Goal: Task Accomplishment & Management: Complete application form

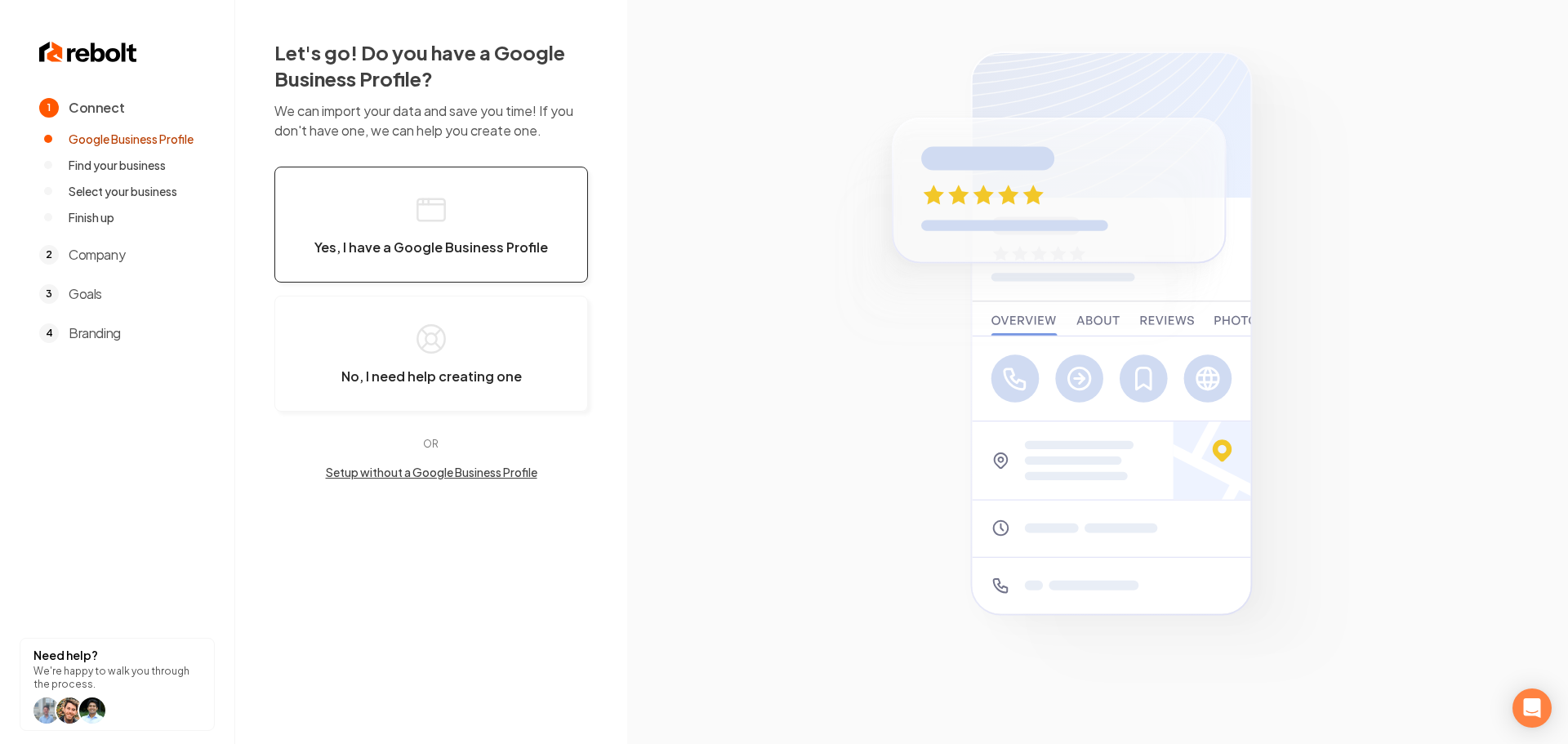
click at [440, 247] on span "Yes, I have a Google Business Profile" at bounding box center [431, 247] width 233 height 17
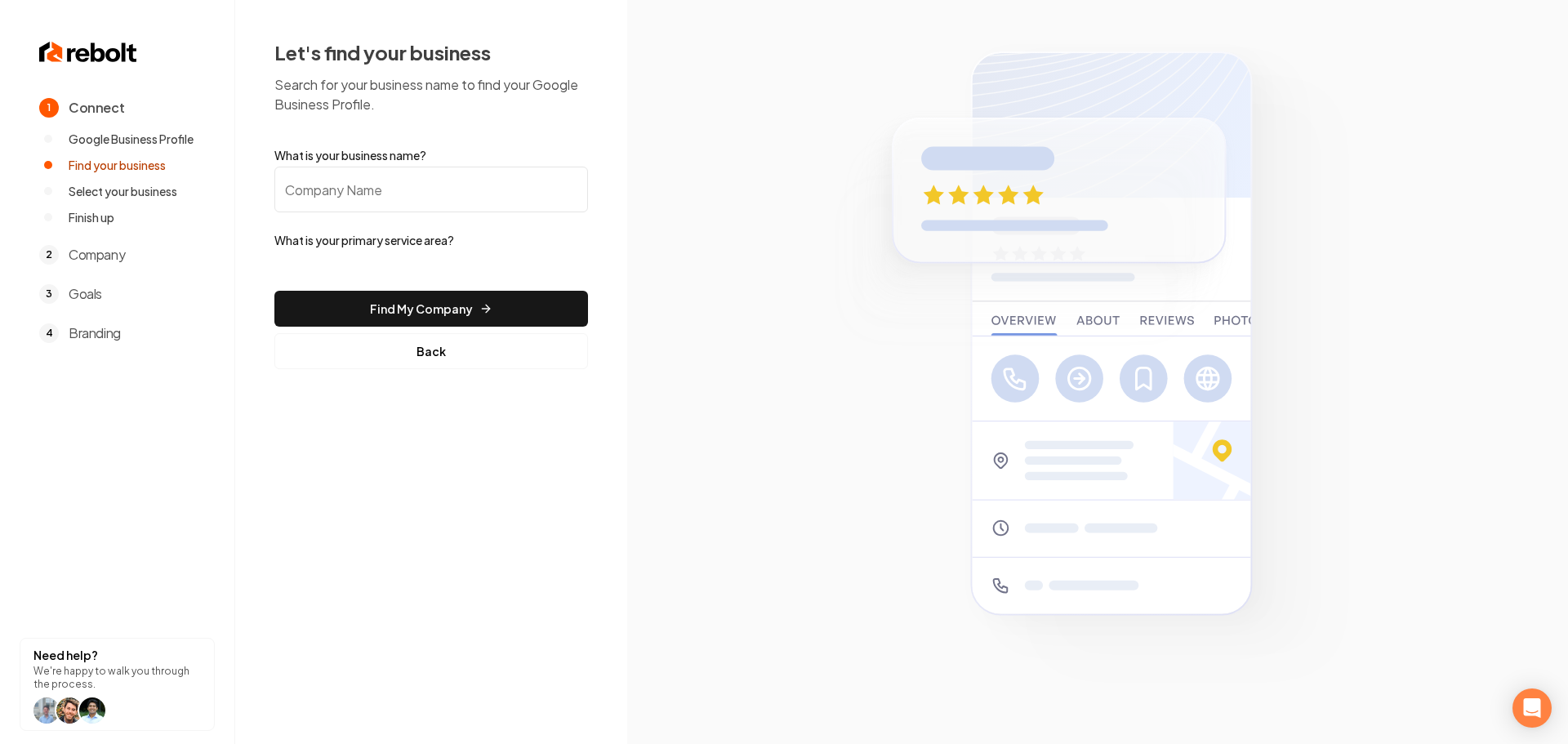
click at [375, 183] on input "What is your business name?" at bounding box center [431, 189] width 313 height 46
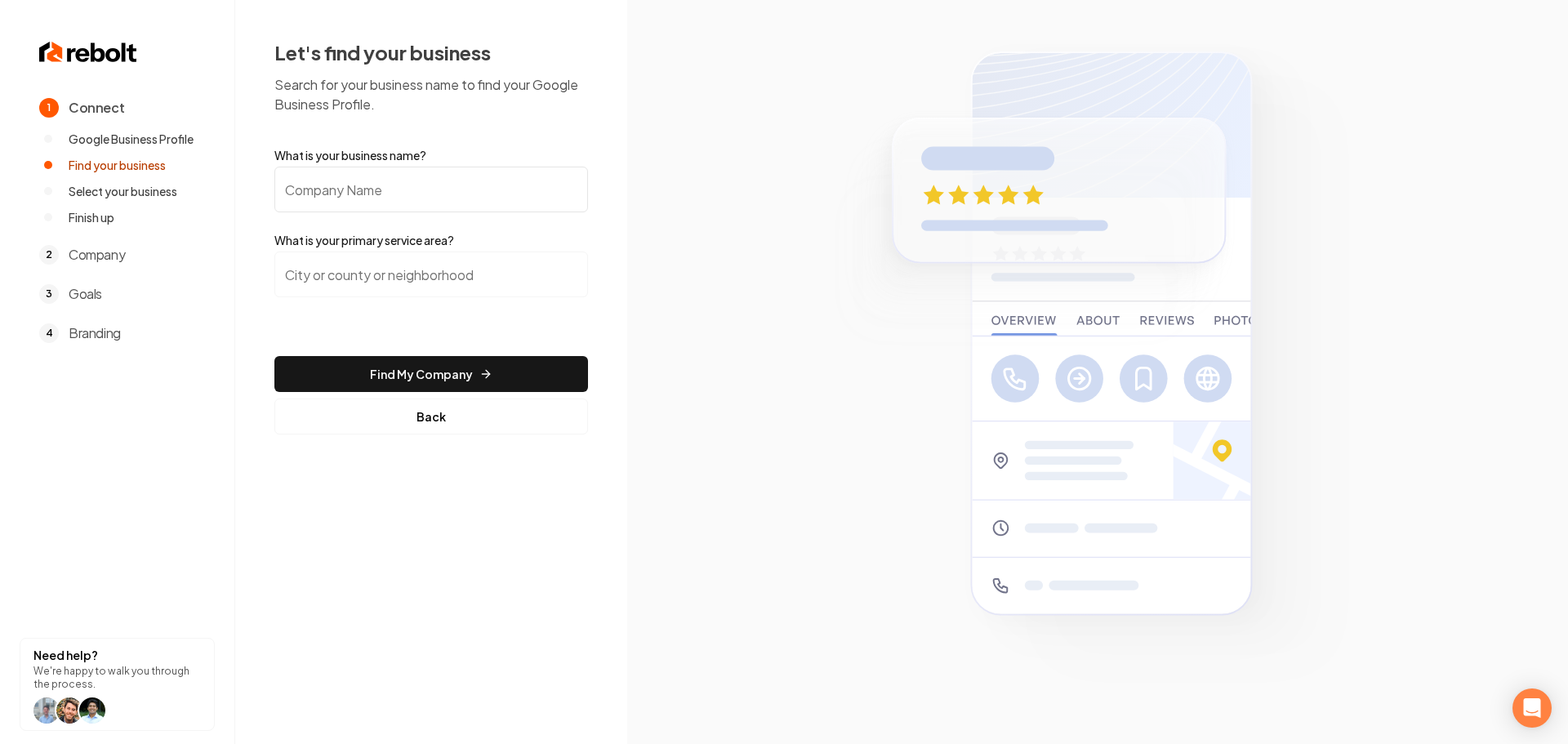
click at [387, 182] on input "What is your business name?" at bounding box center [431, 189] width 313 height 46
paste input "J&C Hardscapes LLC"
type input "J&C Hardscapes LLC"
click at [316, 282] on input "search" at bounding box center [431, 274] width 313 height 46
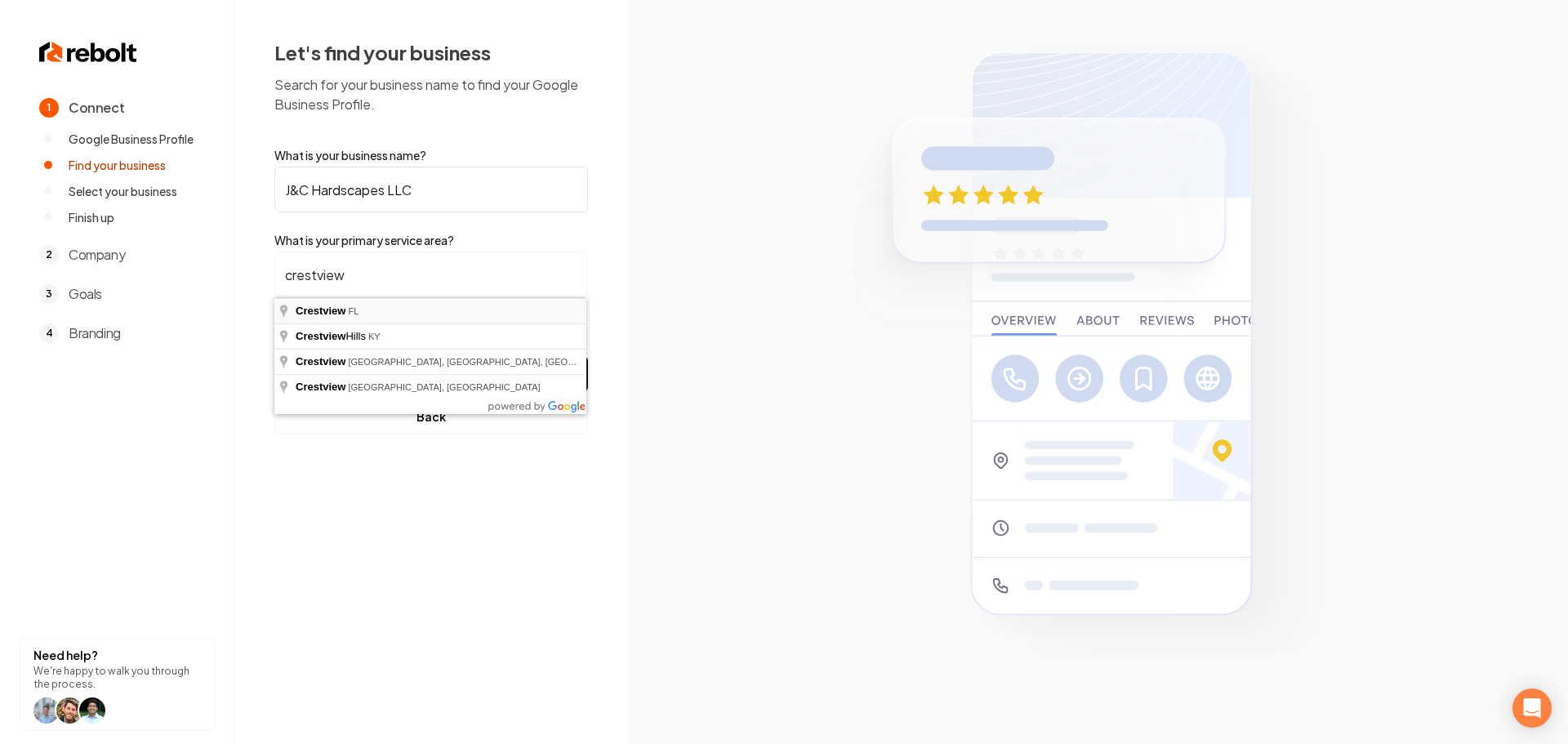
type input "Crestview, [GEOGRAPHIC_DATA]"
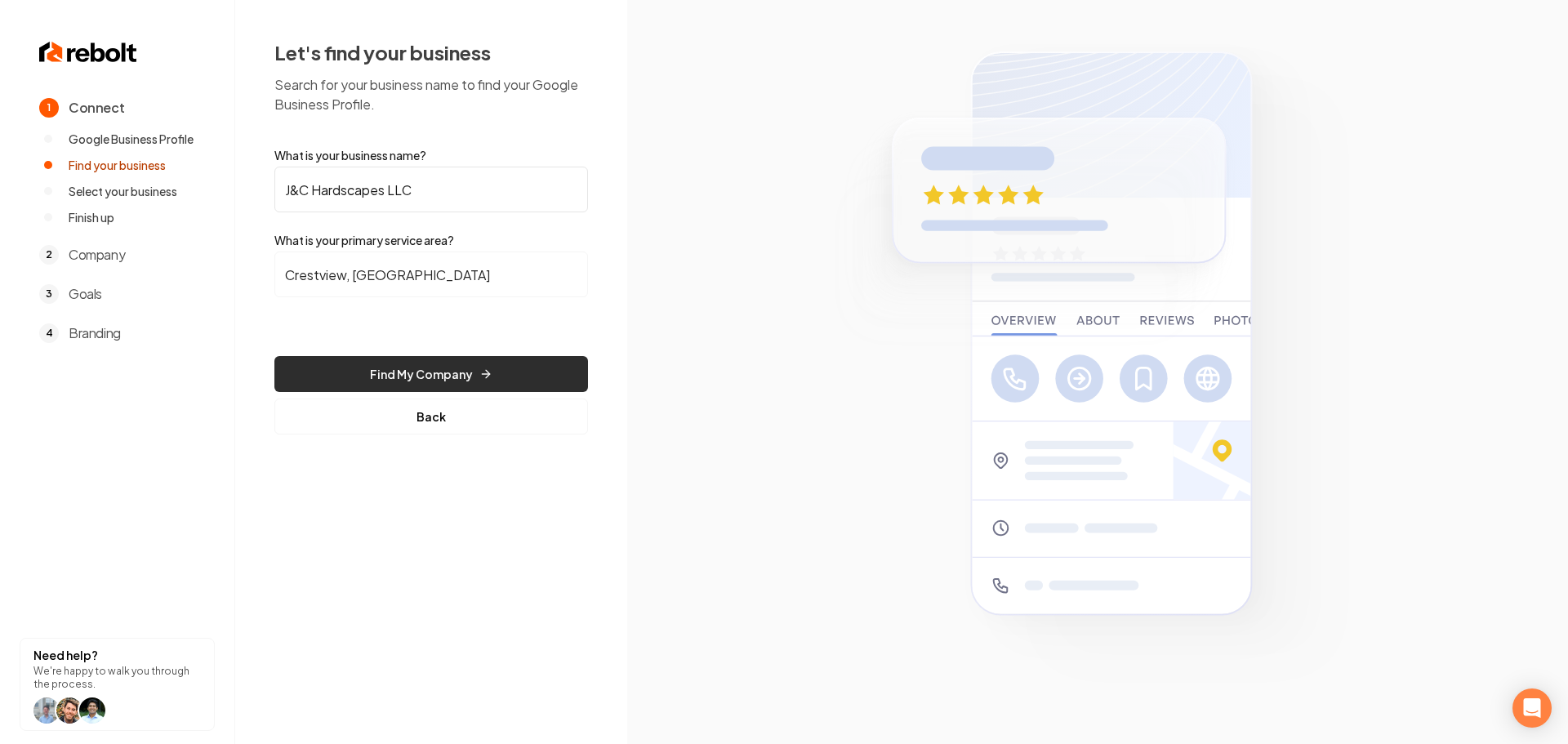
click at [365, 380] on button "Find My Company" at bounding box center [431, 374] width 313 height 36
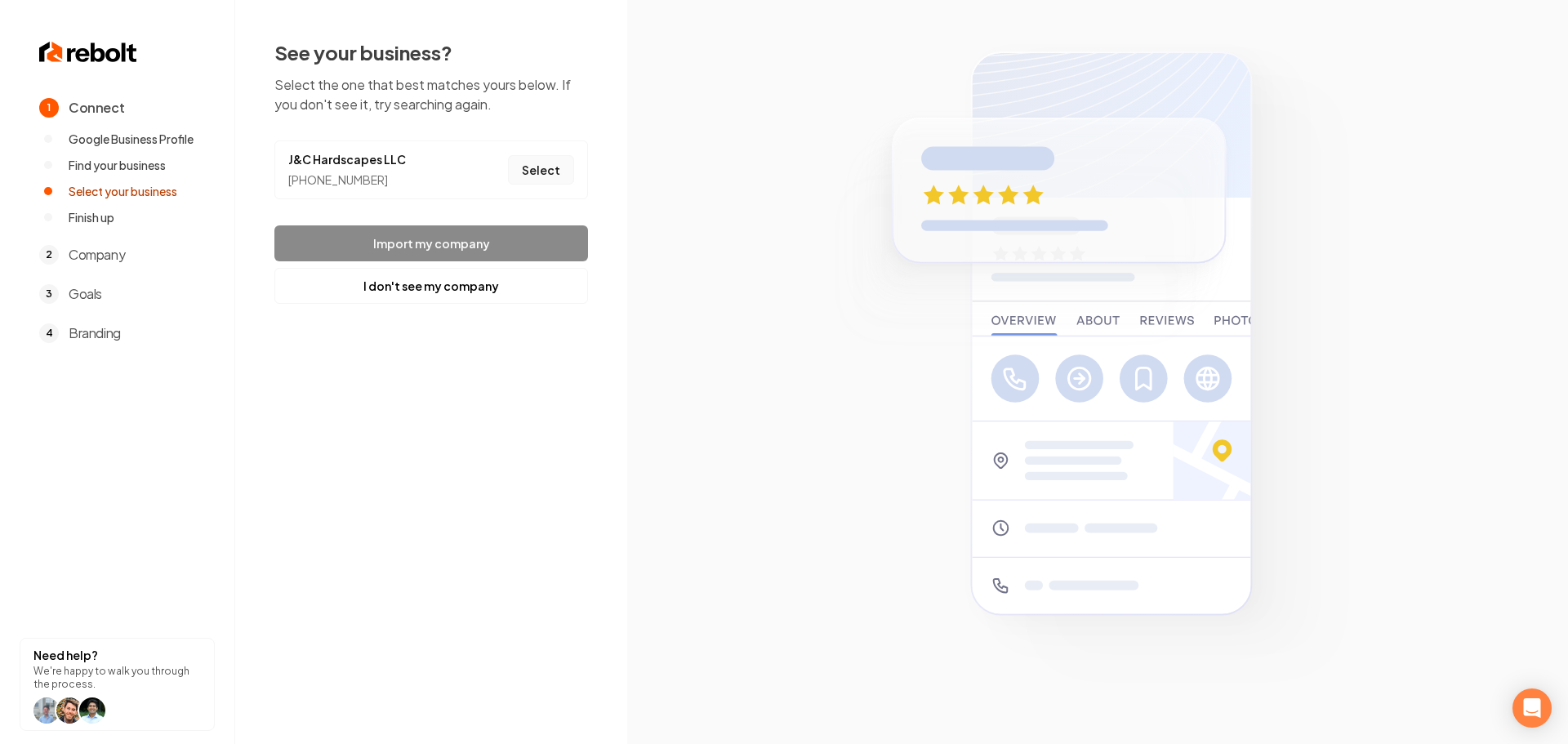
click at [561, 171] on button "Select" at bounding box center [541, 170] width 66 height 29
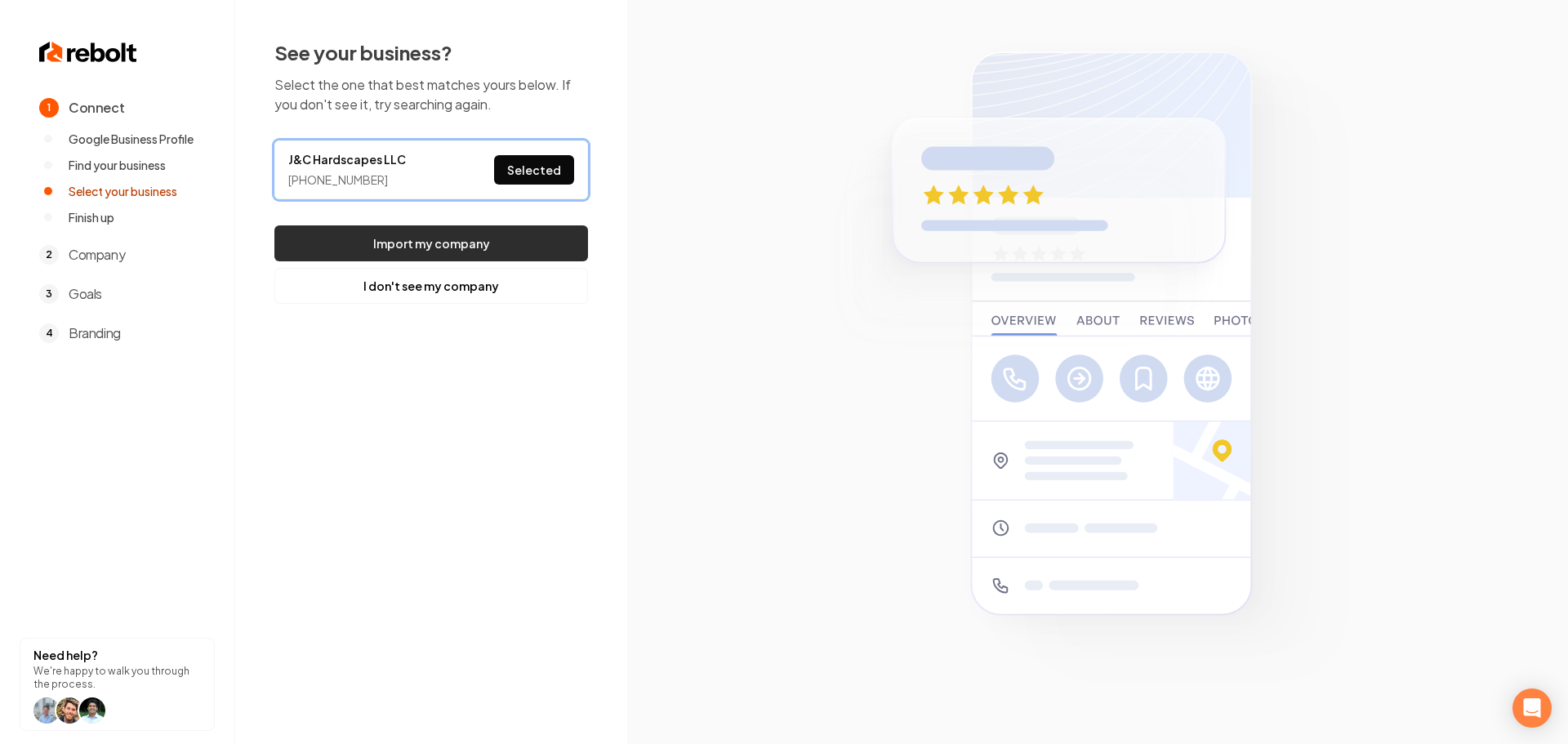
click at [515, 231] on button "Import my company" at bounding box center [431, 243] width 313 height 36
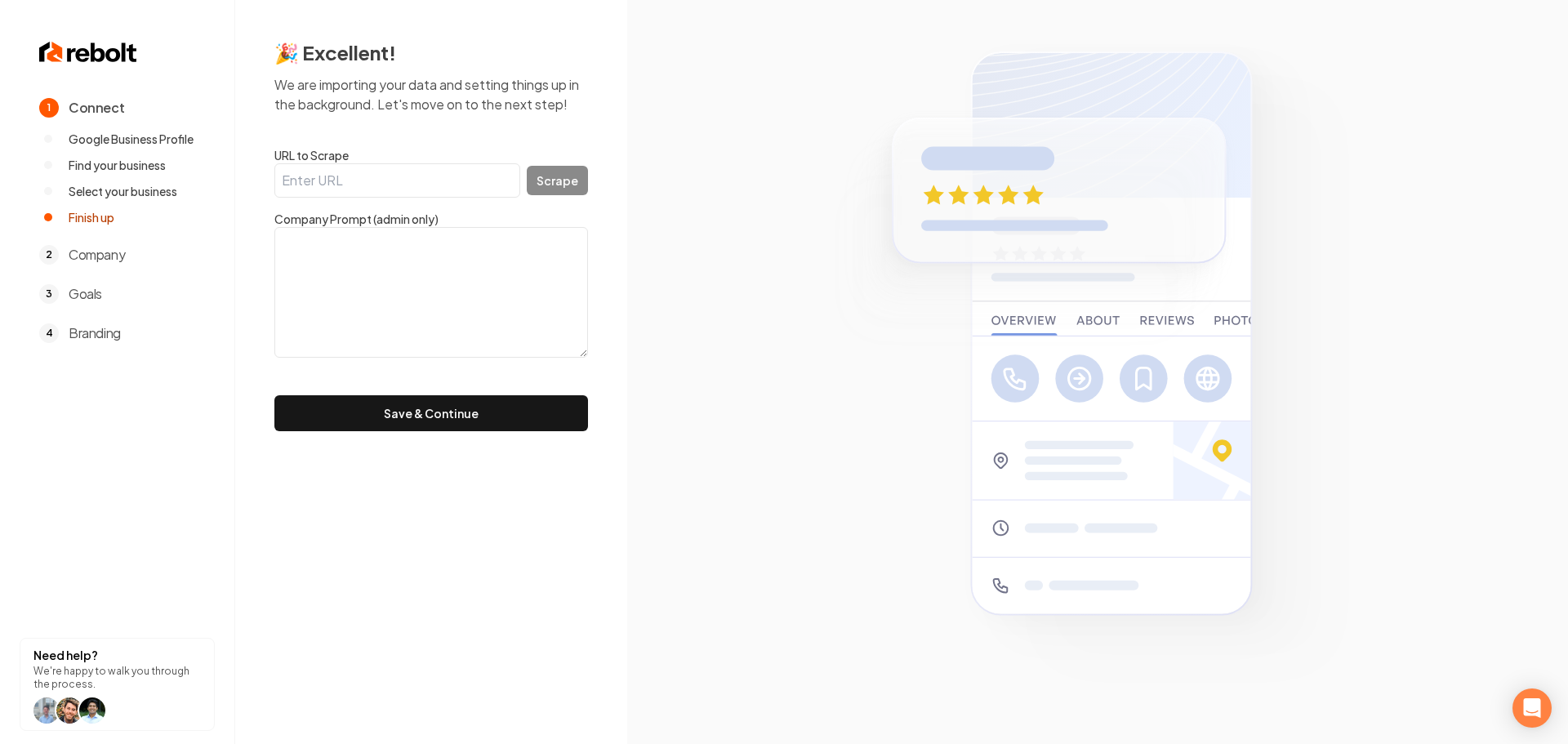
click at [381, 178] on input "URL to Scrape" at bounding box center [397, 180] width 246 height 34
paste input "[URL][DOMAIN_NAME]"
type input "[URL][DOMAIN_NAME]"
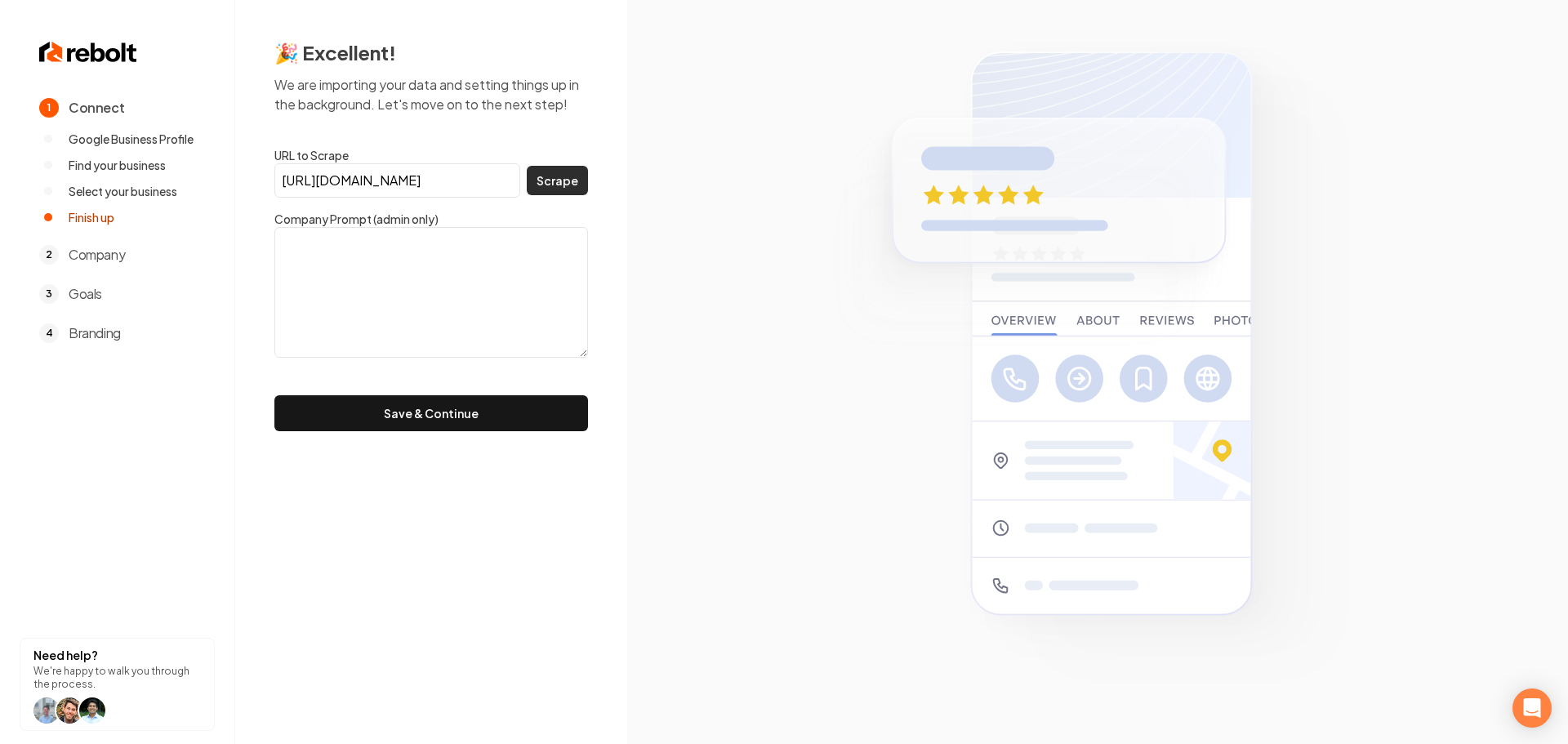
click at [553, 191] on button "Scrape" at bounding box center [557, 181] width 62 height 29
click at [423, 412] on button "Save & Continue" at bounding box center [431, 413] width 313 height 36
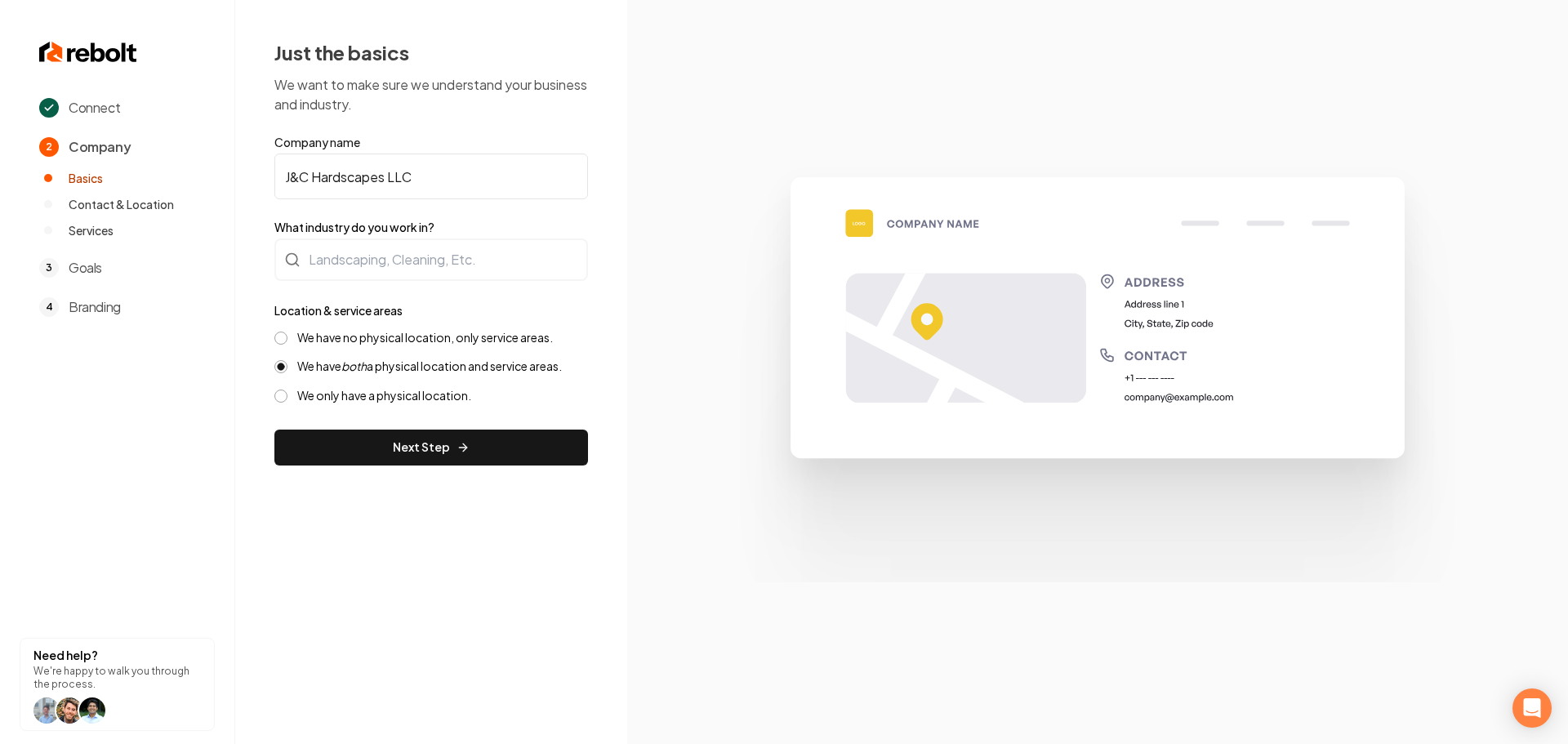
click at [353, 330] on label "We have no physical location, only service areas." at bounding box center [425, 338] width 256 height 16
click at [287, 332] on button "We have no physical location, only service areas." at bounding box center [280, 338] width 13 height 13
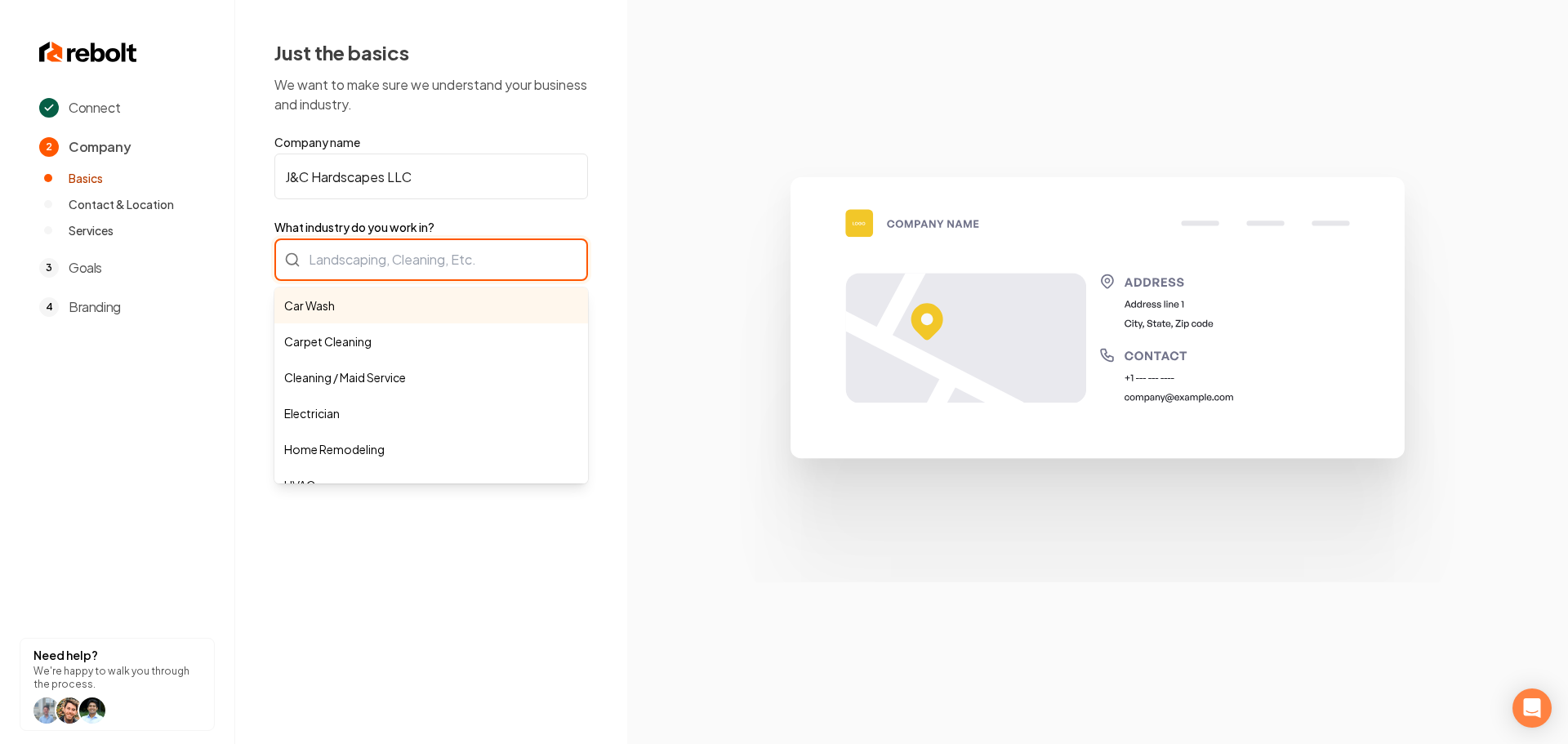
click at [387, 262] on div "Car Wash Carpet Cleaning Cleaning / Maid Service Electrician Home Remodeling HV…" at bounding box center [431, 259] width 313 height 42
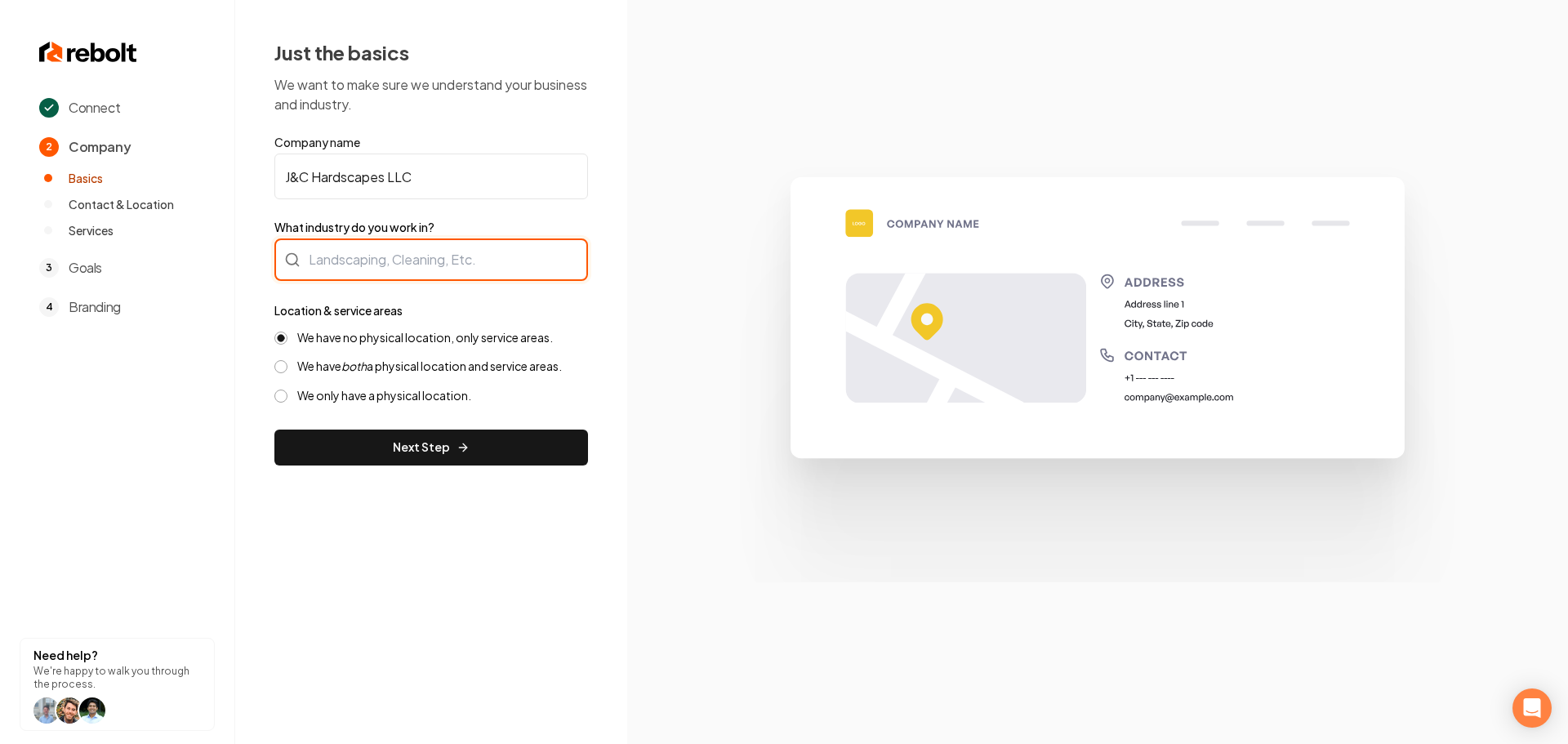
click at [436, 259] on div at bounding box center [431, 259] width 313 height 42
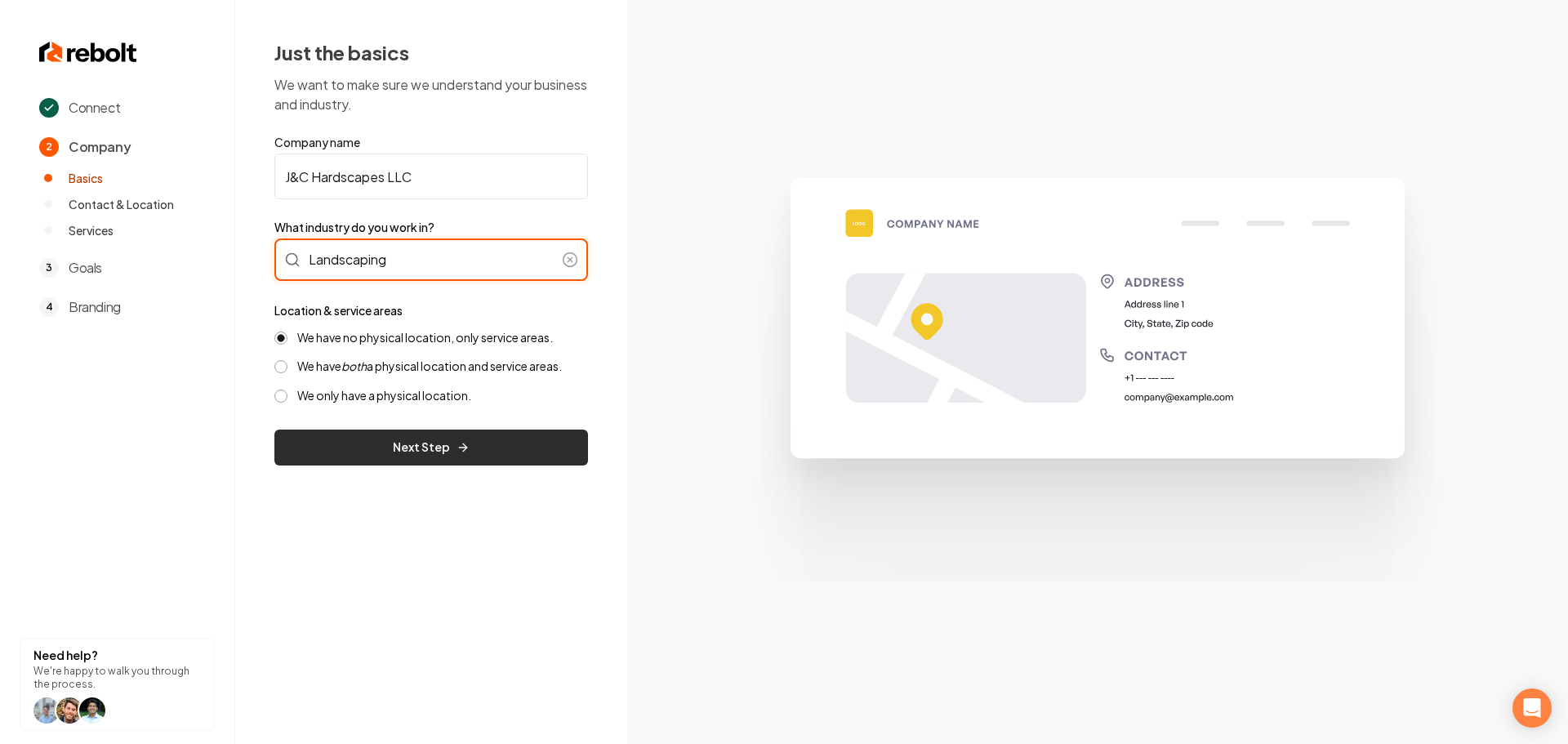
type input "Landscaping"
click at [511, 444] on button "Next Step" at bounding box center [431, 447] width 313 height 36
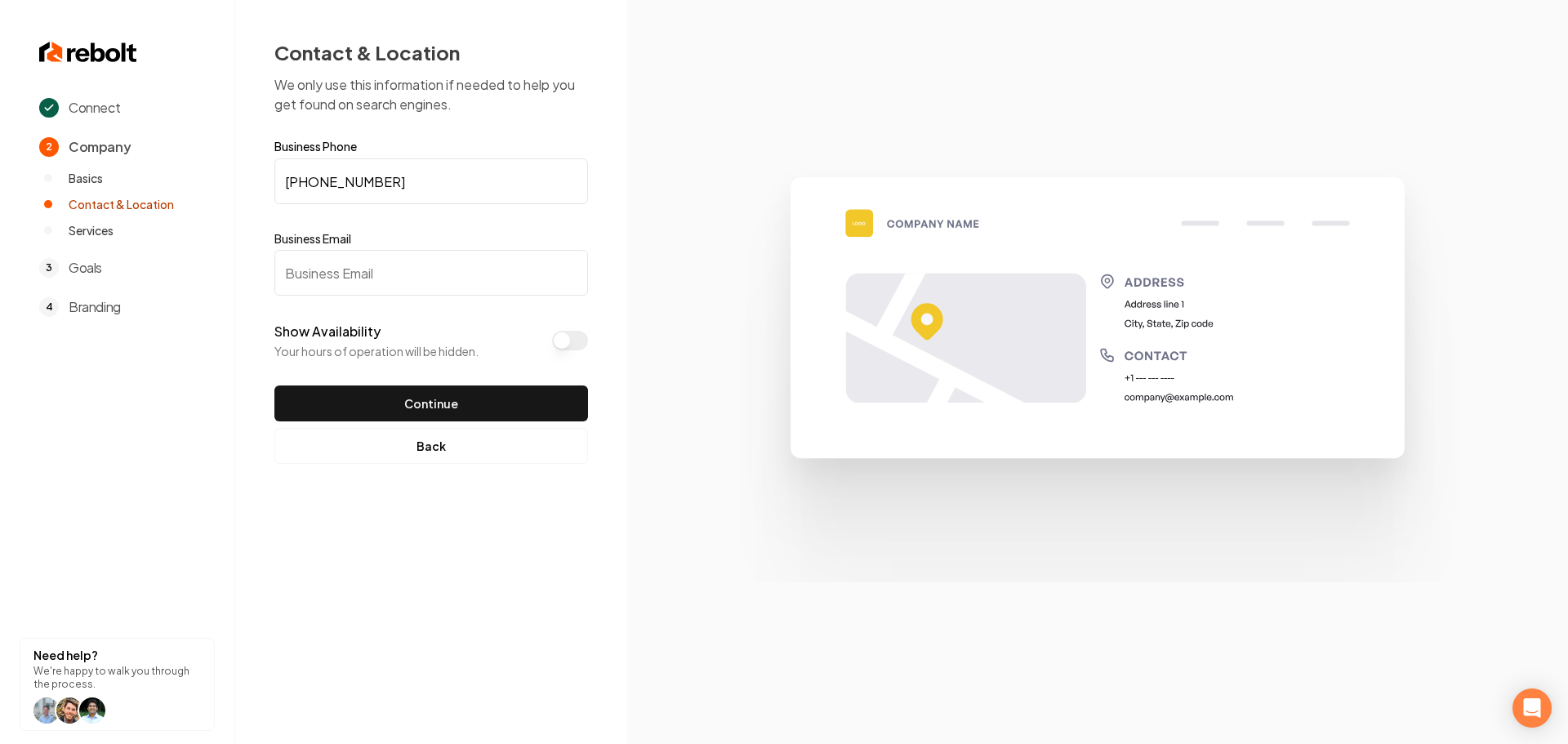
click at [359, 278] on input "Business Email" at bounding box center [431, 272] width 313 height 46
type input "[EMAIL_ADDRESS][DOMAIN_NAME]"
click at [507, 402] on button "Continue" at bounding box center [431, 403] width 313 height 36
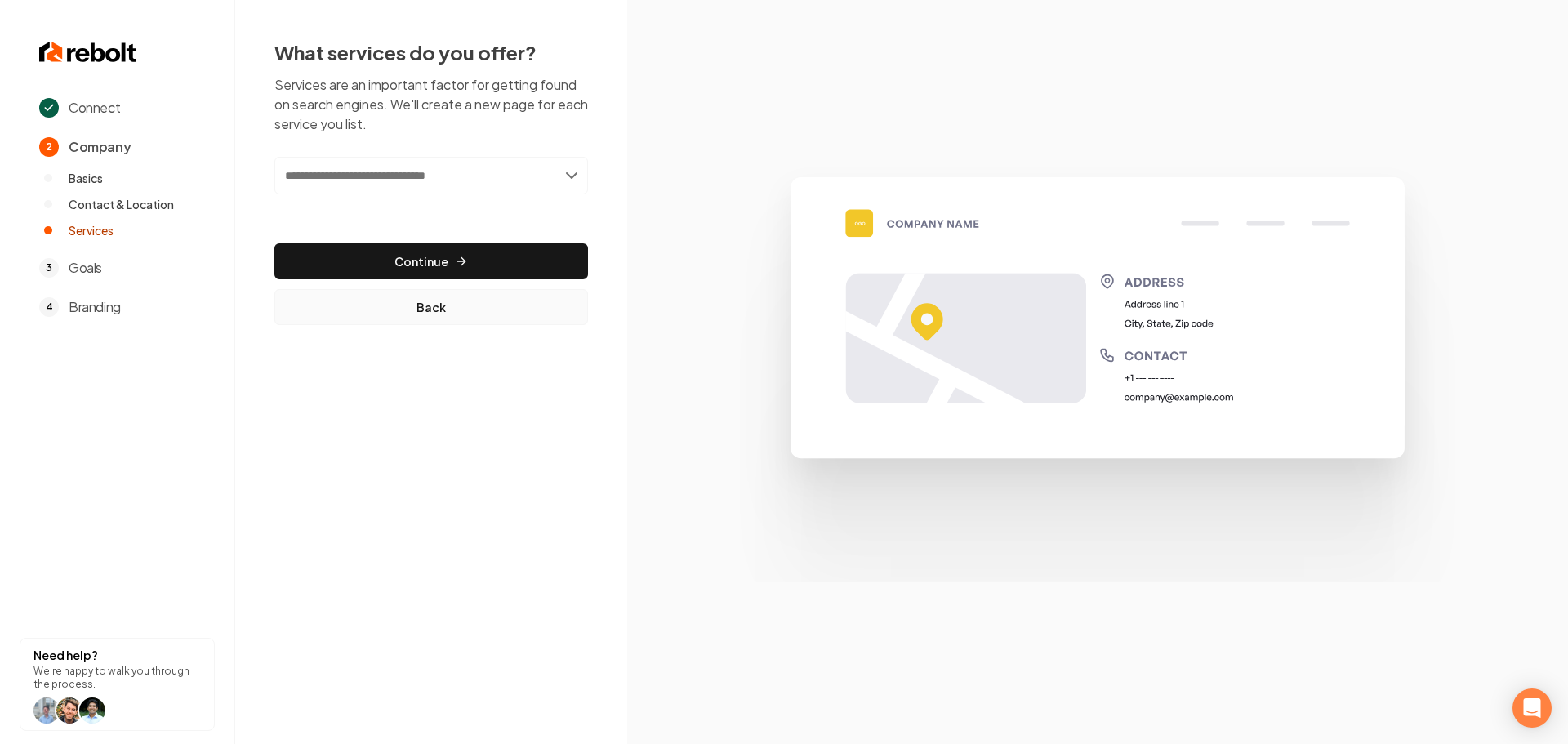
click at [441, 312] on button "Back" at bounding box center [431, 307] width 313 height 36
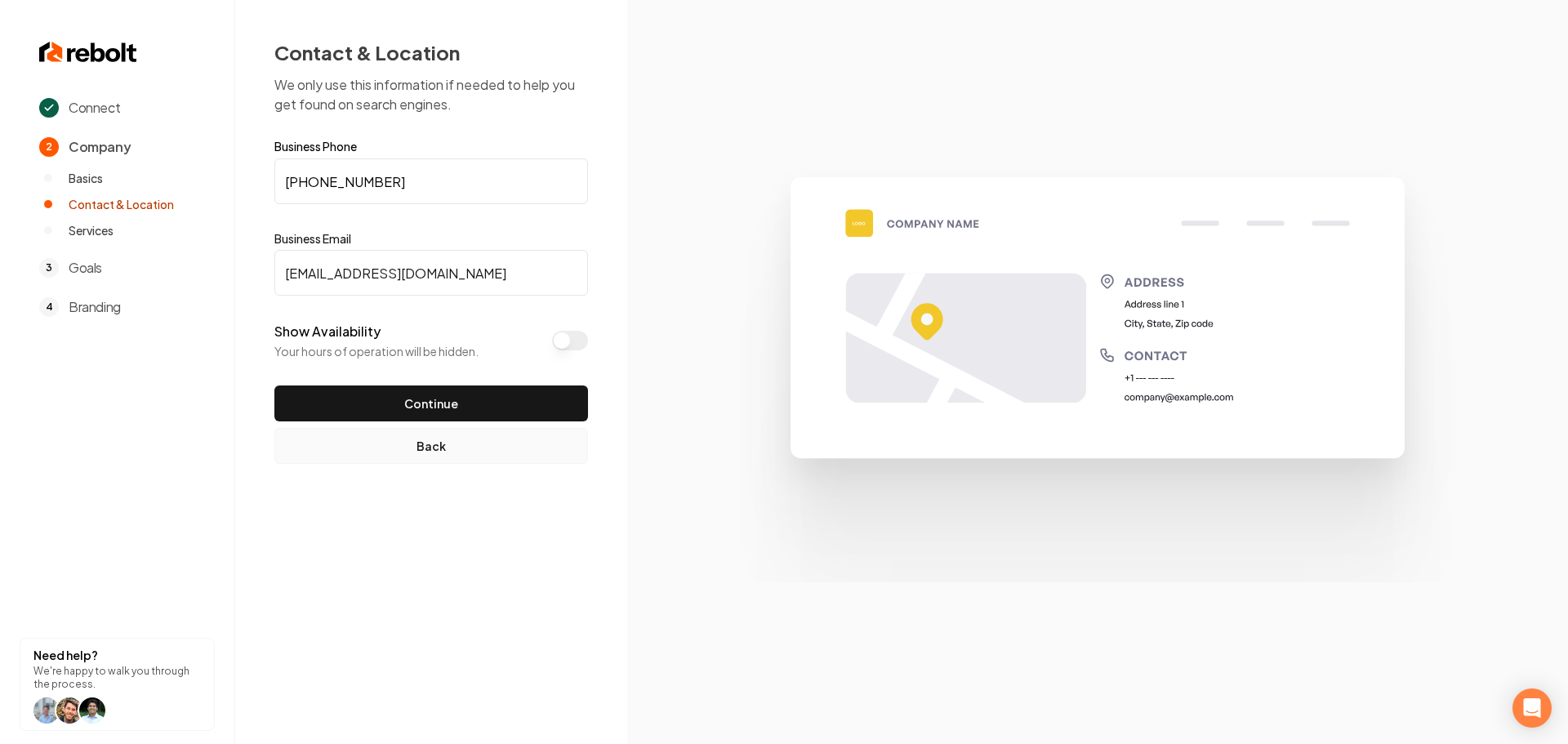
click at [430, 452] on button "Back" at bounding box center [431, 445] width 313 height 36
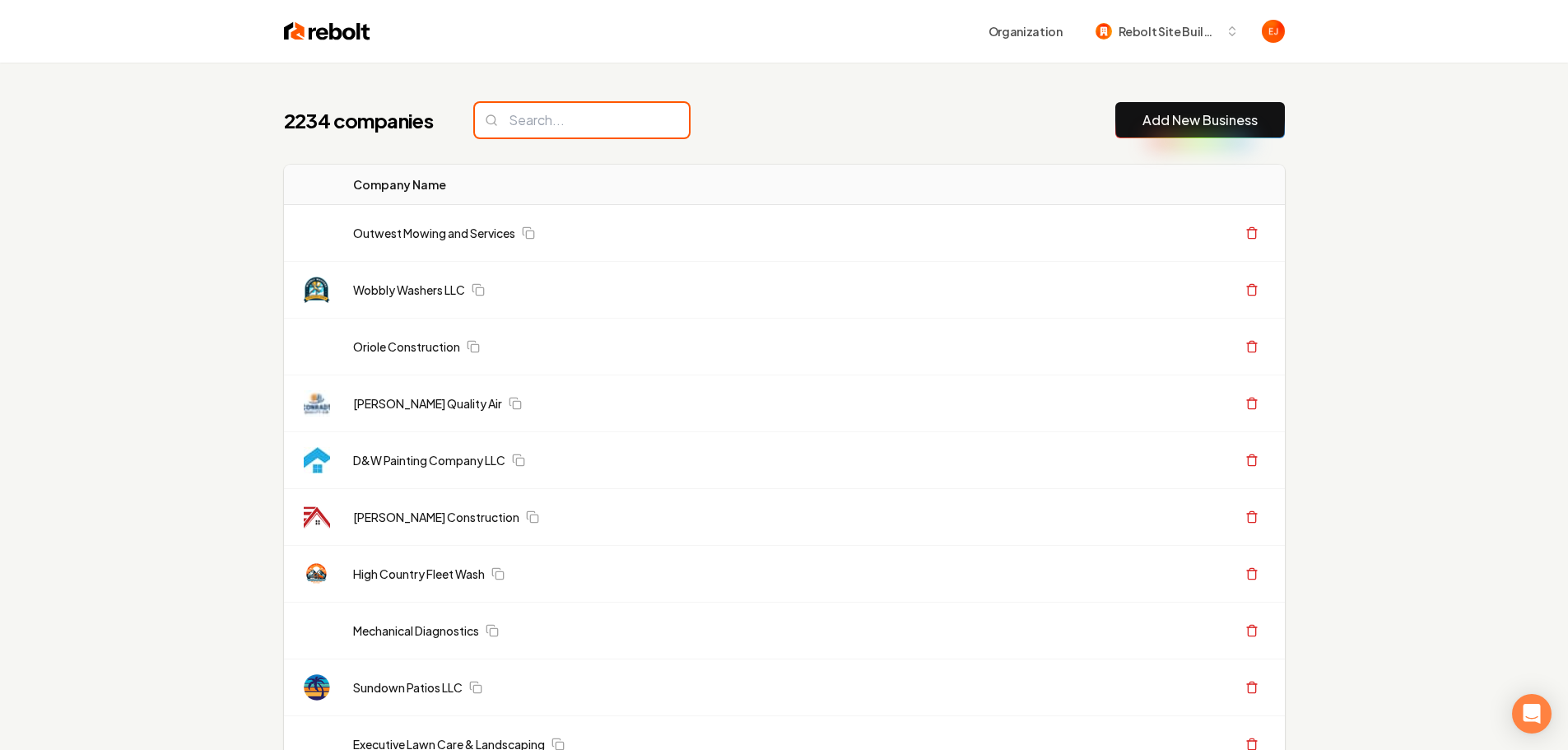
click at [556, 118] on input "search" at bounding box center [582, 120] width 214 height 34
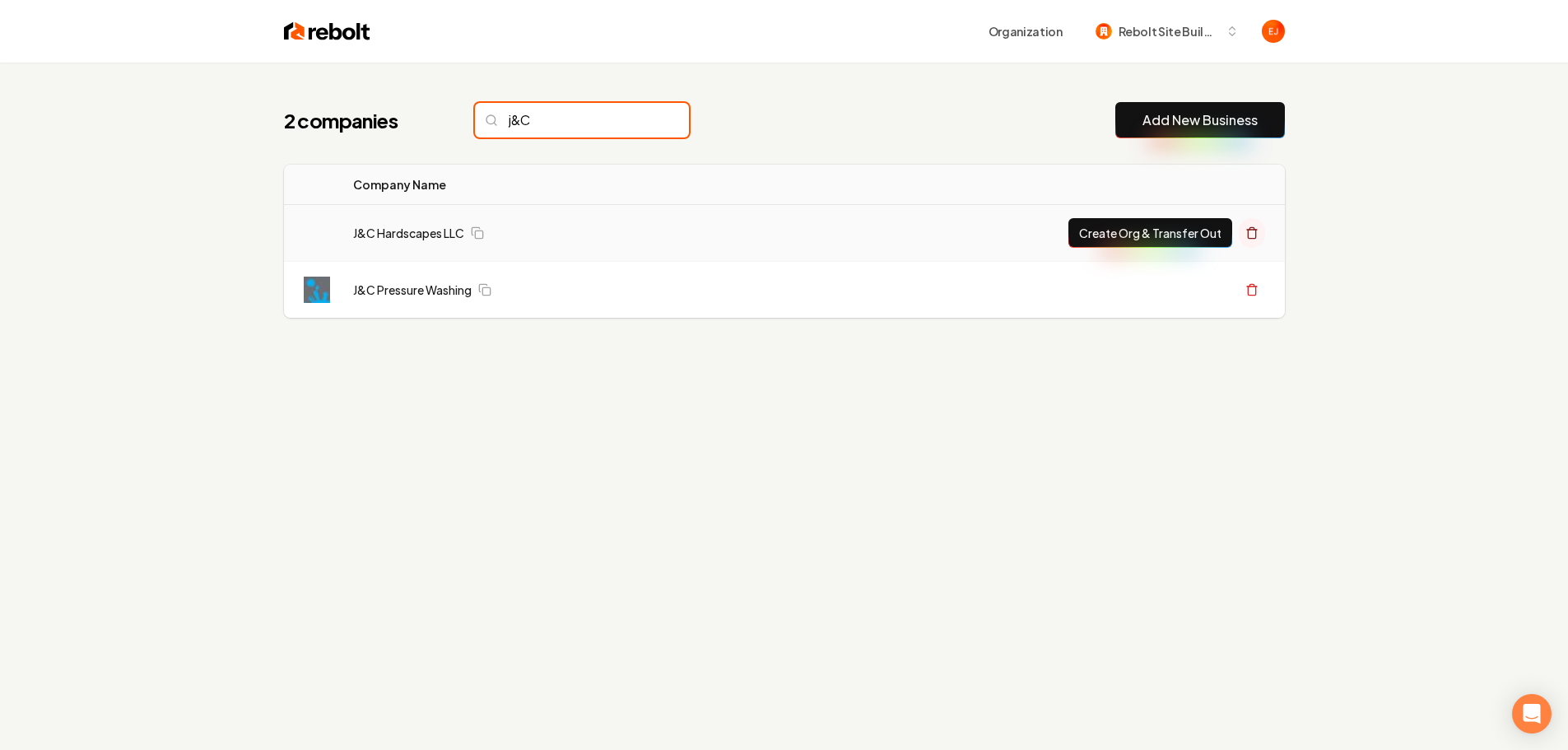
type input "j&C"
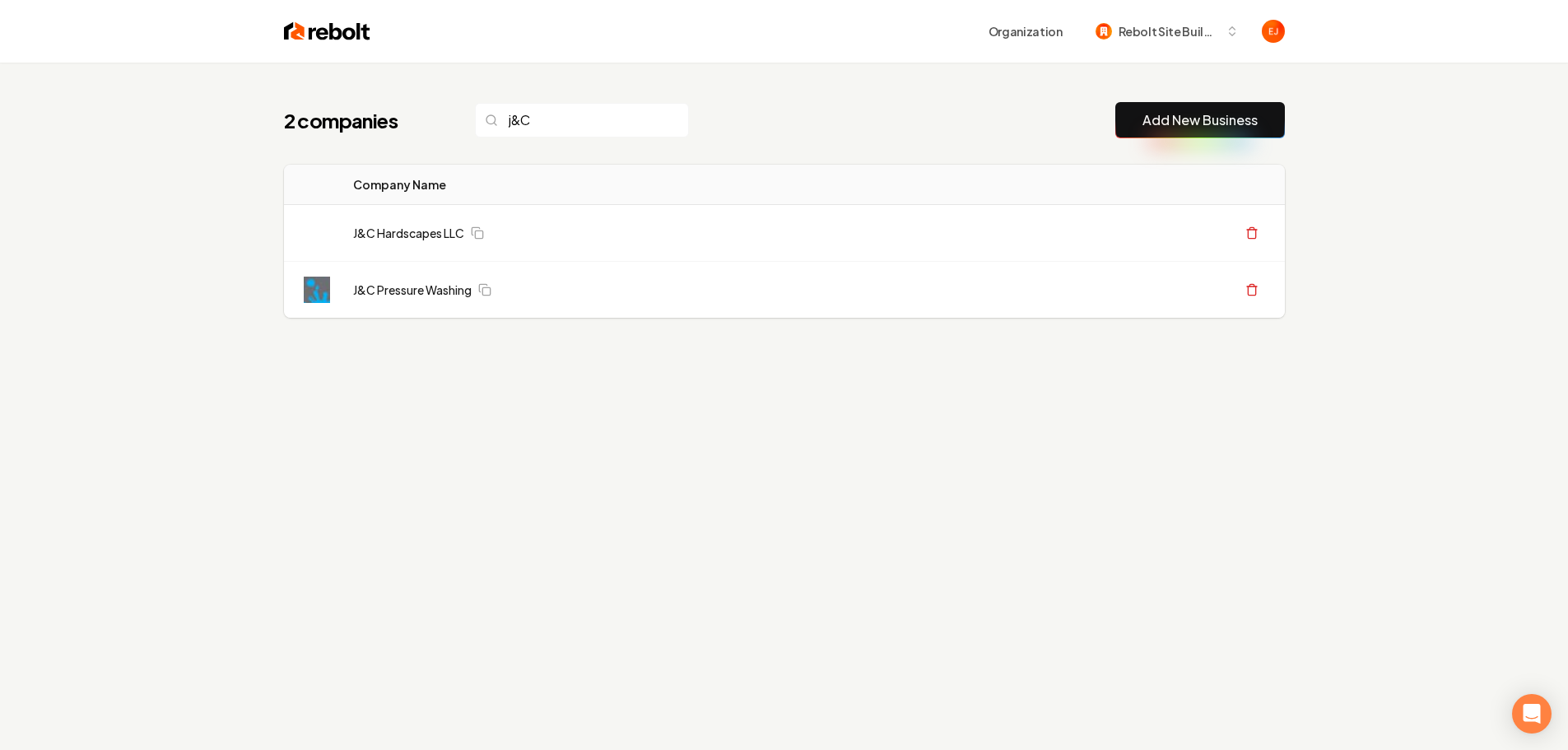
drag, startPoint x: 1256, startPoint y: 233, endPoint x: 873, endPoint y: 52, distance: 423.6
click at [1256, 233] on icon at bounding box center [1252, 232] width 13 height 13
click at [1187, 128] on link "Add New Business" at bounding box center [1200, 120] width 115 height 20
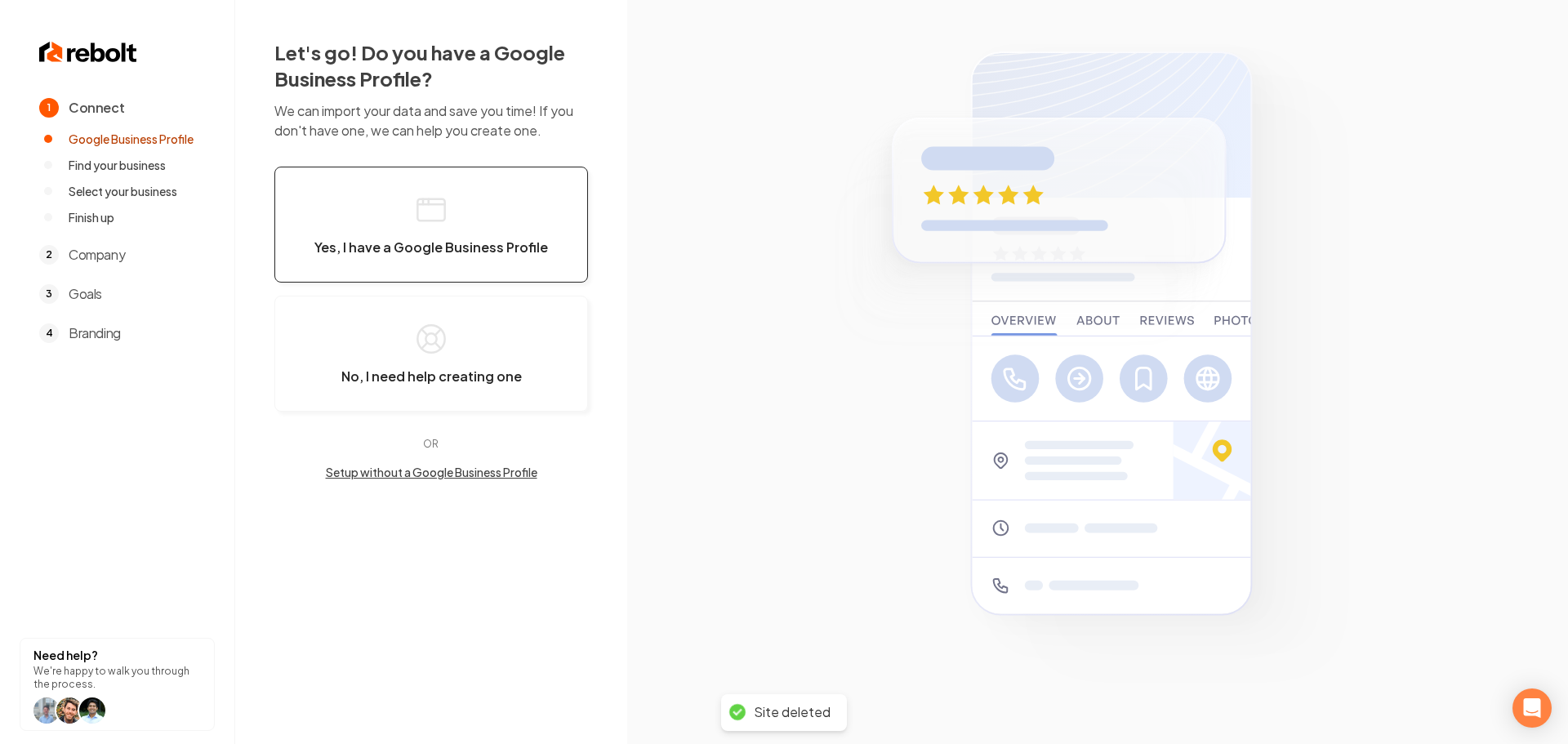
click at [525, 247] on span "Yes, I have a Google Business Profile" at bounding box center [431, 247] width 233 height 17
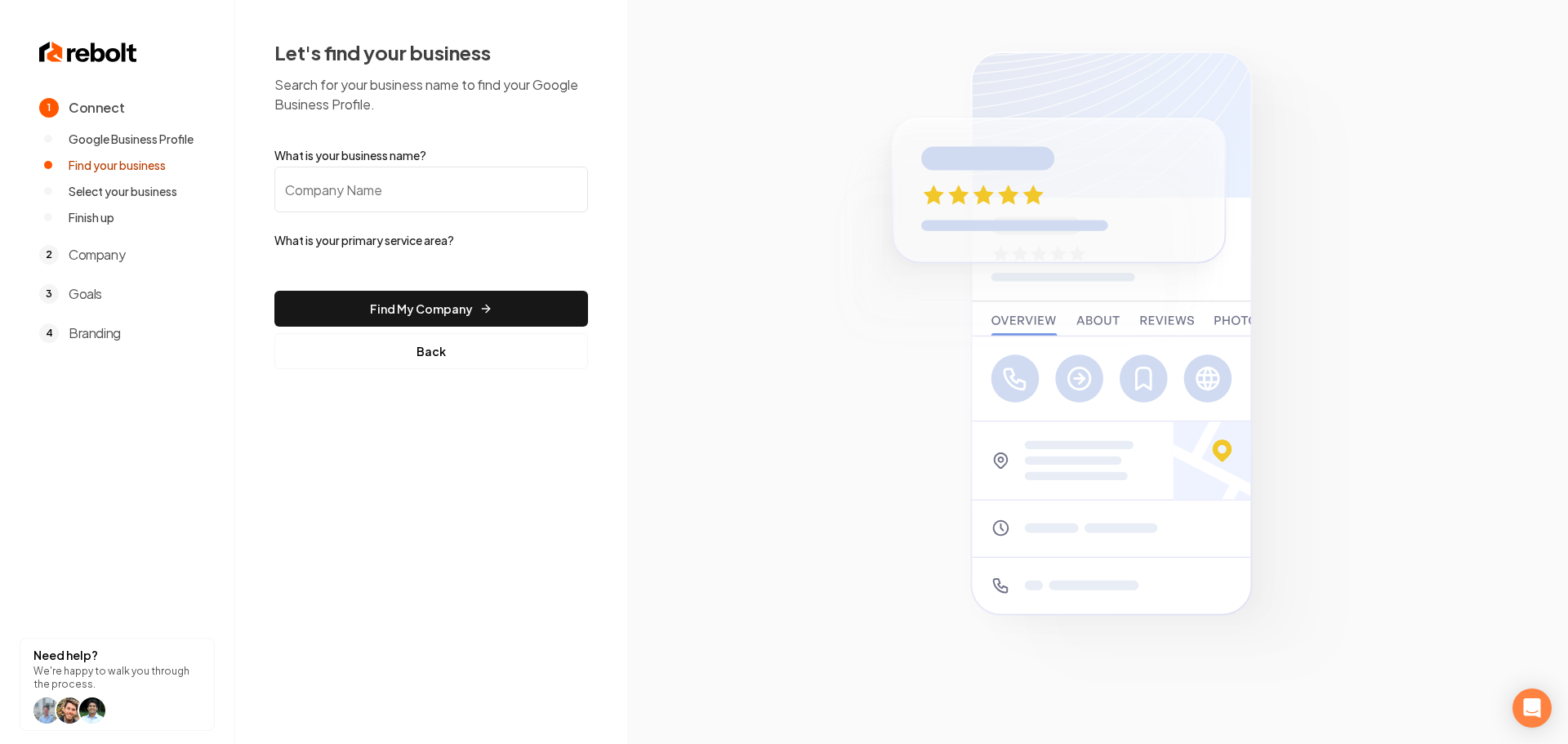
click at [392, 195] on input "What is your business name?" at bounding box center [431, 189] width 313 height 46
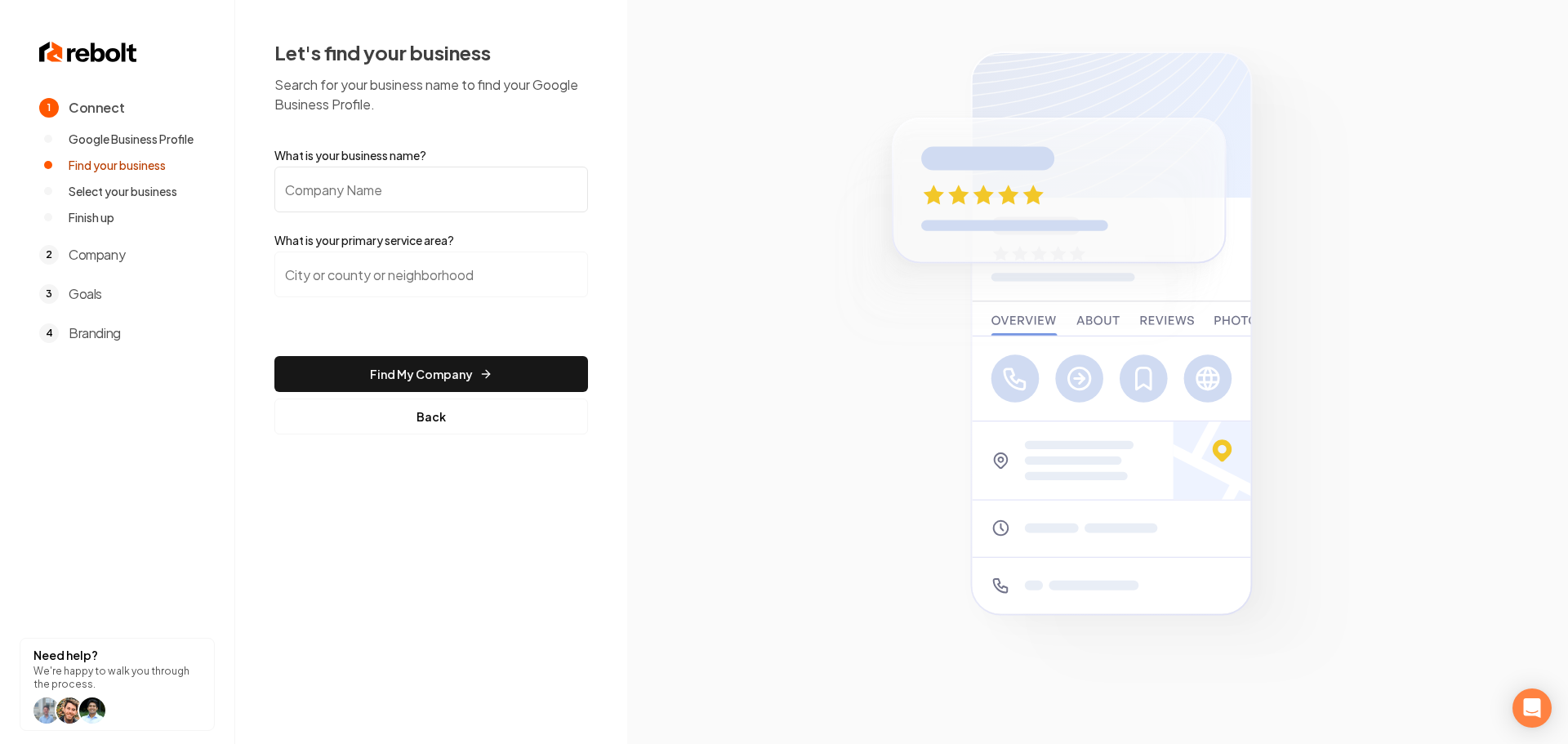
paste input "J&C Hardscapes"
type input "J&C Hardscapes"
click at [403, 290] on input "search" at bounding box center [431, 274] width 313 height 46
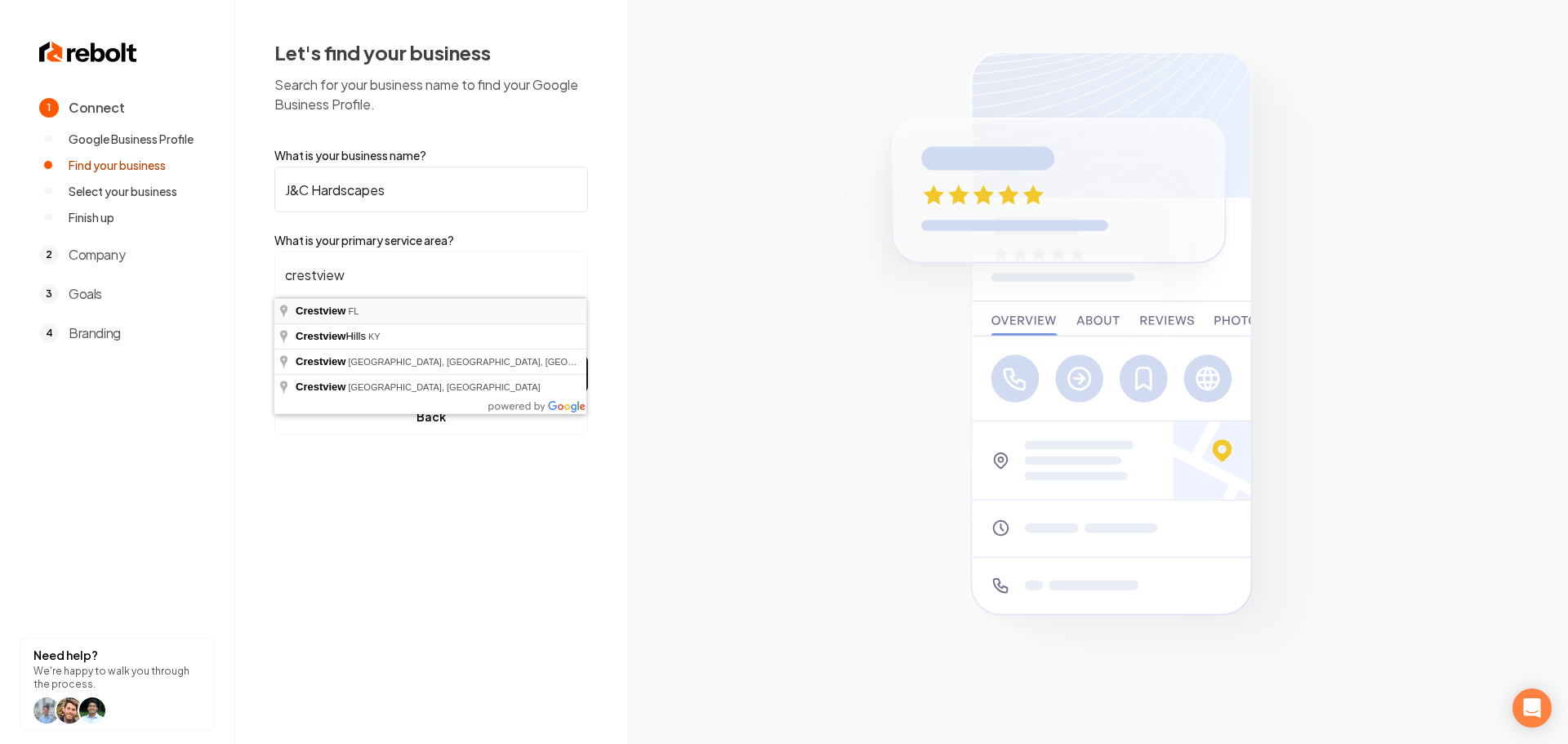
type input "Crestview, [GEOGRAPHIC_DATA]"
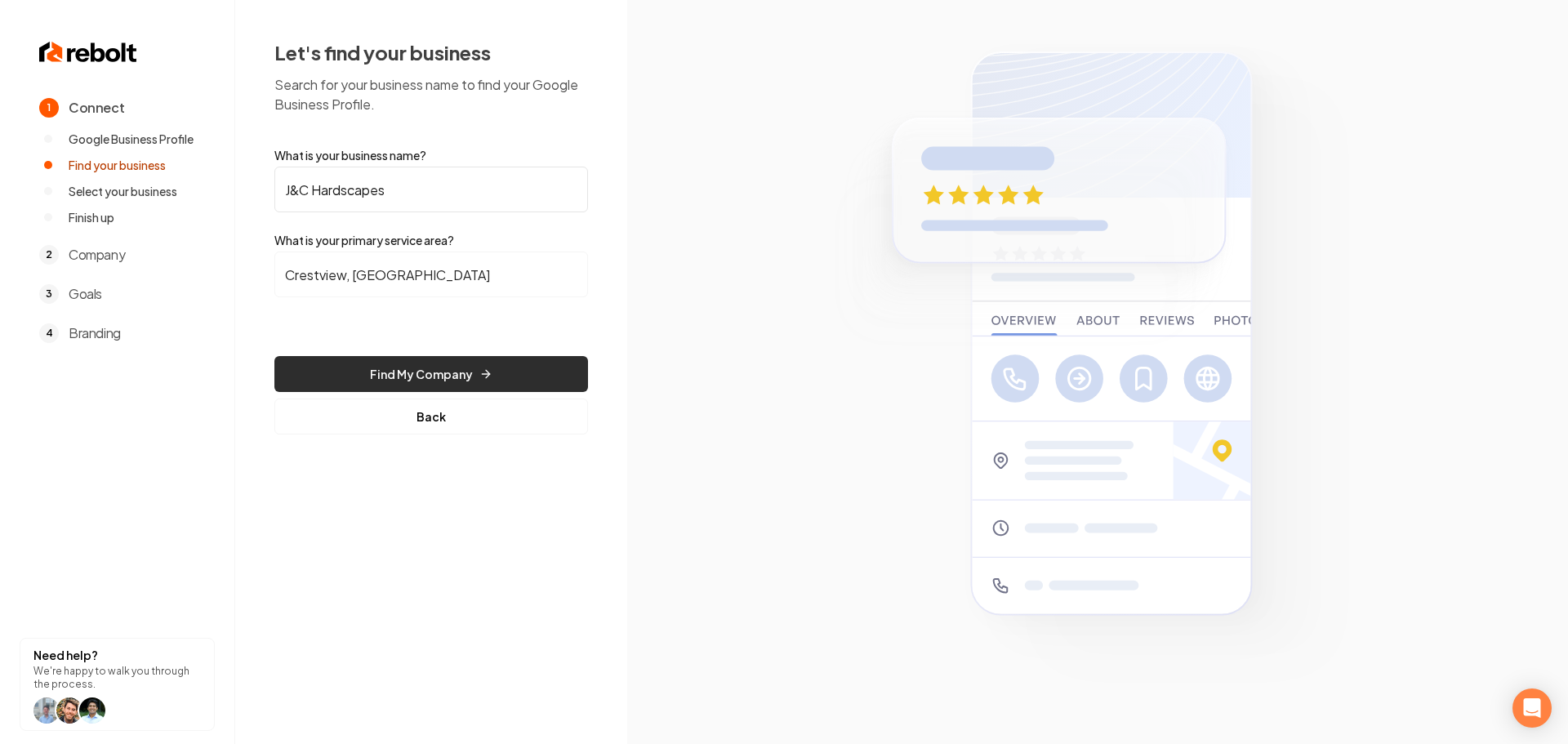
click at [397, 375] on button "Find My Company" at bounding box center [431, 374] width 313 height 36
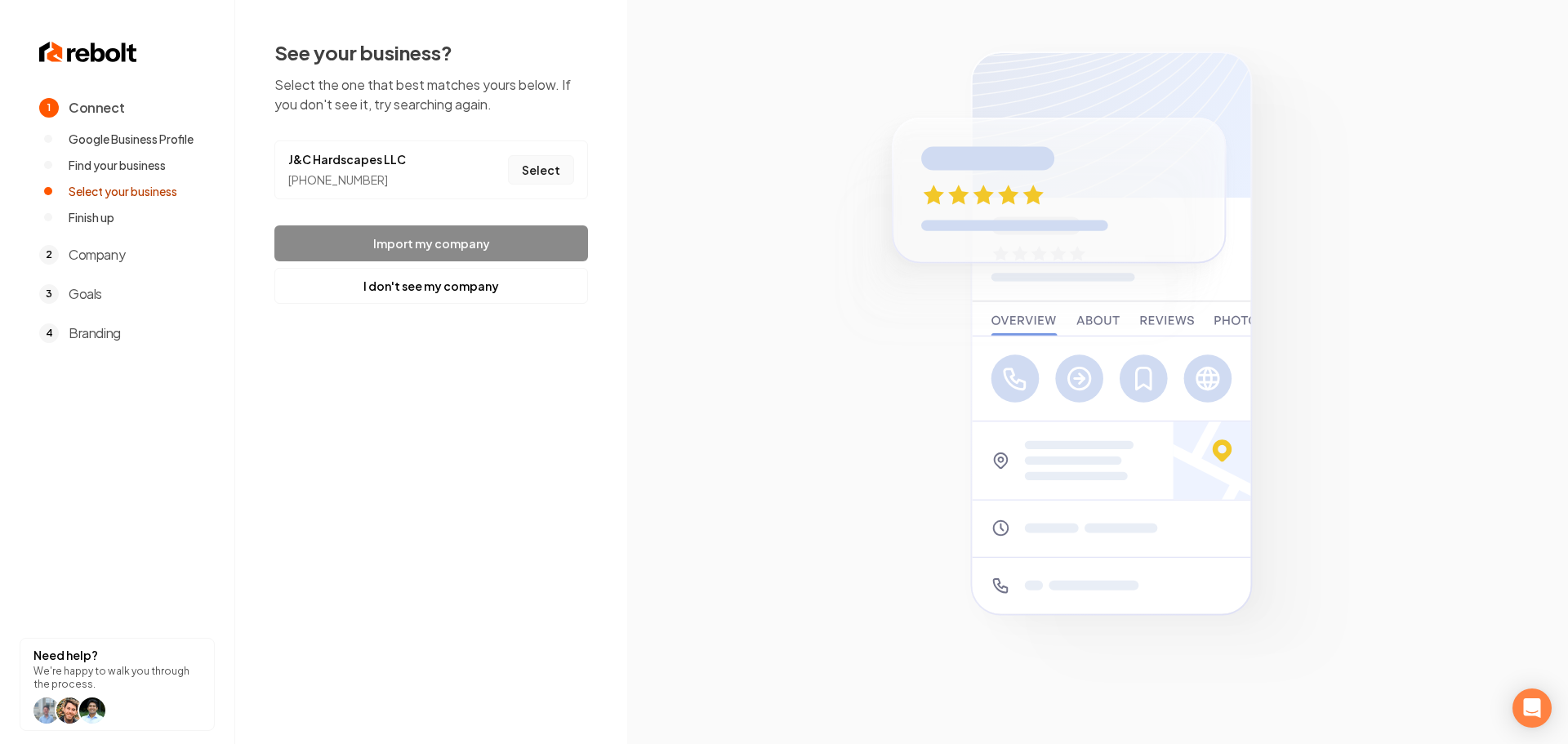
click at [537, 174] on button "Select" at bounding box center [541, 170] width 66 height 29
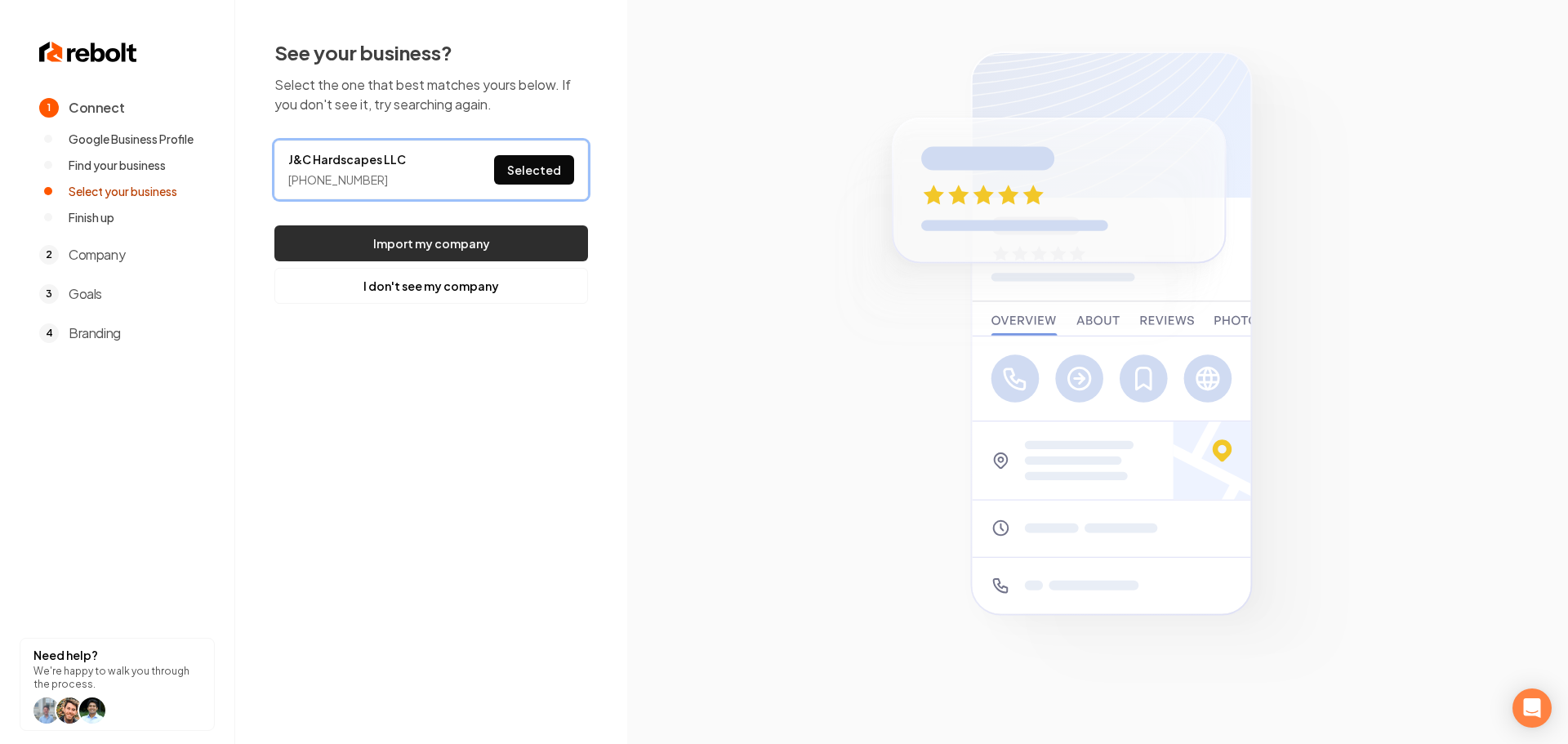
click at [516, 233] on button "Import my company" at bounding box center [431, 243] width 313 height 36
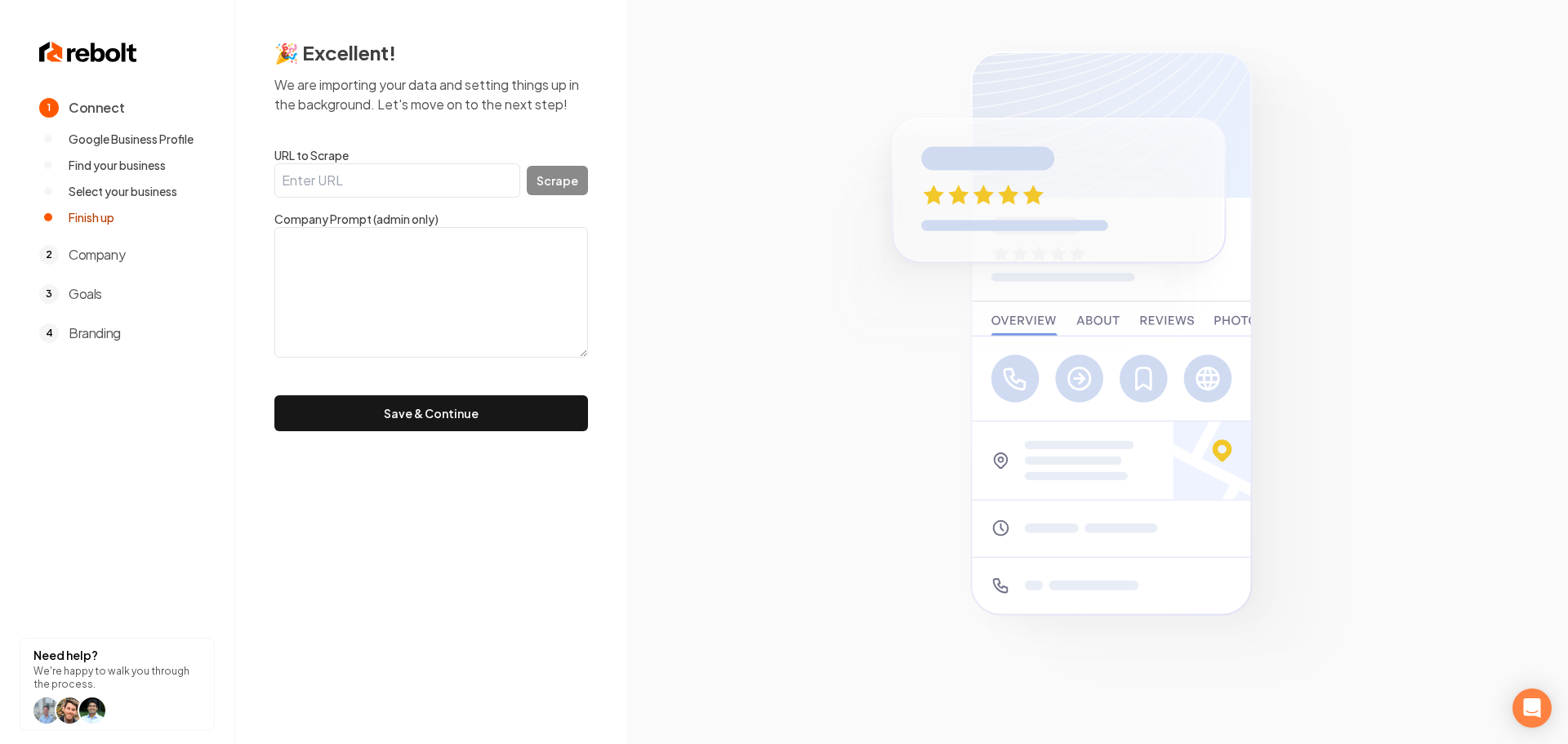
click at [392, 190] on input "URL to Scrape" at bounding box center [397, 180] width 246 height 34
paste input "https://www.jandchardscapes.com/contact"
type input "https://www.jandchardscapes.com/contact"
click at [559, 187] on button "Scrape" at bounding box center [557, 181] width 62 height 29
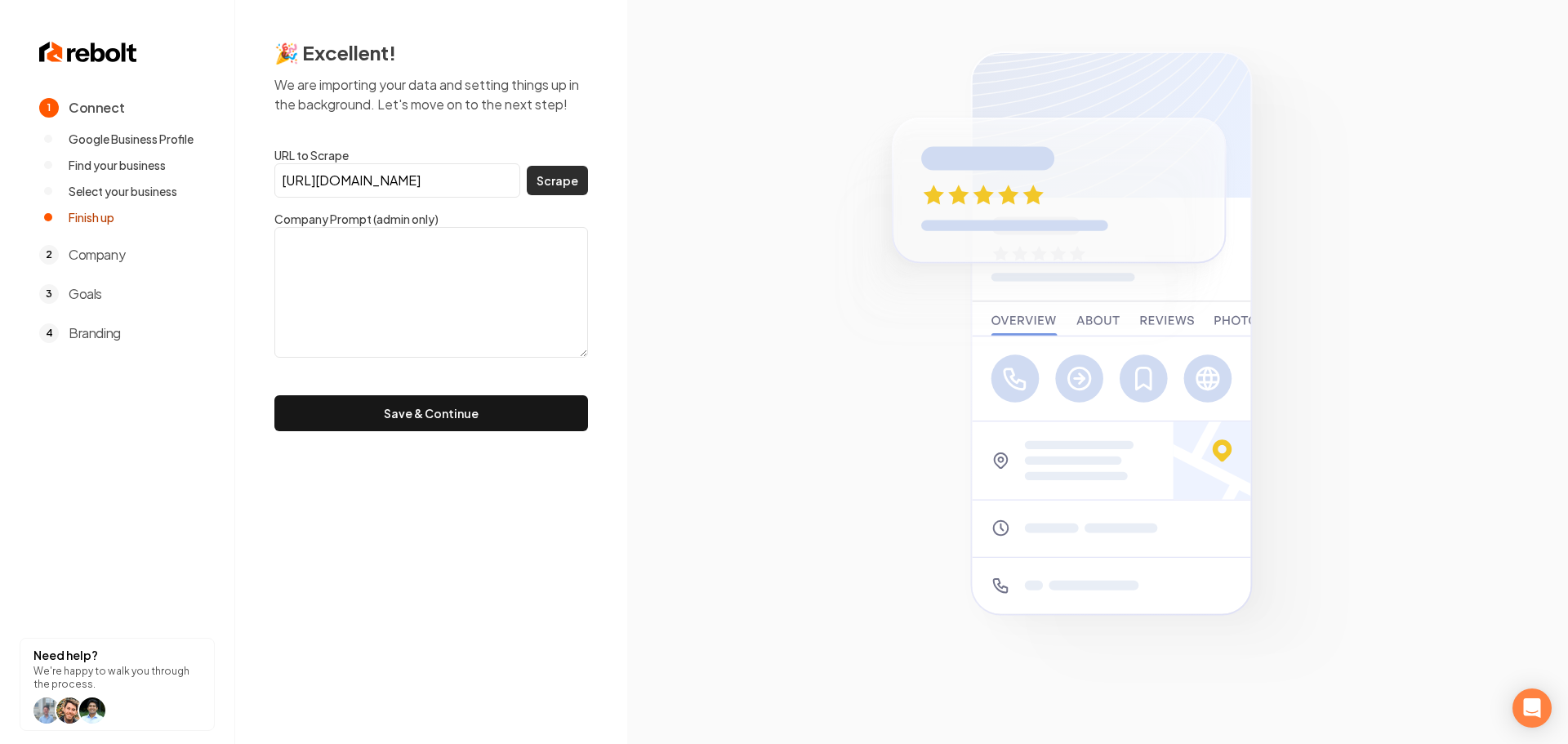
scroll to position [0, 0]
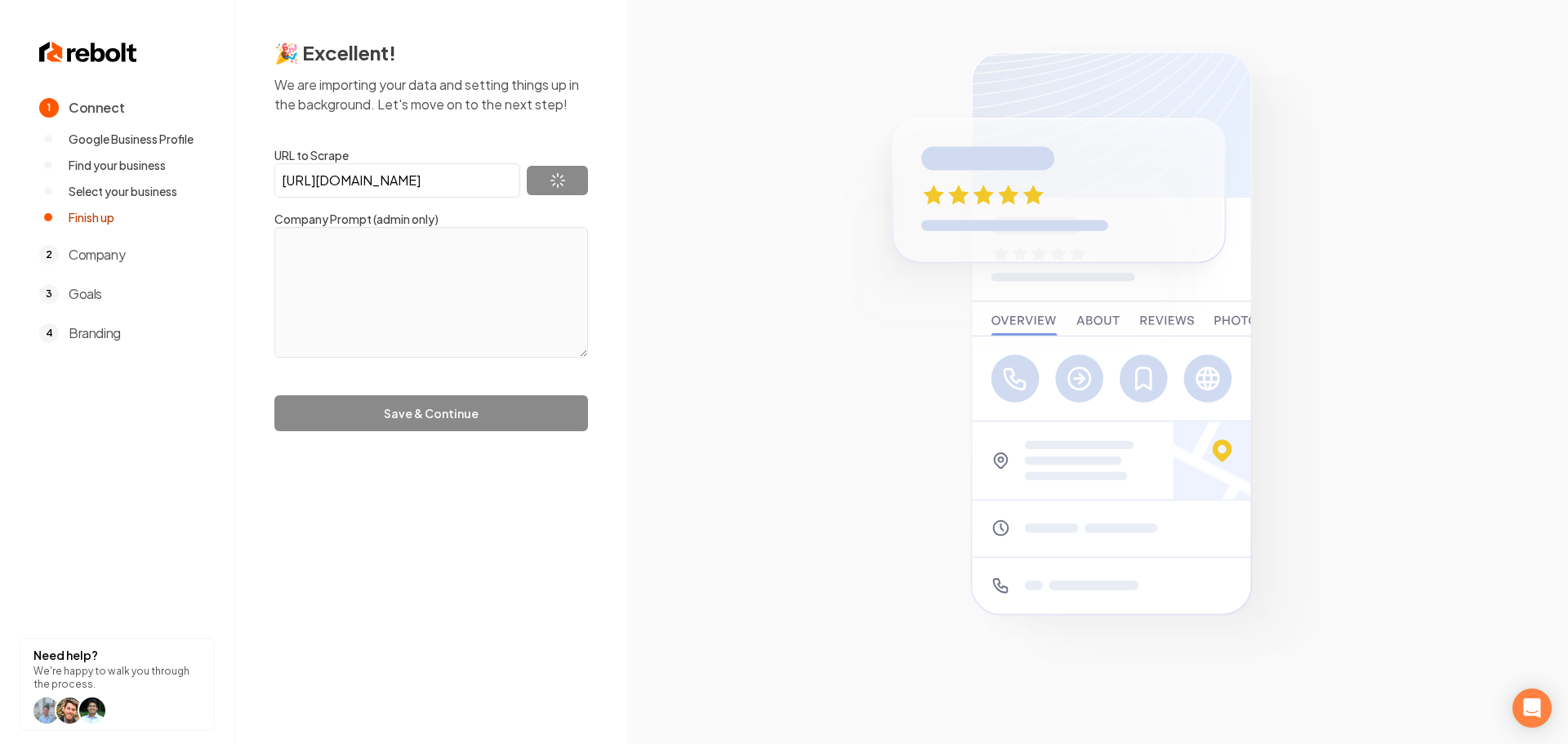
type textarea "It is our aim to help you with every step of the project, from the initial meet…"
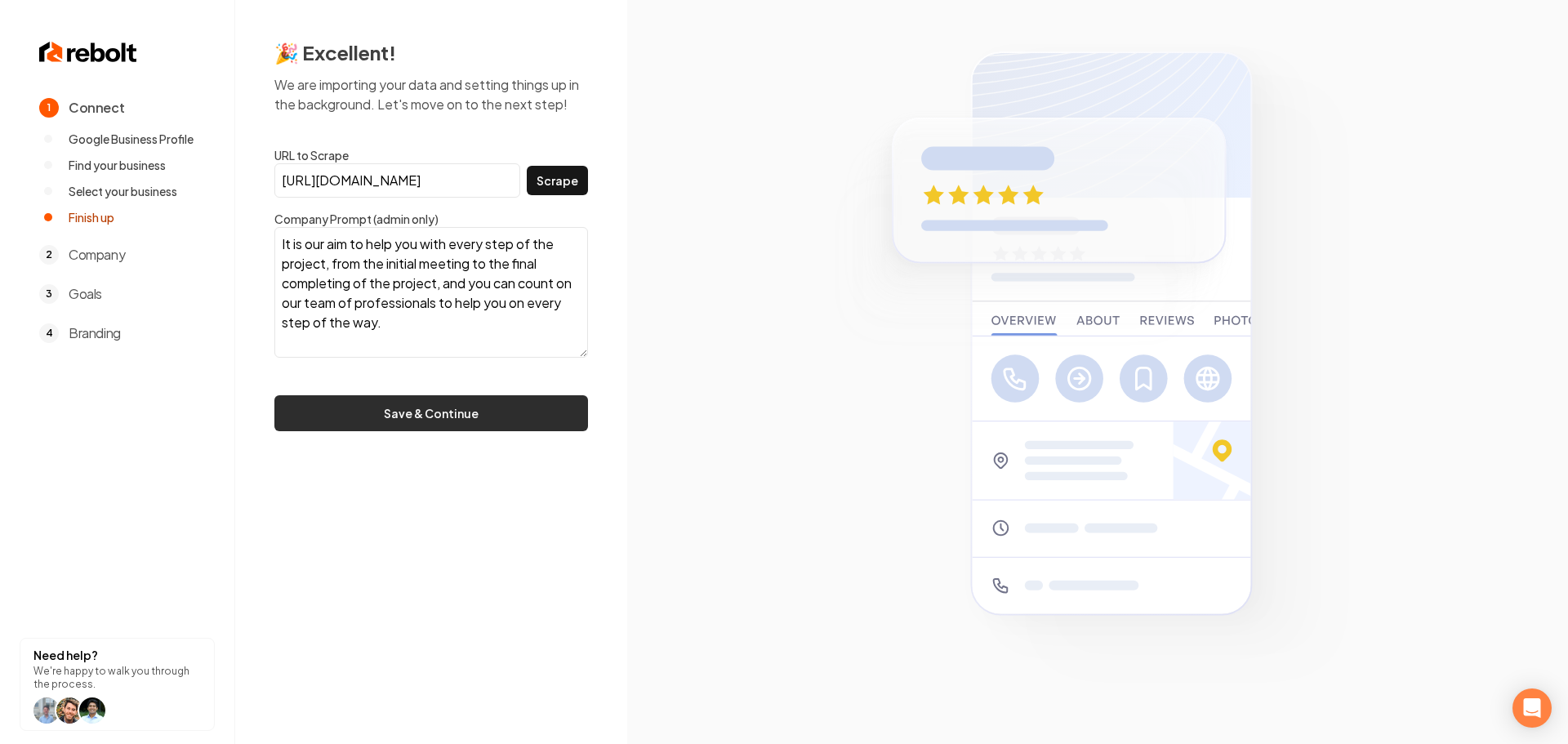
click at [474, 412] on button "Save & Continue" at bounding box center [431, 413] width 313 height 36
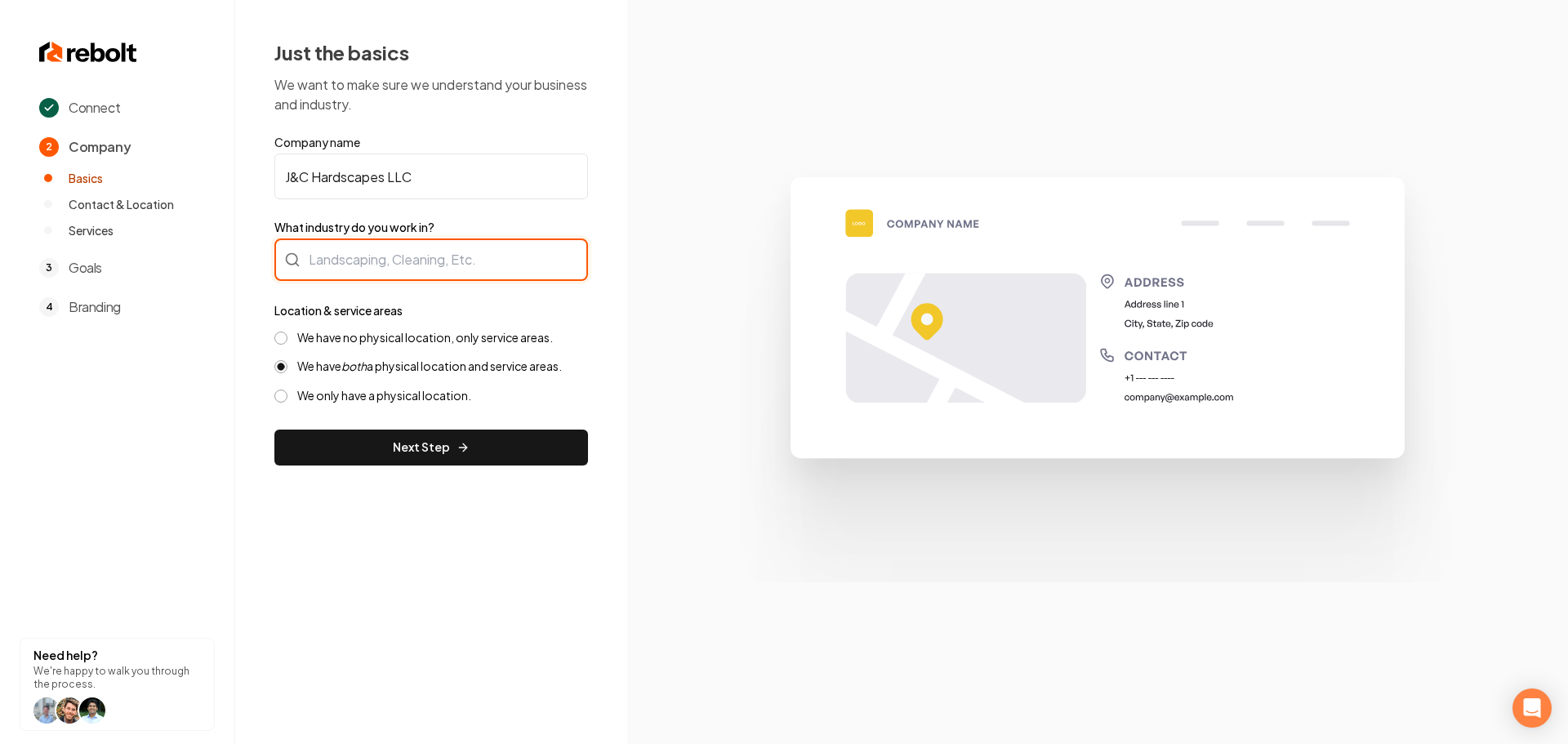
click at [385, 259] on div at bounding box center [431, 259] width 313 height 42
type input "Landscaping"
click at [345, 340] on label "We have no physical location, only service areas." at bounding box center [425, 338] width 256 height 16
click at [287, 340] on button "We have no physical location, only service areas." at bounding box center [280, 338] width 13 height 13
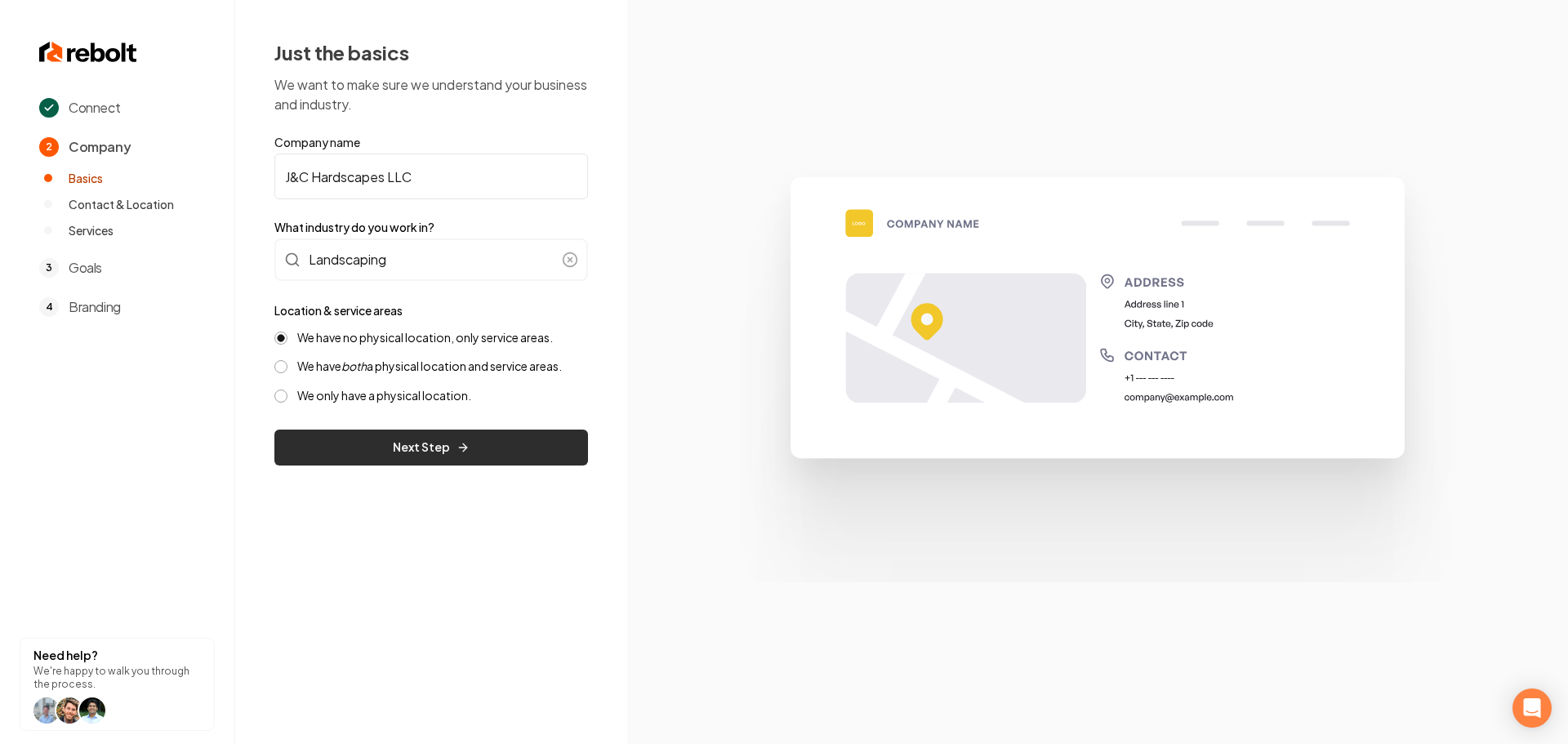
click at [361, 436] on button "Next Step" at bounding box center [431, 447] width 313 height 36
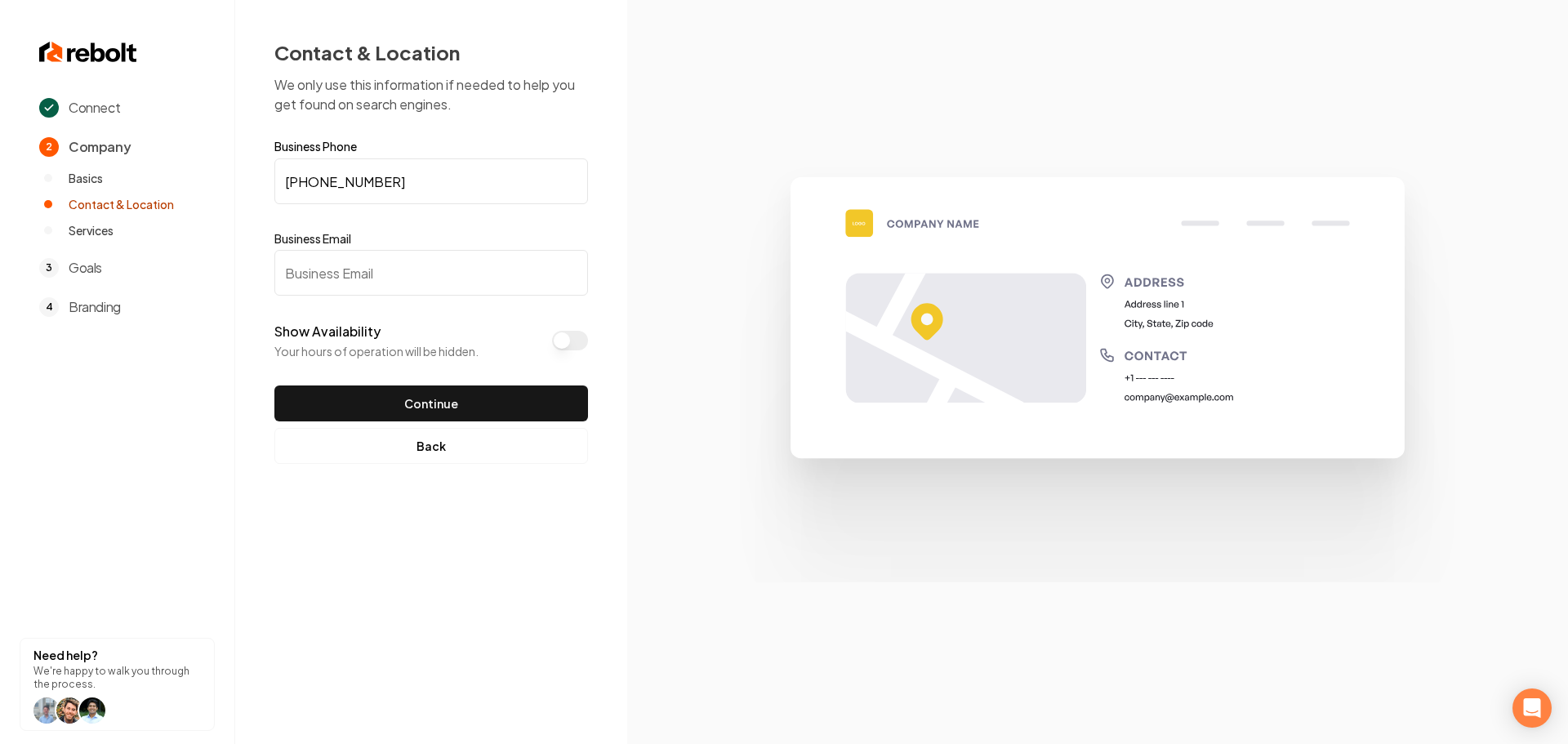
click at [435, 265] on input "Business Email" at bounding box center [431, 272] width 313 height 46
paste input "jeremyledbetter1990@gmail.com"
type input "jeremyledbetter1990@gmail.com"
click at [404, 405] on button "Continue" at bounding box center [431, 403] width 313 height 36
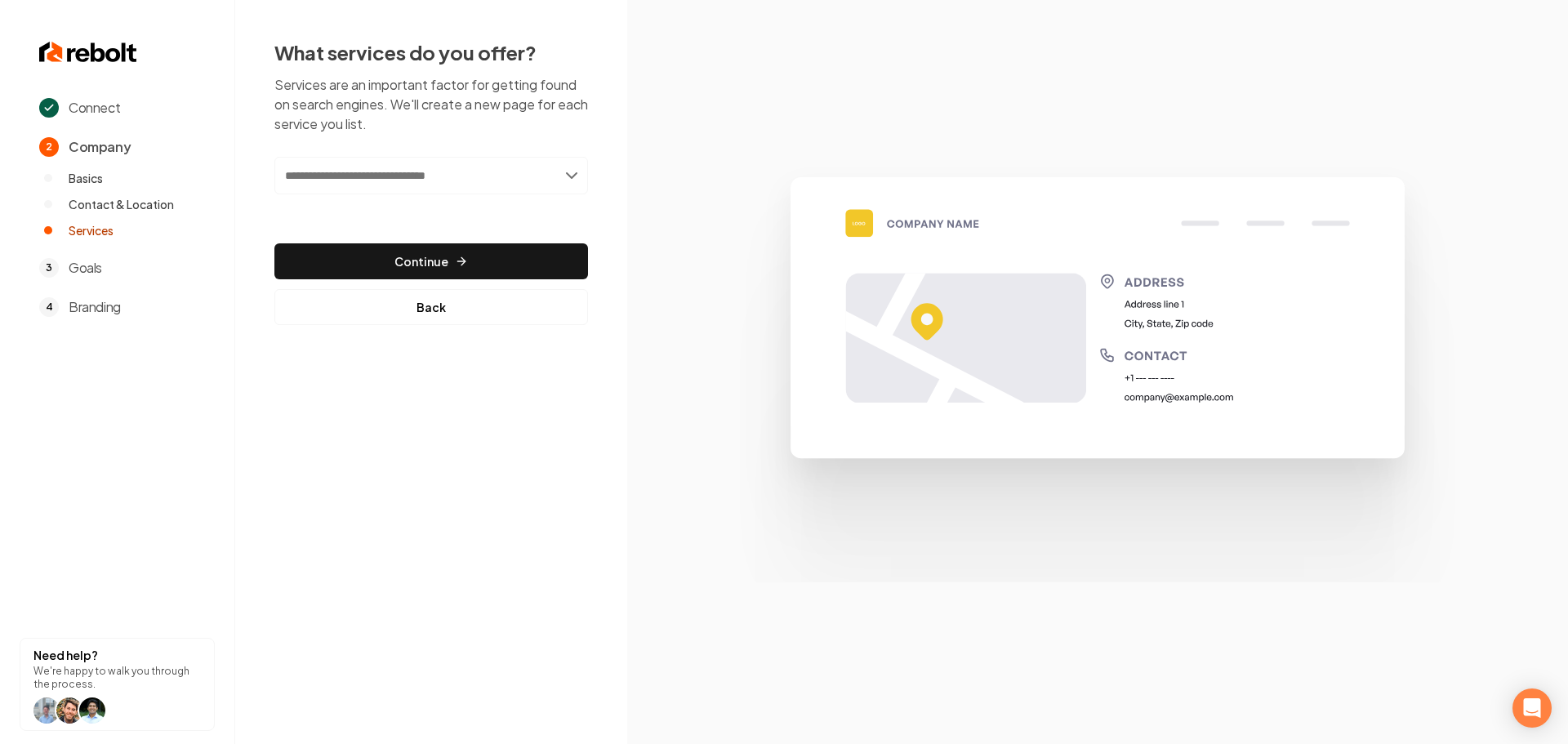
click at [397, 162] on input "text" at bounding box center [431, 176] width 313 height 37
type input "**********"
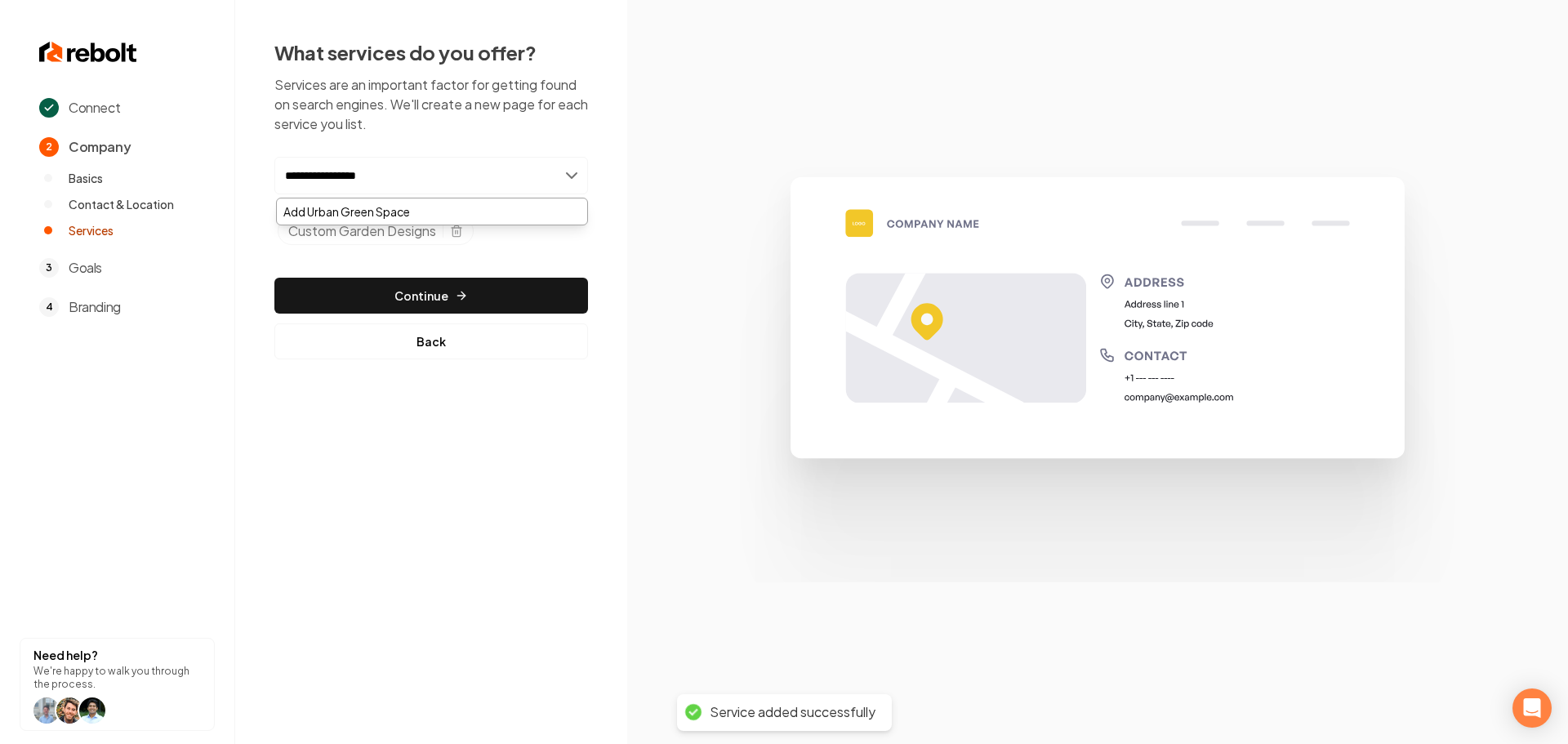
type input "**********"
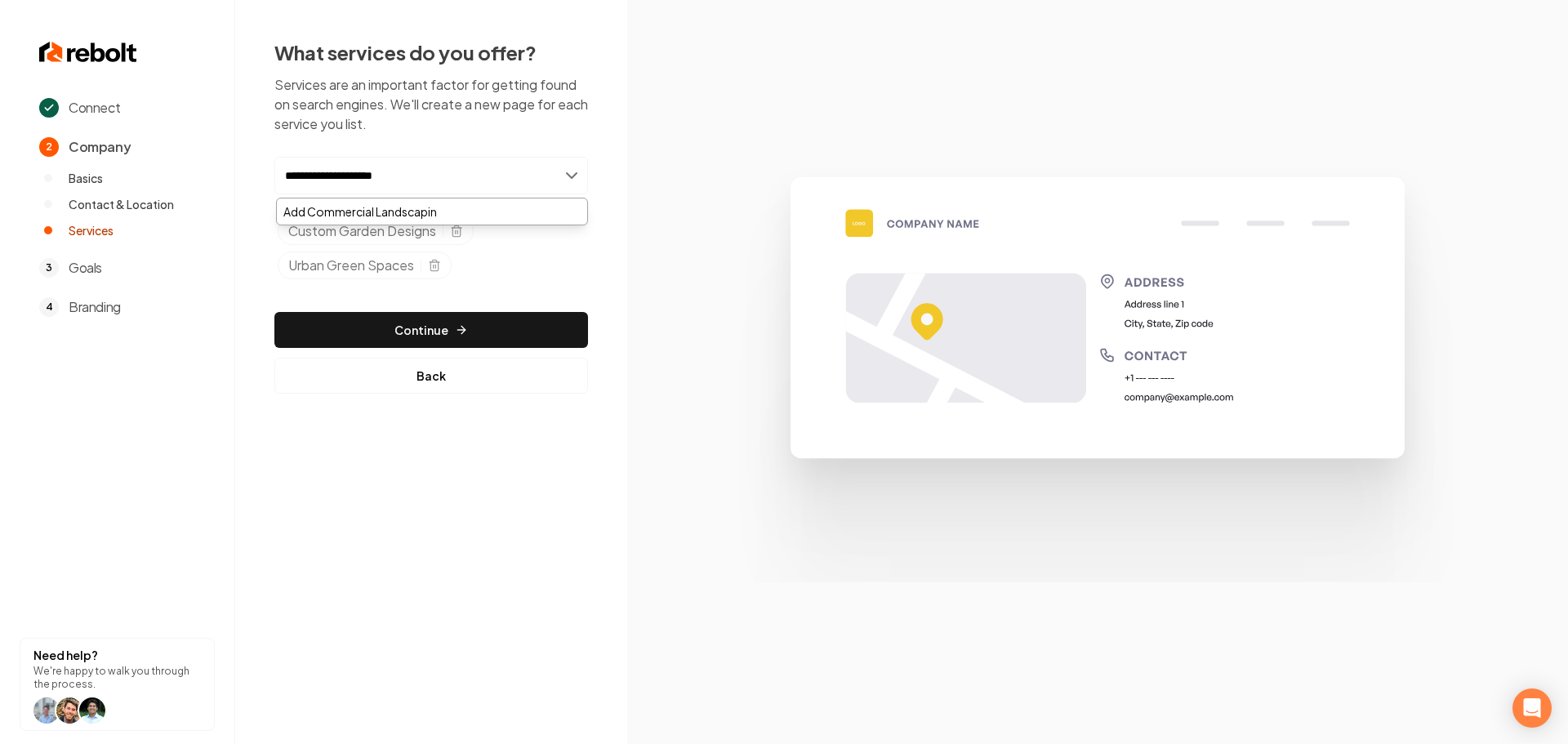
type input "**********"
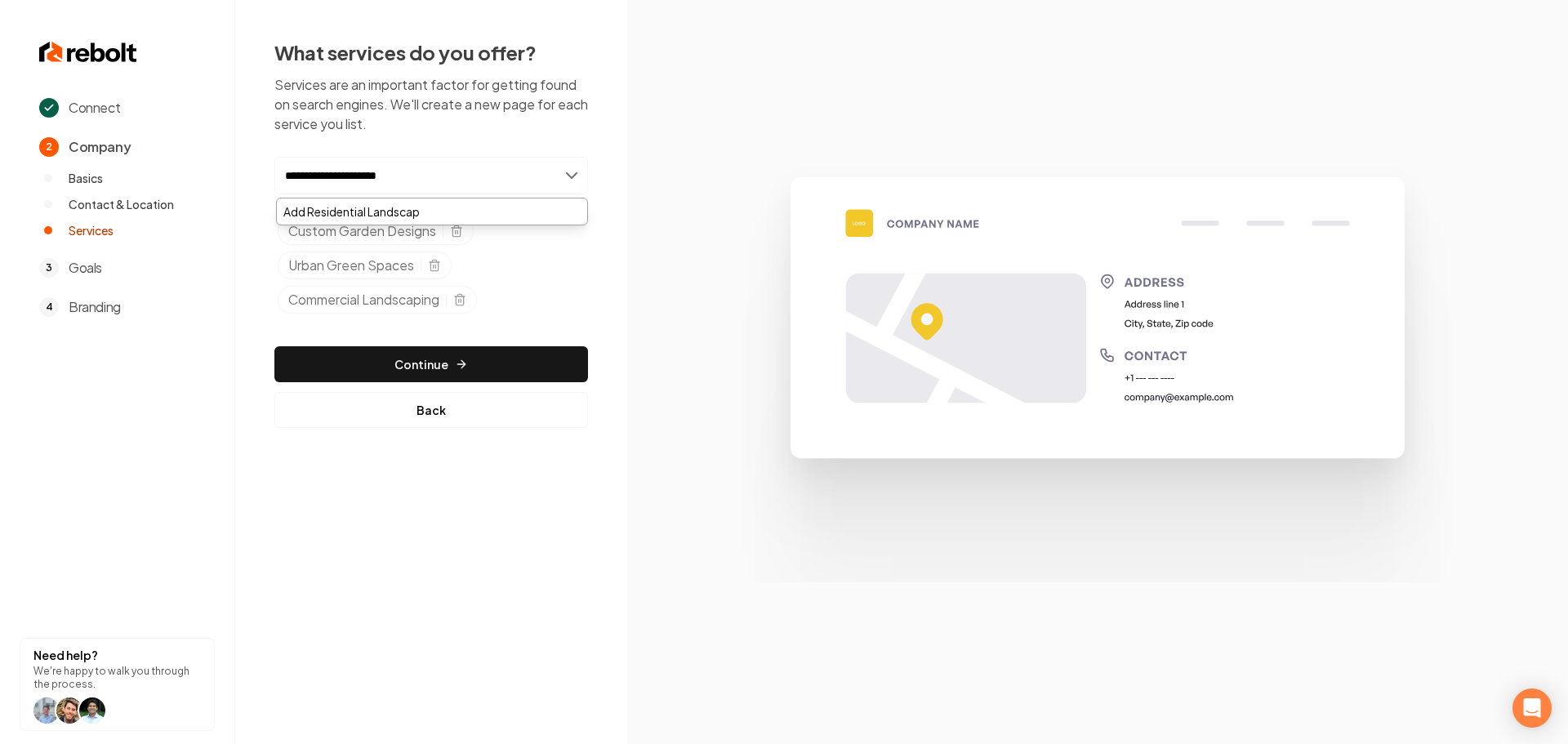
type input "**********"
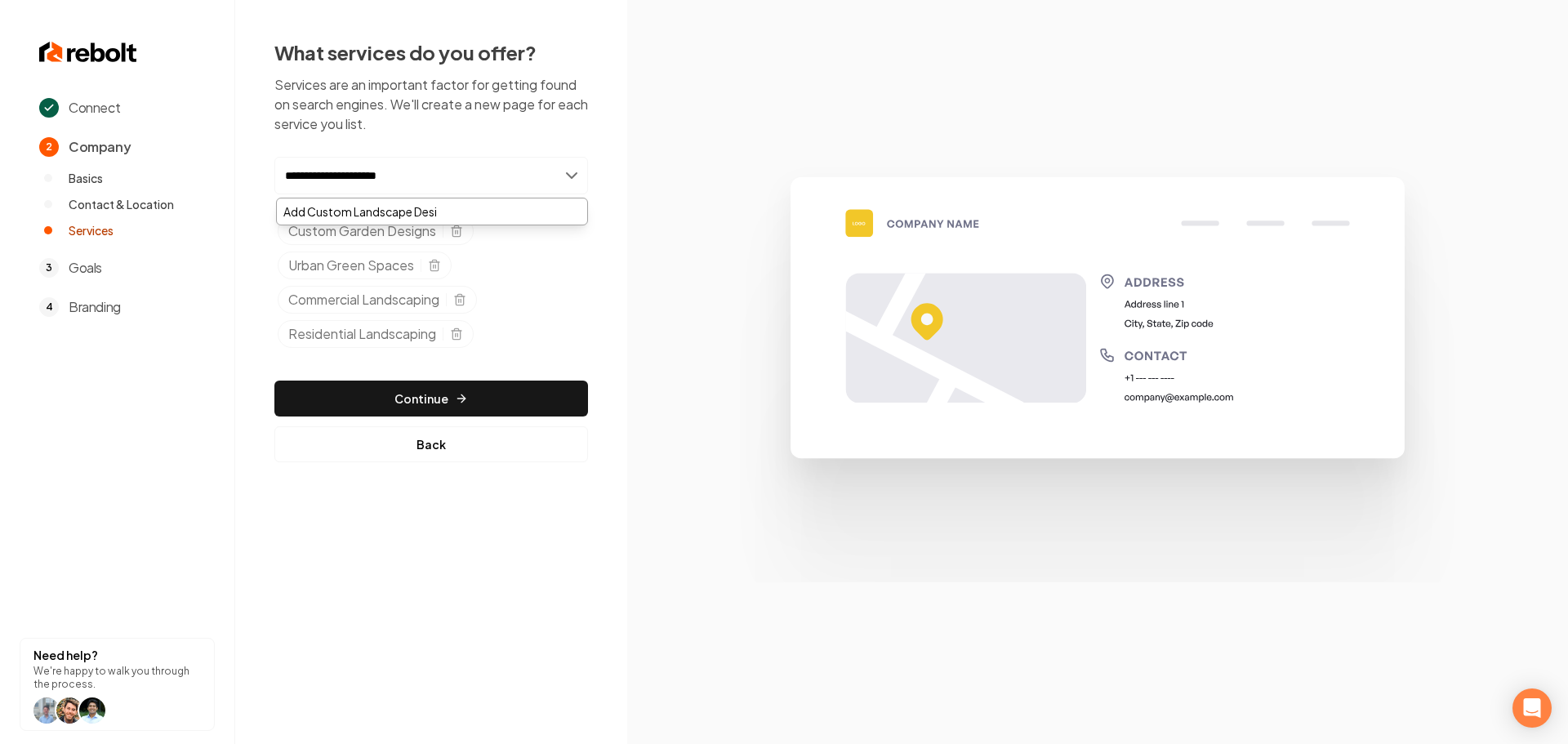
type input "**********"
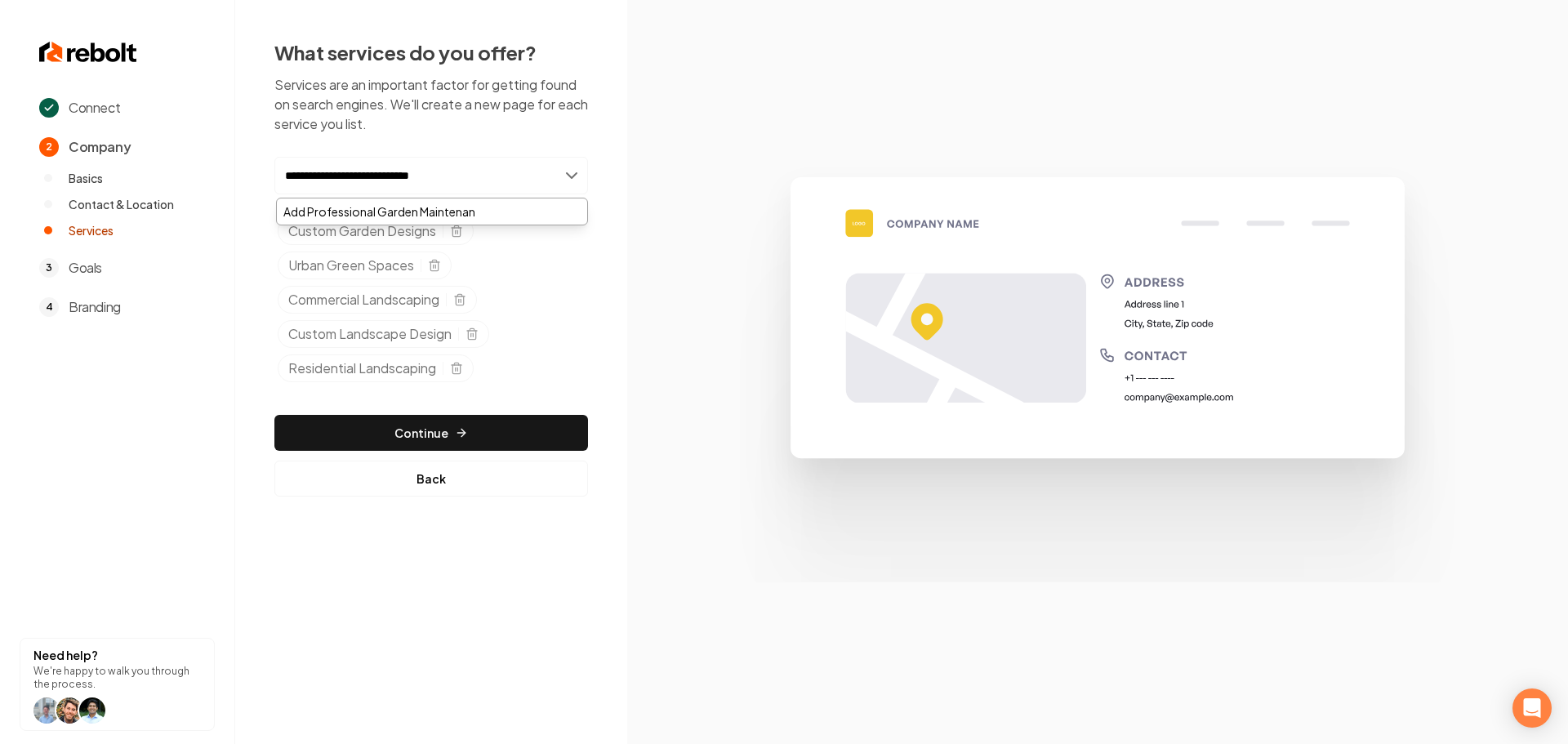
type input "**********"
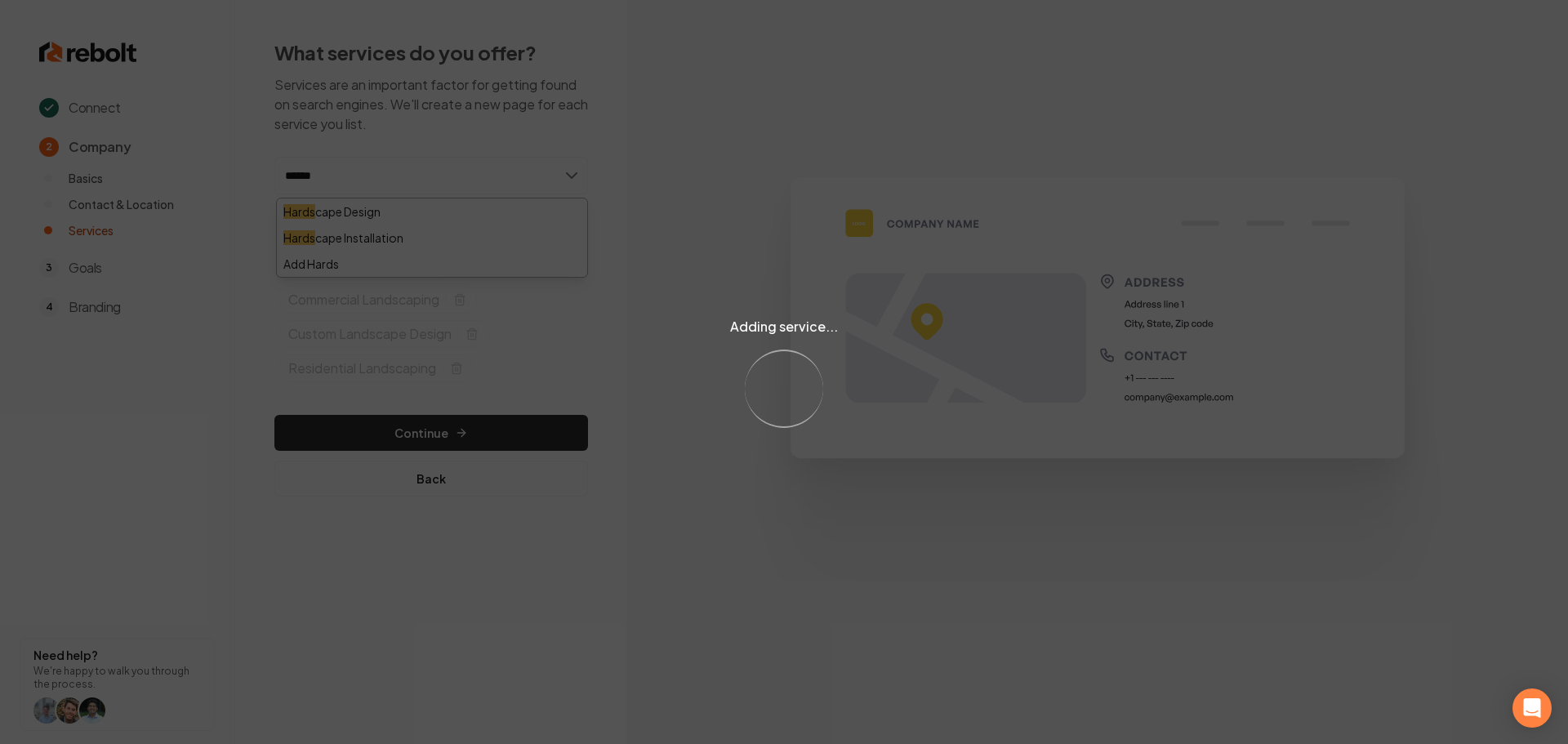
type input "*******"
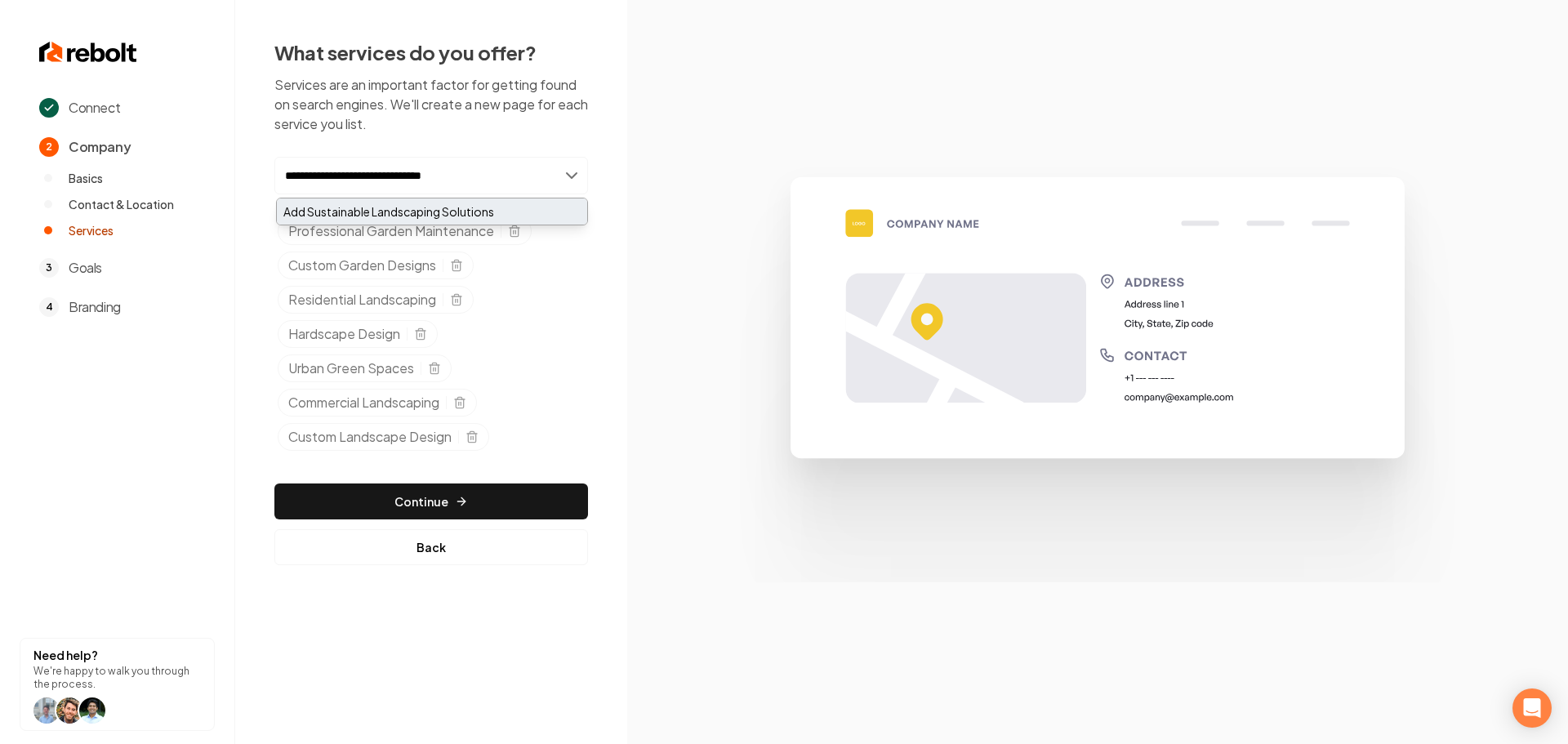
type input "**********"
click at [430, 213] on div "Add Sustainable Landscaping Solutions" at bounding box center [433, 211] width 310 height 26
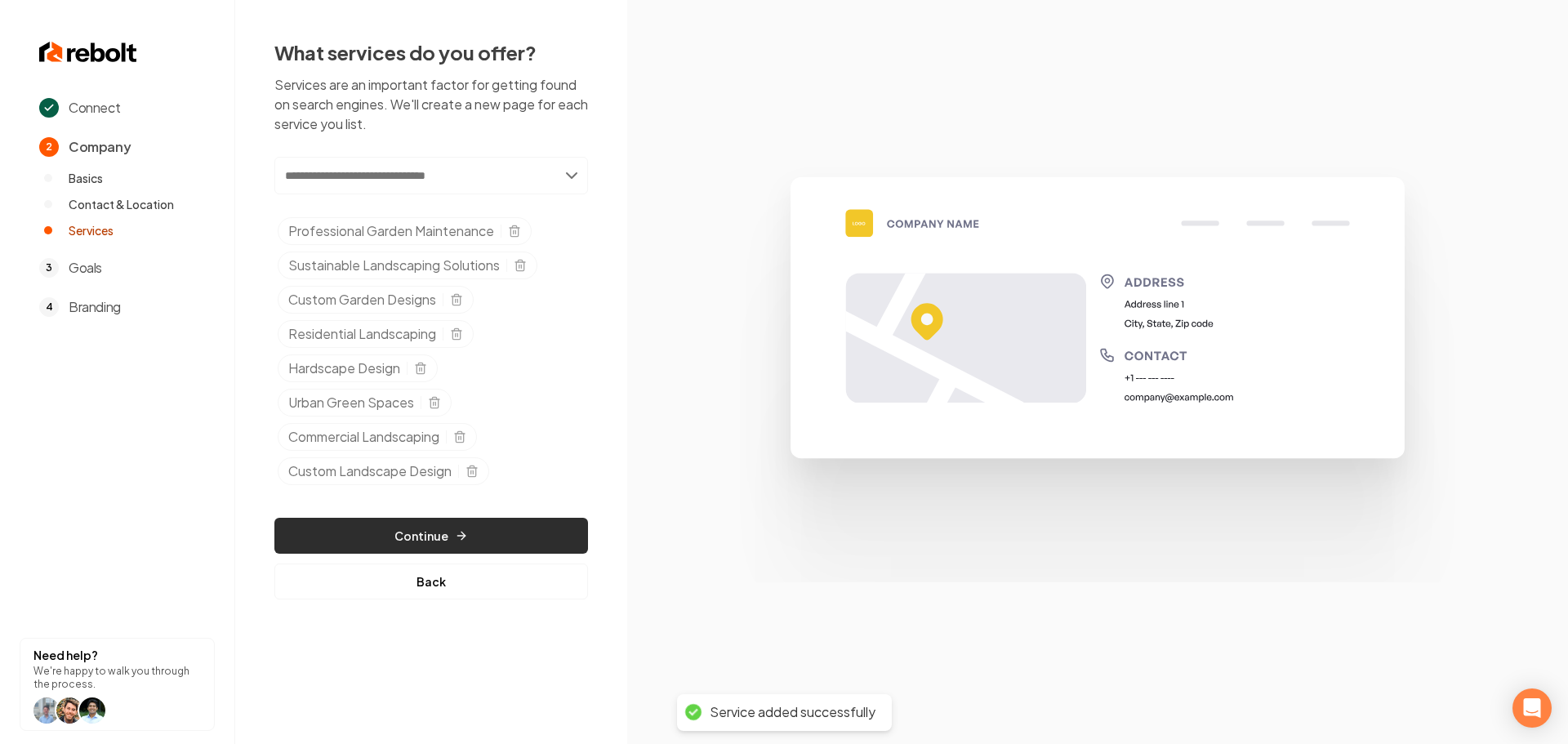
click at [469, 543] on button "Continue" at bounding box center [431, 535] width 313 height 36
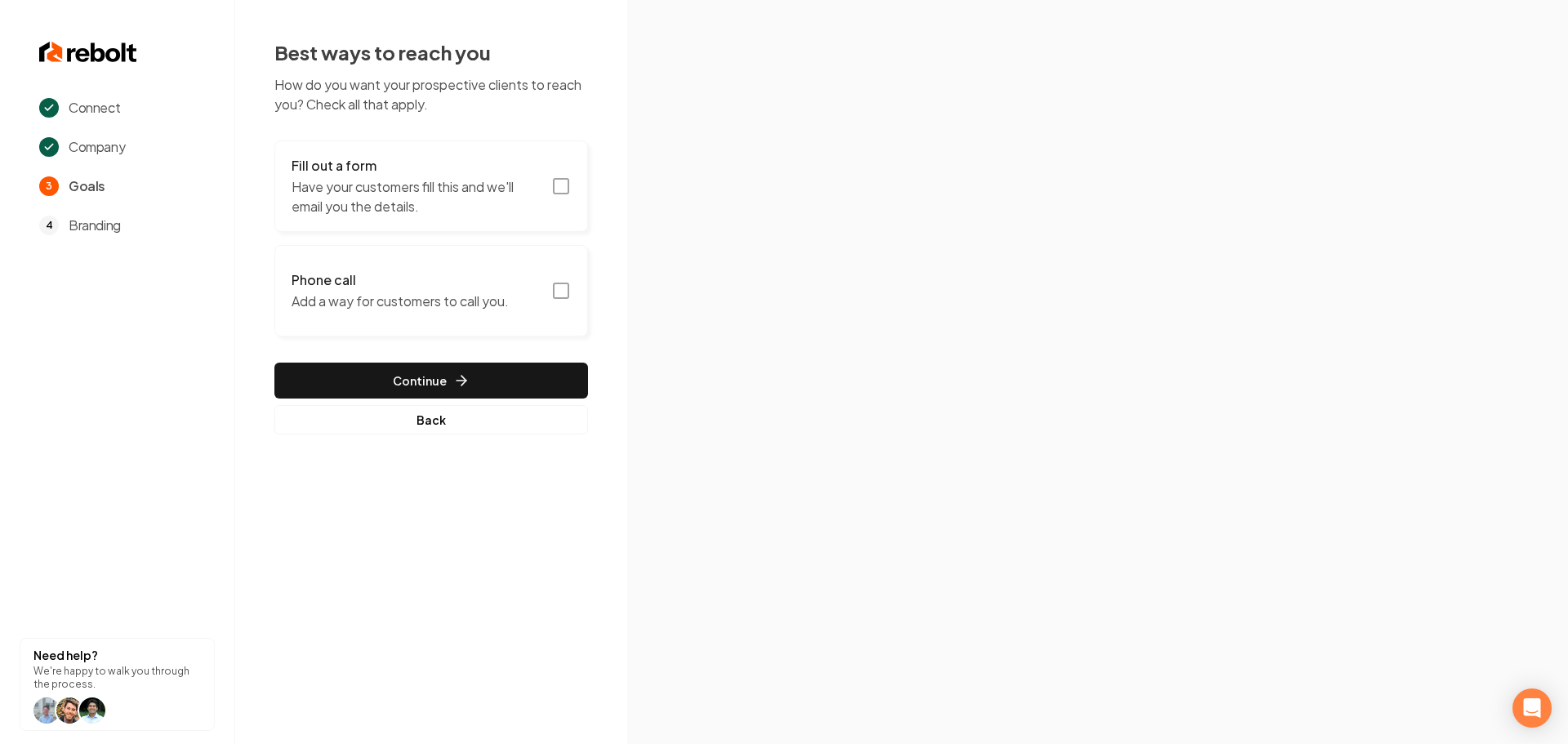
click at [552, 188] on button "Fill out a form Have your customers fill this and we'll email you the details." at bounding box center [431, 186] width 313 height 92
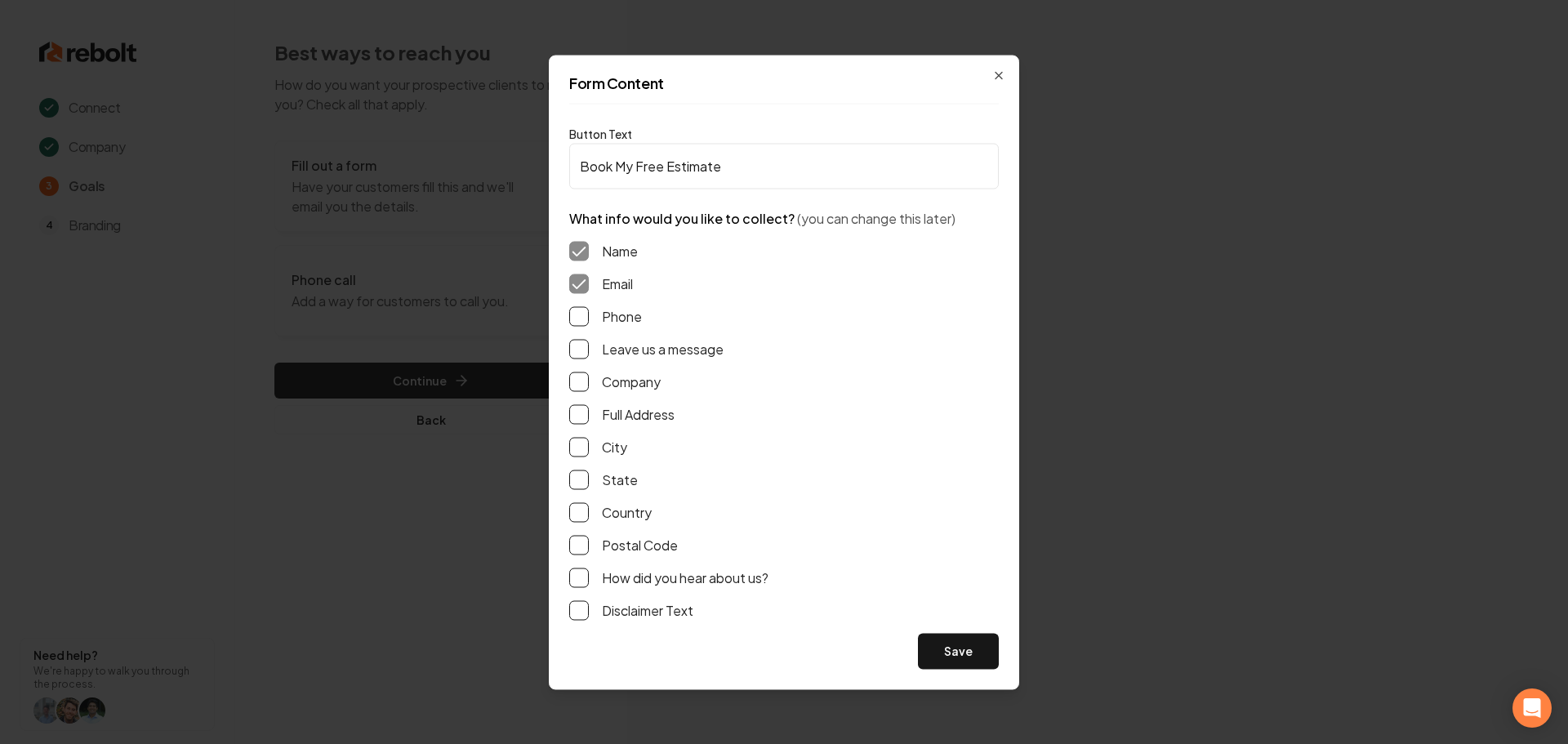
click at [610, 321] on label "Phone" at bounding box center [621, 316] width 40 height 20
click at [589, 321] on button "Phone" at bounding box center [579, 316] width 20 height 20
drag, startPoint x: 609, startPoint y: 339, endPoint x: 610, endPoint y: 359, distance: 20.0
click at [609, 342] on label "Leave us a message" at bounding box center [662, 349] width 122 height 20
click at [589, 342] on button "Leave us a message" at bounding box center [579, 349] width 20 height 20
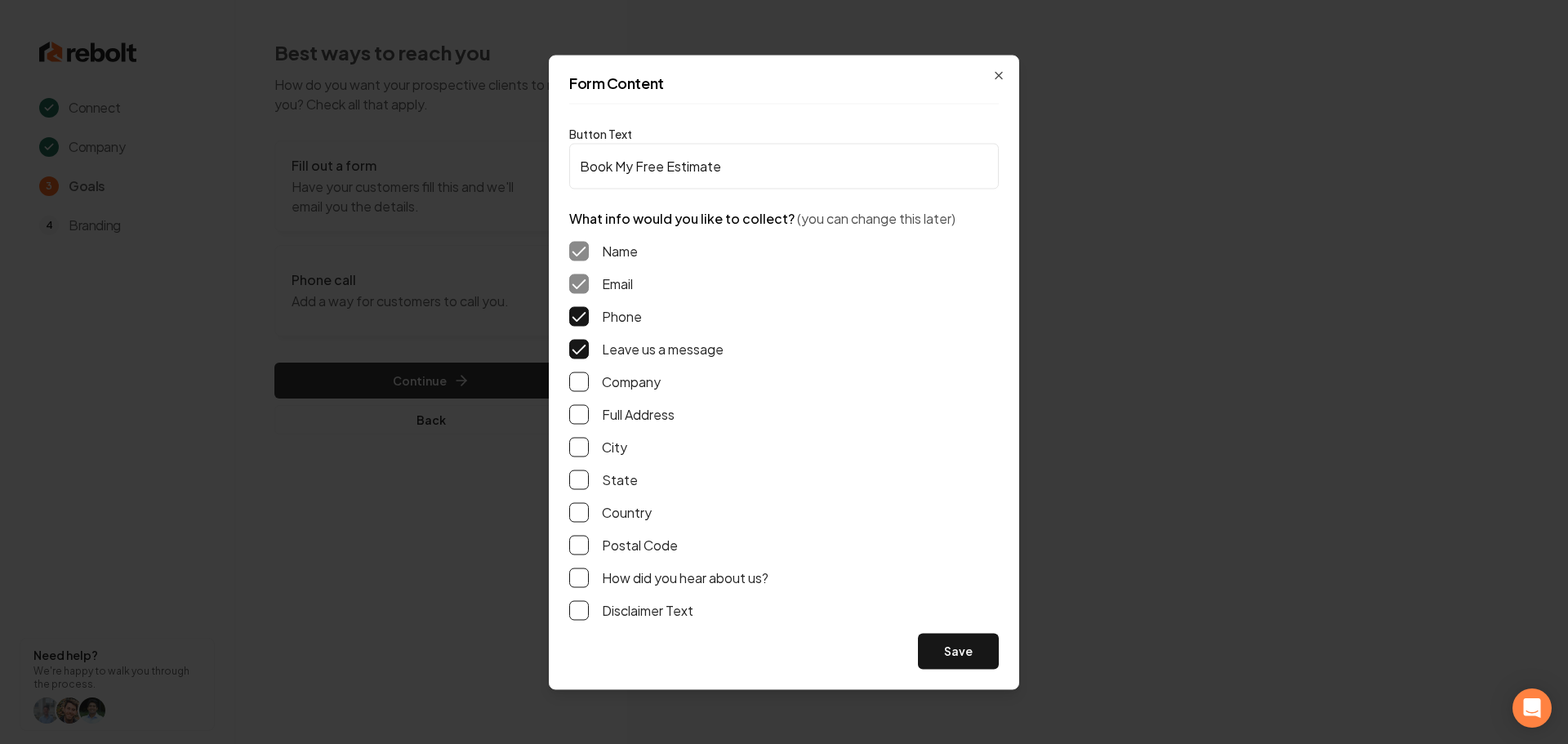
click at [611, 427] on div "Name Email Phone Leave us a message Company Full Address City State Country Pos…" at bounding box center [784, 430] width 430 height 405
click at [601, 412] on label "Full Address" at bounding box center [638, 414] width 72 height 20
click at [589, 412] on button "Full Address" at bounding box center [579, 414] width 20 height 20
click at [952, 655] on button "Save" at bounding box center [958, 650] width 81 height 36
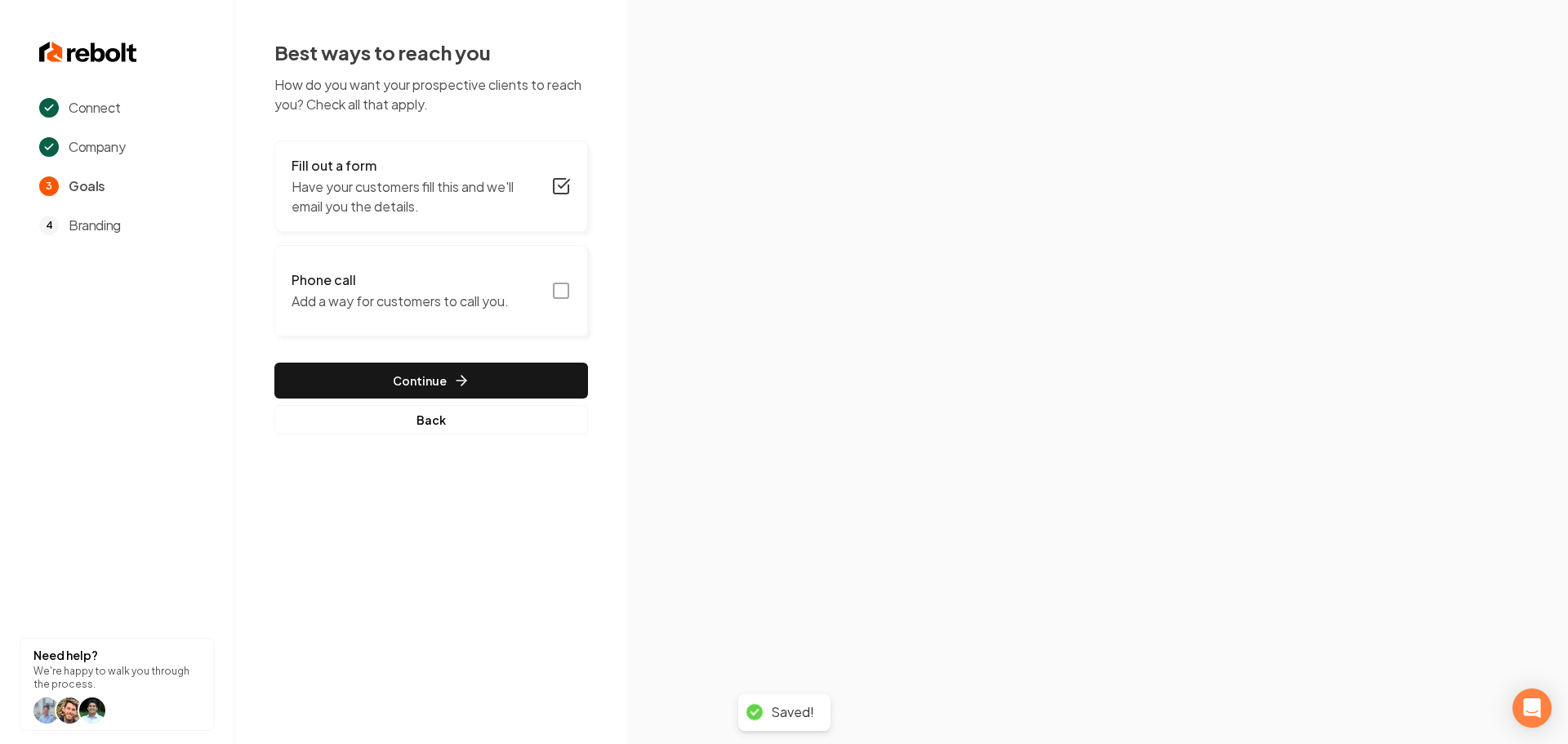
click at [470, 316] on button "Phone call Add a way for customers to call you." at bounding box center [431, 291] width 313 height 92
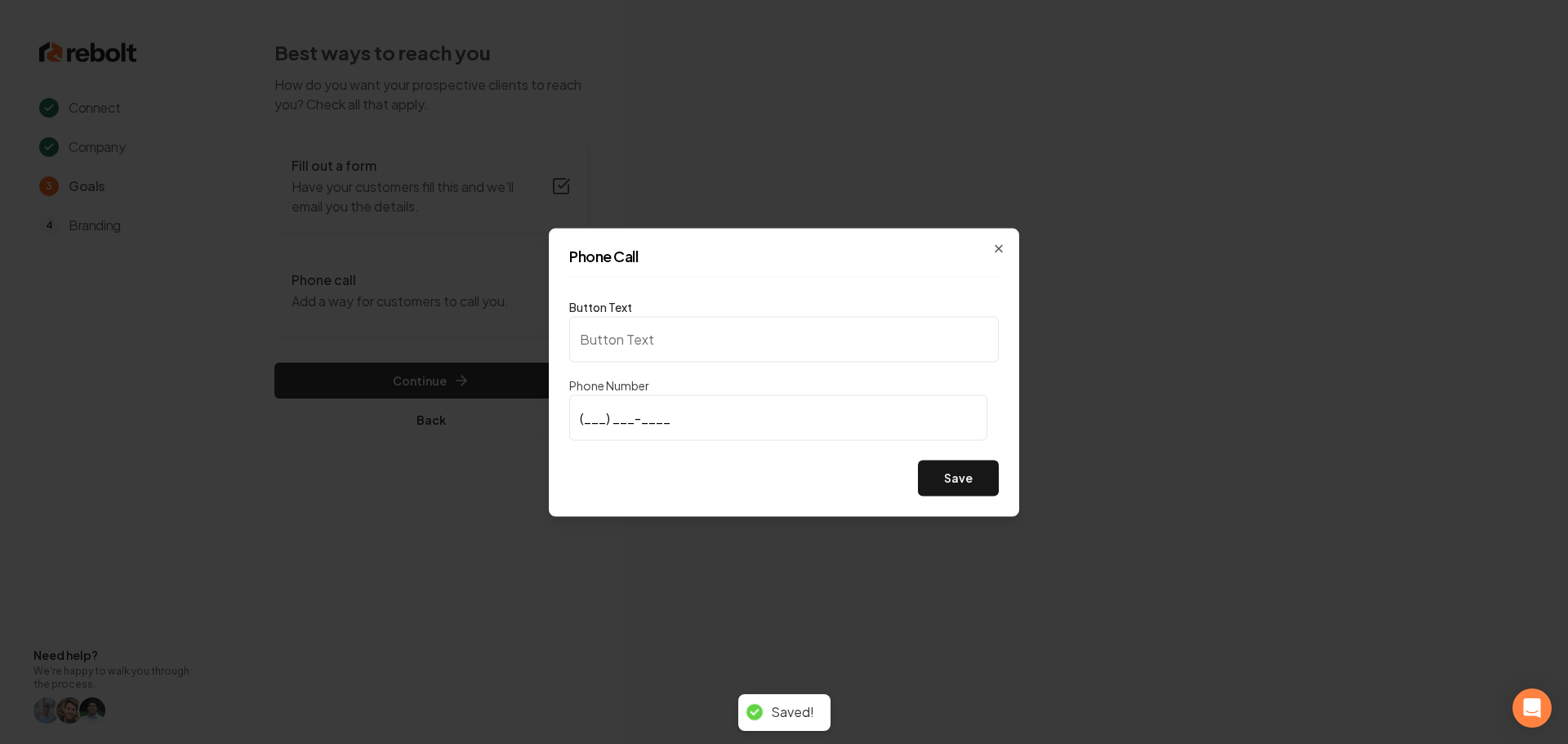
type input "Call us"
type input "[PHONE_NUMBER]"
click at [967, 486] on button "Save" at bounding box center [958, 477] width 81 height 36
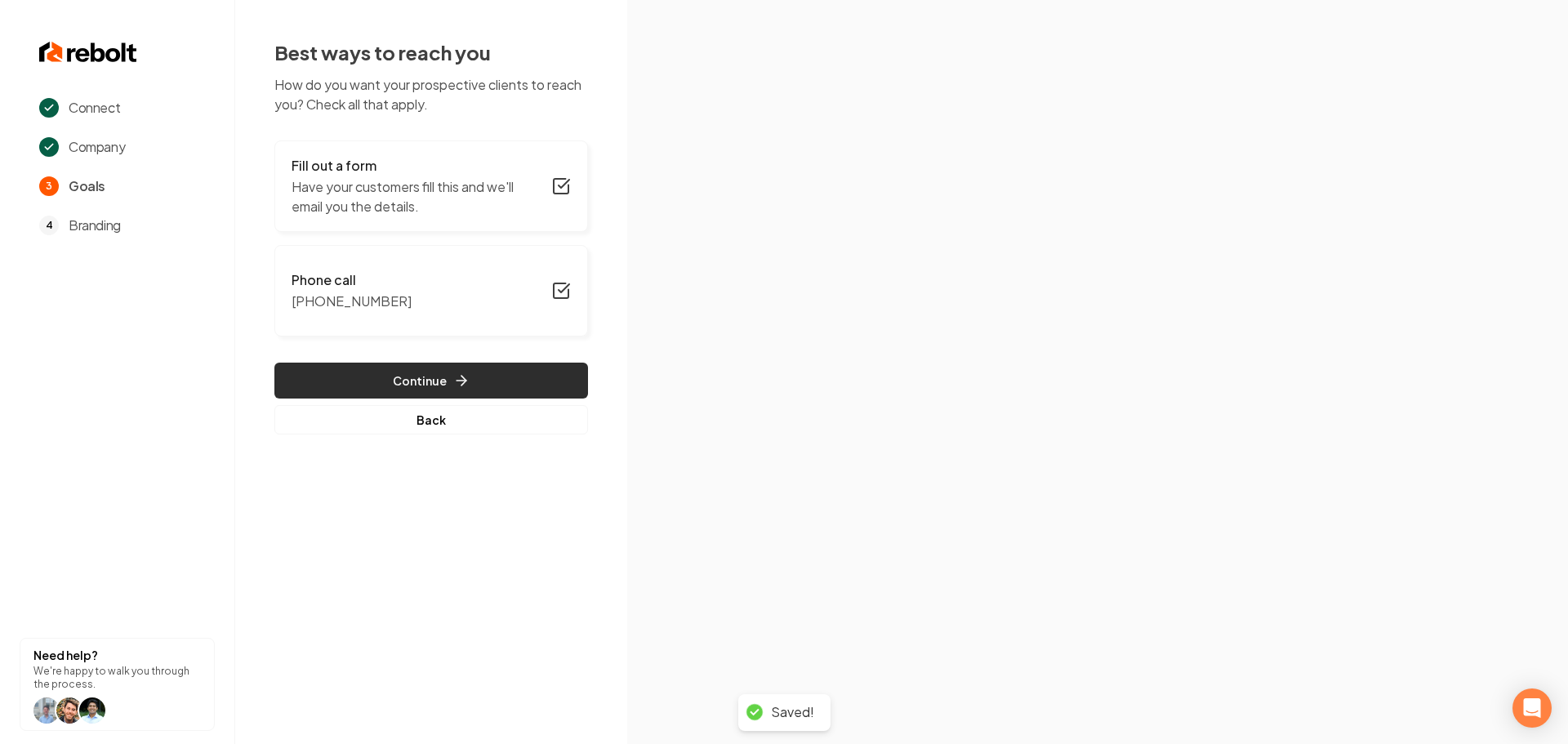
click at [480, 378] on button "Continue" at bounding box center [431, 380] width 313 height 36
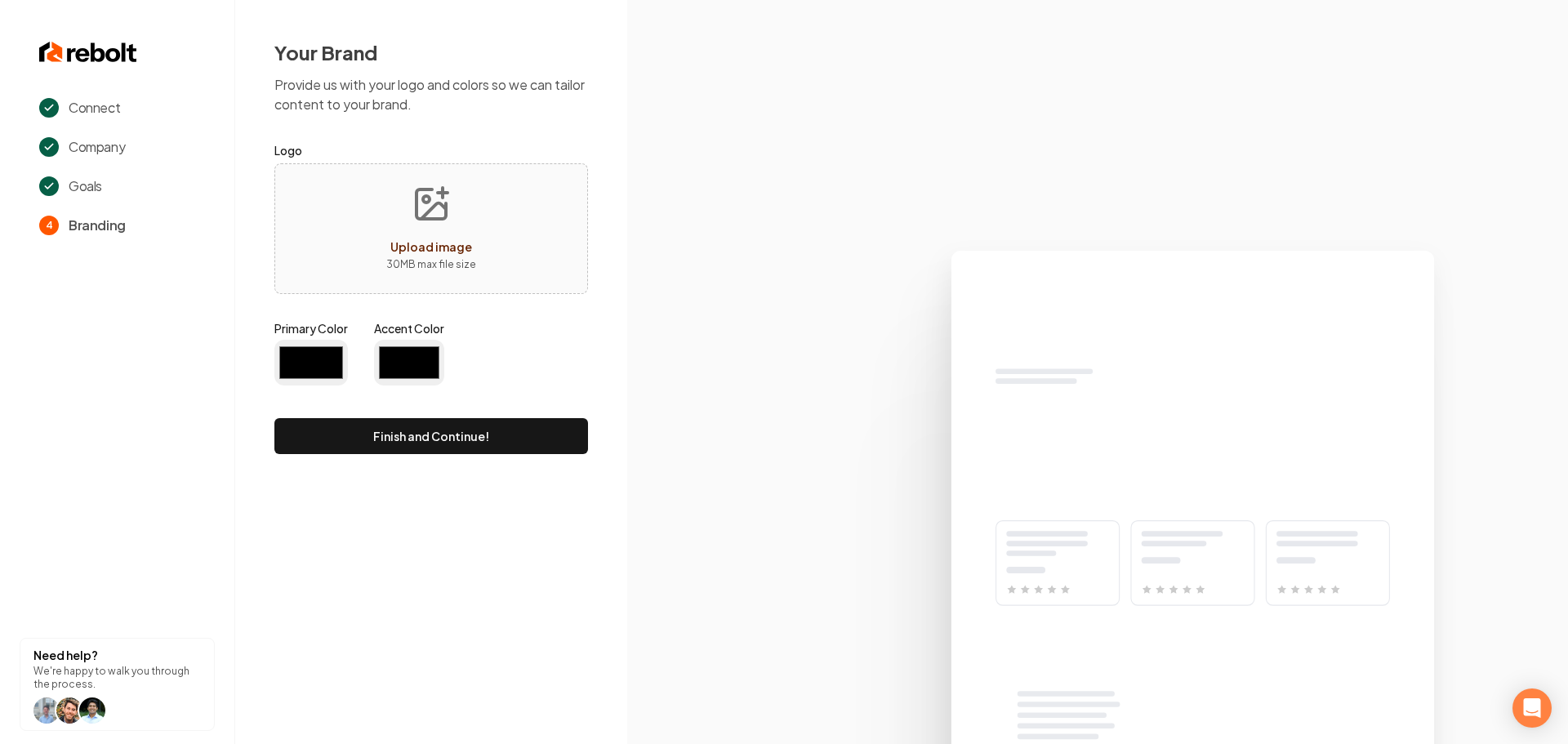
type input "#194d33"
type input "#70be00"
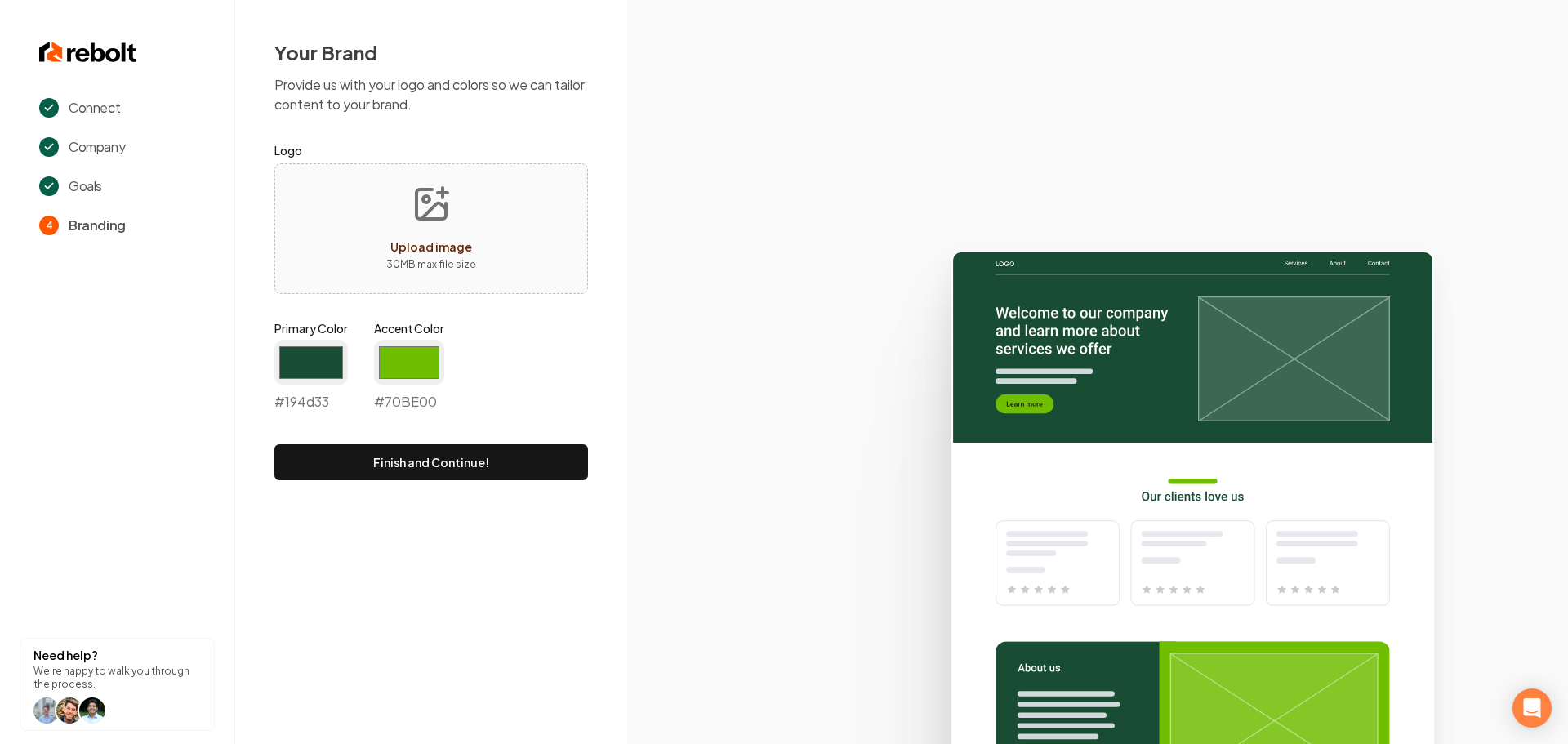
click at [443, 248] on span "Upload image" at bounding box center [432, 246] width 82 height 15
type input "**********"
click at [321, 369] on input "#194d33" at bounding box center [310, 362] width 73 height 46
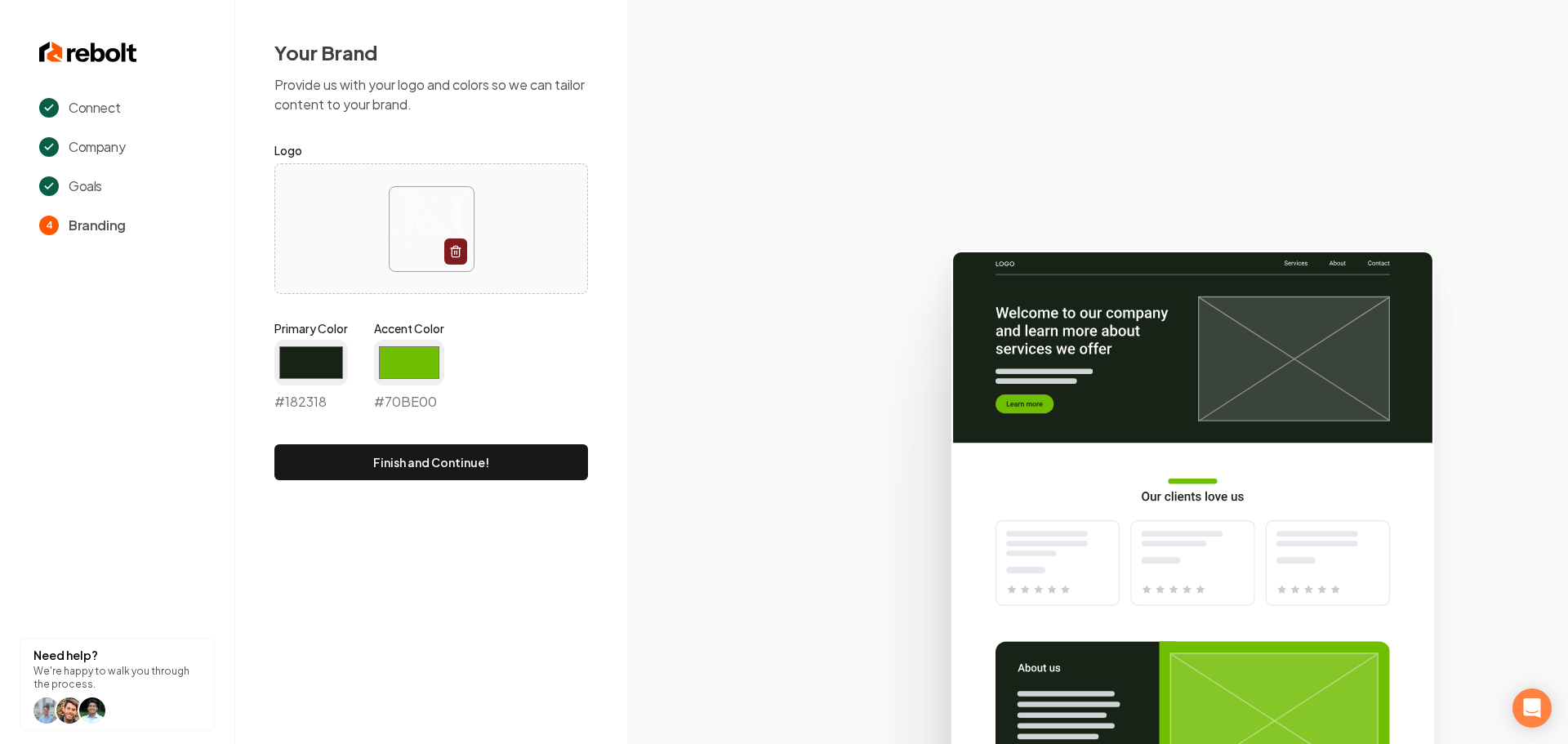
type input "#182318"
click at [560, 377] on div "Primary Color #182318 #182318 Accent Color #70be00 #70BE00" at bounding box center [431, 369] width 313 height 98
drag, startPoint x: 402, startPoint y: 358, endPoint x: 388, endPoint y: 357, distance: 14.0
click at [402, 358] on input "#70be00" at bounding box center [409, 362] width 70 height 46
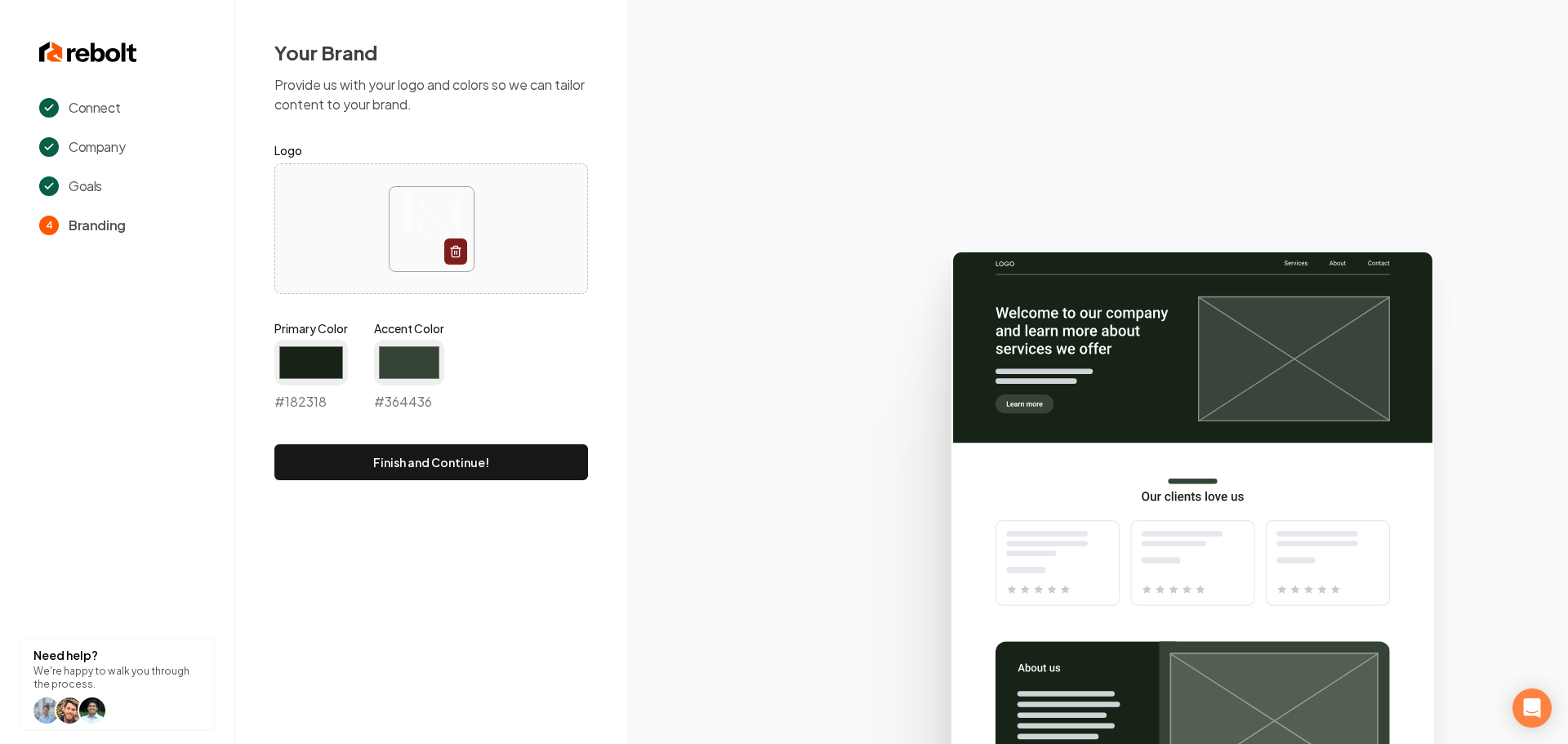
type input "#364436"
click at [731, 377] on icon at bounding box center [1097, 490] width 941 height 507
click at [460, 463] on button "Finish and Continue!" at bounding box center [431, 462] width 313 height 36
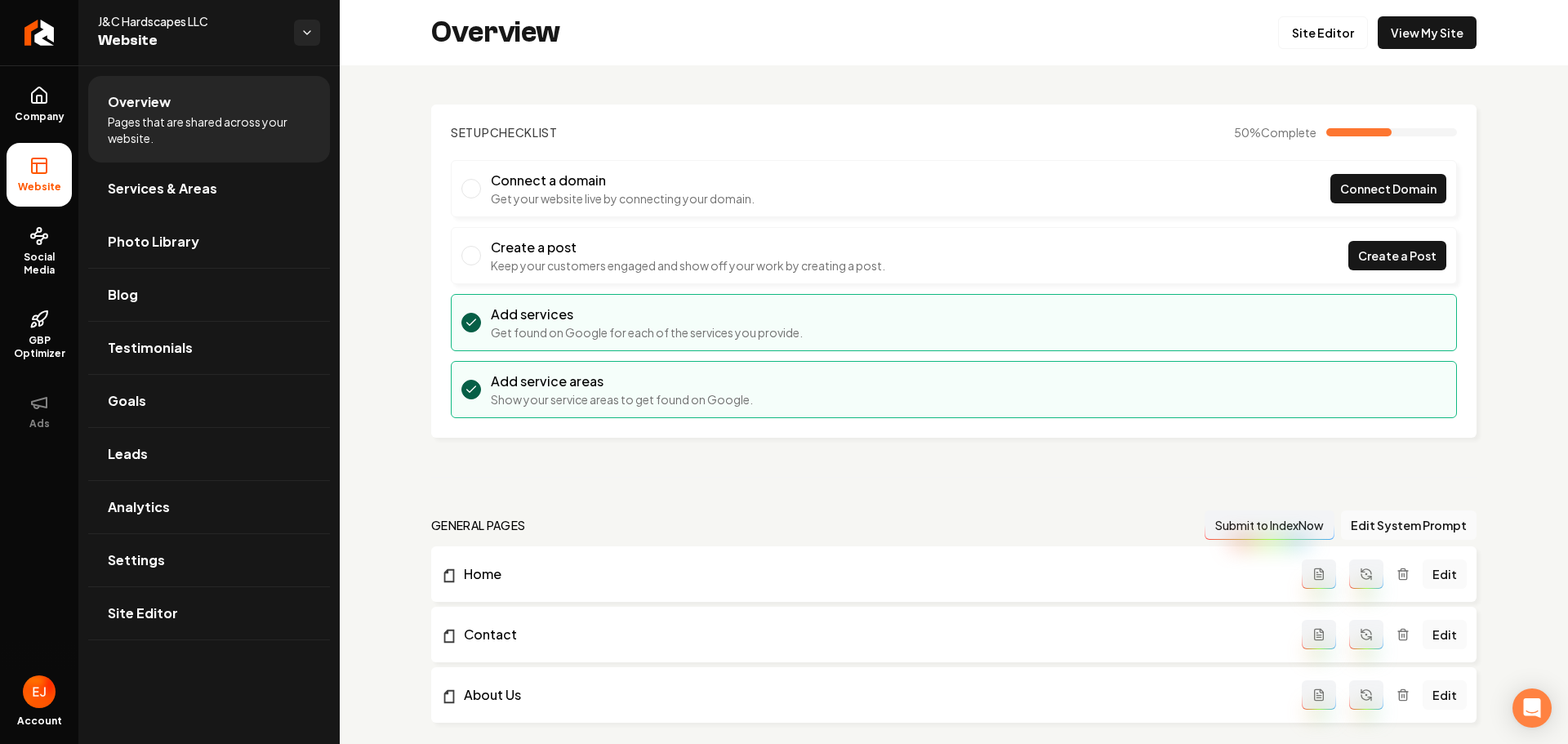
drag, startPoint x: 163, startPoint y: 197, endPoint x: 148, endPoint y: 201, distance: 15.5
click at [163, 197] on span "Services & Areas" at bounding box center [162, 188] width 109 height 20
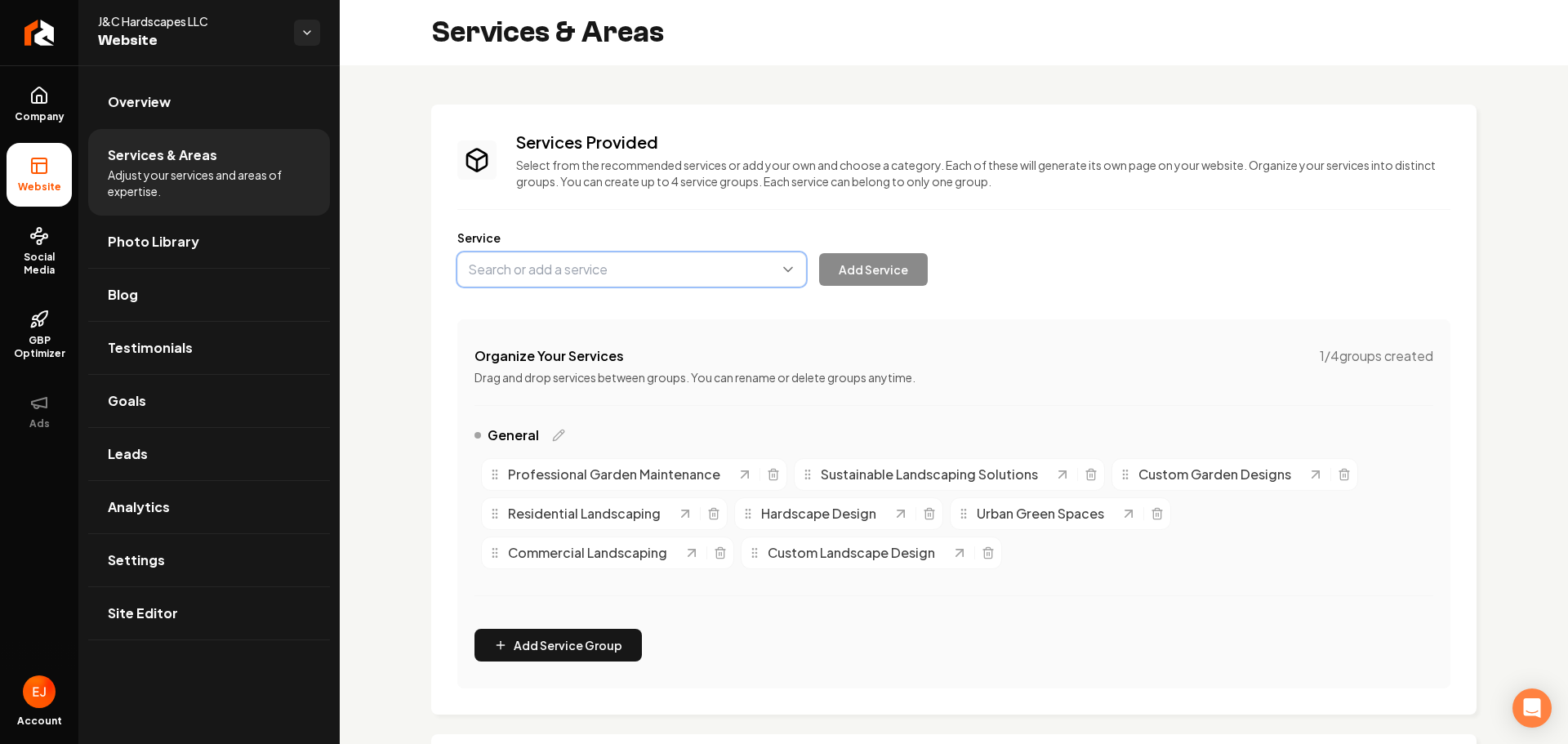
click at [609, 267] on button "Main content area" at bounding box center [631, 269] width 349 height 34
click at [576, 273] on button "Main content area" at bounding box center [631, 269] width 349 height 34
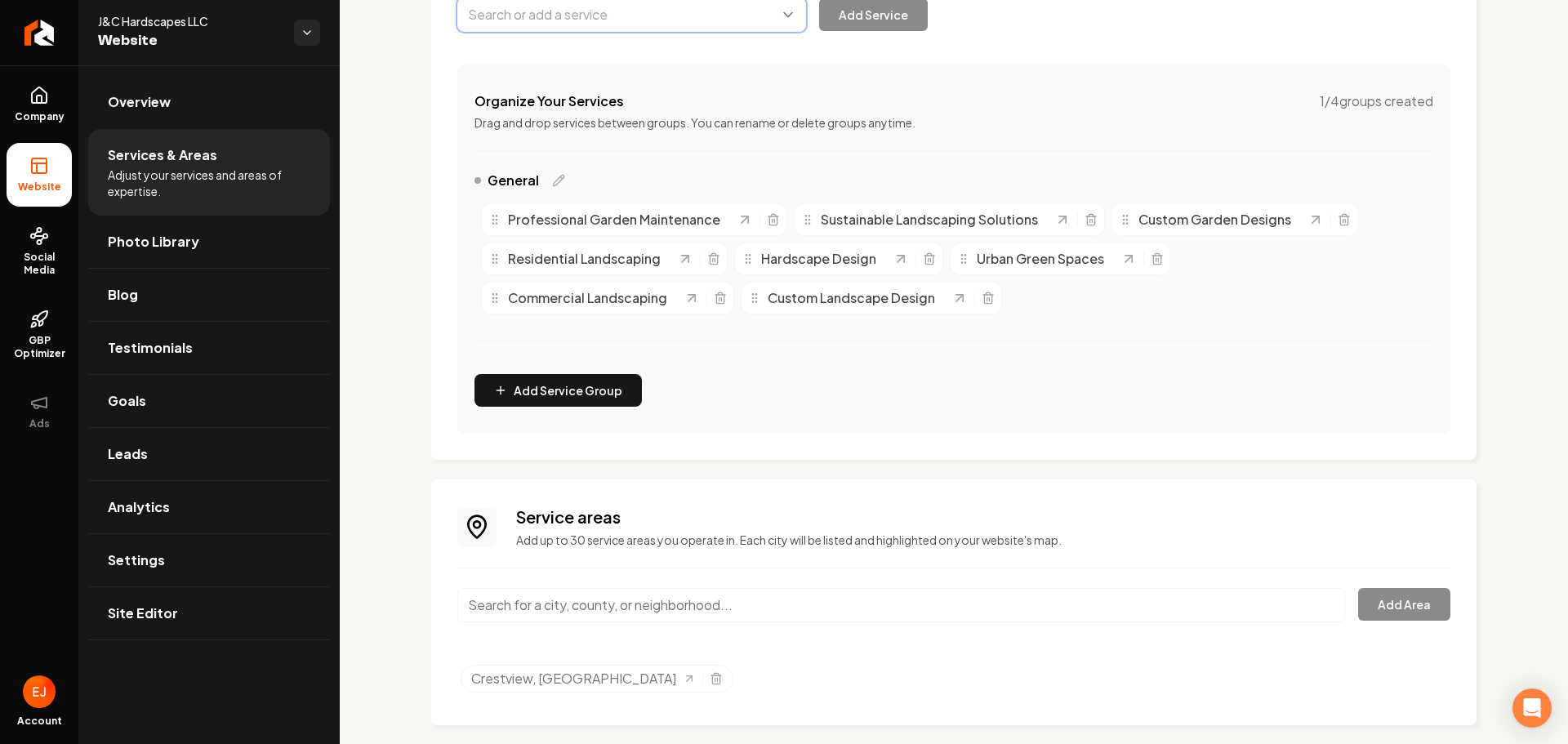
scroll to position [275, 0]
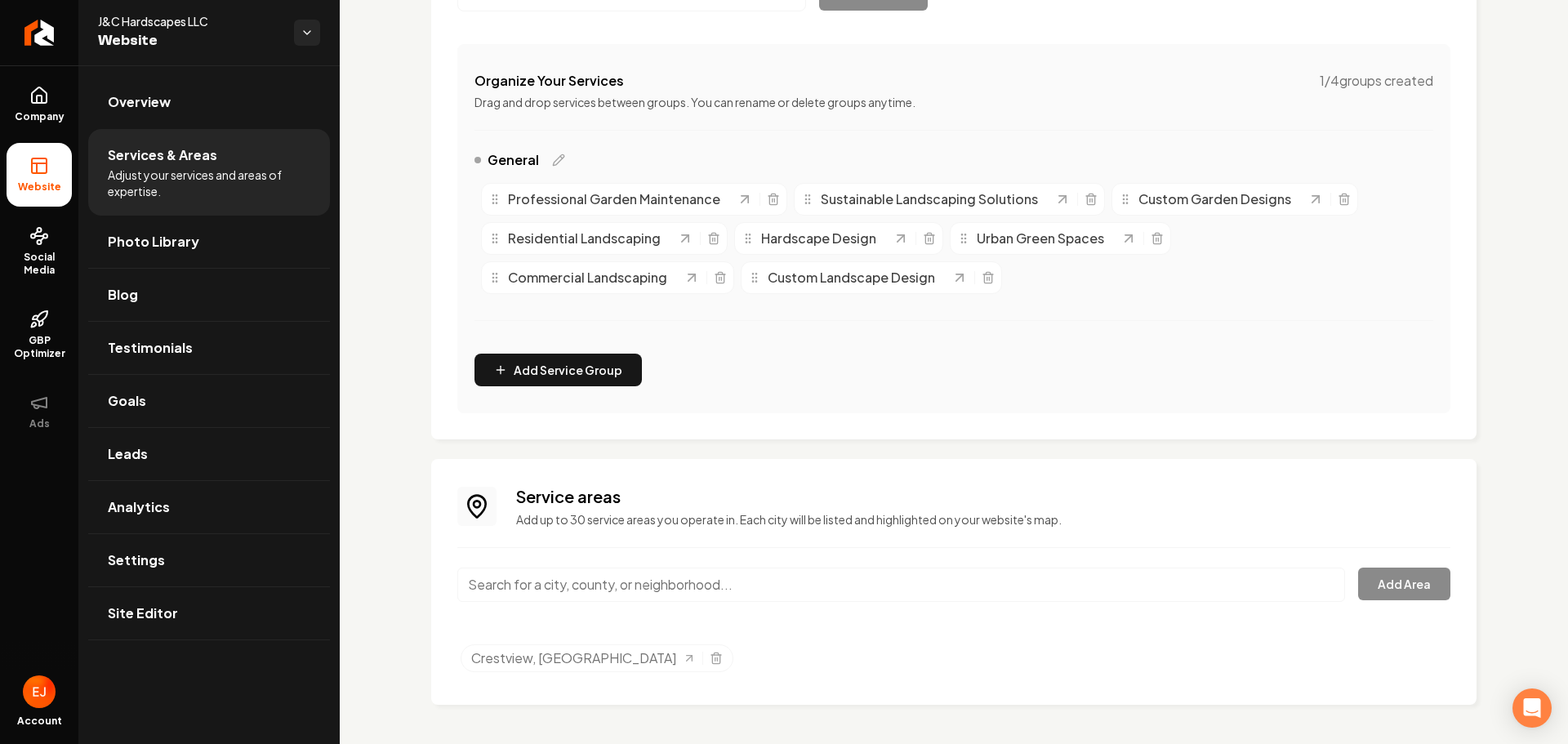
click at [587, 592] on input "Main content area" at bounding box center [900, 584] width 887 height 34
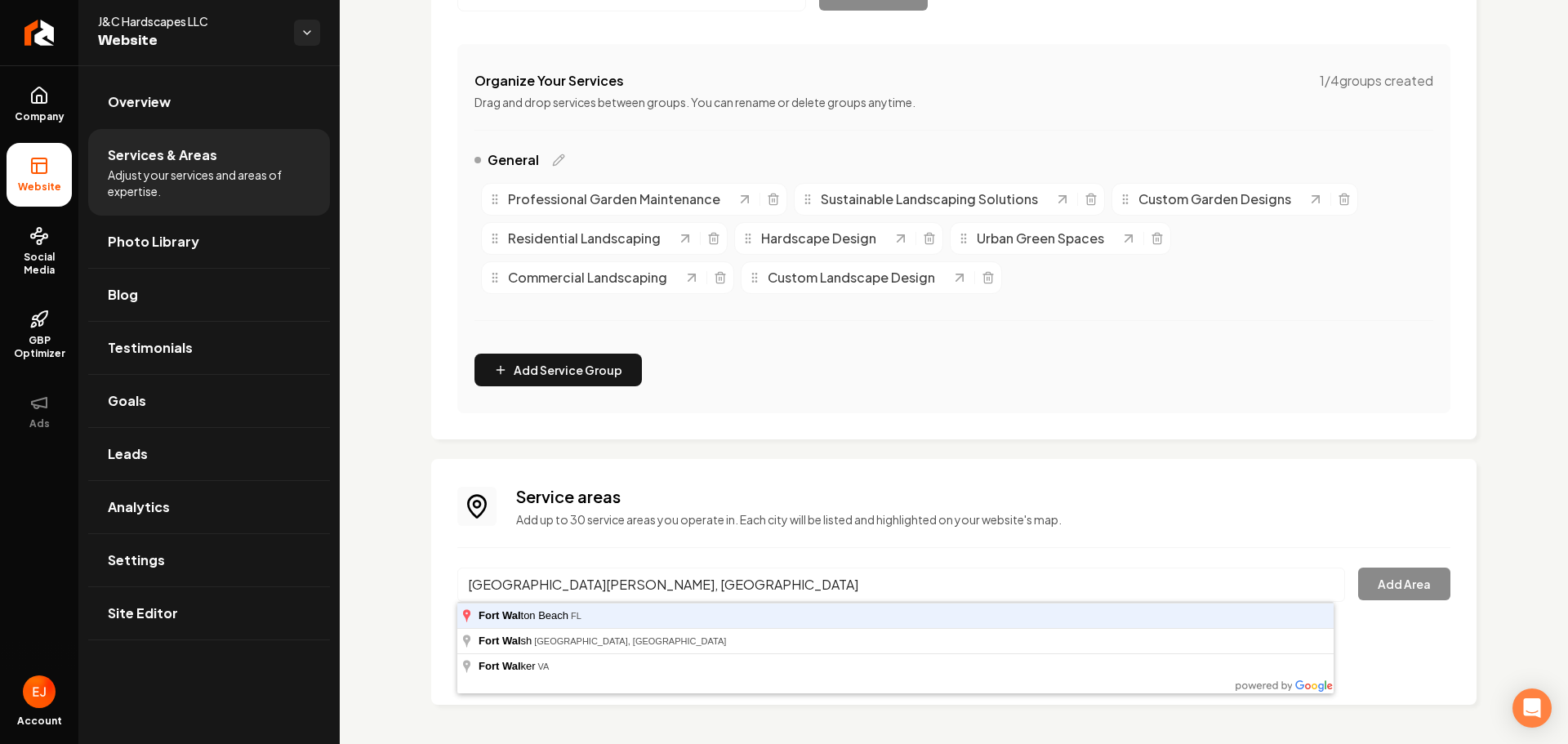
type input "Fort Walton Beach, FL"
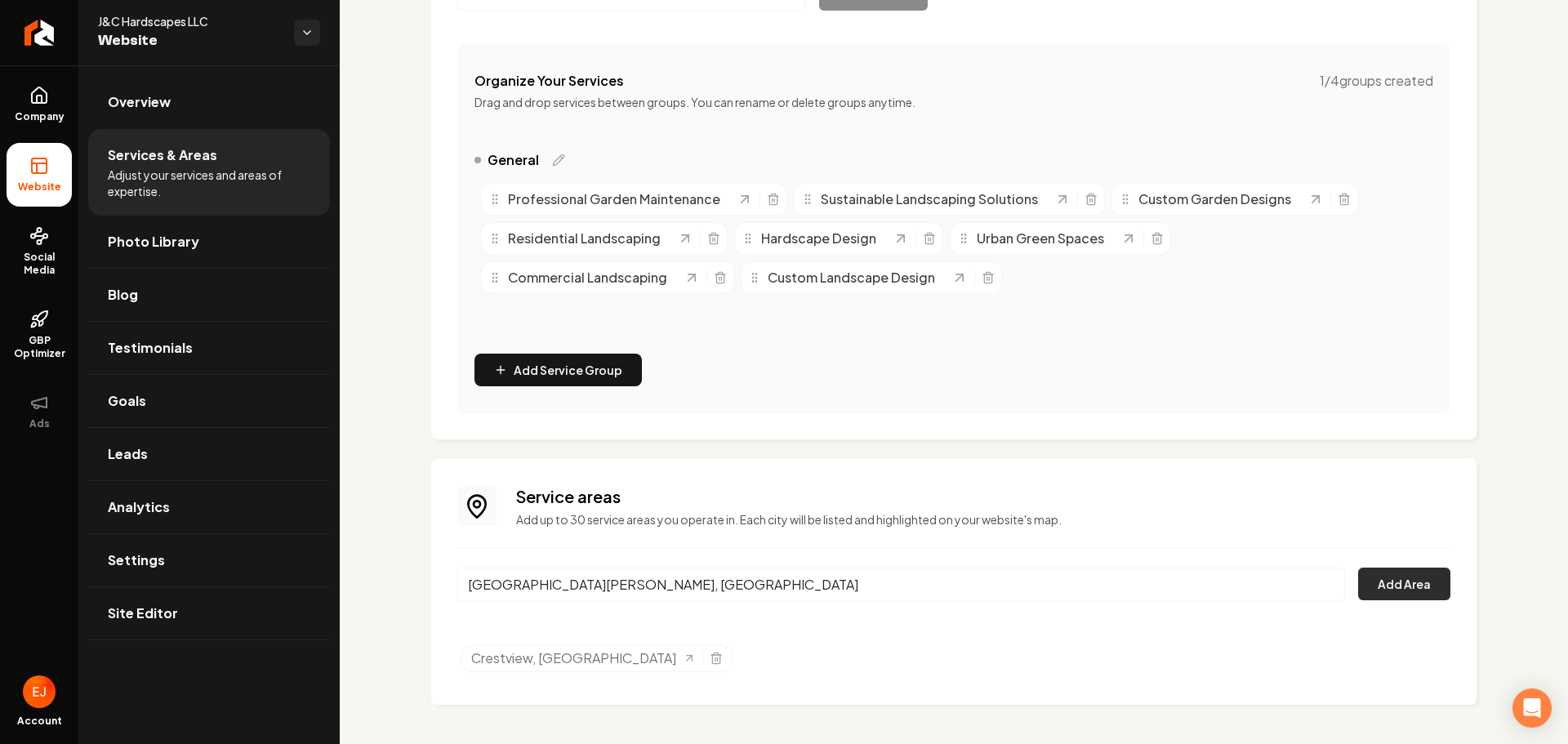
click at [1408, 599] on button "Add Area" at bounding box center [1404, 583] width 93 height 32
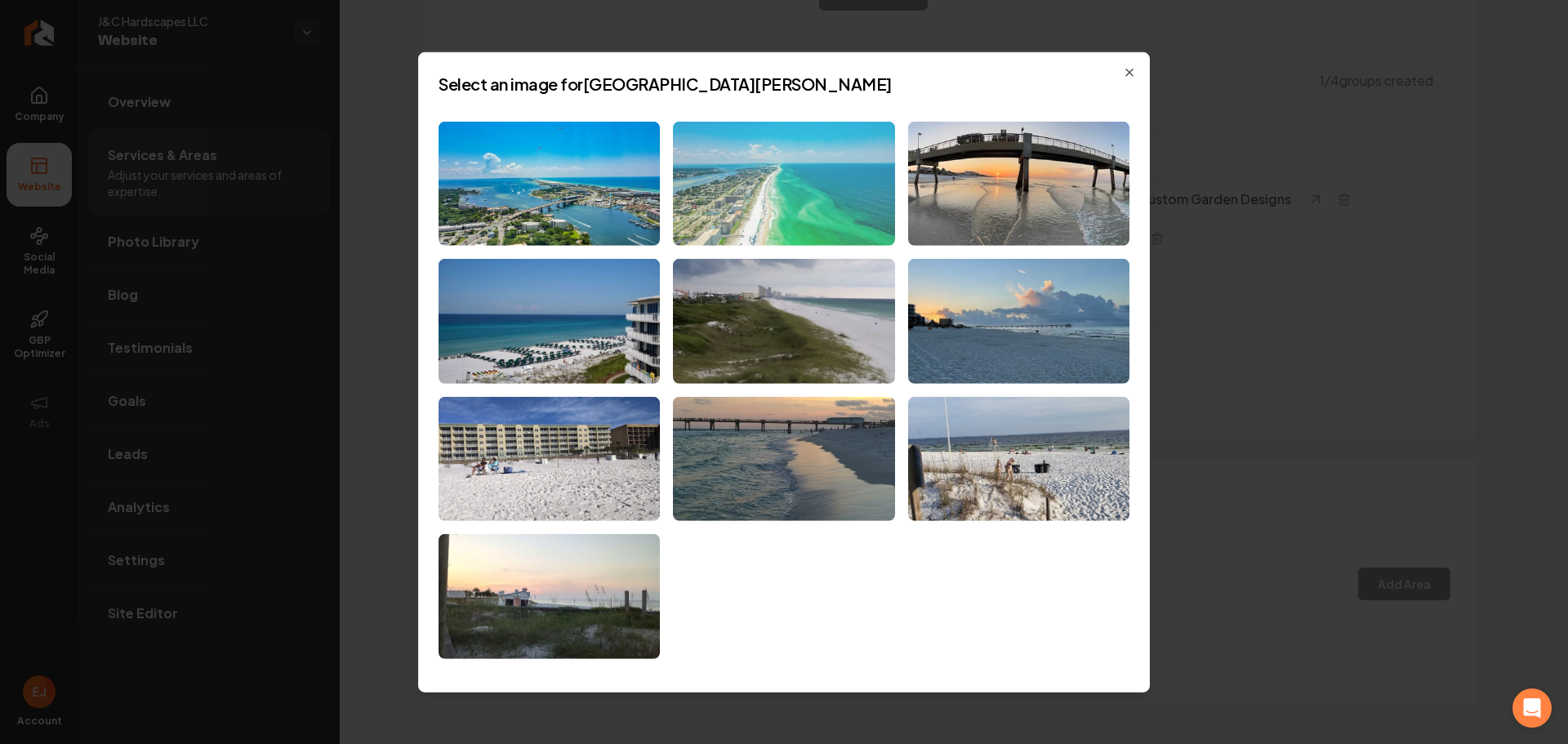
click at [802, 215] on img at bounding box center [783, 184] width 222 height 125
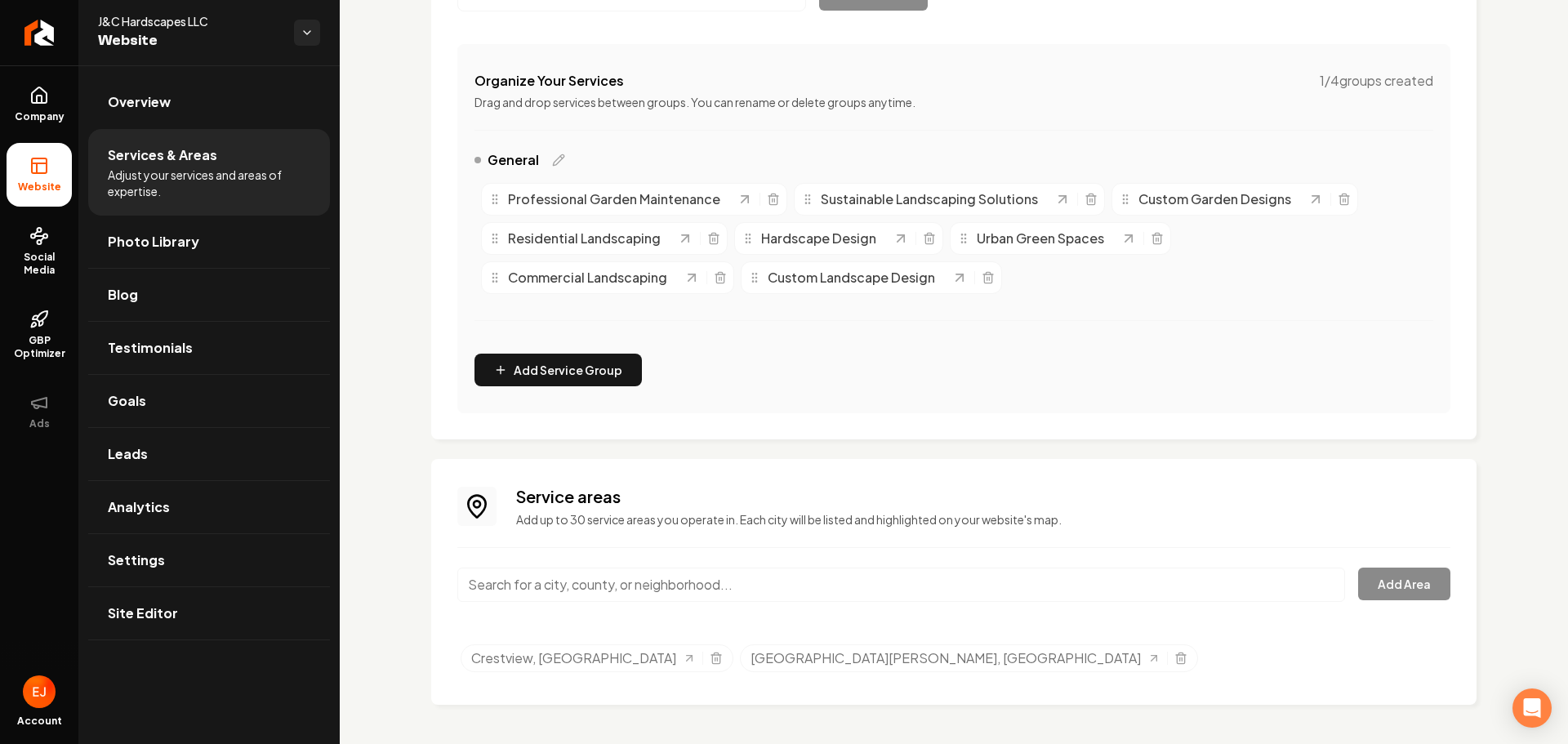
click at [796, 578] on input "Main content area" at bounding box center [900, 584] width 887 height 34
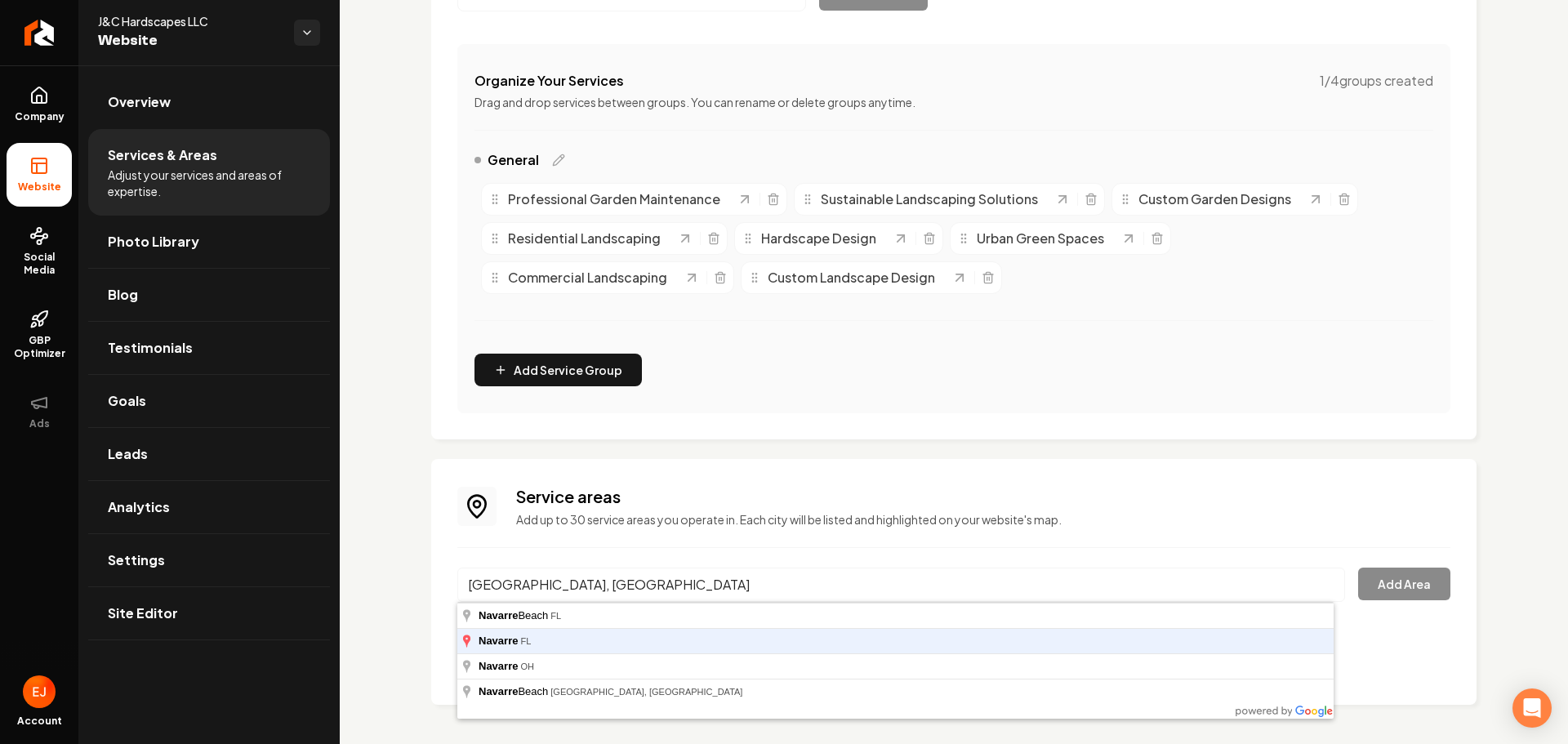
type input "Navarre, FL"
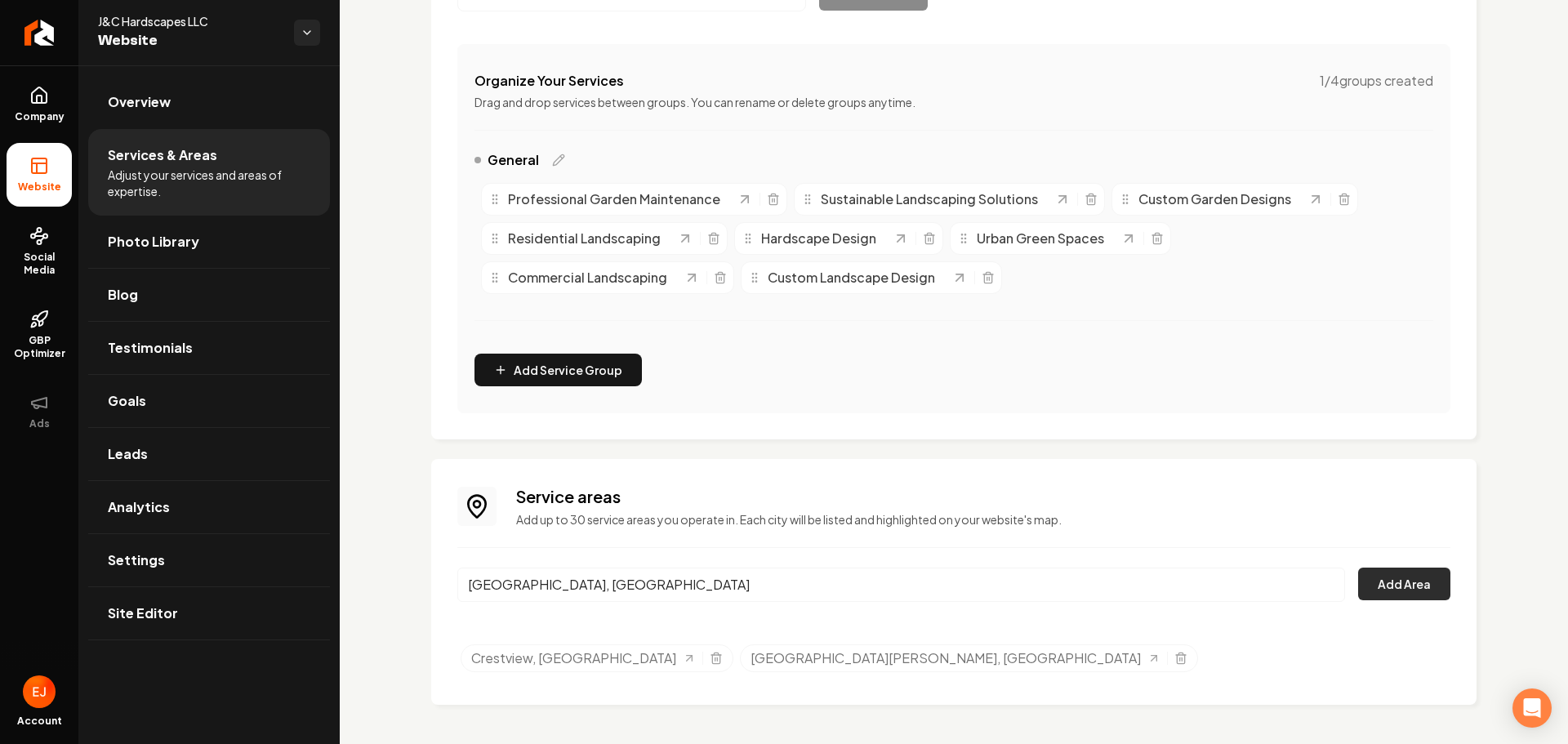
click at [1373, 595] on button "Add Area" at bounding box center [1404, 583] width 93 height 32
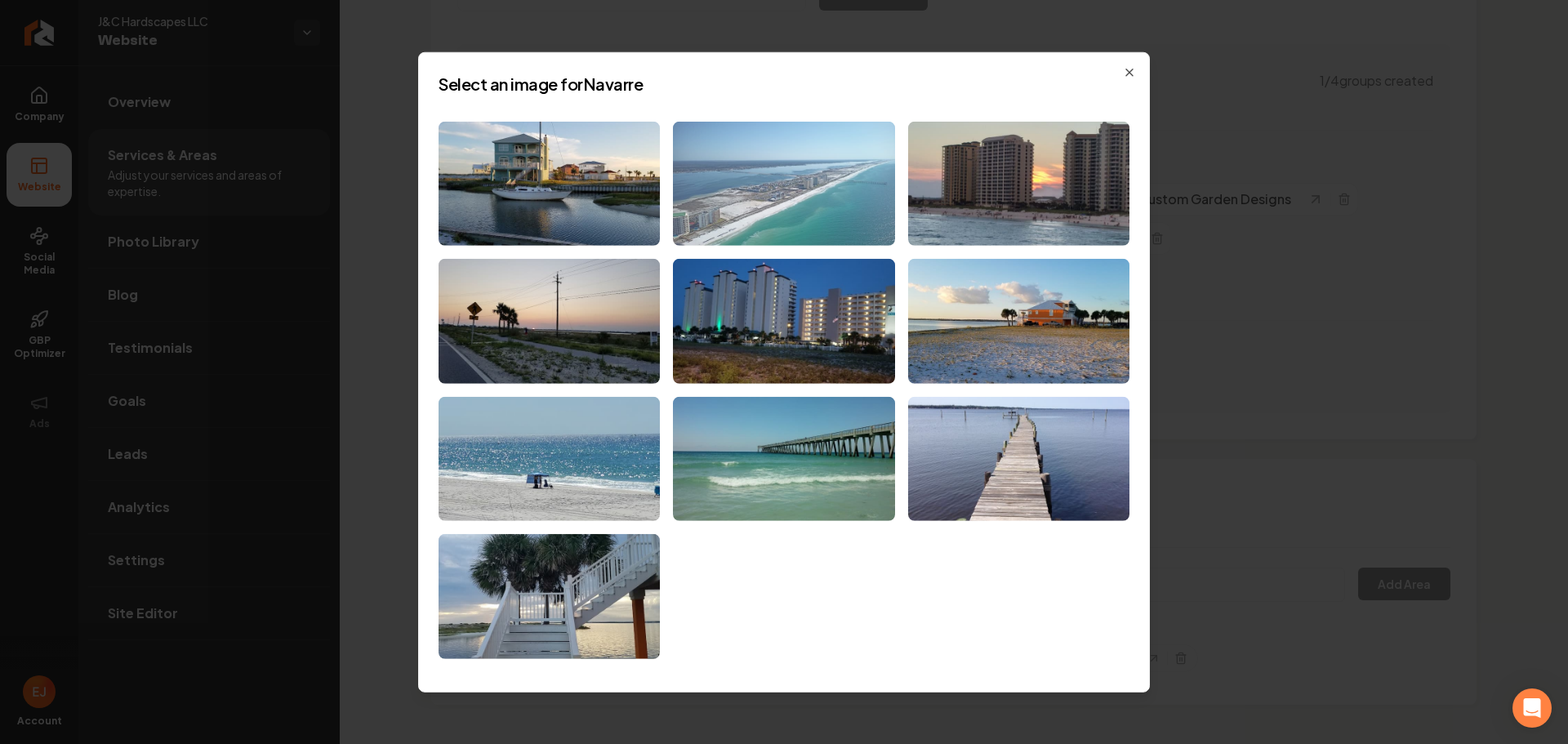
click at [789, 231] on img at bounding box center [783, 184] width 222 height 125
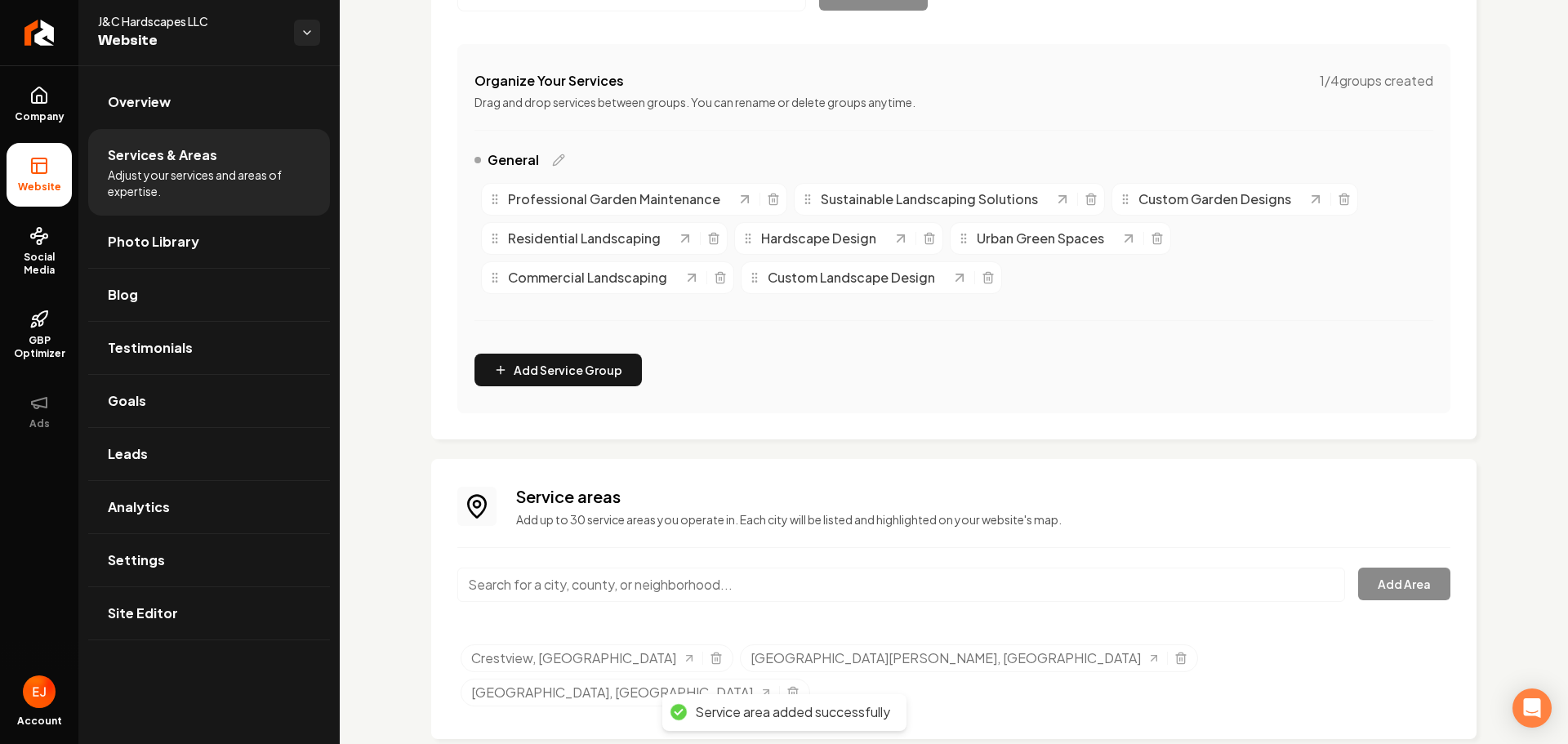
click at [582, 592] on input "Main content area" at bounding box center [900, 584] width 887 height 34
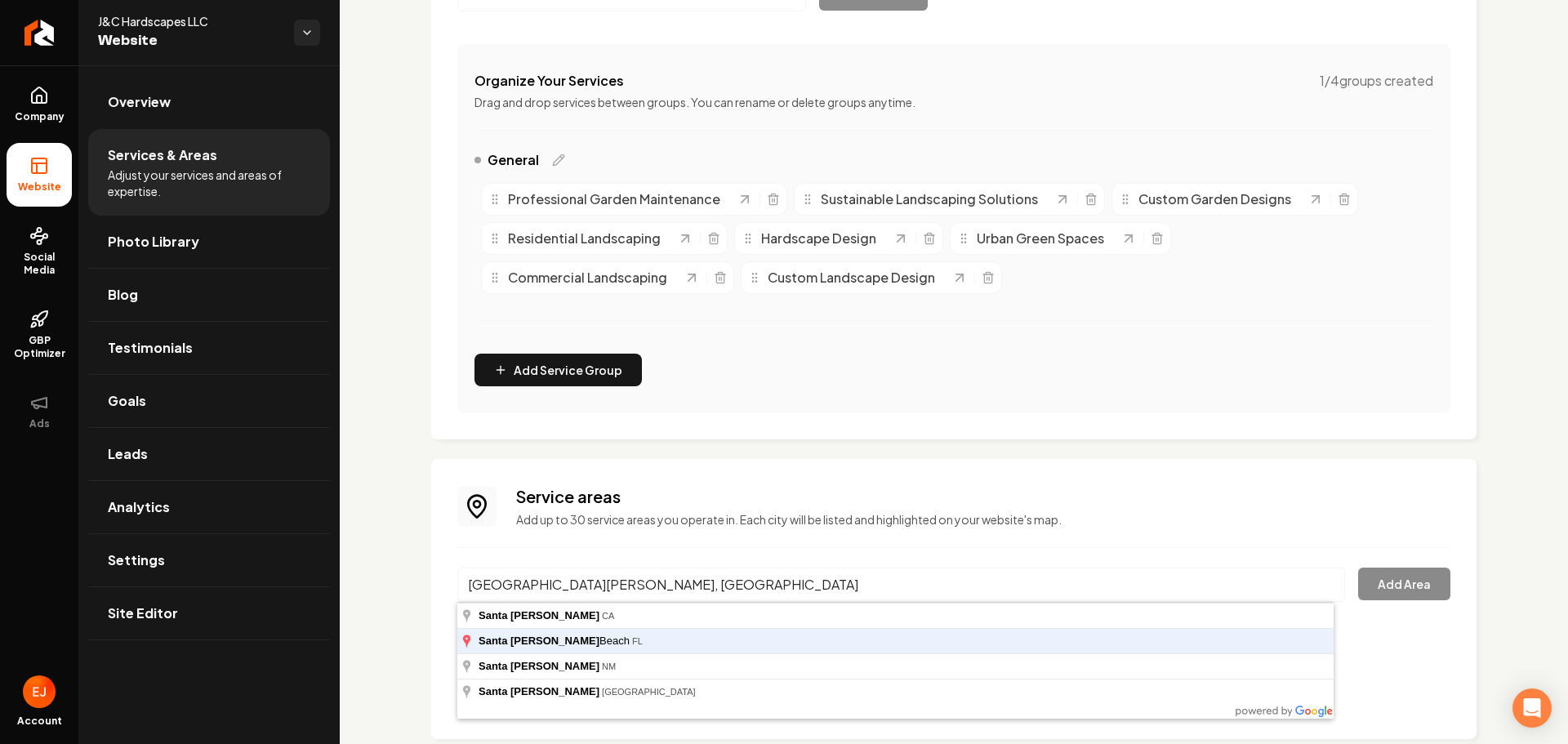
type input "Santa Rosa Beach, FL"
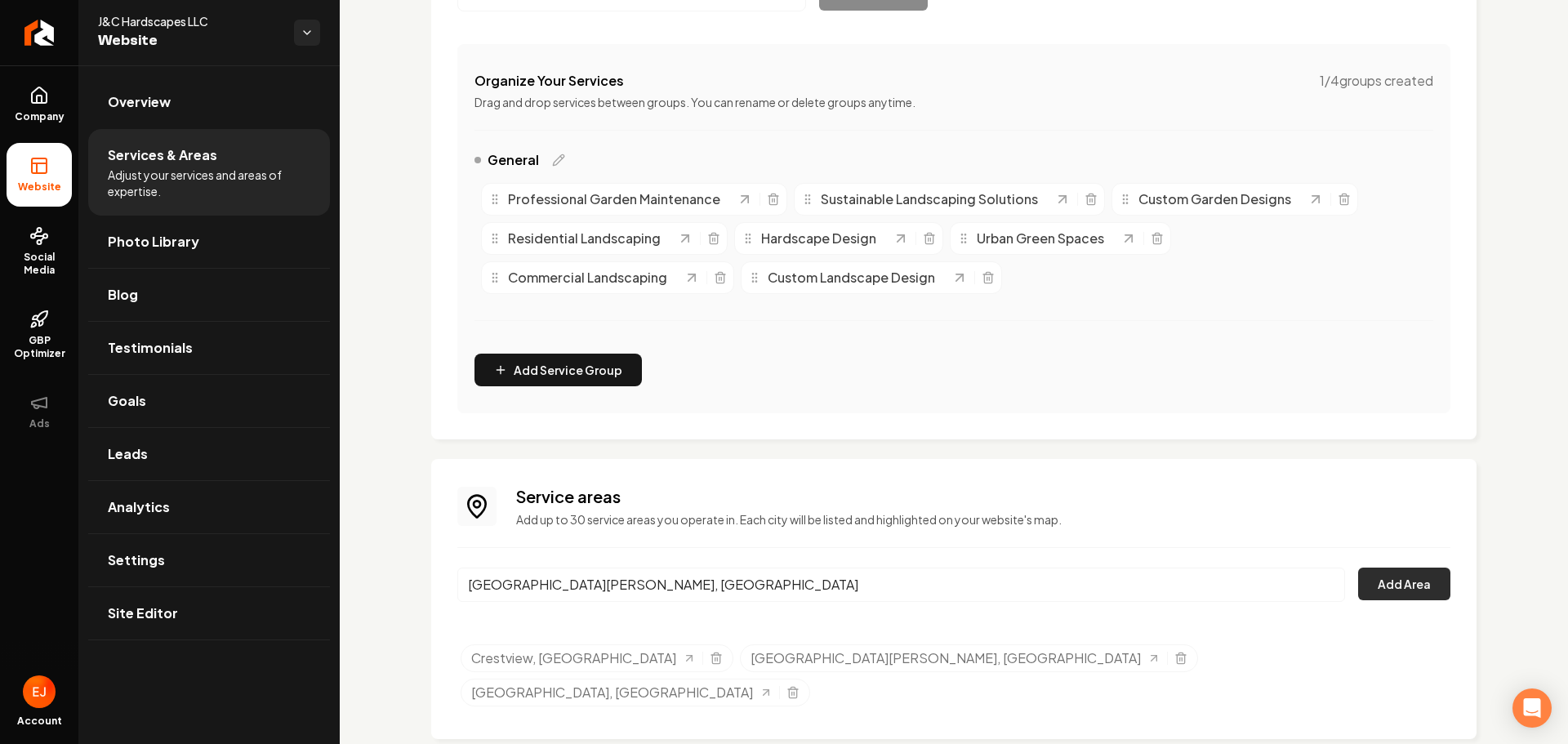
click at [1386, 594] on button "Add Area" at bounding box center [1404, 583] width 93 height 32
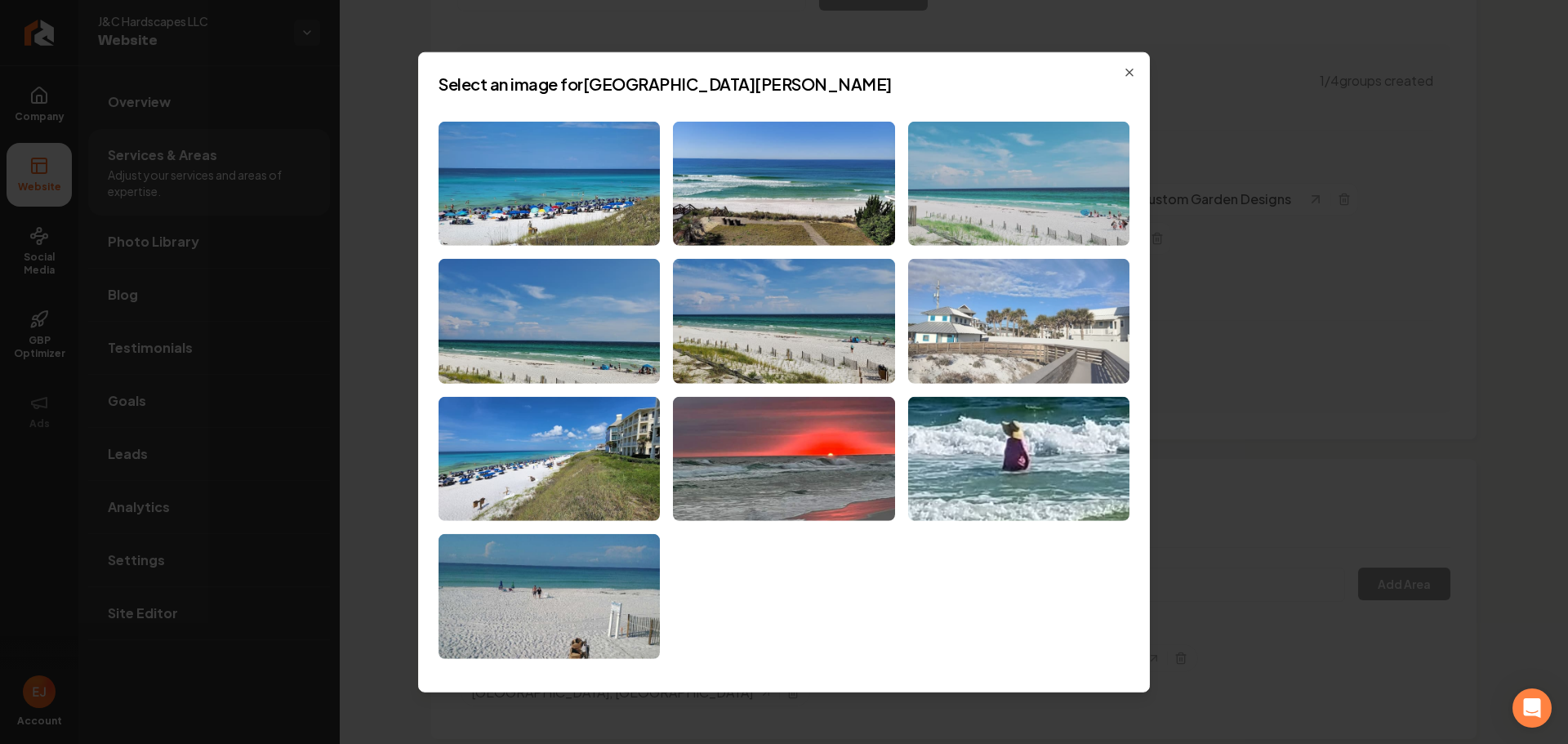
click at [997, 336] on img at bounding box center [1018, 321] width 222 height 125
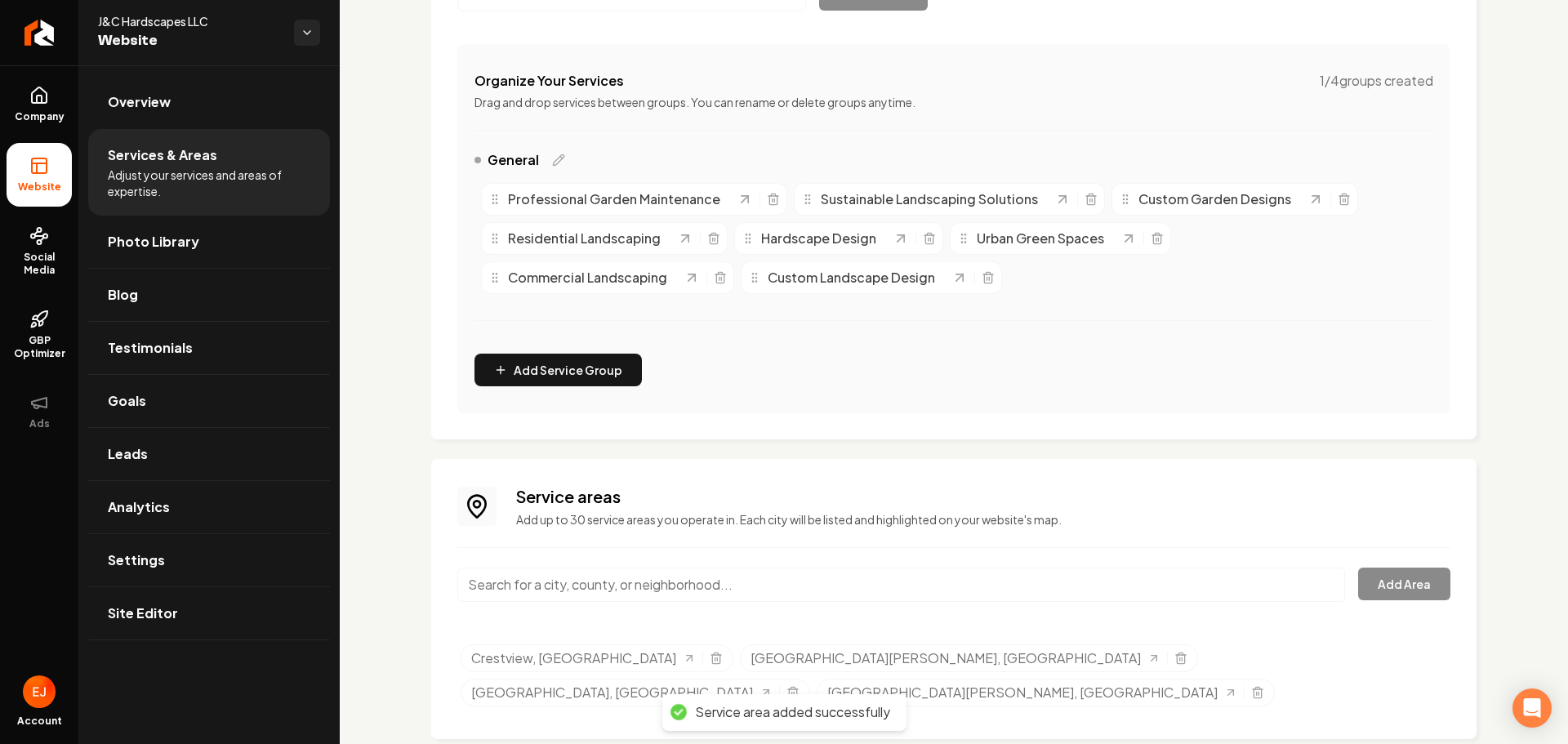
click at [622, 596] on input "Main content area" at bounding box center [900, 584] width 887 height 34
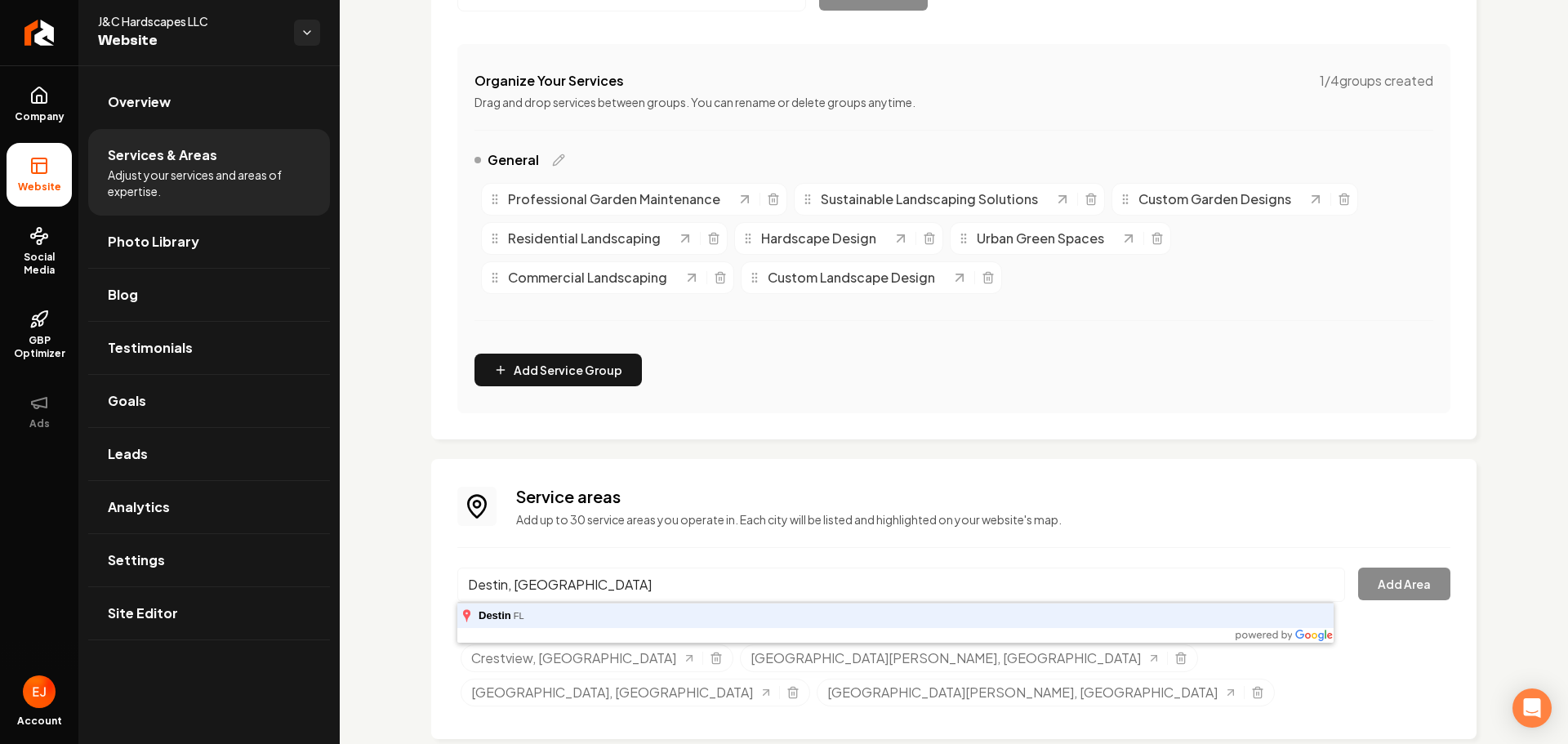
type input "Destin, FL"
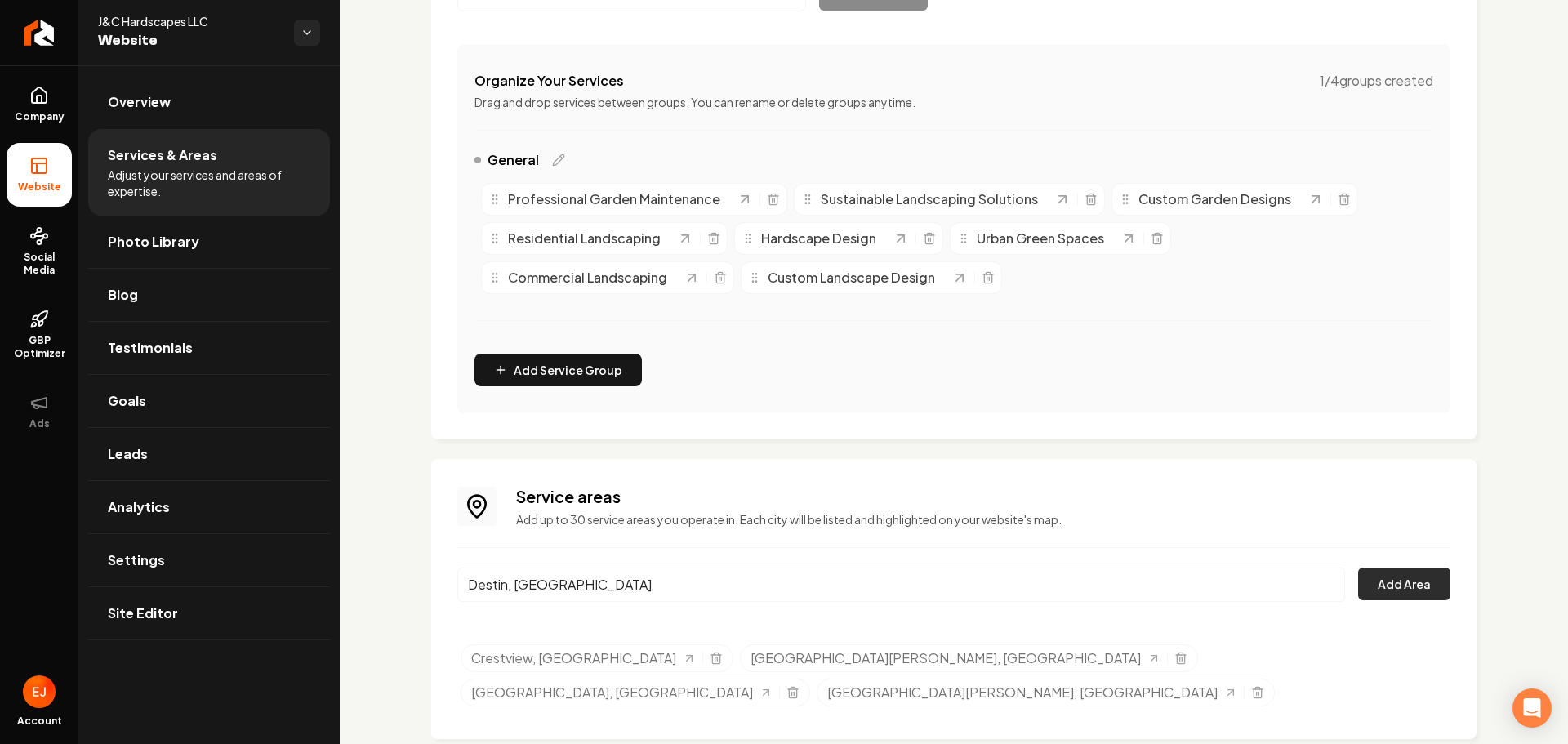
click at [1396, 582] on button "Add Area" at bounding box center [1404, 583] width 93 height 32
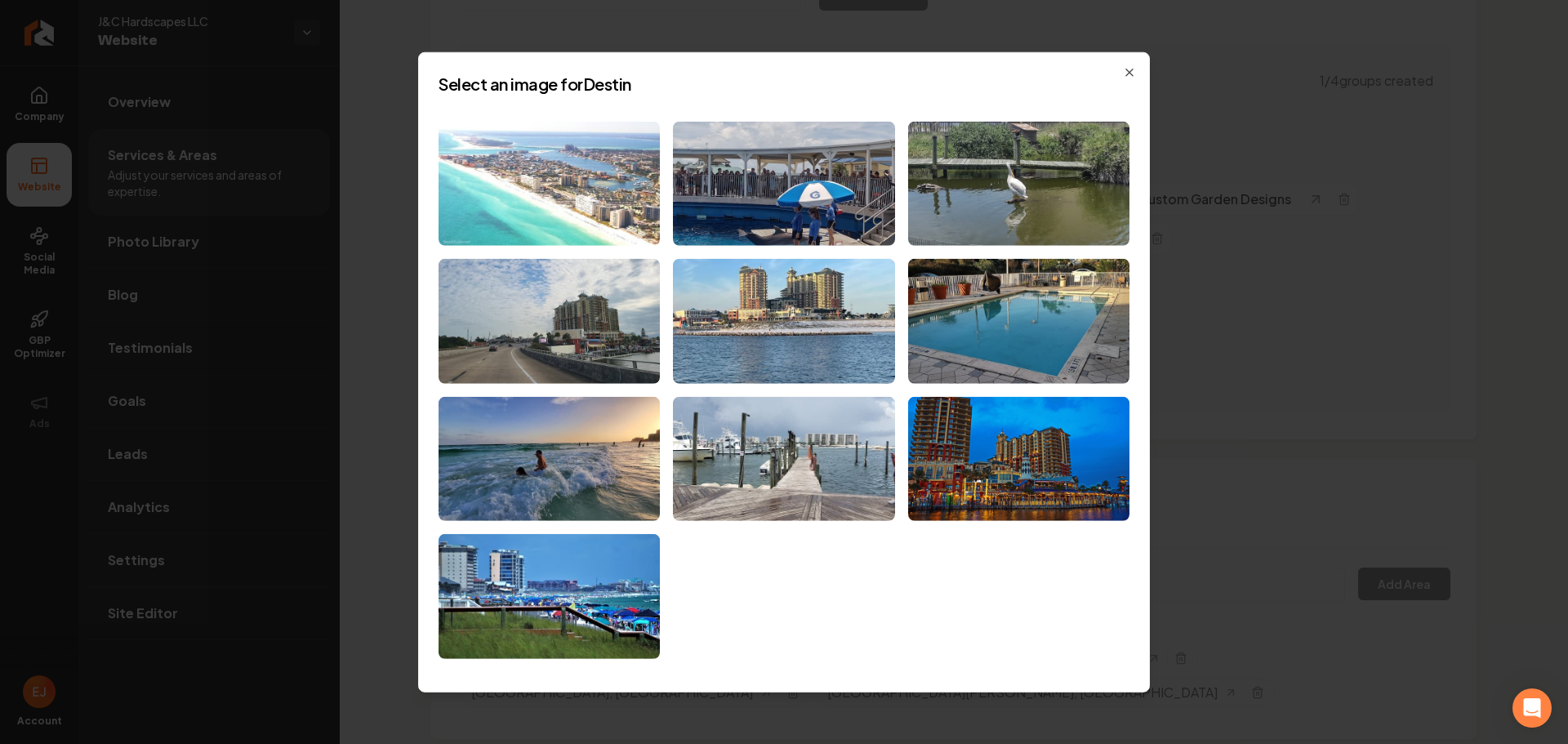
click at [592, 225] on img at bounding box center [549, 184] width 222 height 125
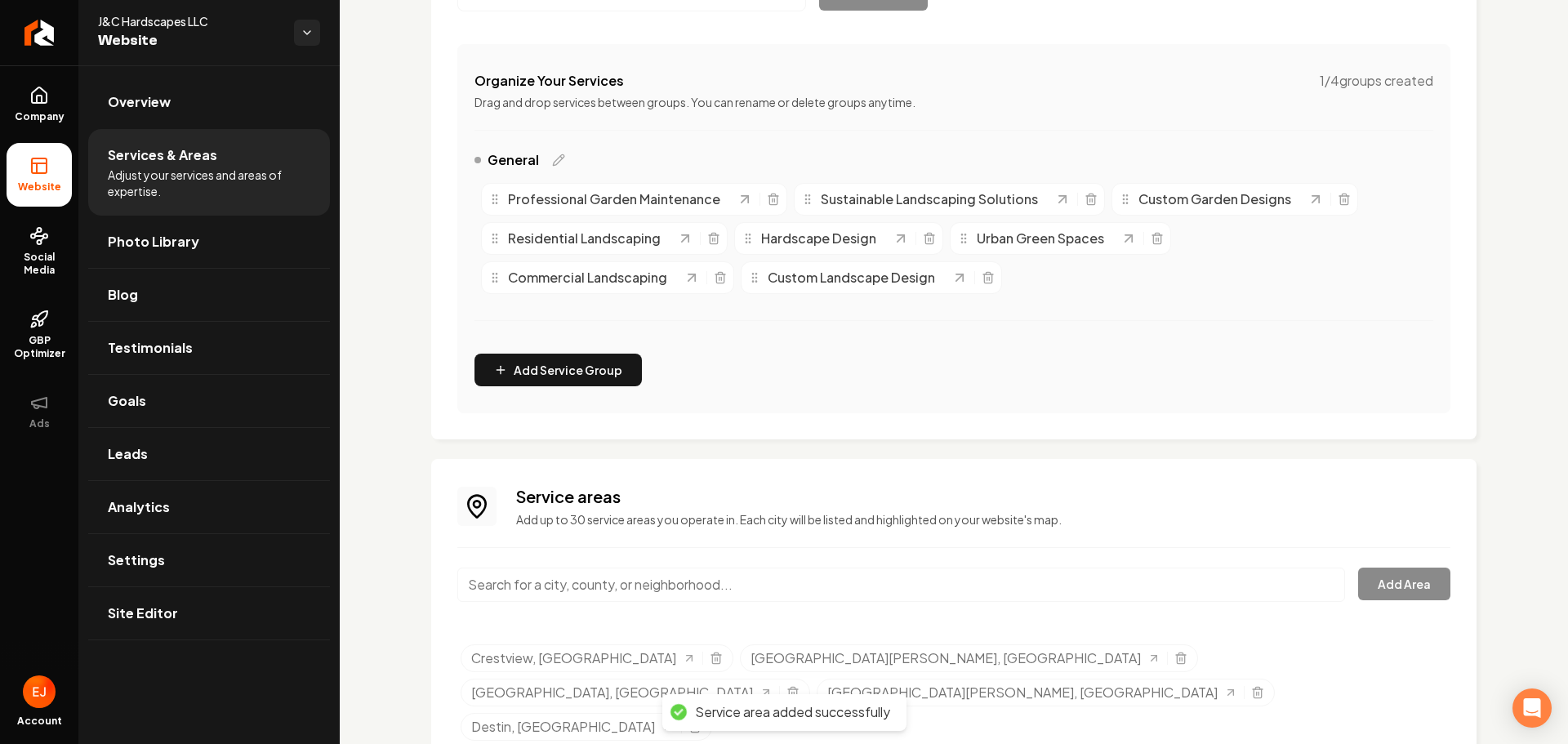
click at [551, 575] on input "Main content area" at bounding box center [900, 584] width 887 height 34
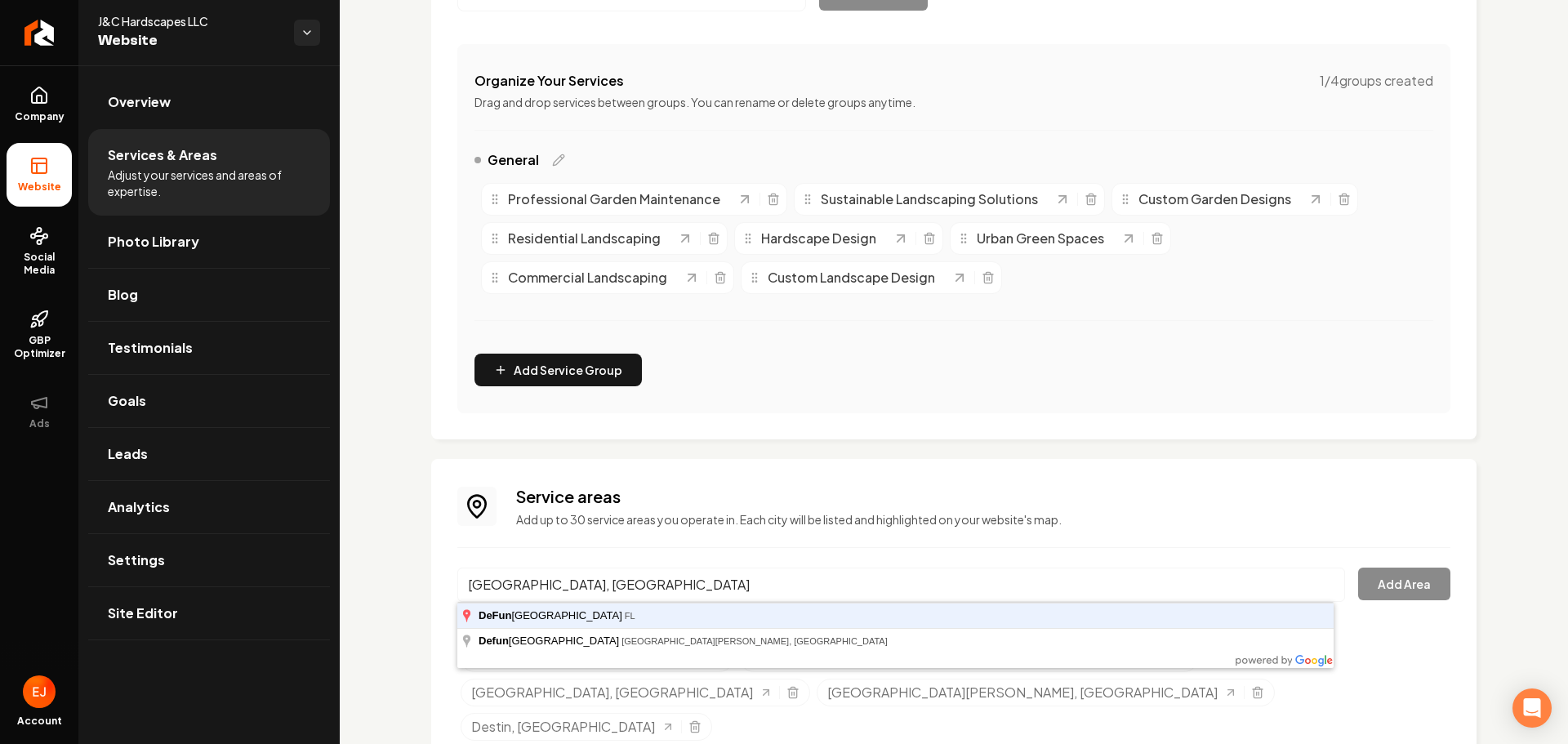
type input "DeFuniak Springs, FL"
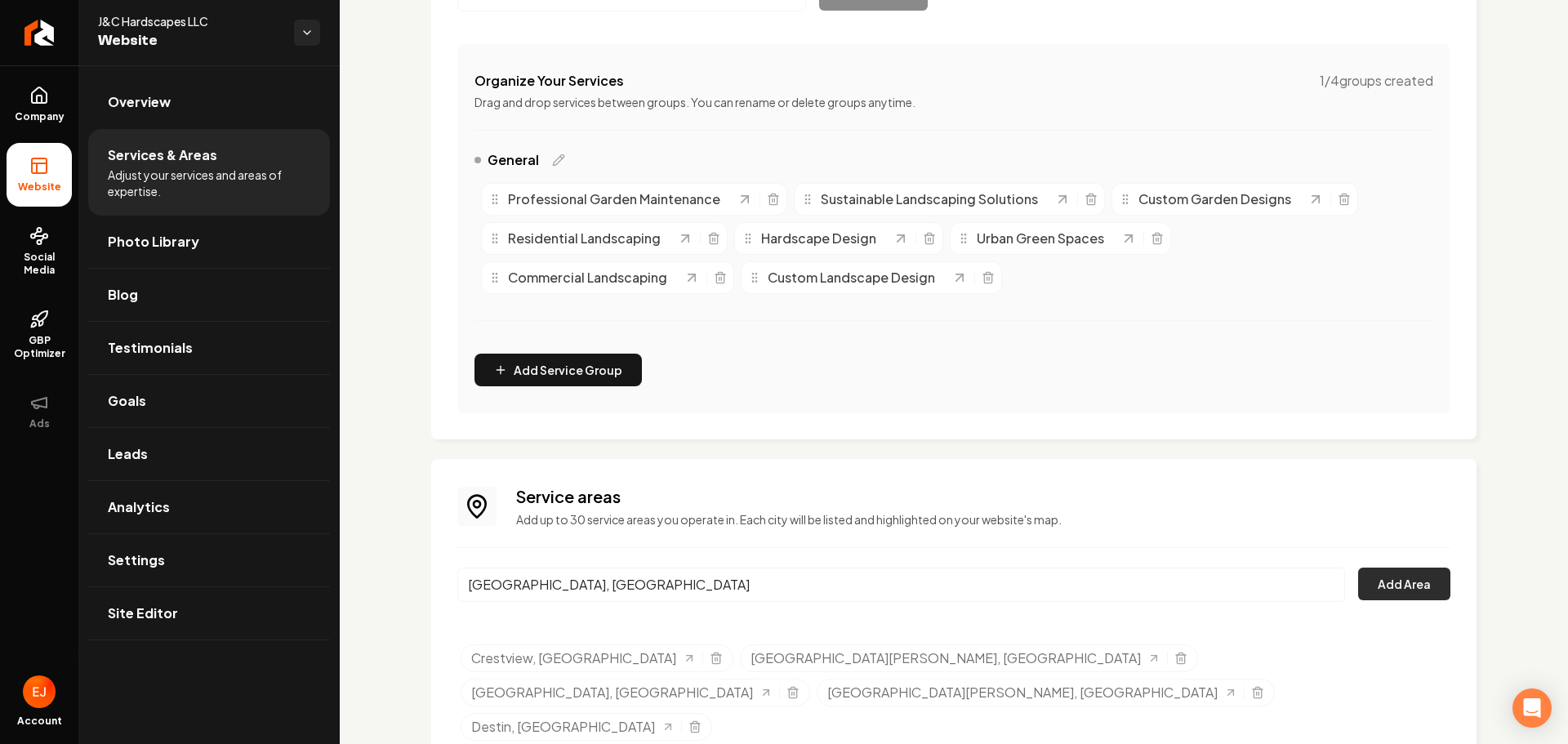
click at [1411, 587] on button "Add Area" at bounding box center [1404, 583] width 93 height 32
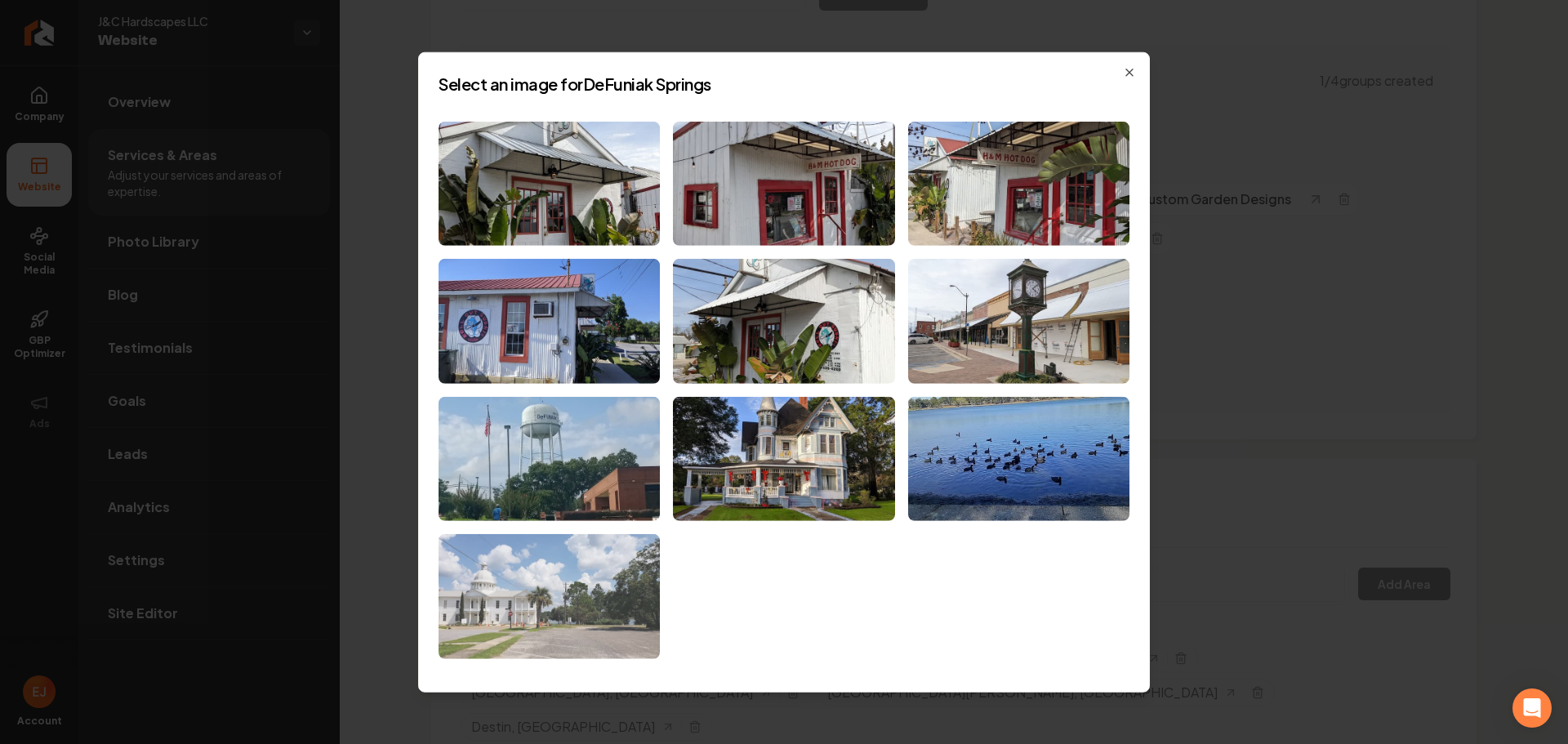
click at [617, 603] on img at bounding box center [549, 597] width 222 height 125
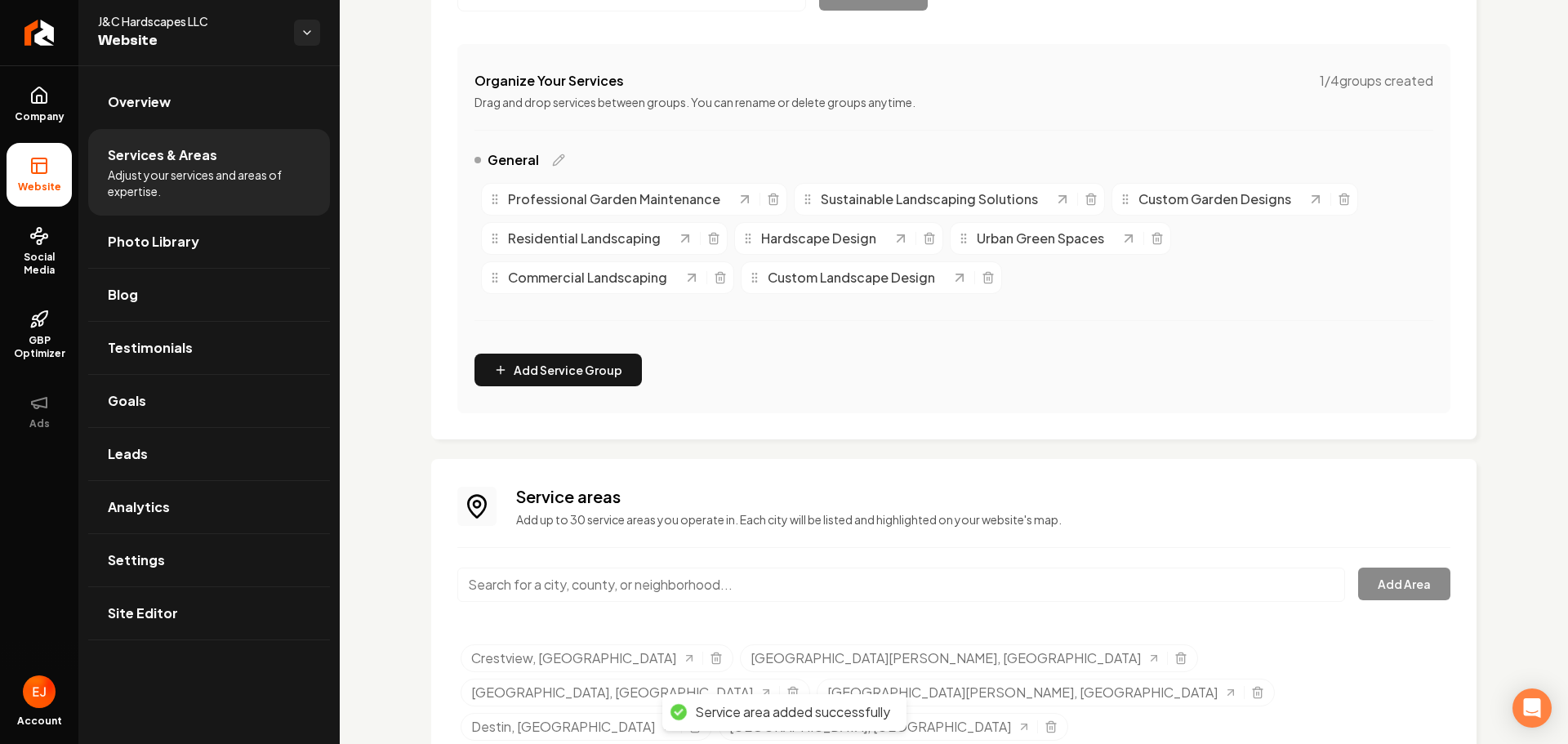
click at [623, 600] on input "Main content area" at bounding box center [900, 584] width 887 height 34
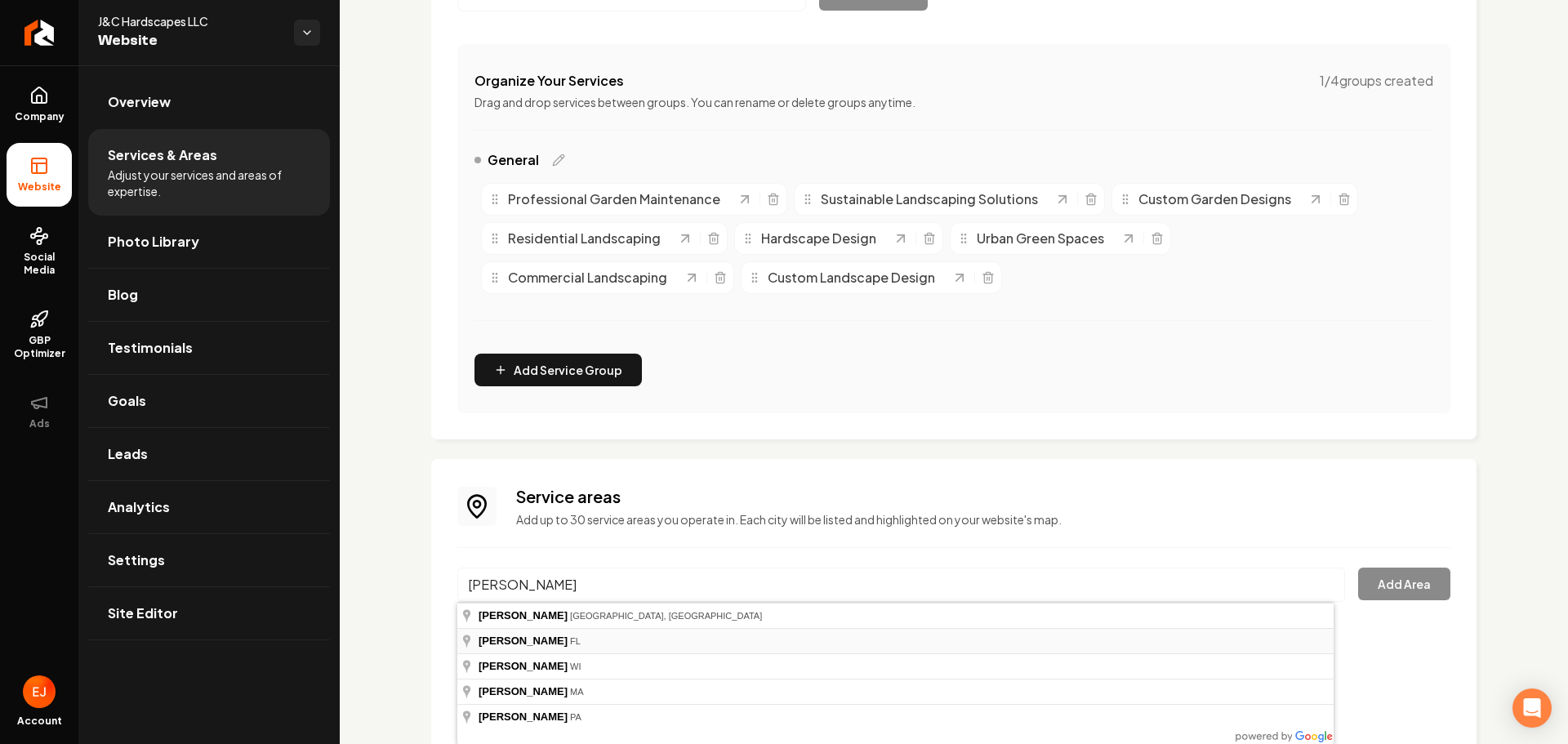
type input "Milton, FL"
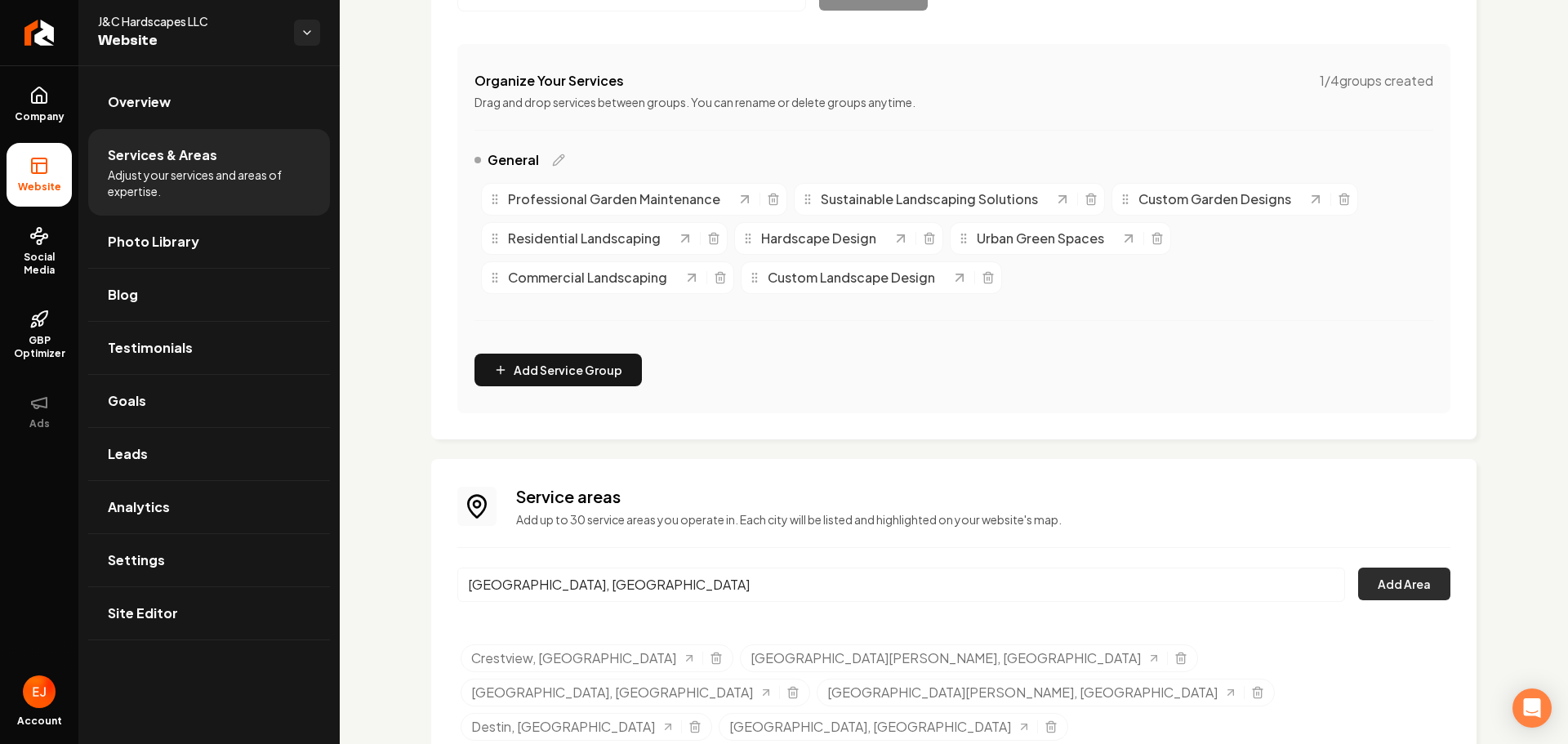
click at [1395, 577] on button "Add Area" at bounding box center [1404, 583] width 93 height 32
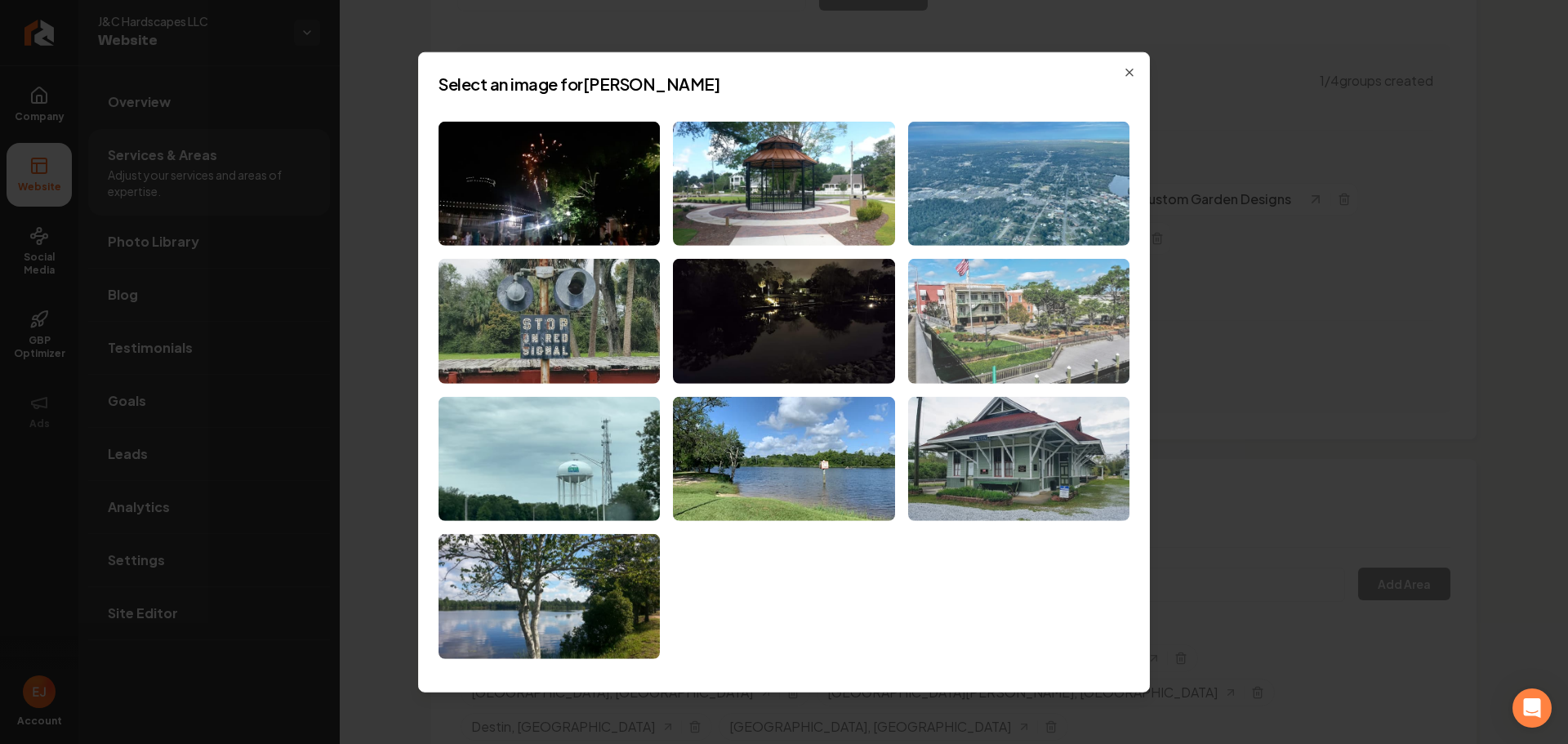
click at [975, 311] on img at bounding box center [1018, 321] width 222 height 125
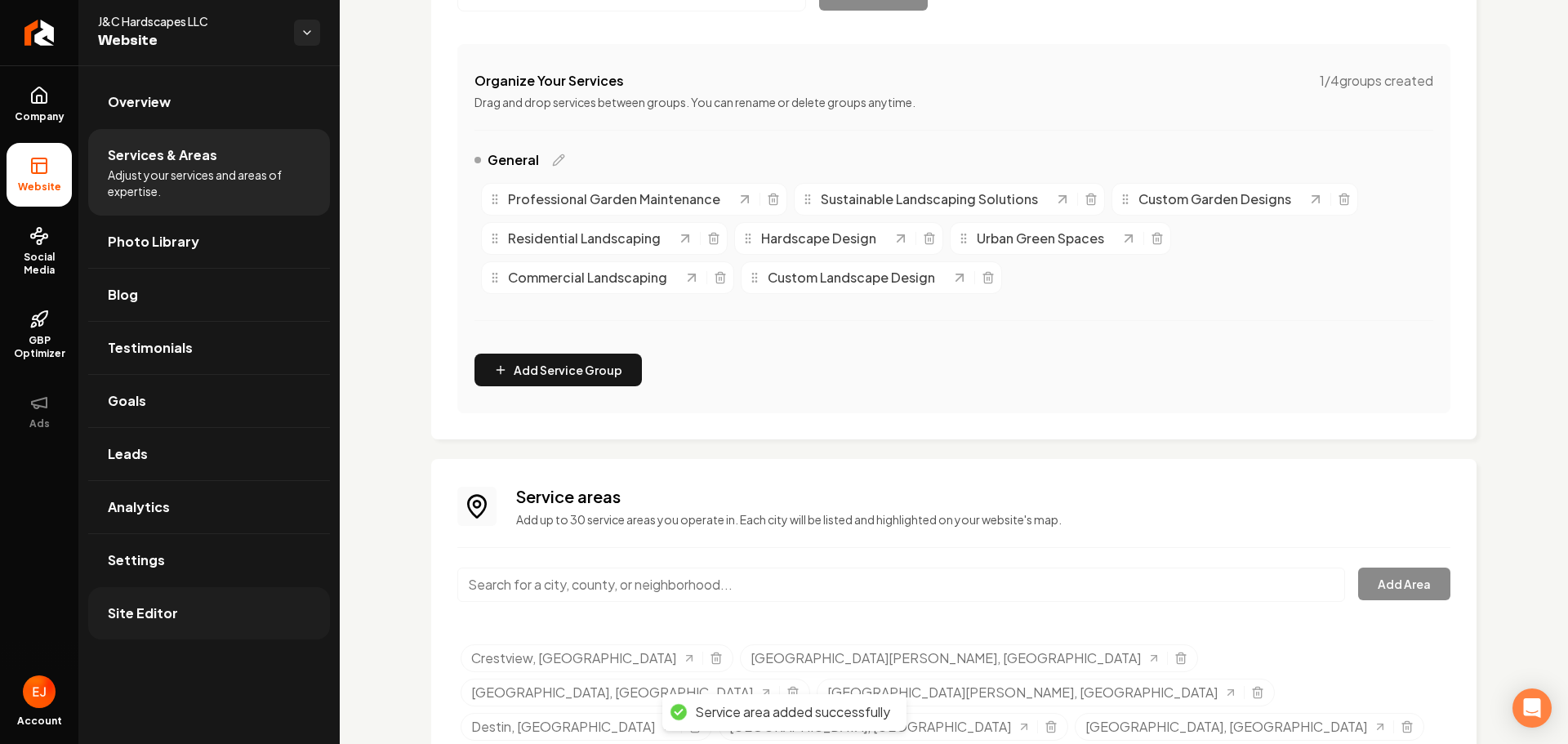
click at [209, 616] on link "Site Editor" at bounding box center [209, 613] width 242 height 53
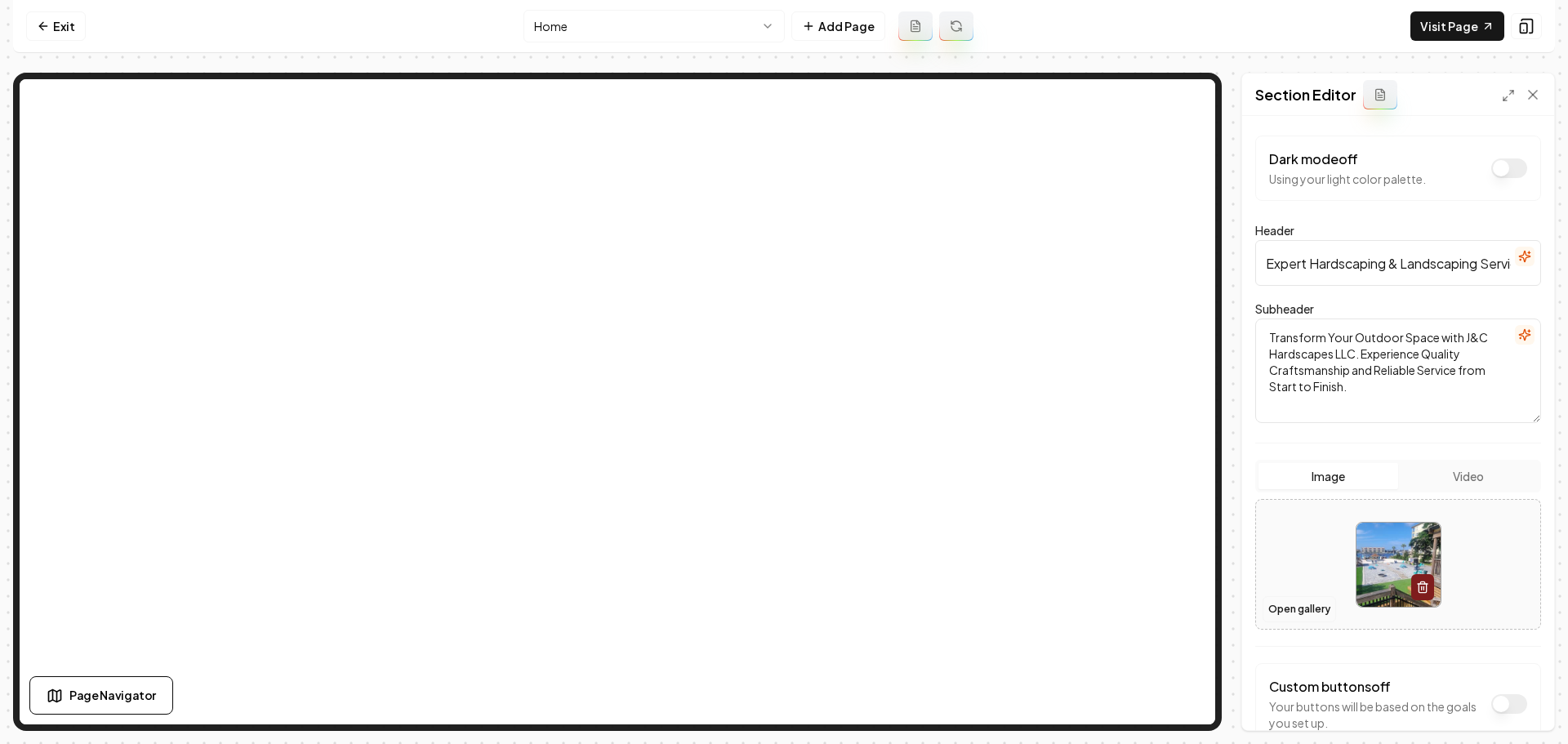
click at [1292, 607] on button "Open gallery" at bounding box center [1299, 609] width 73 height 26
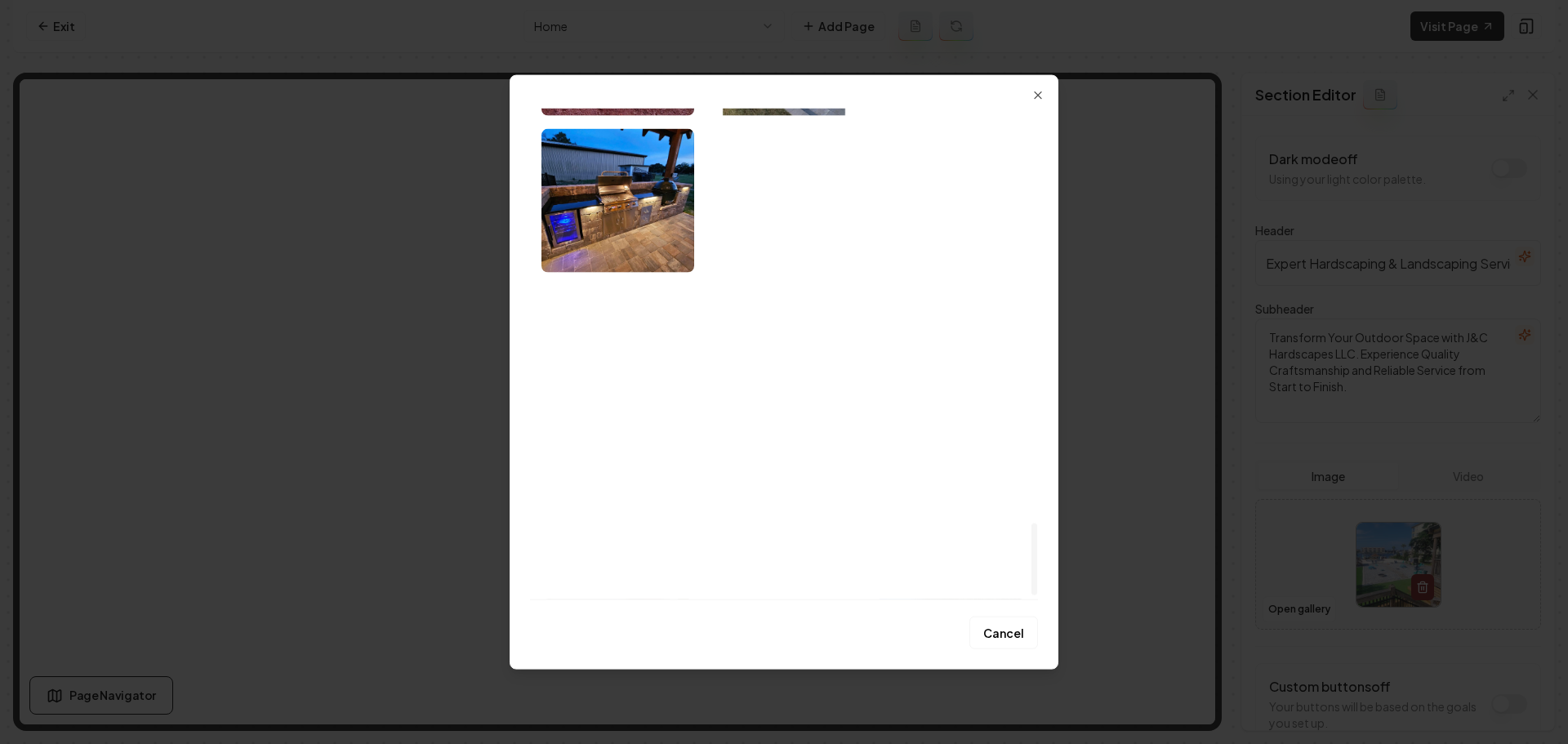
scroll to position [2847, 0]
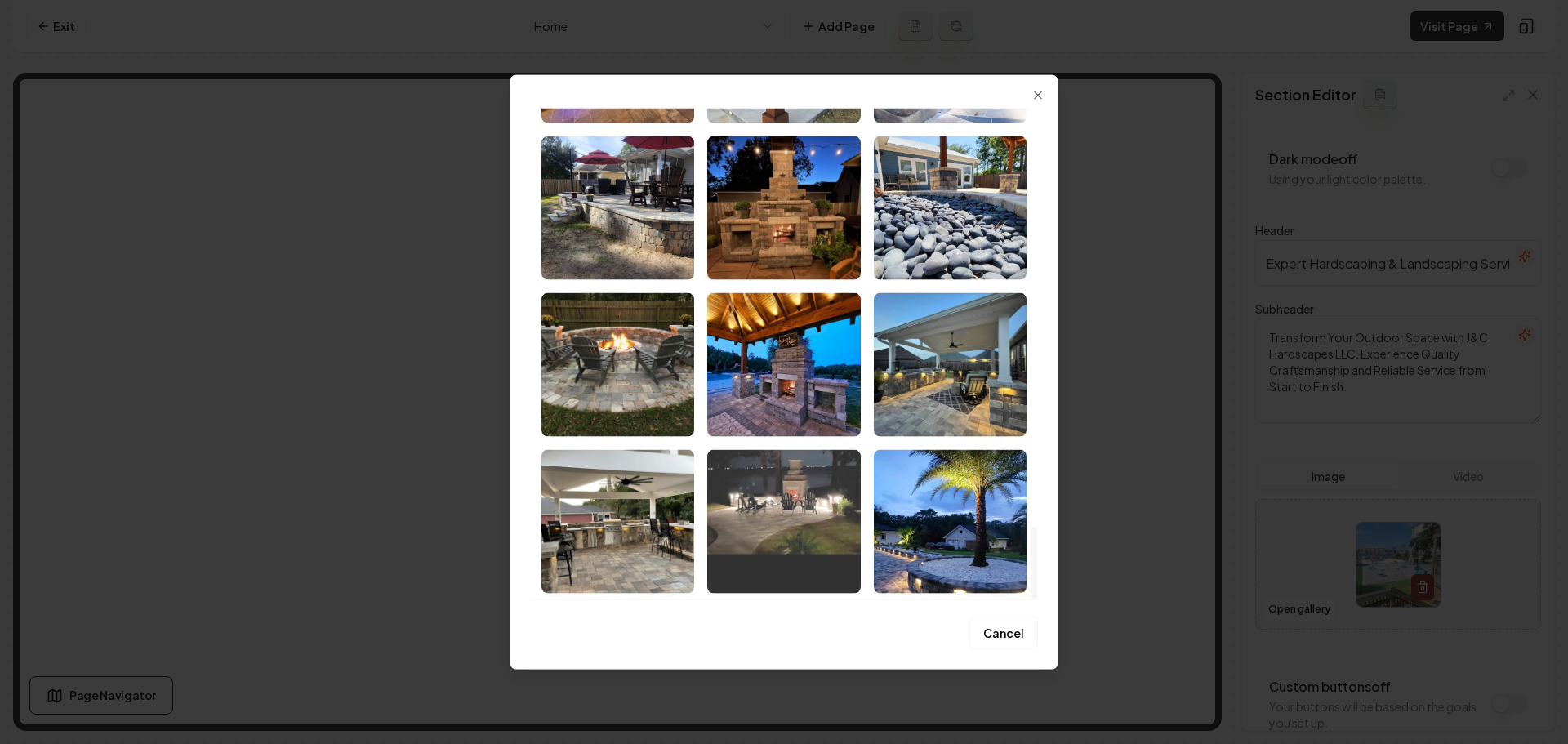
click at [822, 492] on img "Select image image_68b9d1245c7cd75eb843a02d.jpeg" at bounding box center [783, 520] width 152 height 144
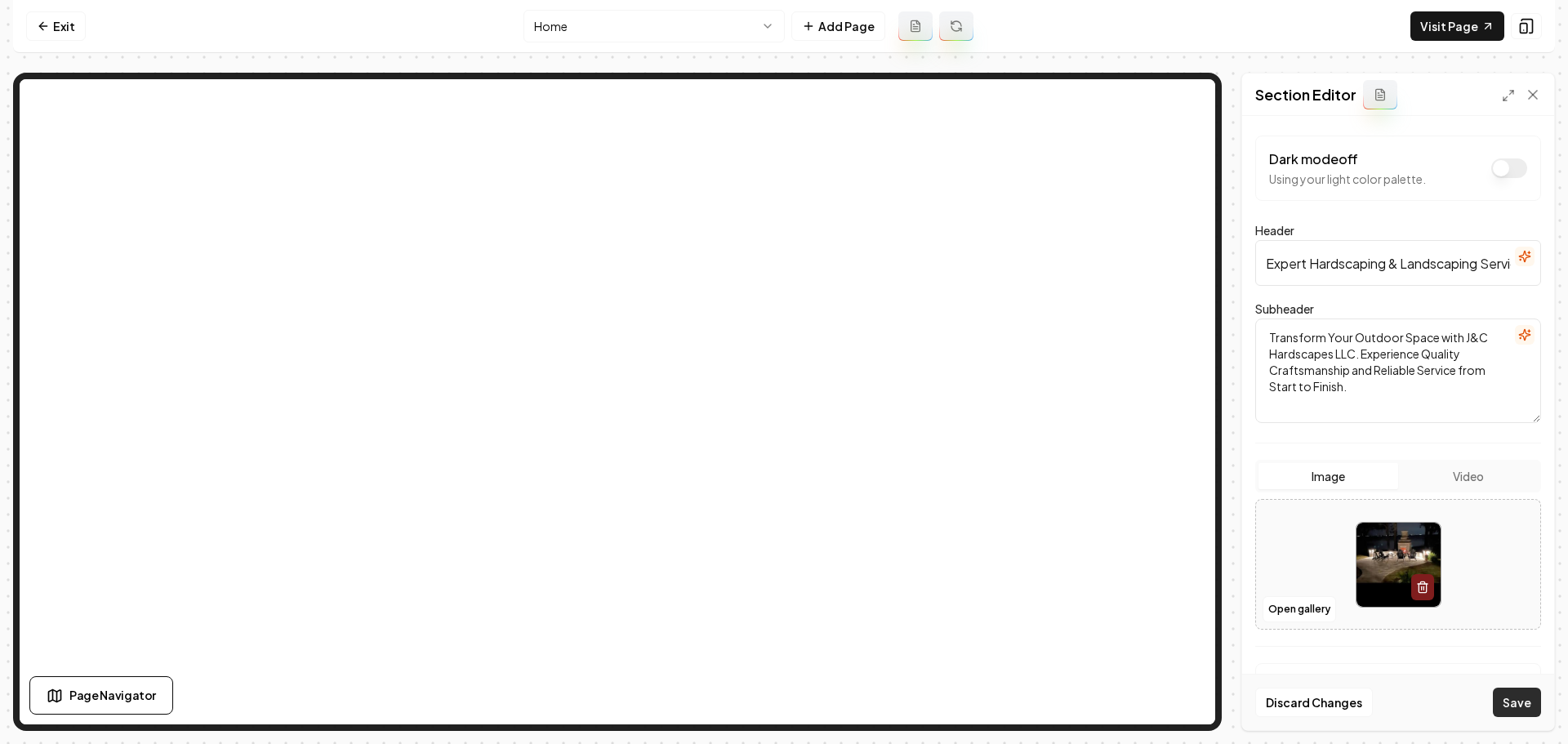
click at [1513, 701] on button "Save" at bounding box center [1516, 702] width 48 height 29
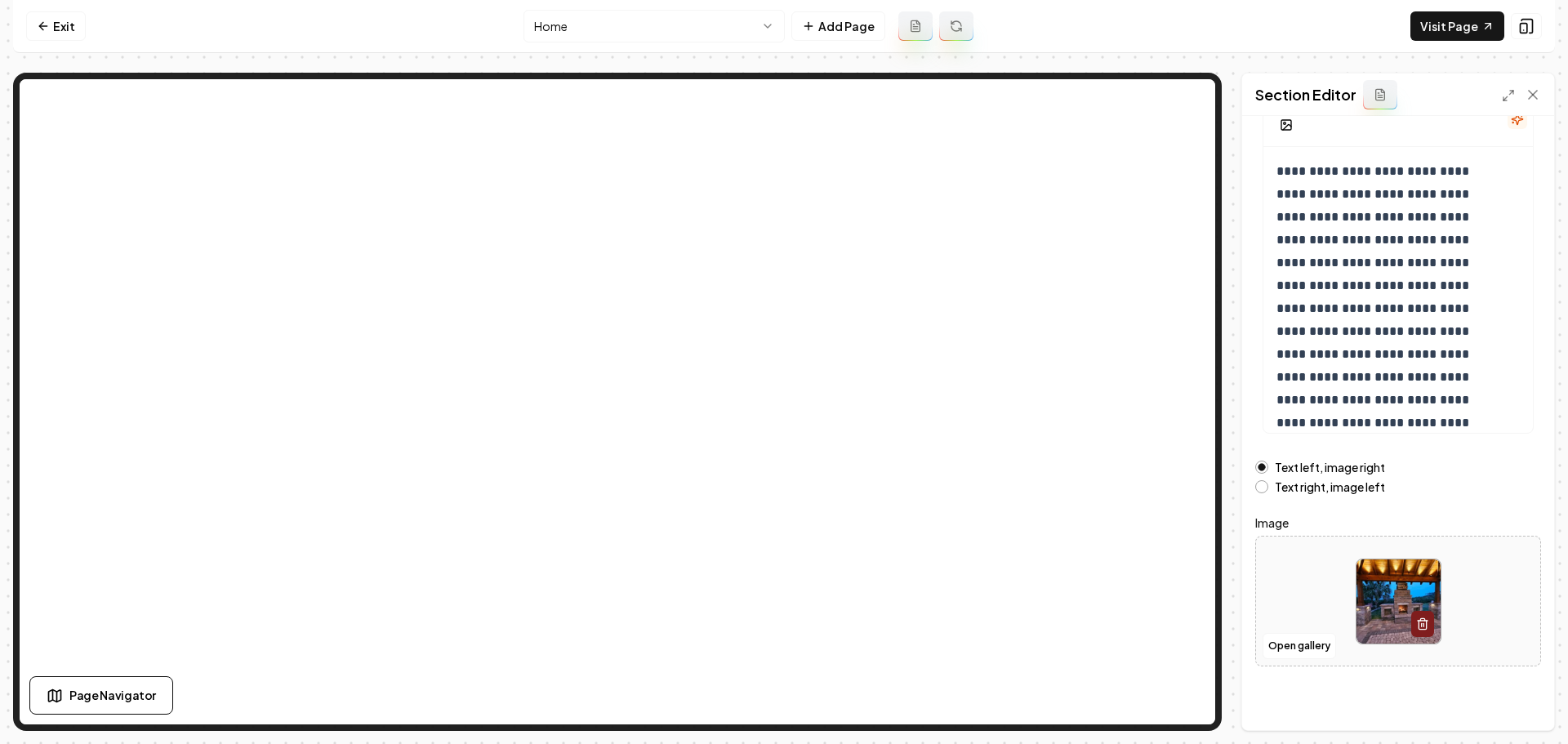
scroll to position [138, 0]
click at [1306, 644] on button "Open gallery" at bounding box center [1299, 644] width 73 height 26
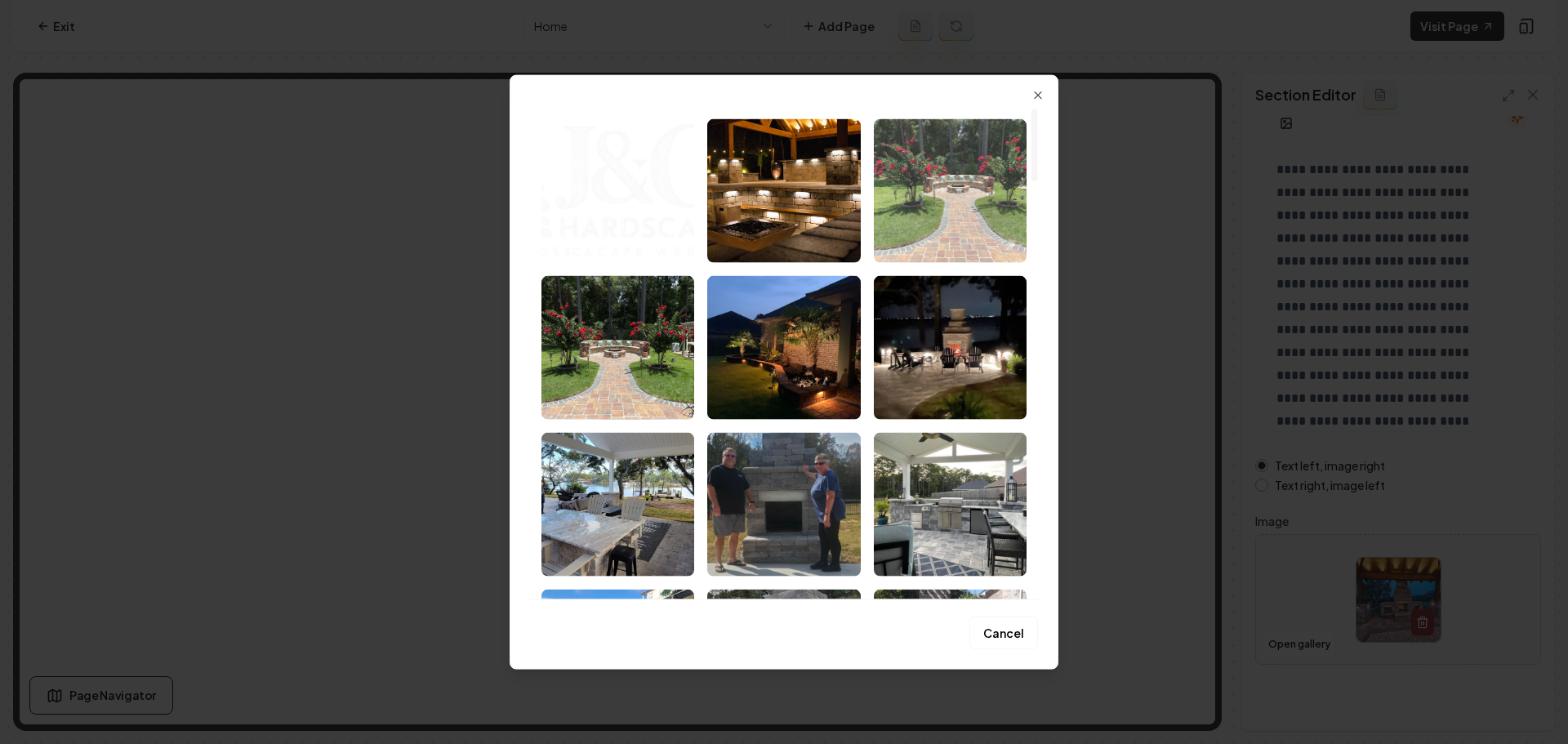
scroll to position [82, 0]
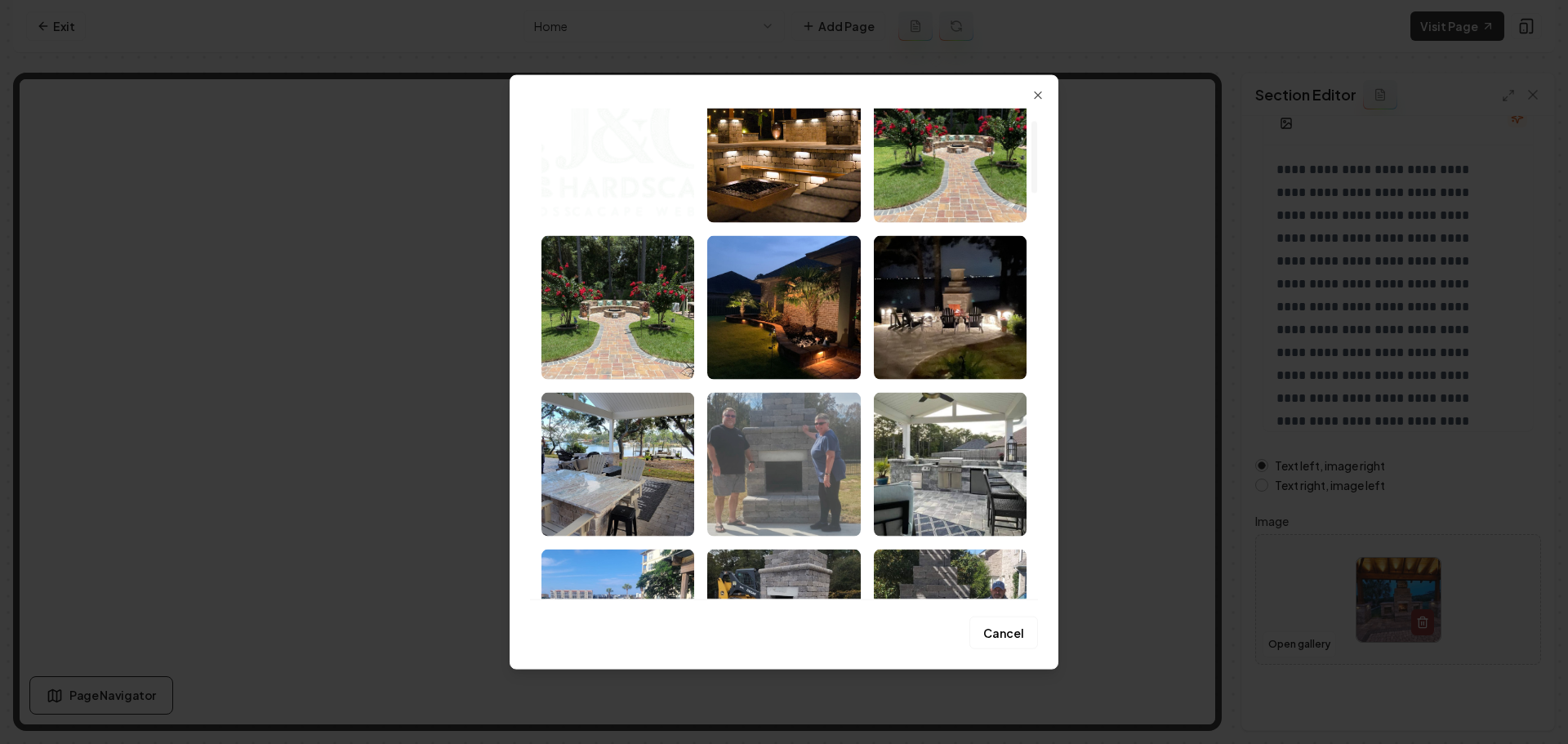
click at [823, 440] on img "Select image image_68b9d1255c7cd75eb843a939.jpeg" at bounding box center [783, 463] width 152 height 144
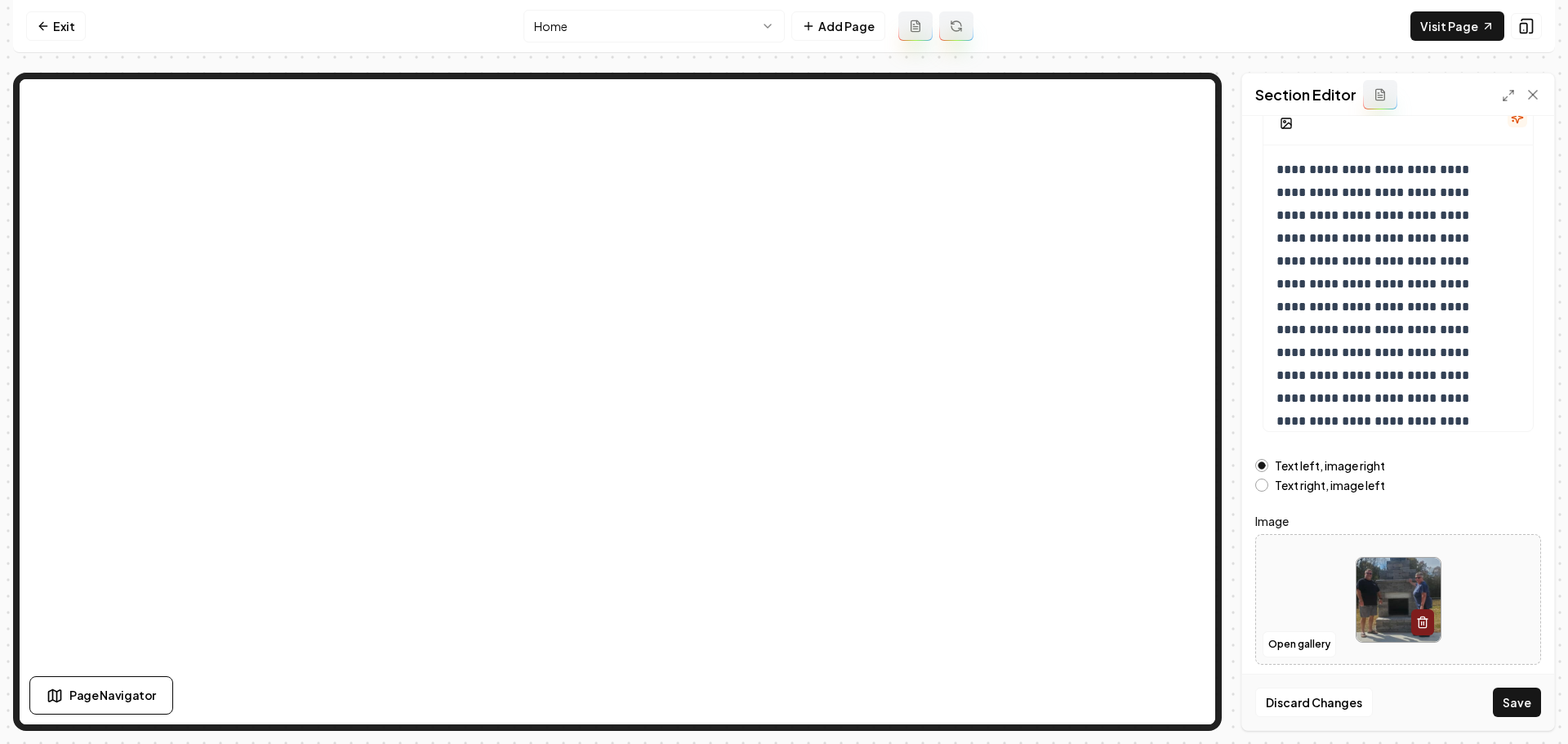
drag, startPoint x: 1500, startPoint y: 697, endPoint x: 1464, endPoint y: 694, distance: 36.1
click at [1501, 697] on button "Save" at bounding box center [1516, 702] width 48 height 29
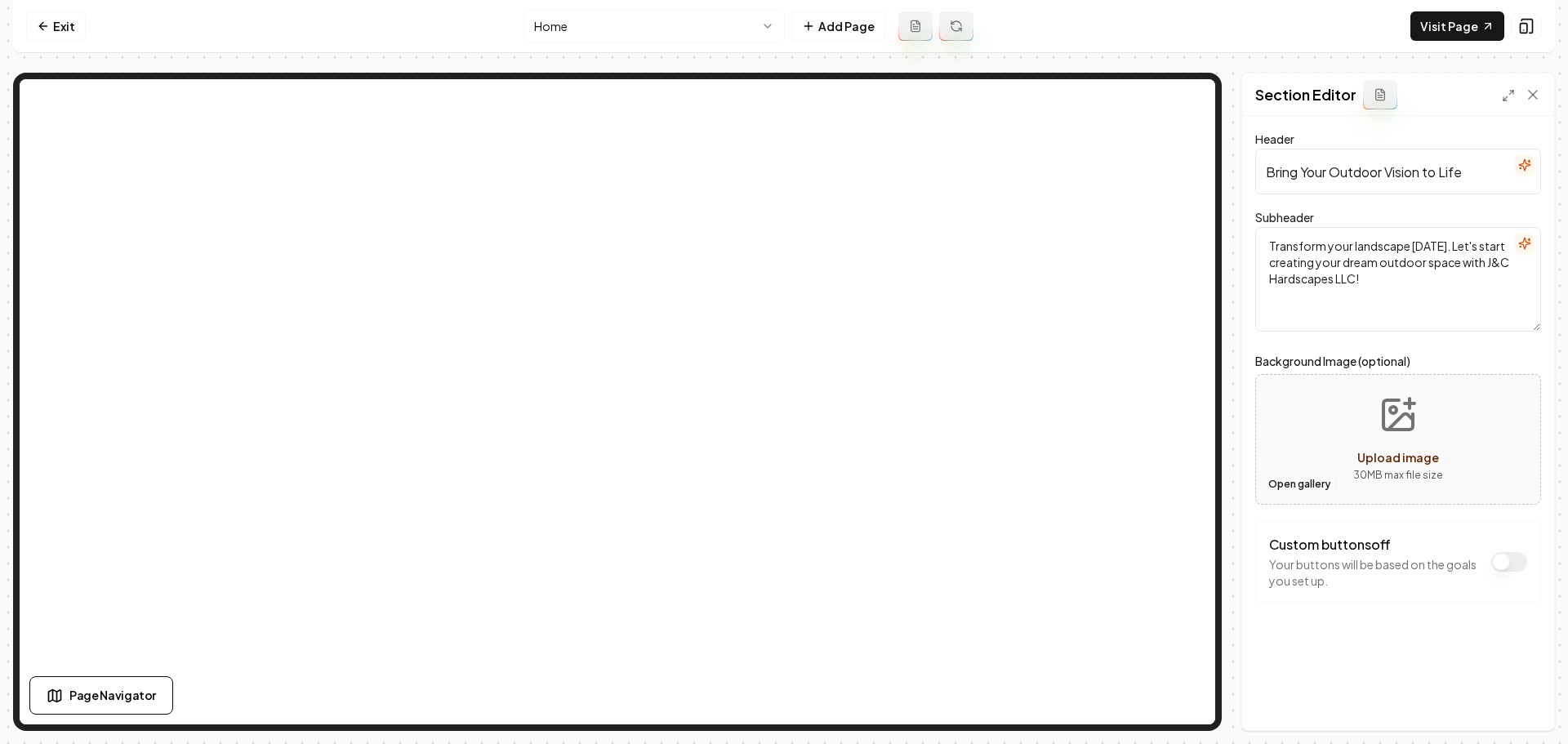
click at [1302, 476] on button "Open gallery" at bounding box center [1299, 484] width 73 height 26
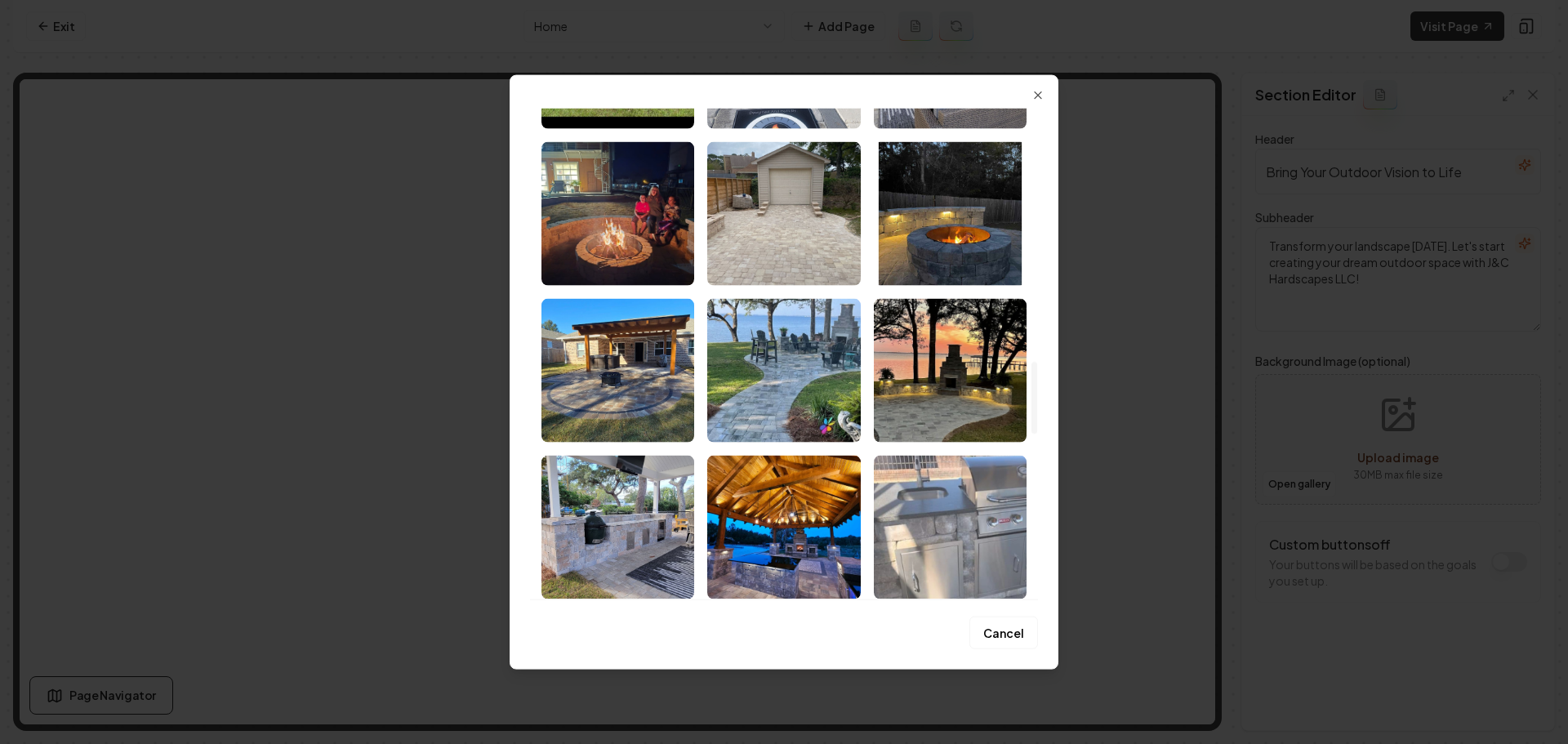
scroll to position [1879, 0]
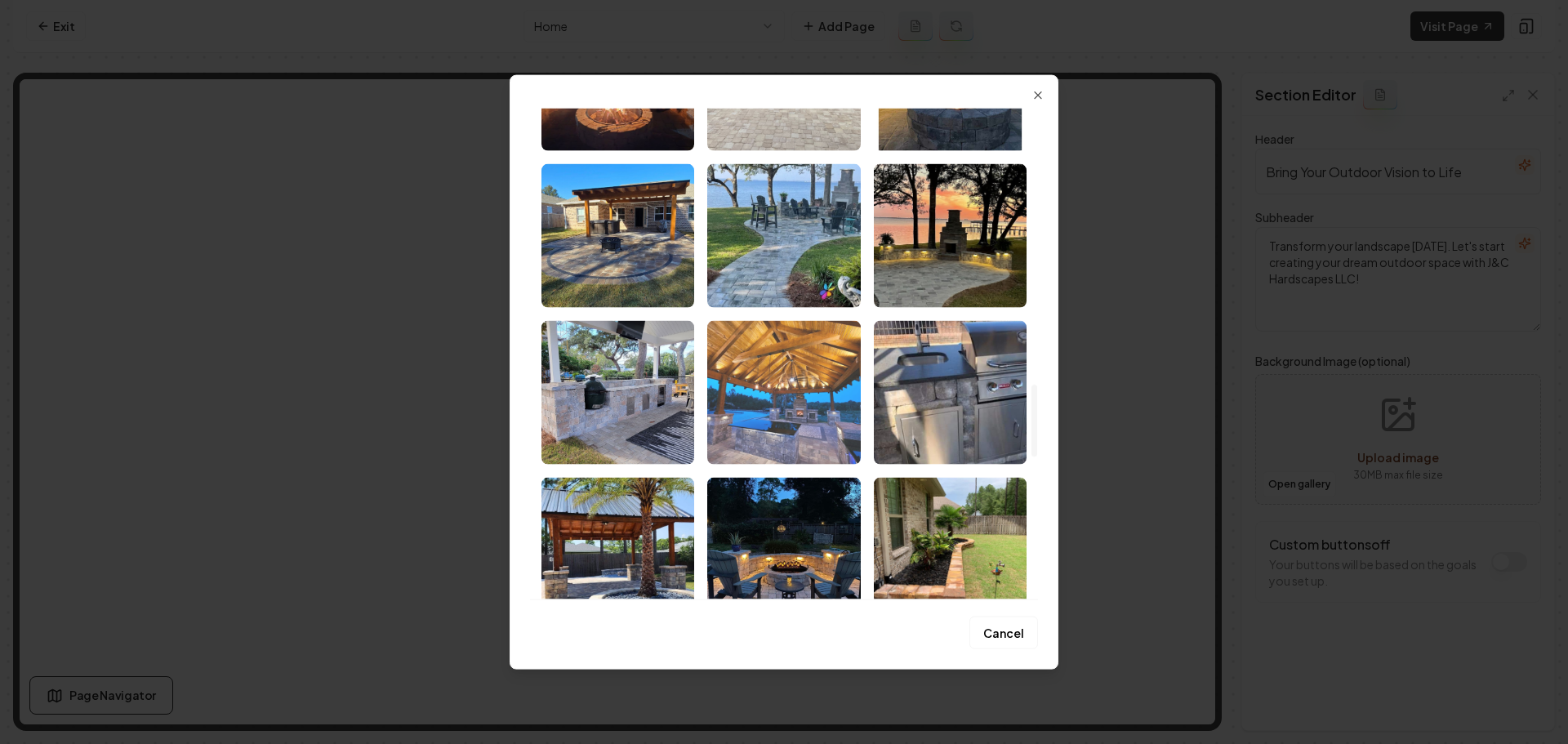
click at [797, 407] on img "Select image image_68b9d1245c7cd75eb843a447.jpeg" at bounding box center [783, 392] width 152 height 144
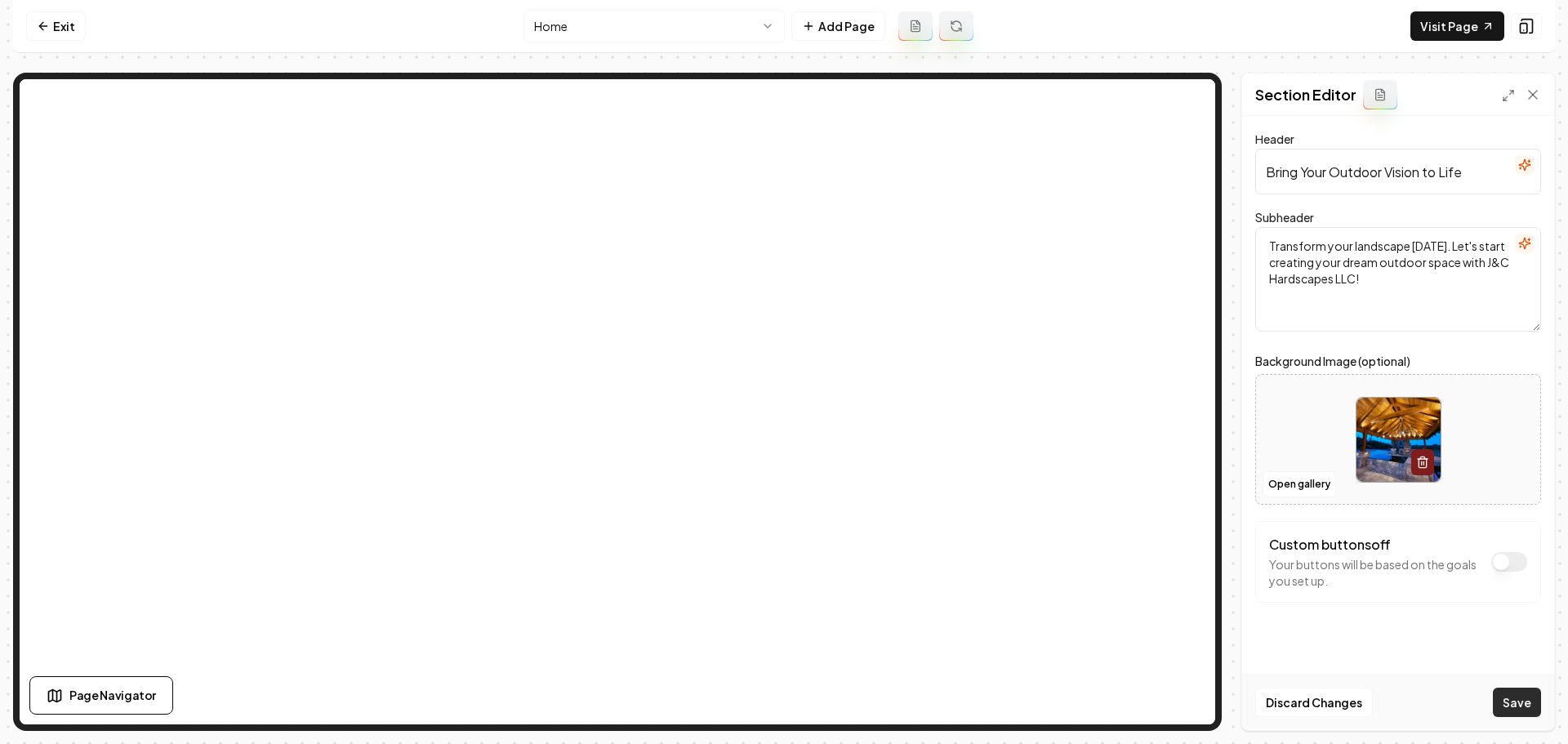
click at [1506, 701] on button "Save" at bounding box center [1516, 702] width 48 height 29
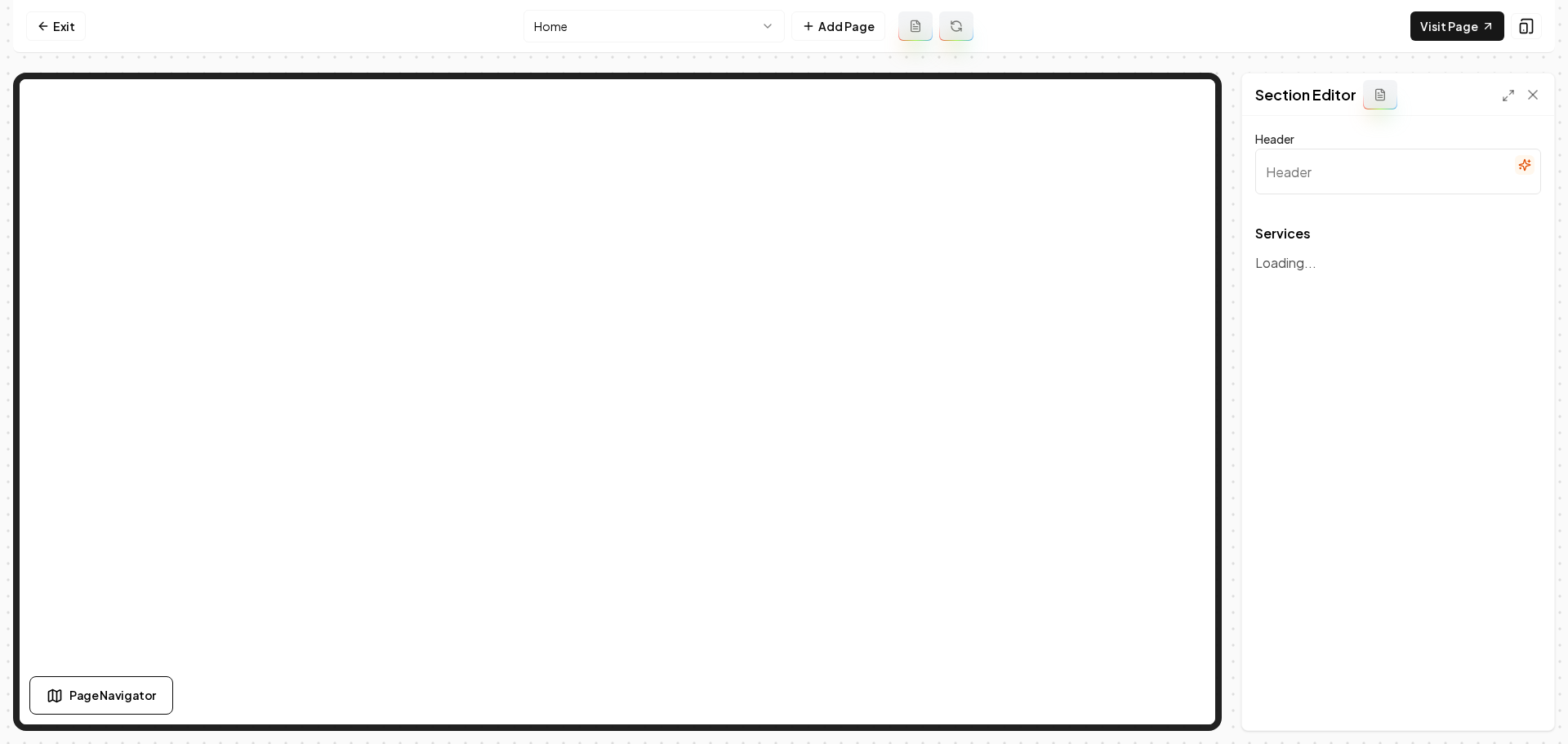
type input "Our Expert Landscaping and Hardscaping Services"
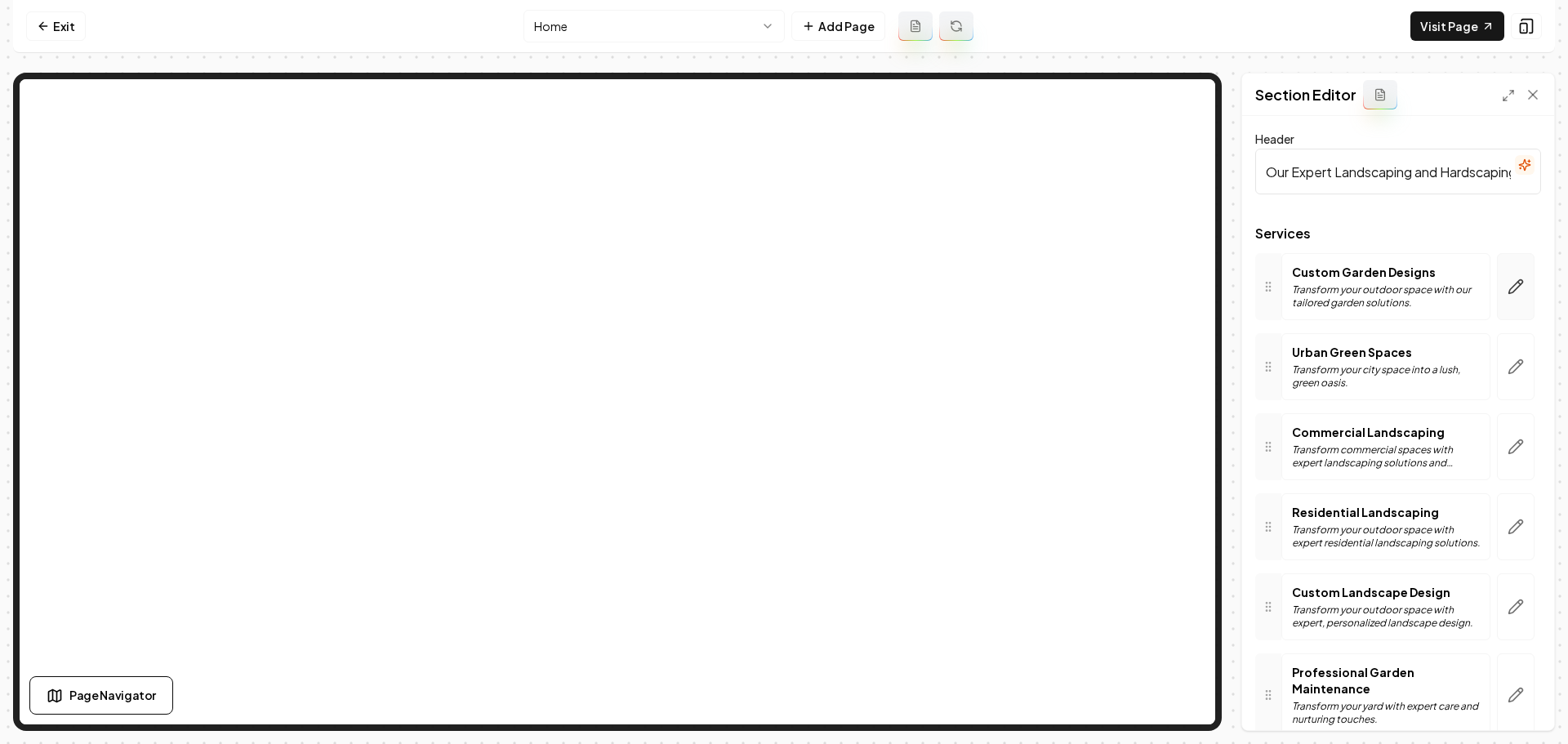
click at [1497, 308] on button "button" at bounding box center [1515, 286] width 37 height 67
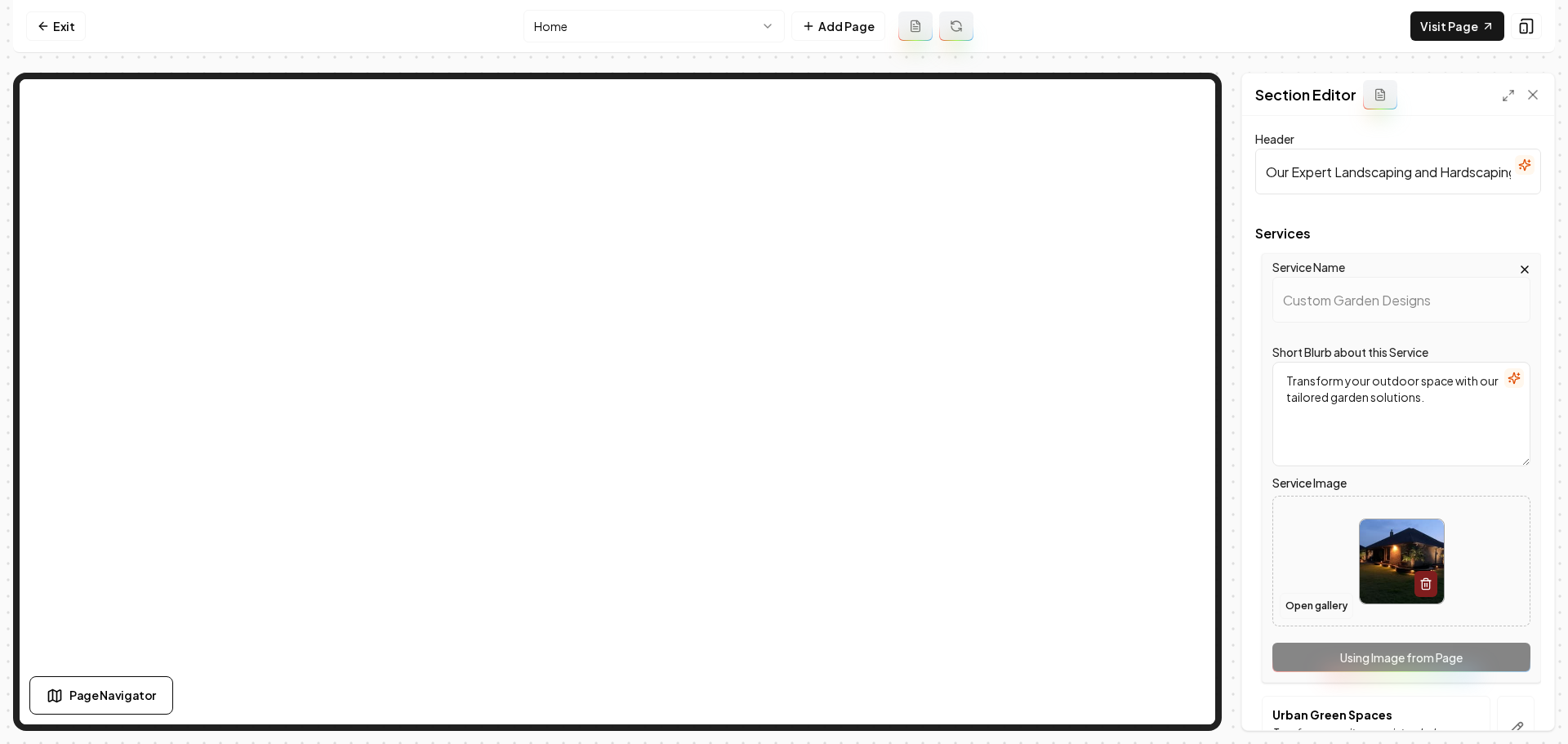
click at [1318, 603] on button "Open gallery" at bounding box center [1316, 605] width 73 height 26
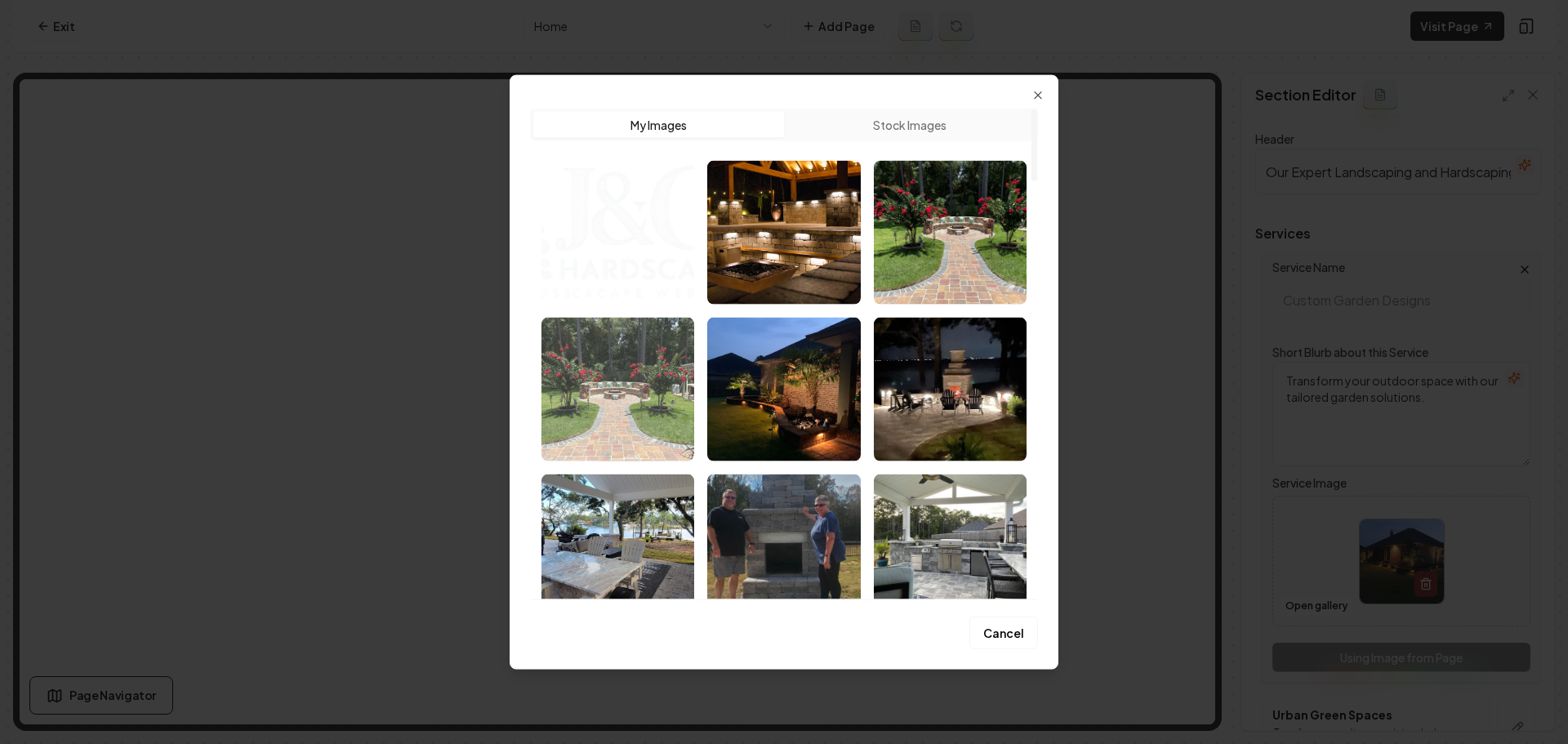
click at [658, 414] on img "Select image image_68b9d1285c7cd75eb843ba61.jpeg" at bounding box center [618, 389] width 152 height 144
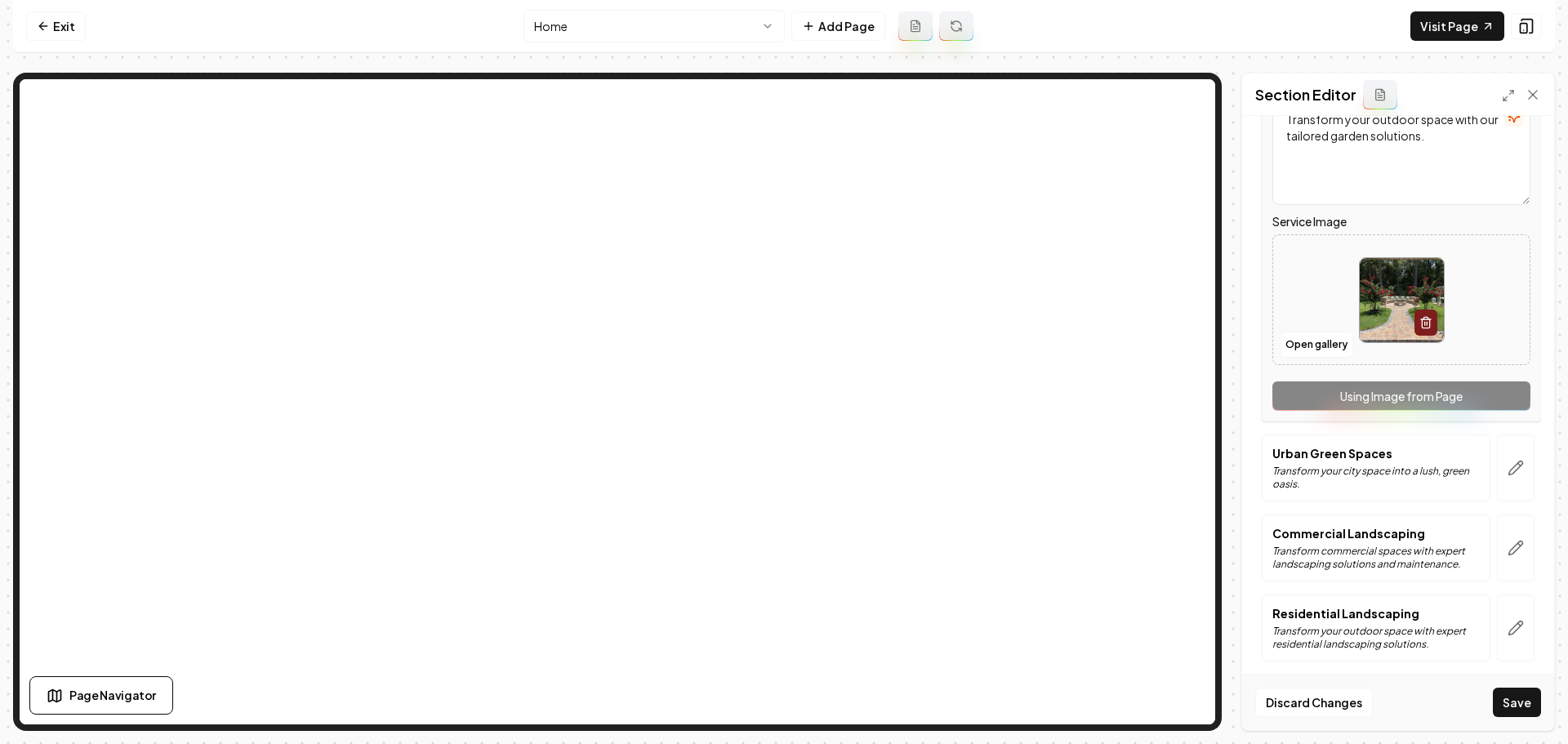
scroll to position [327, 0]
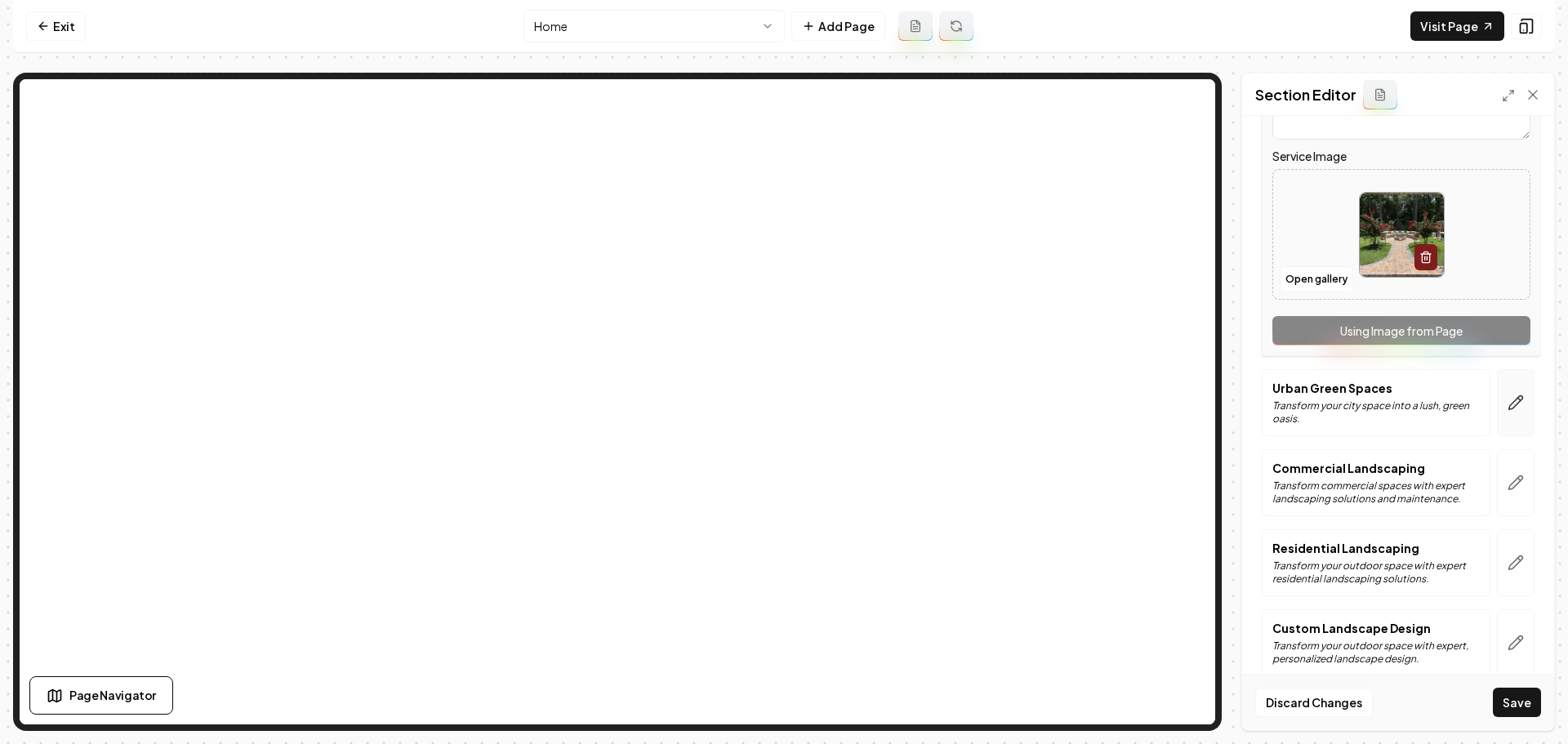
click at [1509, 402] on icon "button" at bounding box center [1516, 403] width 14 height 14
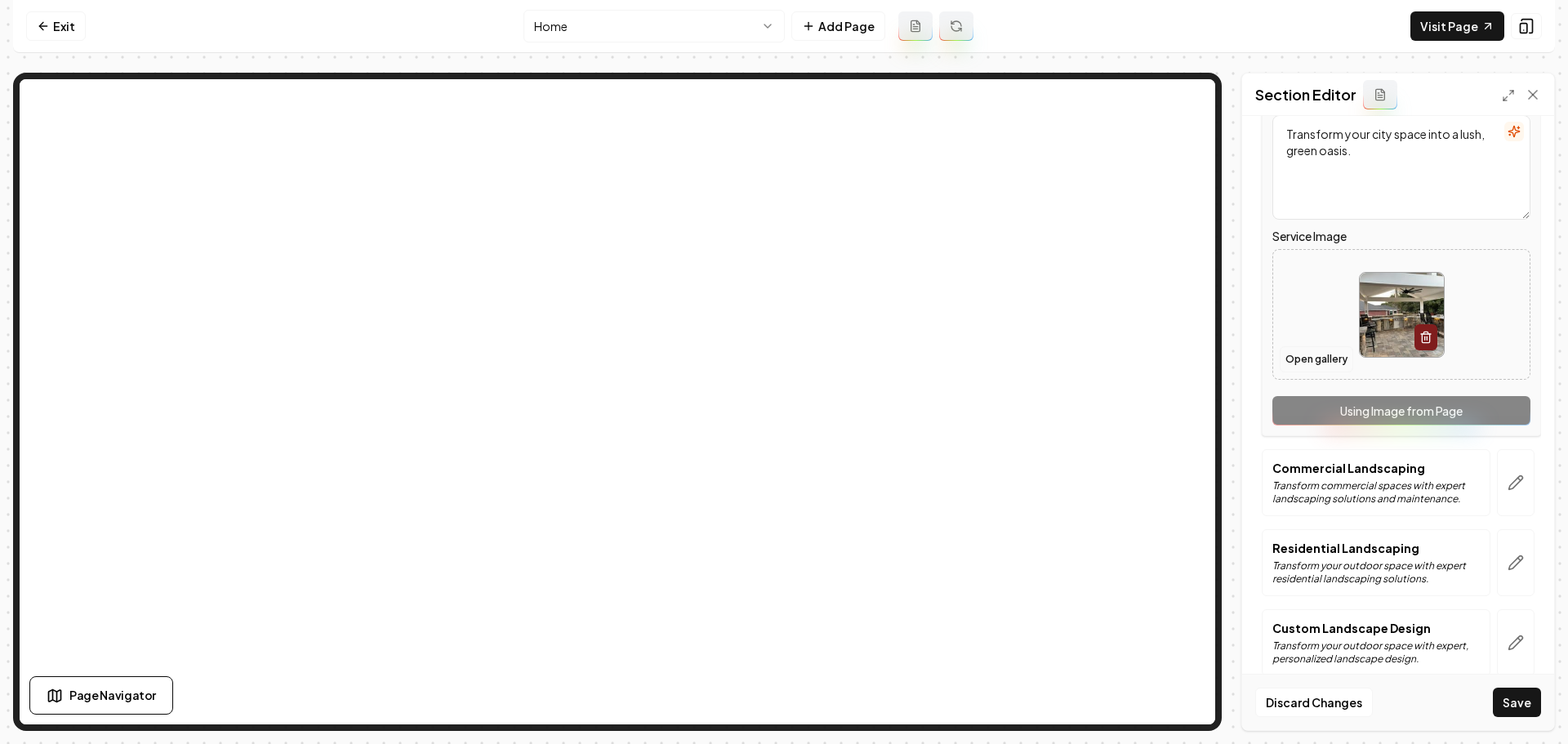
click at [1326, 364] on button "Open gallery" at bounding box center [1316, 359] width 73 height 26
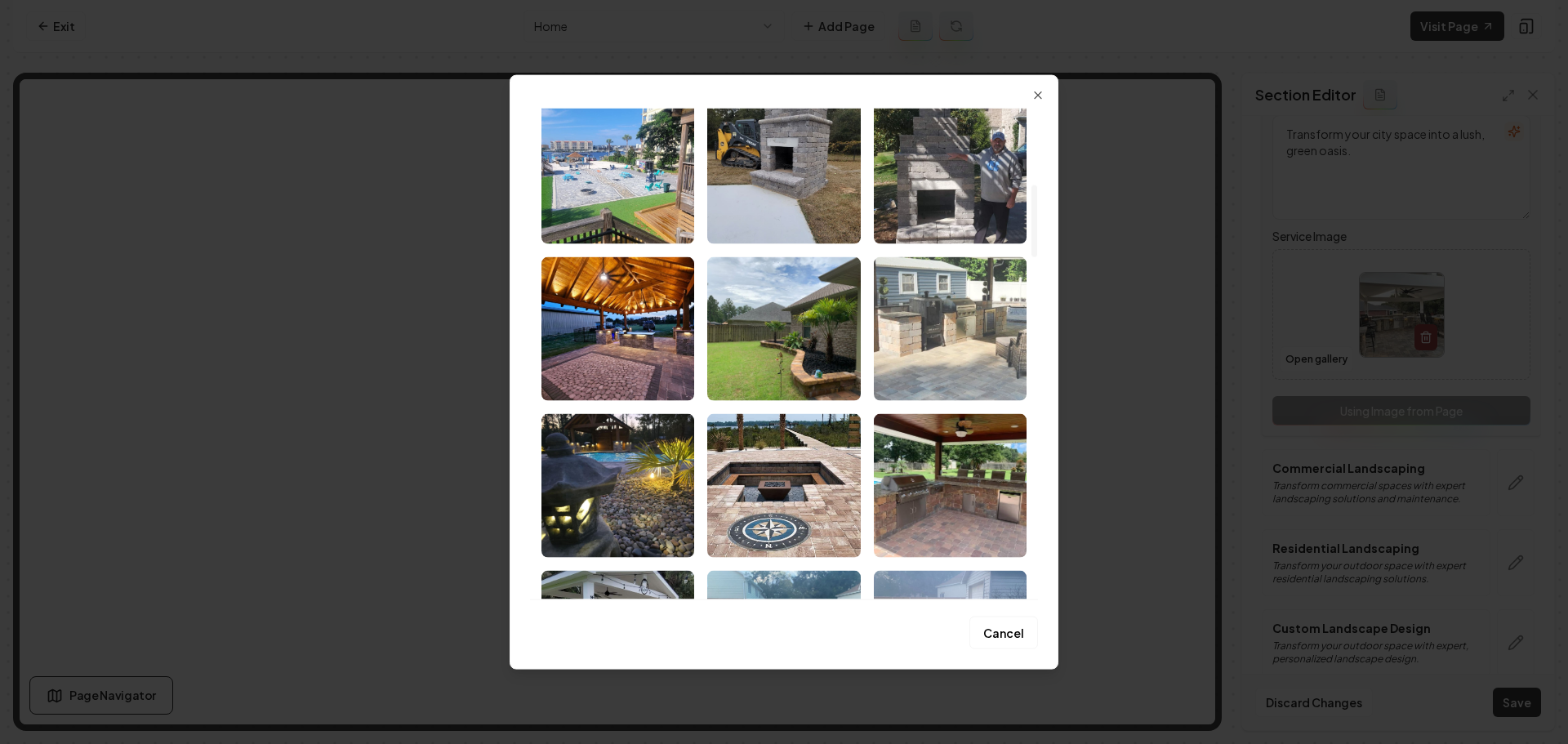
scroll to position [572, 0]
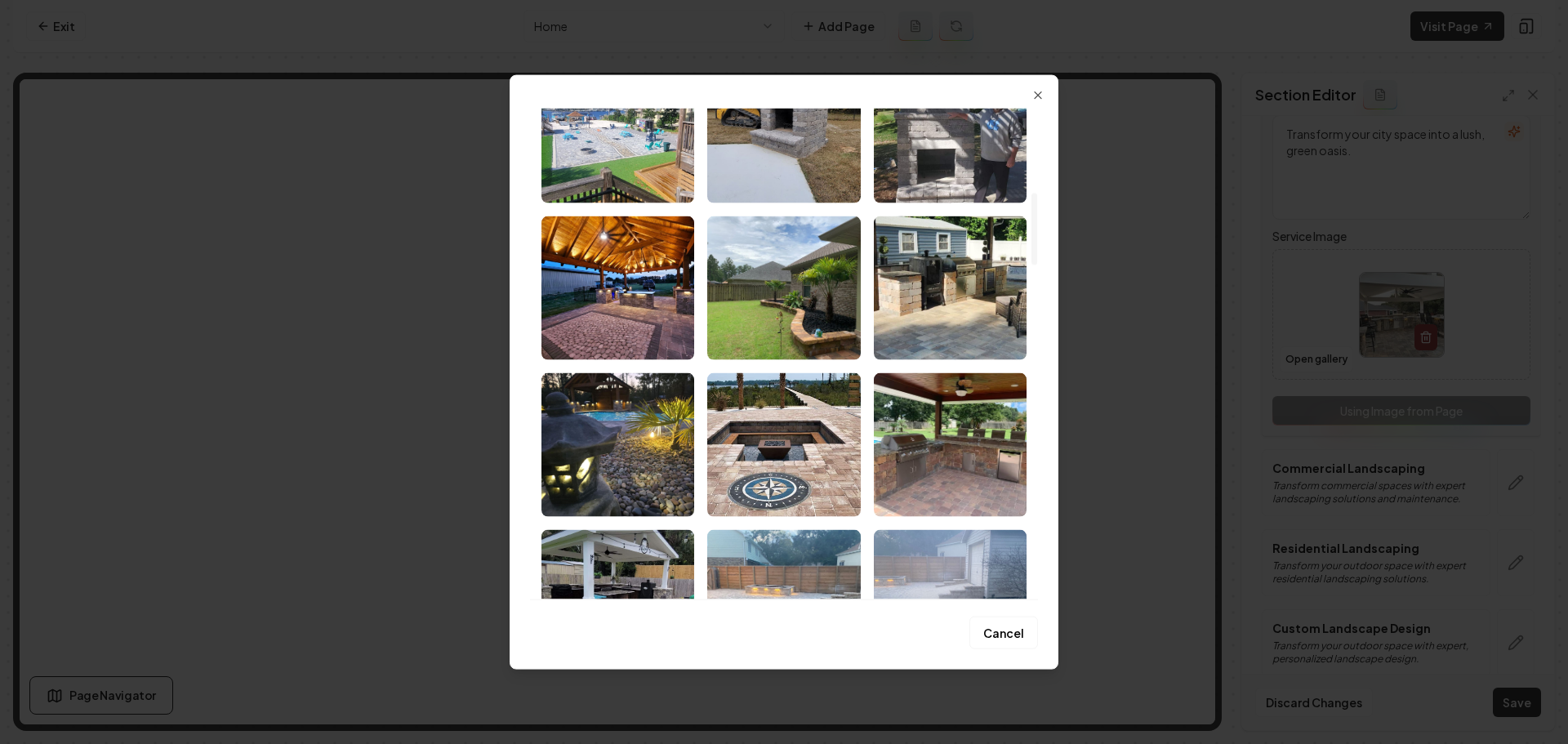
click at [769, 343] on img "Select image image_68b9d1255c7cd75eb843a8e4.jpeg" at bounding box center [783, 287] width 152 height 144
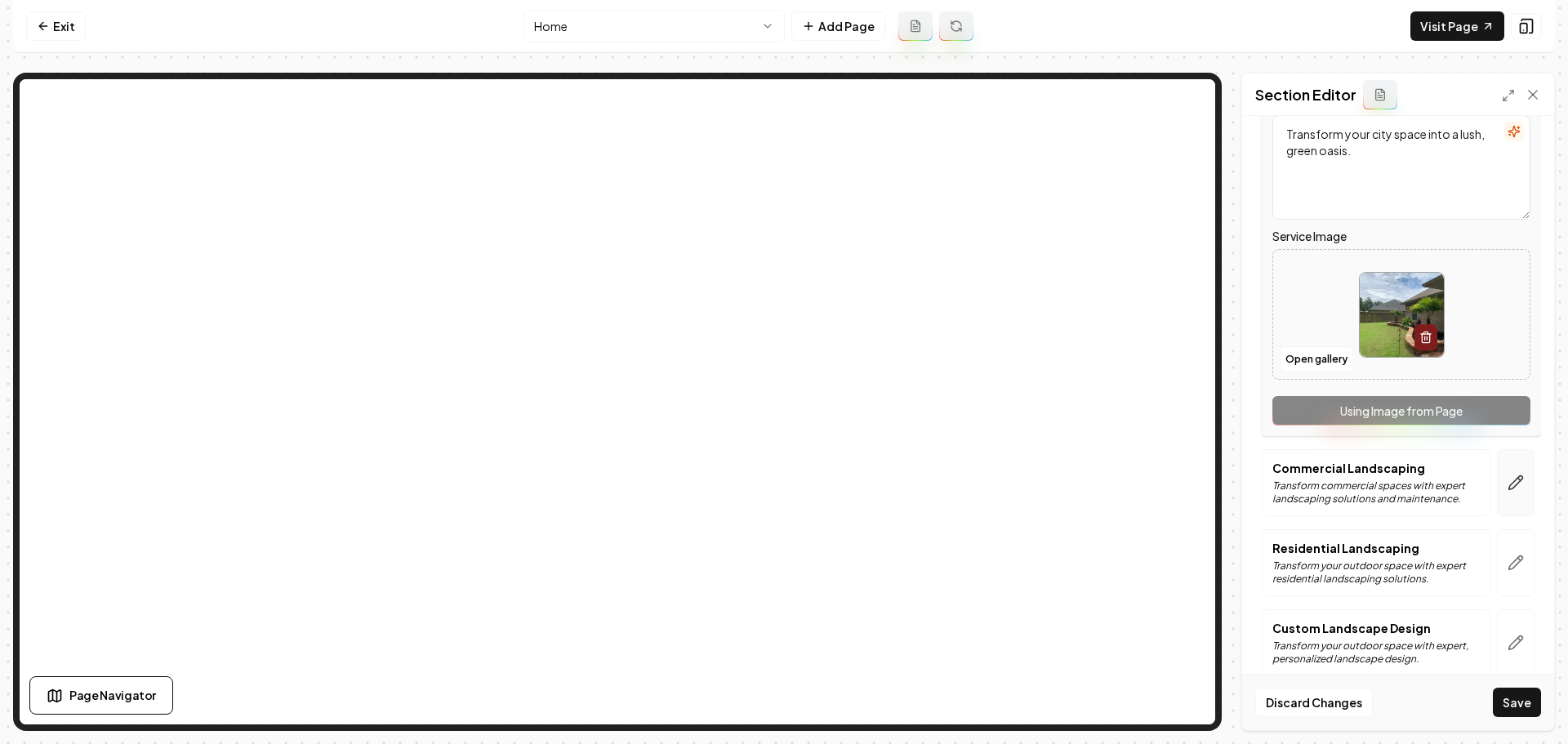
click at [1512, 491] on button "button" at bounding box center [1515, 482] width 37 height 67
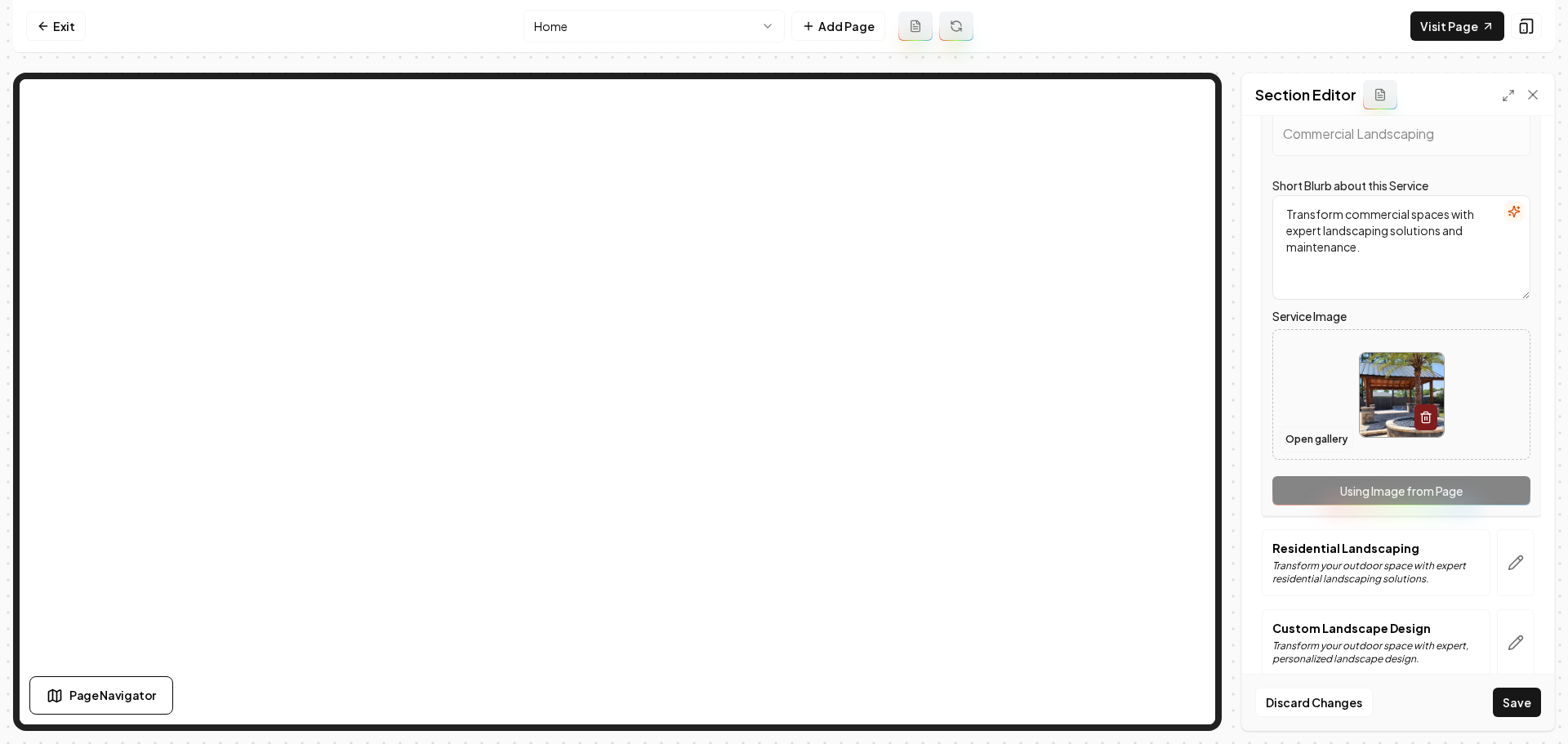
click at [1291, 440] on button "Open gallery" at bounding box center [1316, 439] width 73 height 26
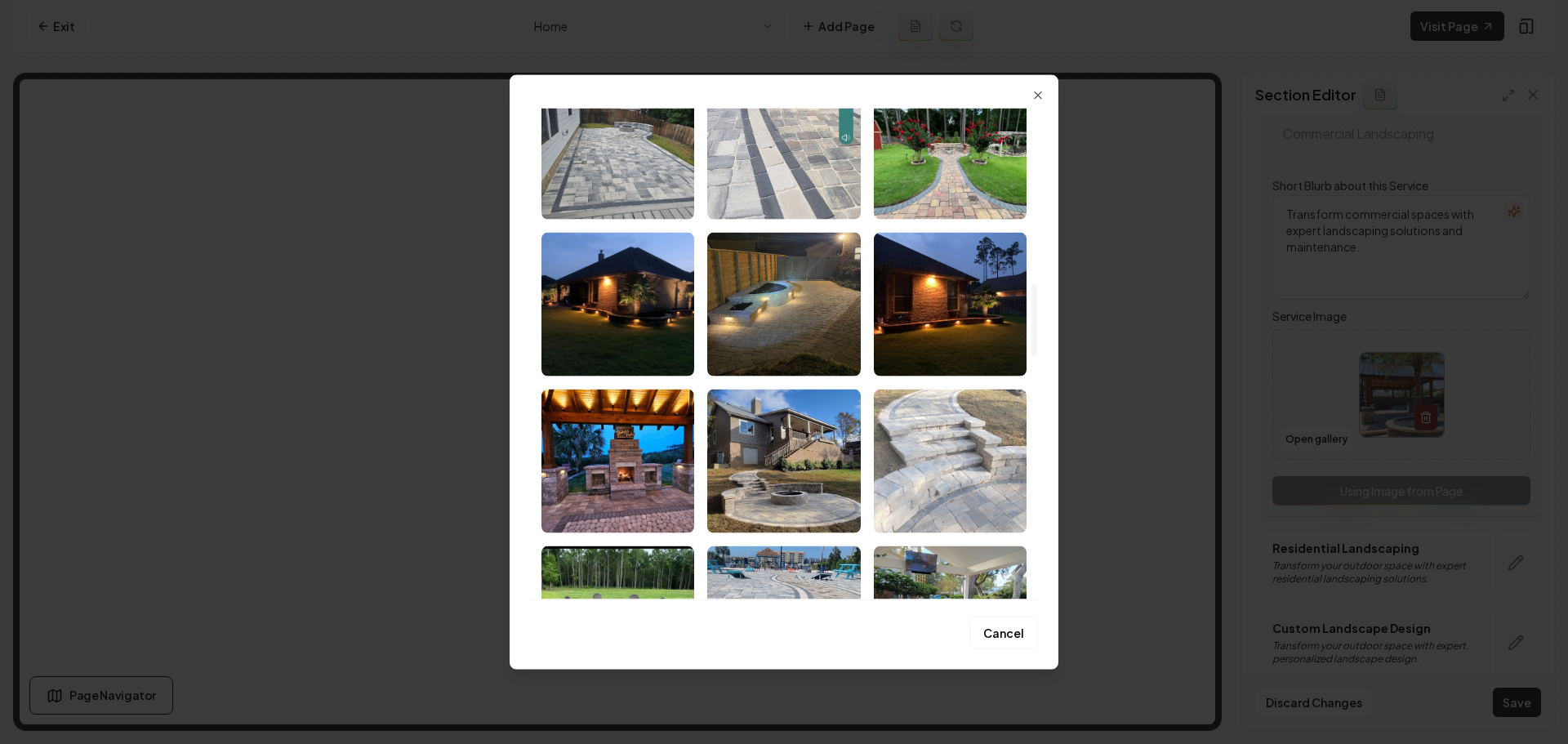
scroll to position [1306, 0]
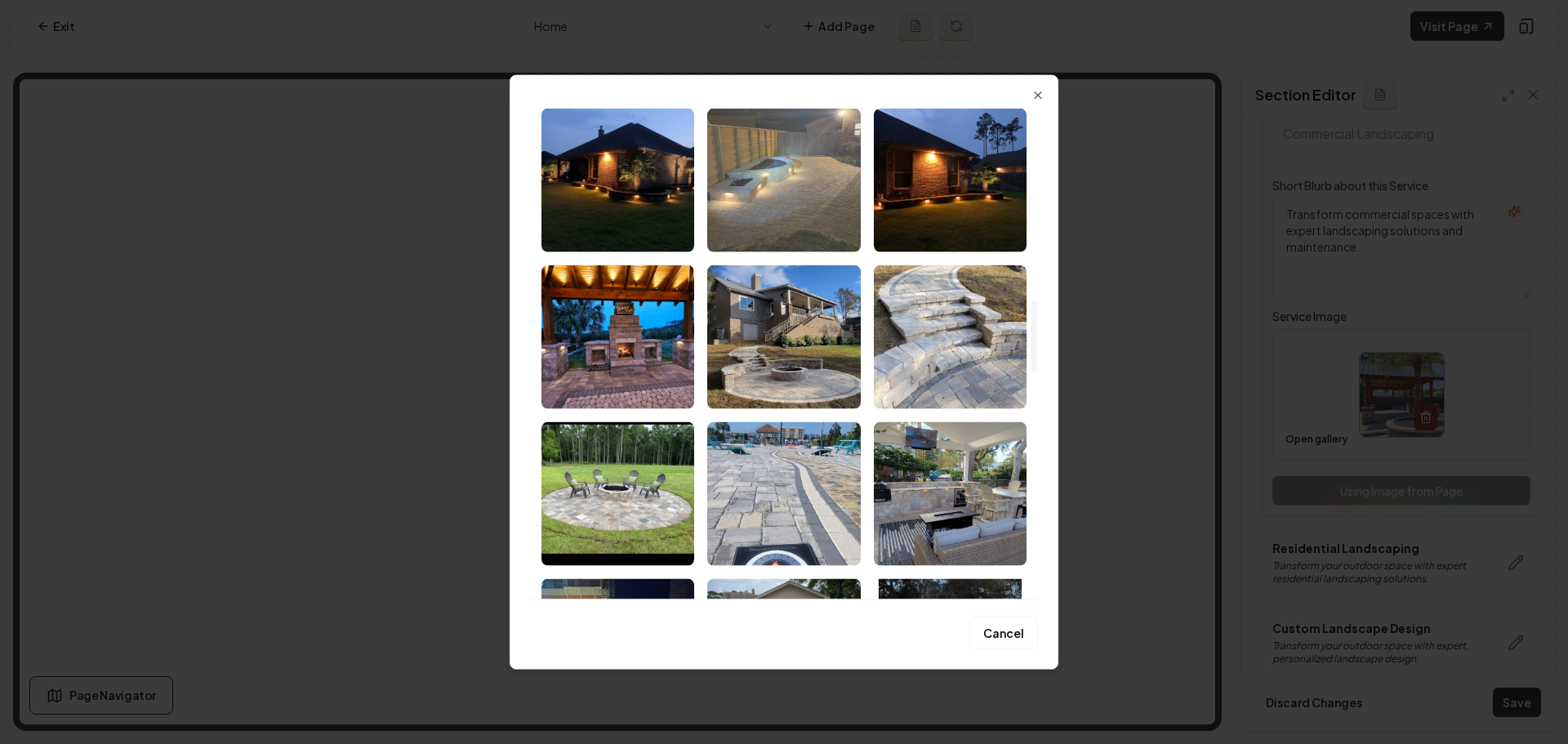
click at [808, 229] on img "Select image image_68b9d1255c7cd75eb843a5ed.jpeg" at bounding box center [783, 179] width 152 height 144
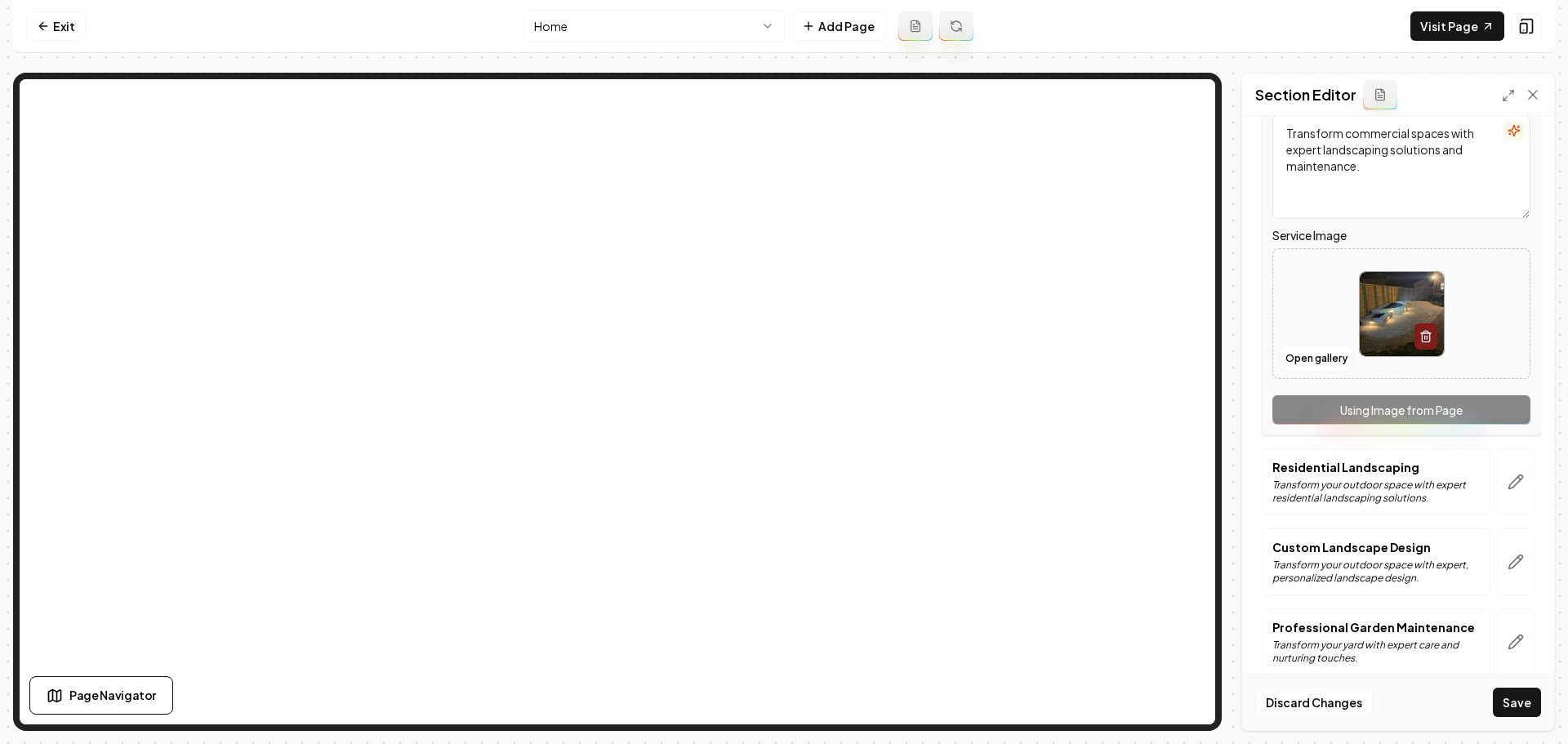
scroll to position [408, 0]
click at [1507, 482] on icon "button" at bounding box center [1515, 480] width 17 height 17
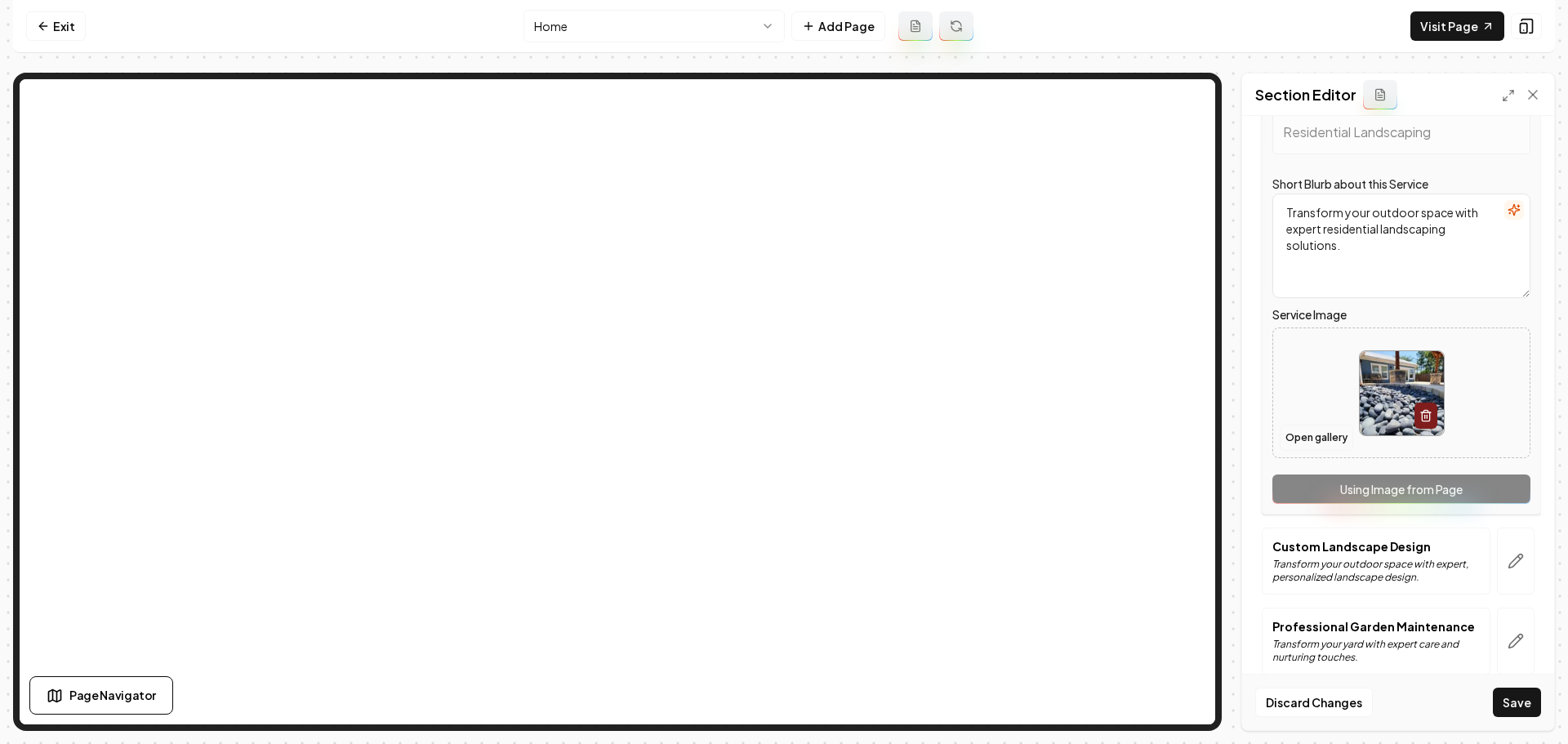
click at [1321, 447] on button "Open gallery" at bounding box center [1316, 437] width 73 height 26
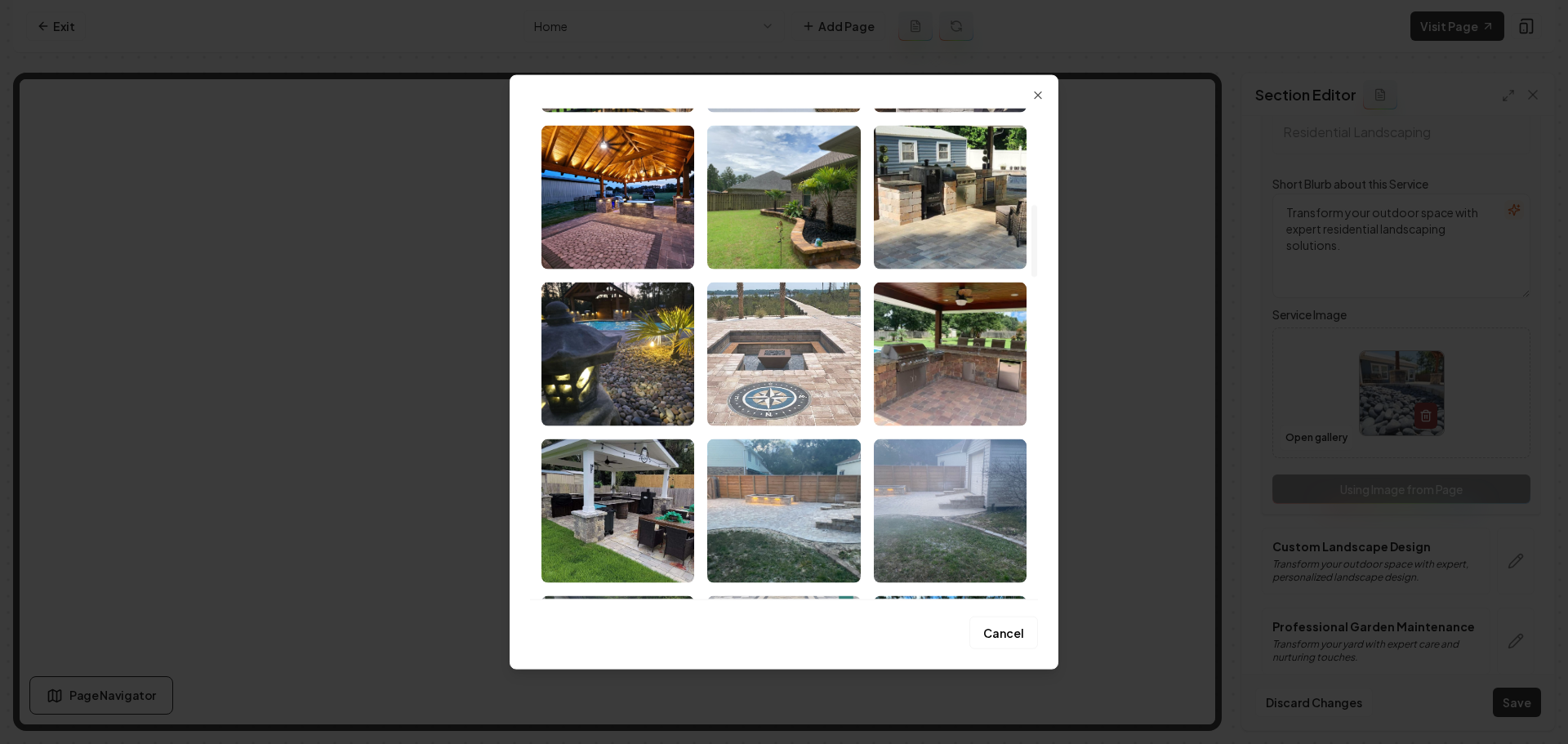
scroll to position [653, 0]
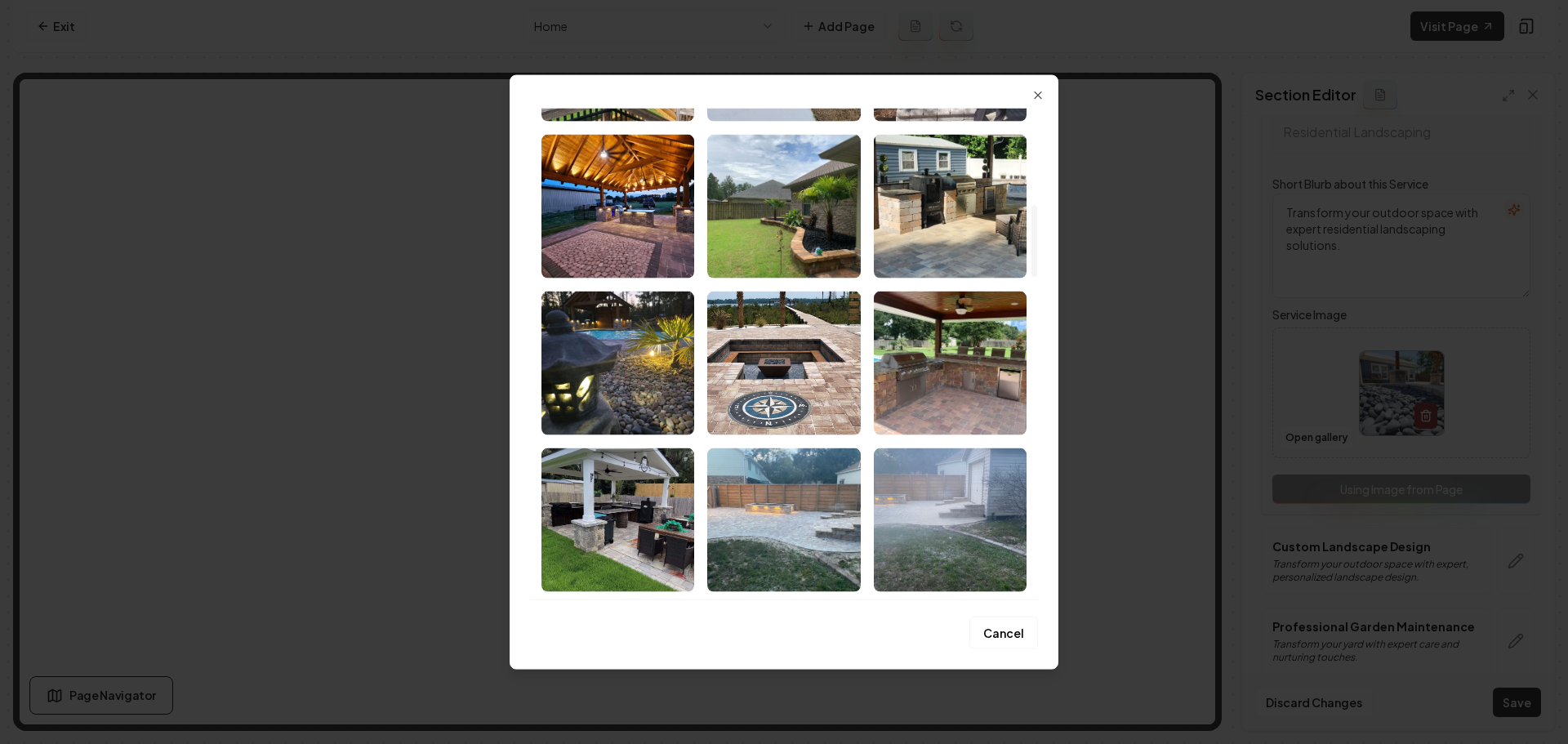
click at [804, 257] on img "Select image image_68b9d1255c7cd75eb843a8e4.jpeg" at bounding box center [783, 205] width 152 height 144
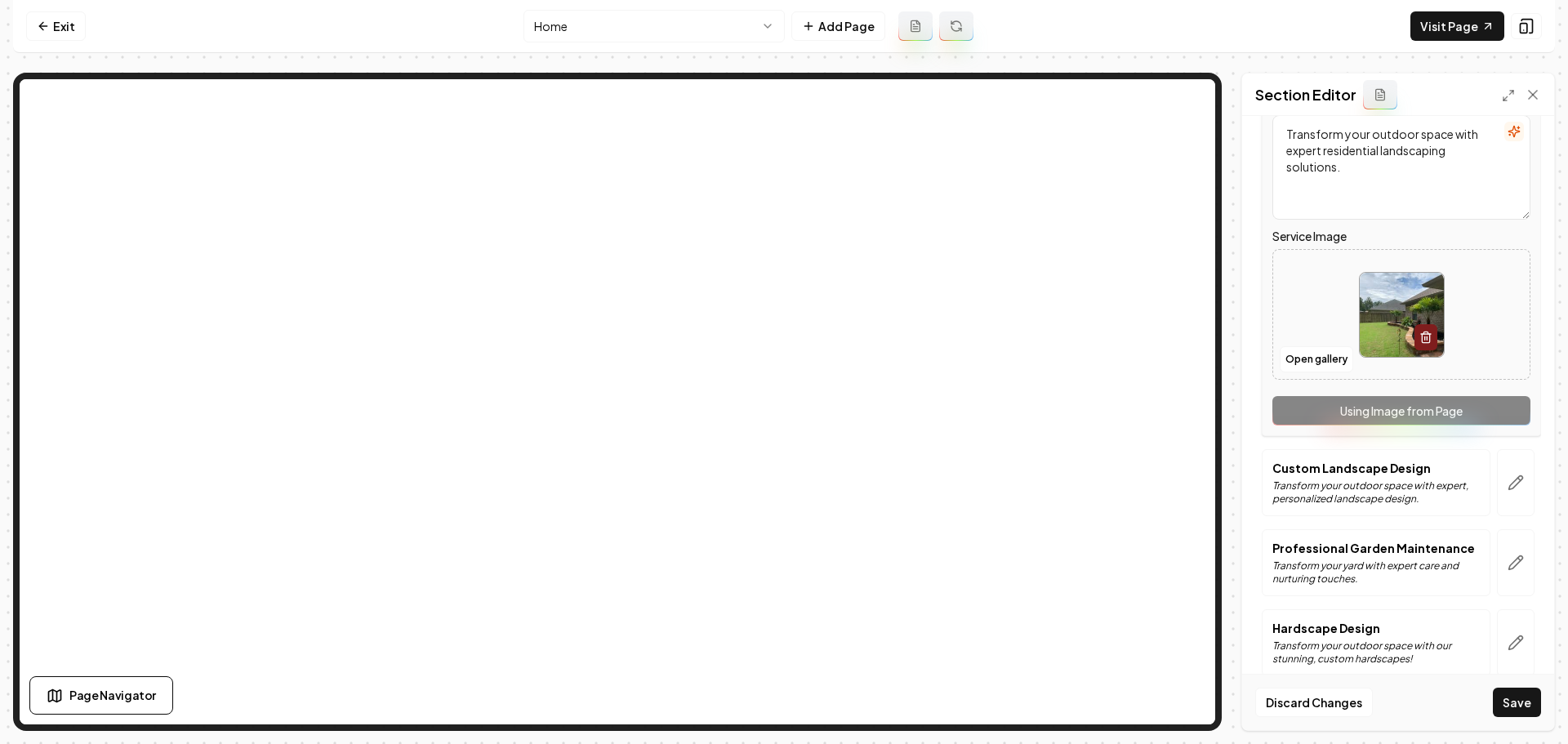
scroll to position [490, 0]
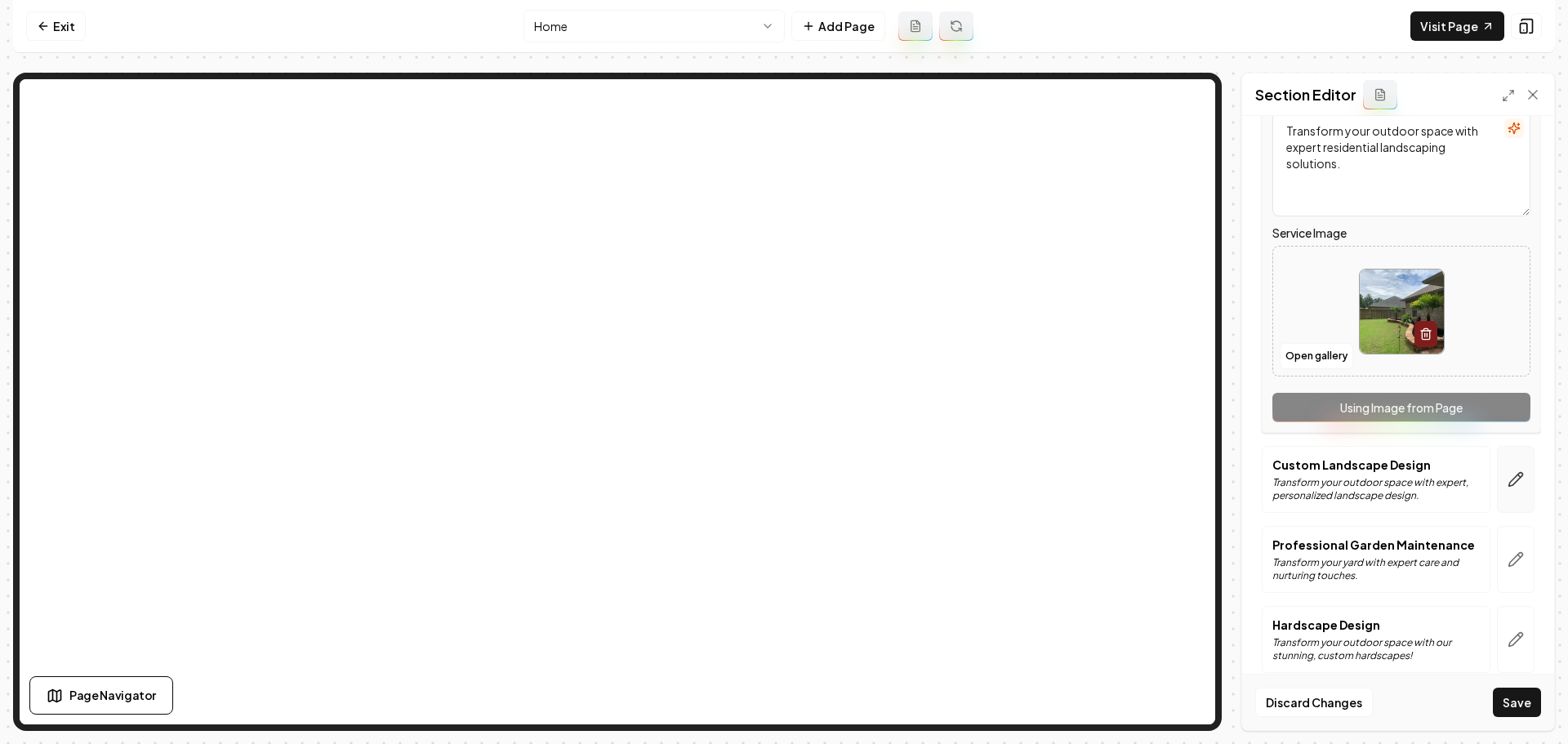
click at [1510, 486] on icon "button" at bounding box center [1515, 479] width 17 height 17
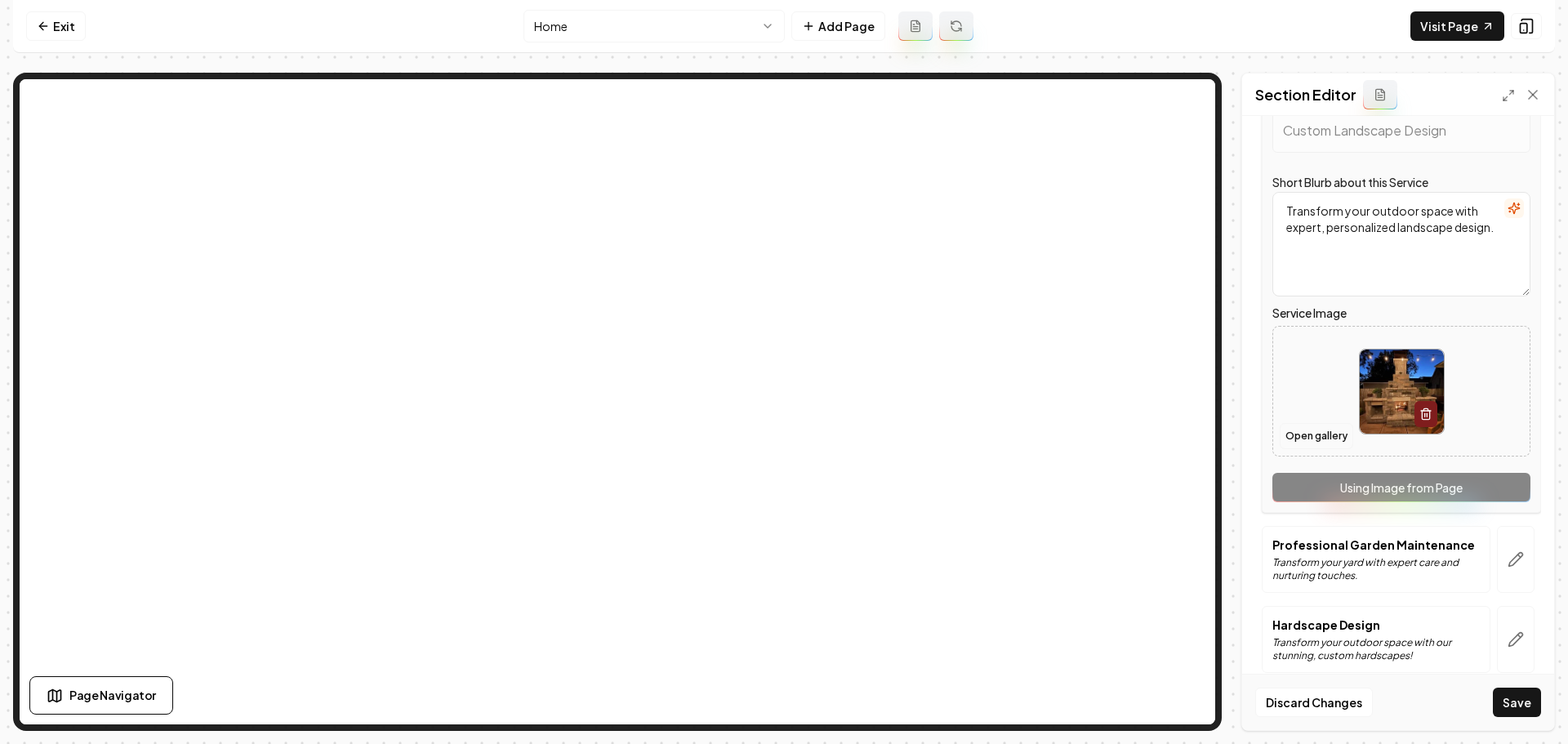
click at [1315, 433] on button "Open gallery" at bounding box center [1316, 435] width 73 height 26
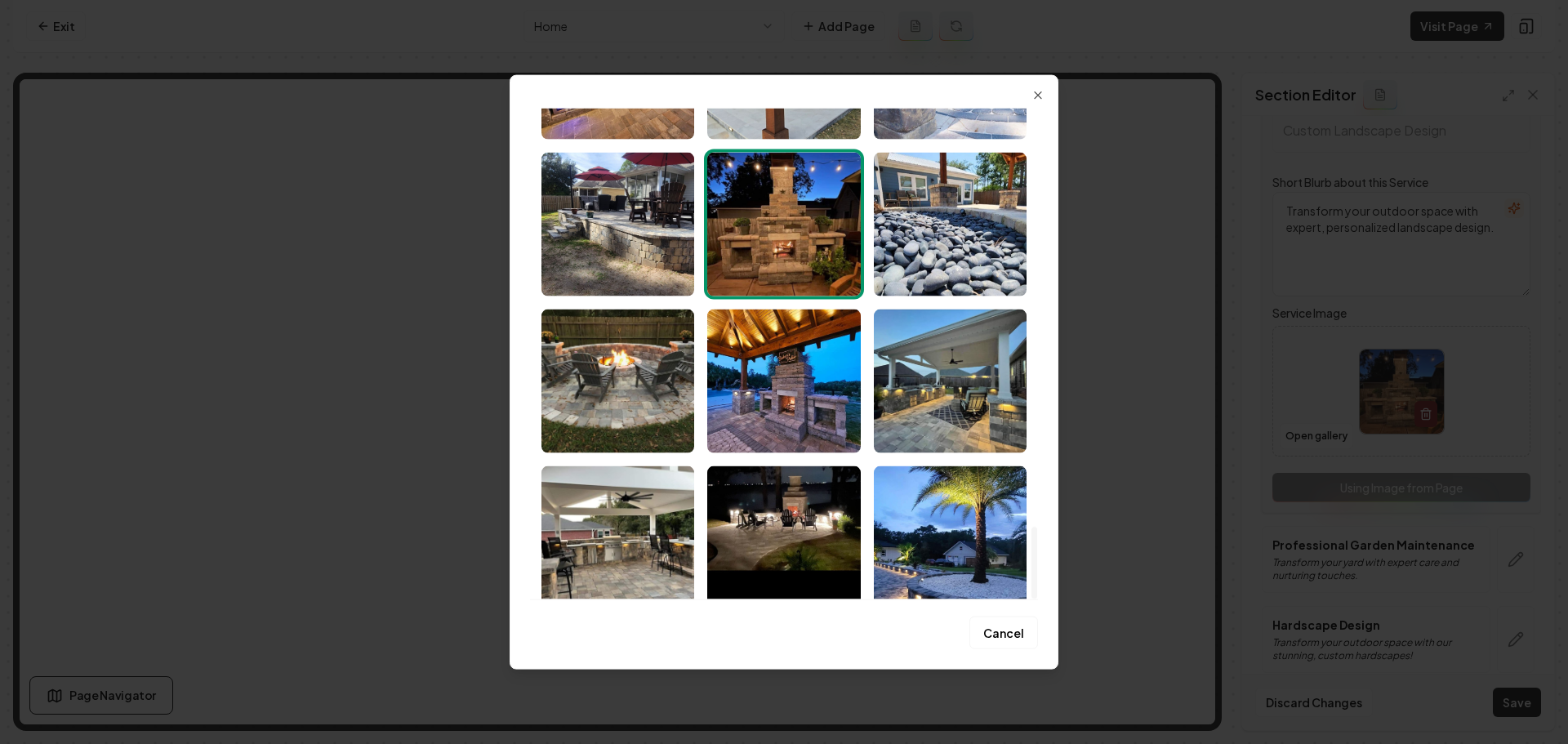
scroll to position [2847, 0]
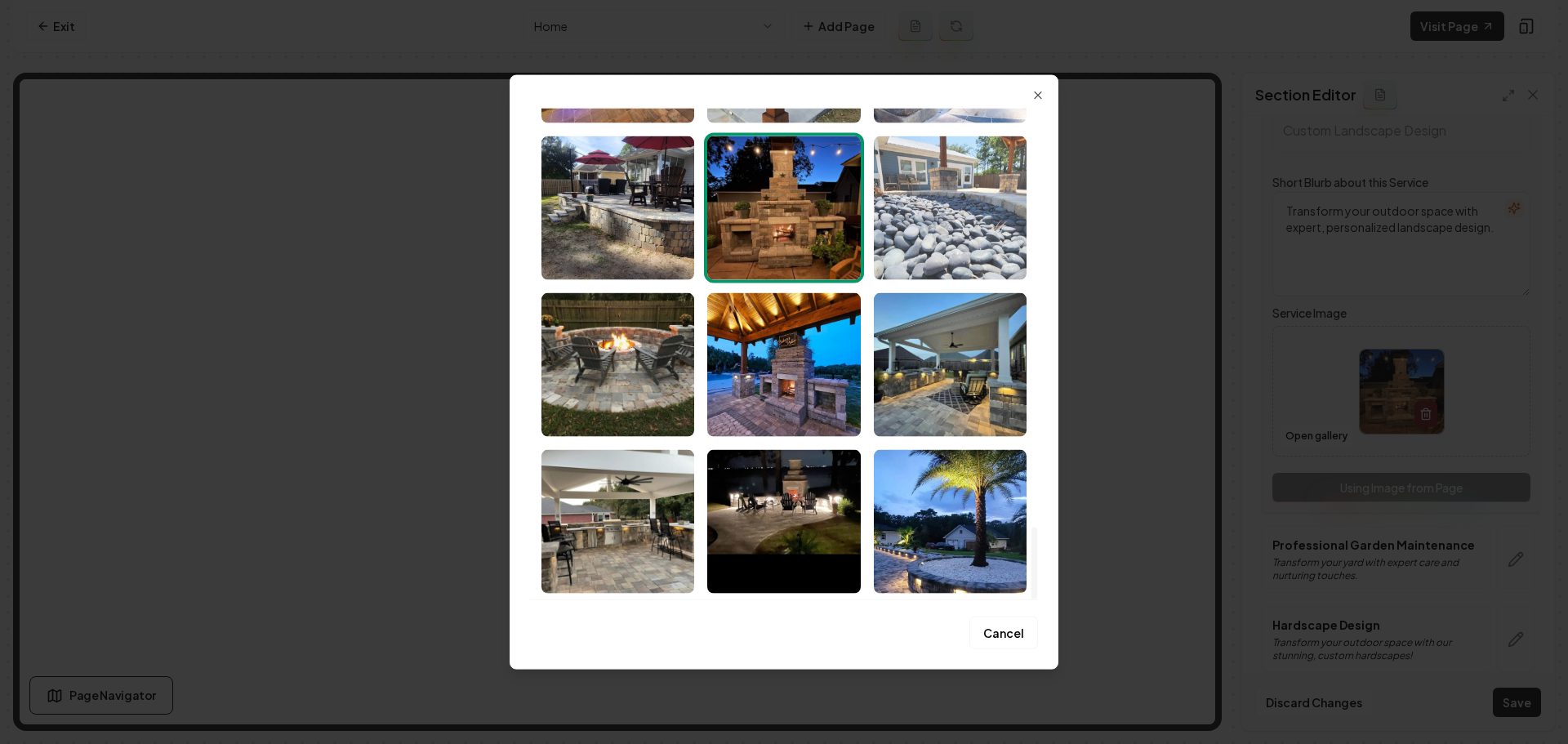
click at [961, 266] on img "Select image image_68b9d1245c7cd75eb843a137.jpeg" at bounding box center [950, 207] width 152 height 144
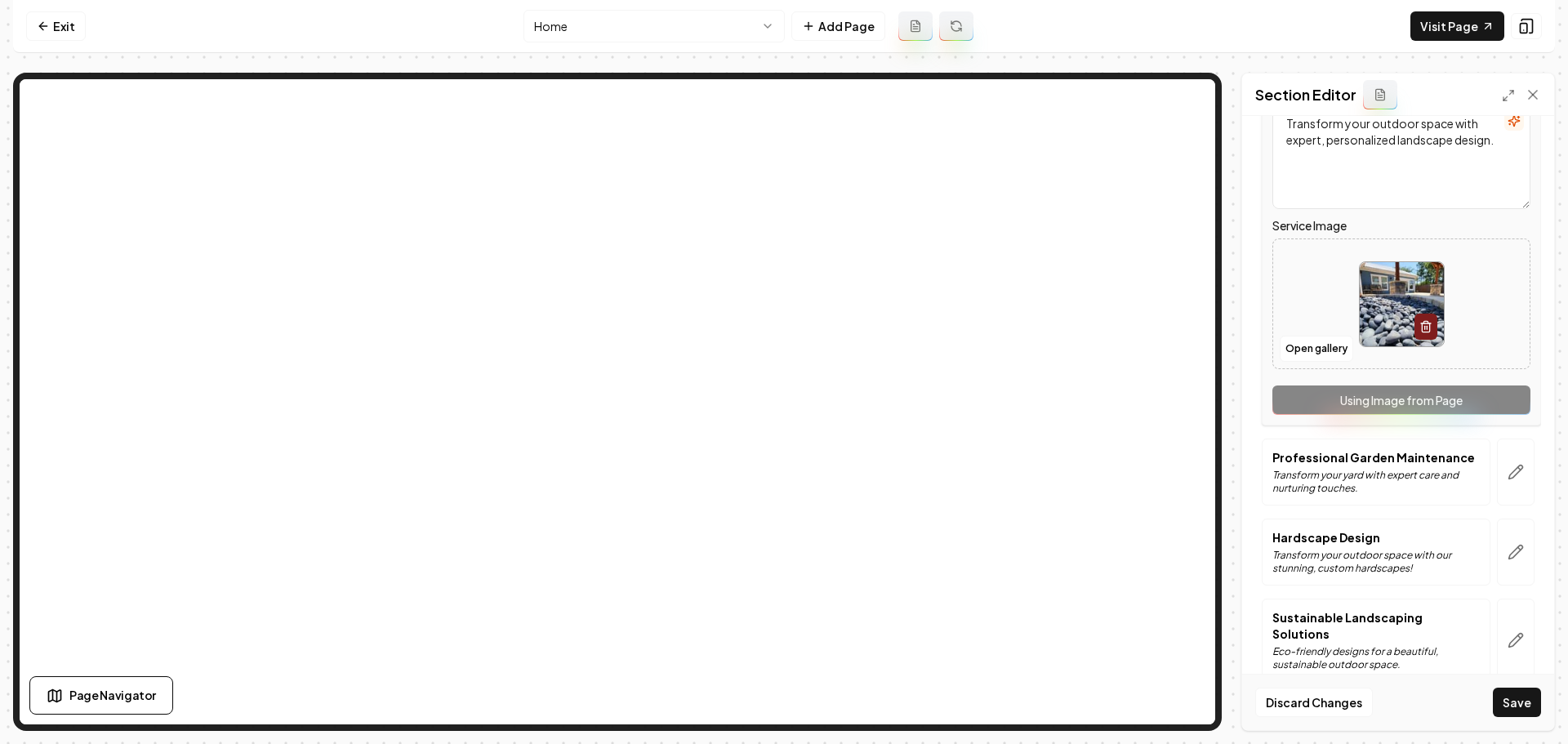
scroll to position [588, 0]
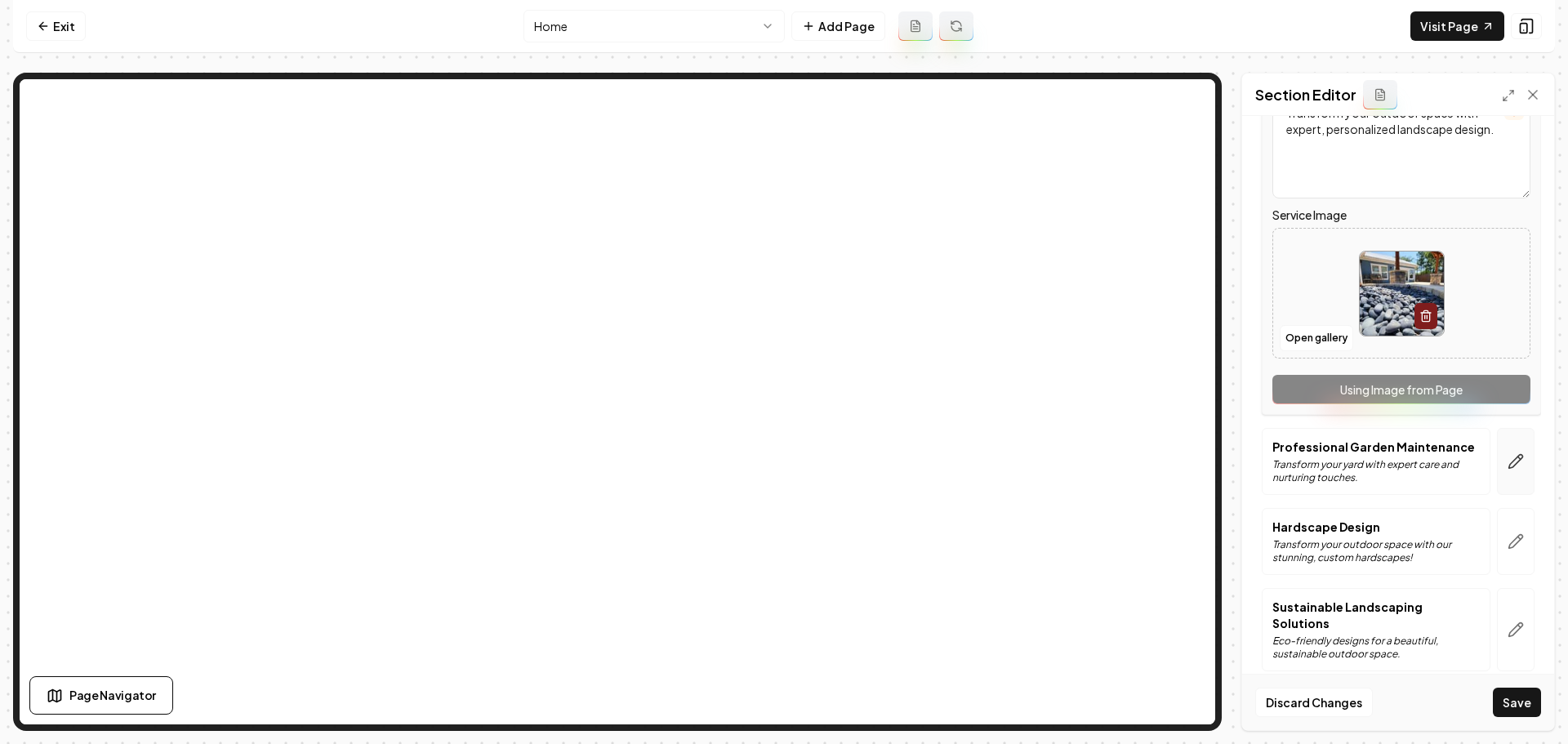
click at [1513, 457] on button "button" at bounding box center [1515, 461] width 37 height 67
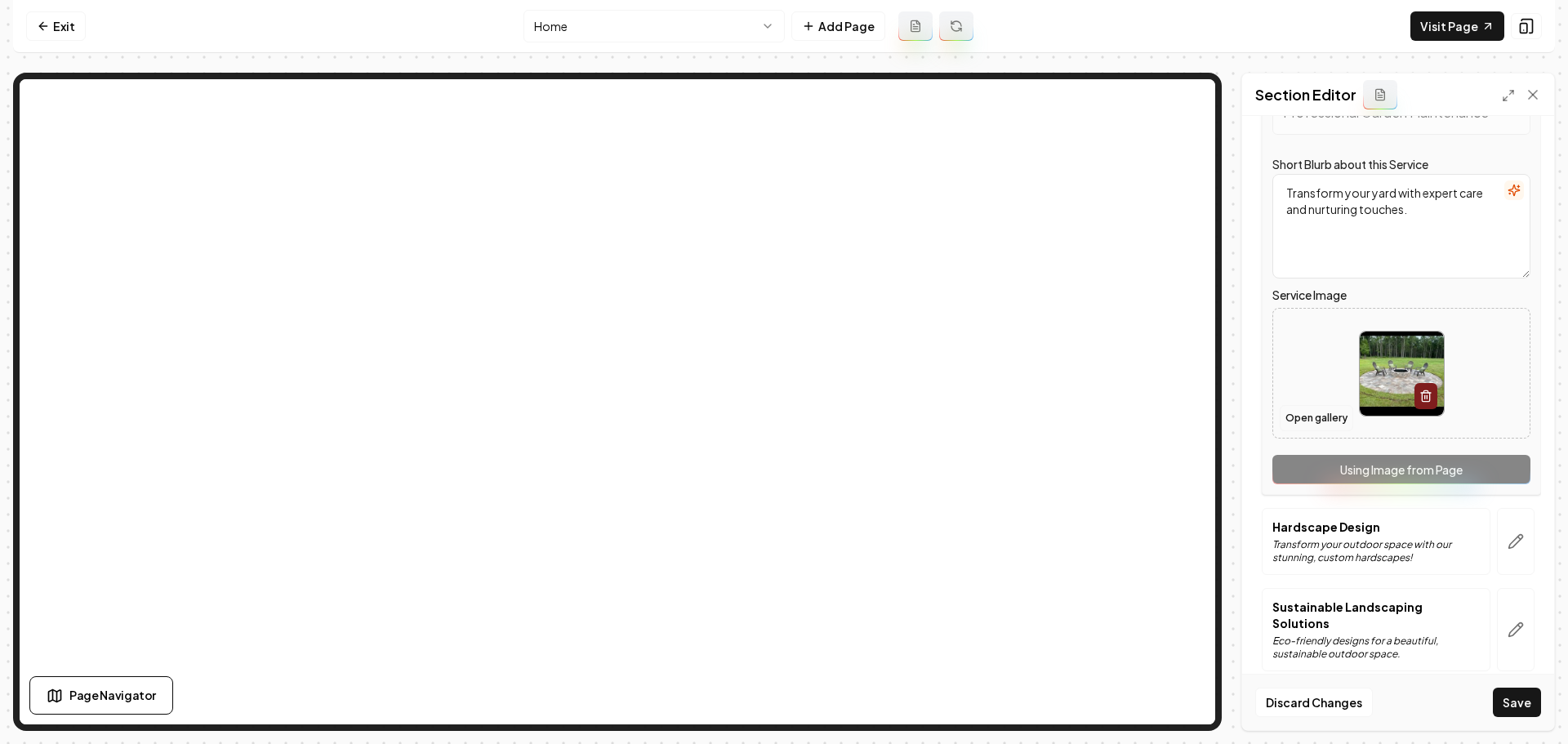
click at [1306, 419] on button "Open gallery" at bounding box center [1316, 418] width 73 height 26
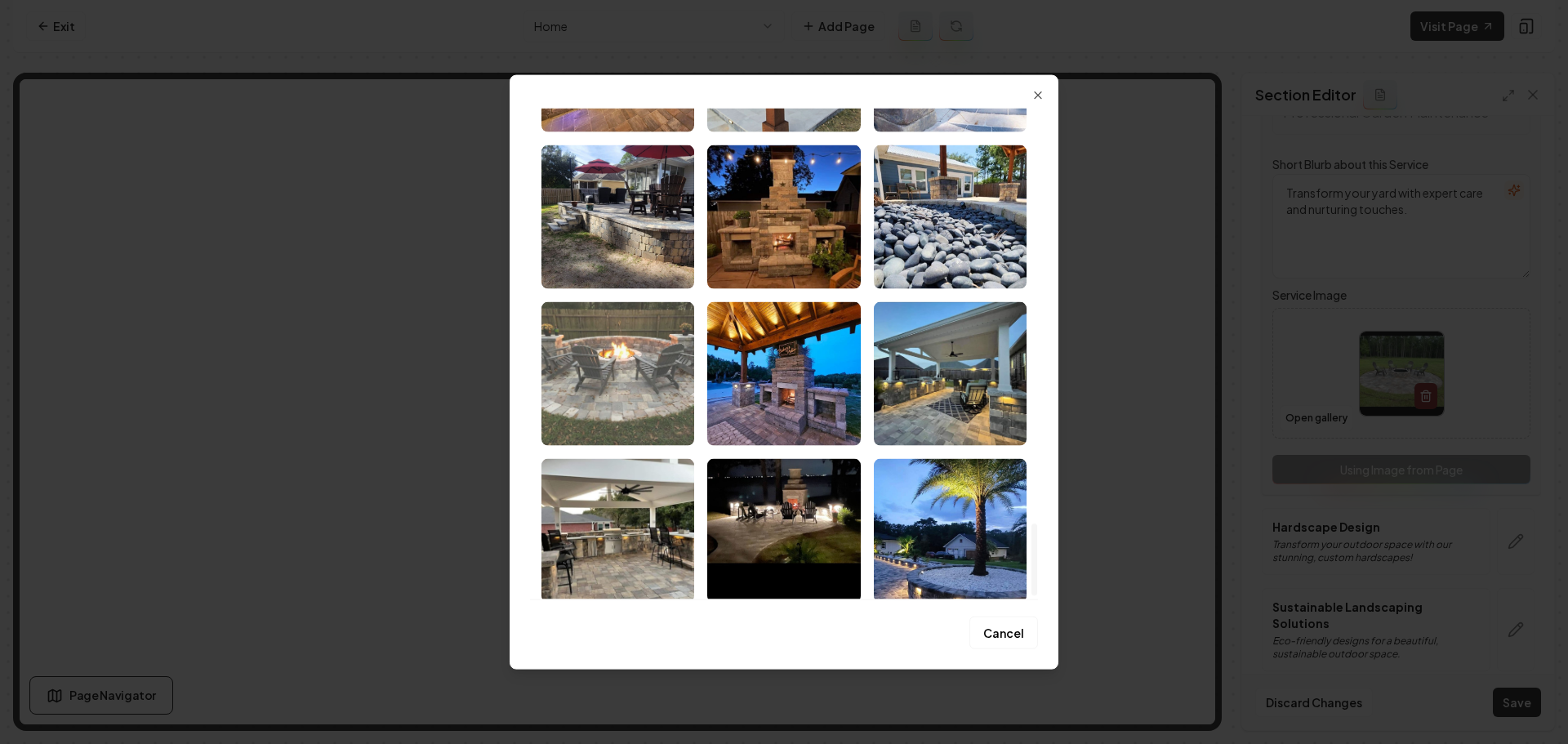
scroll to position [2847, 0]
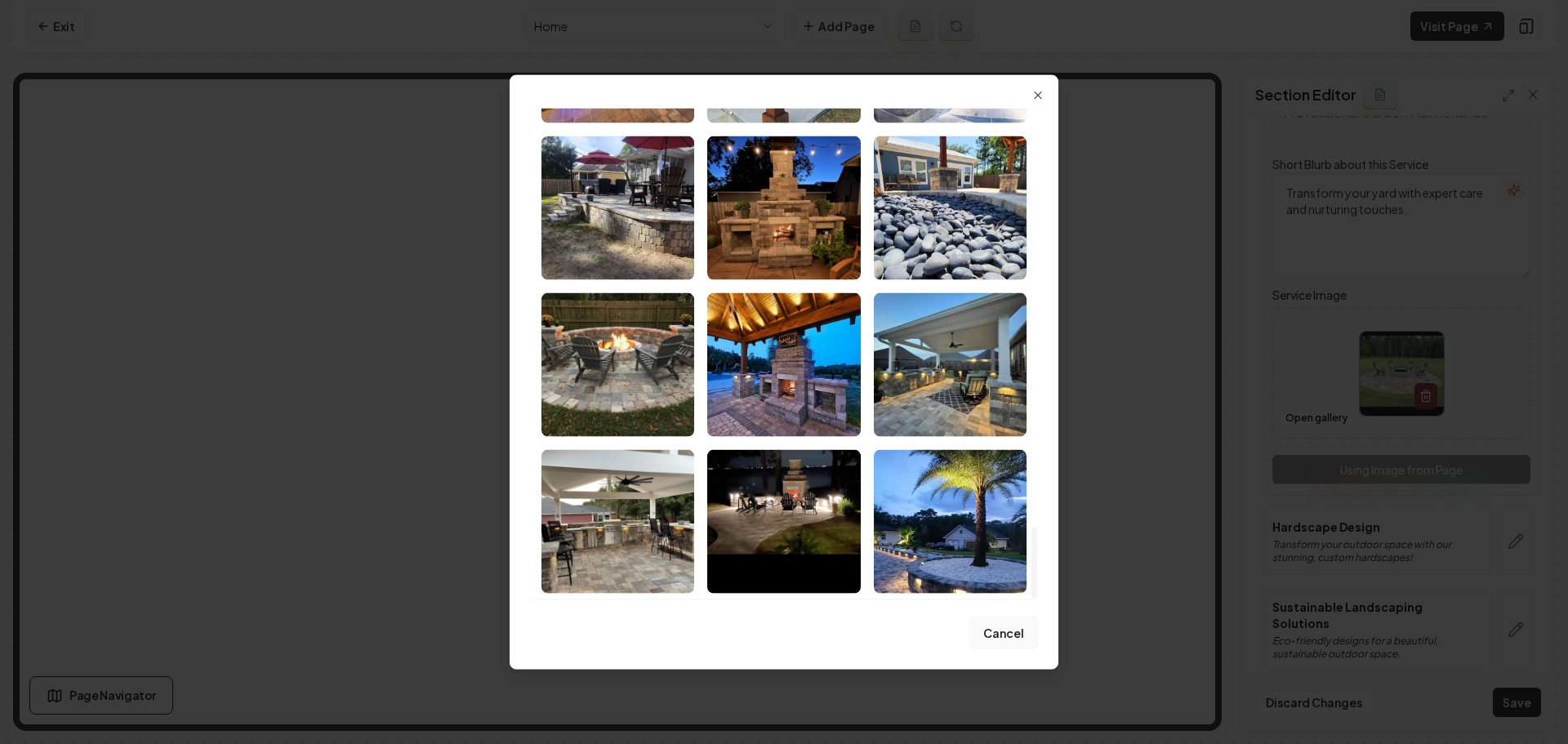
click at [1006, 636] on button "Cancel" at bounding box center [1004, 633] width 68 height 32
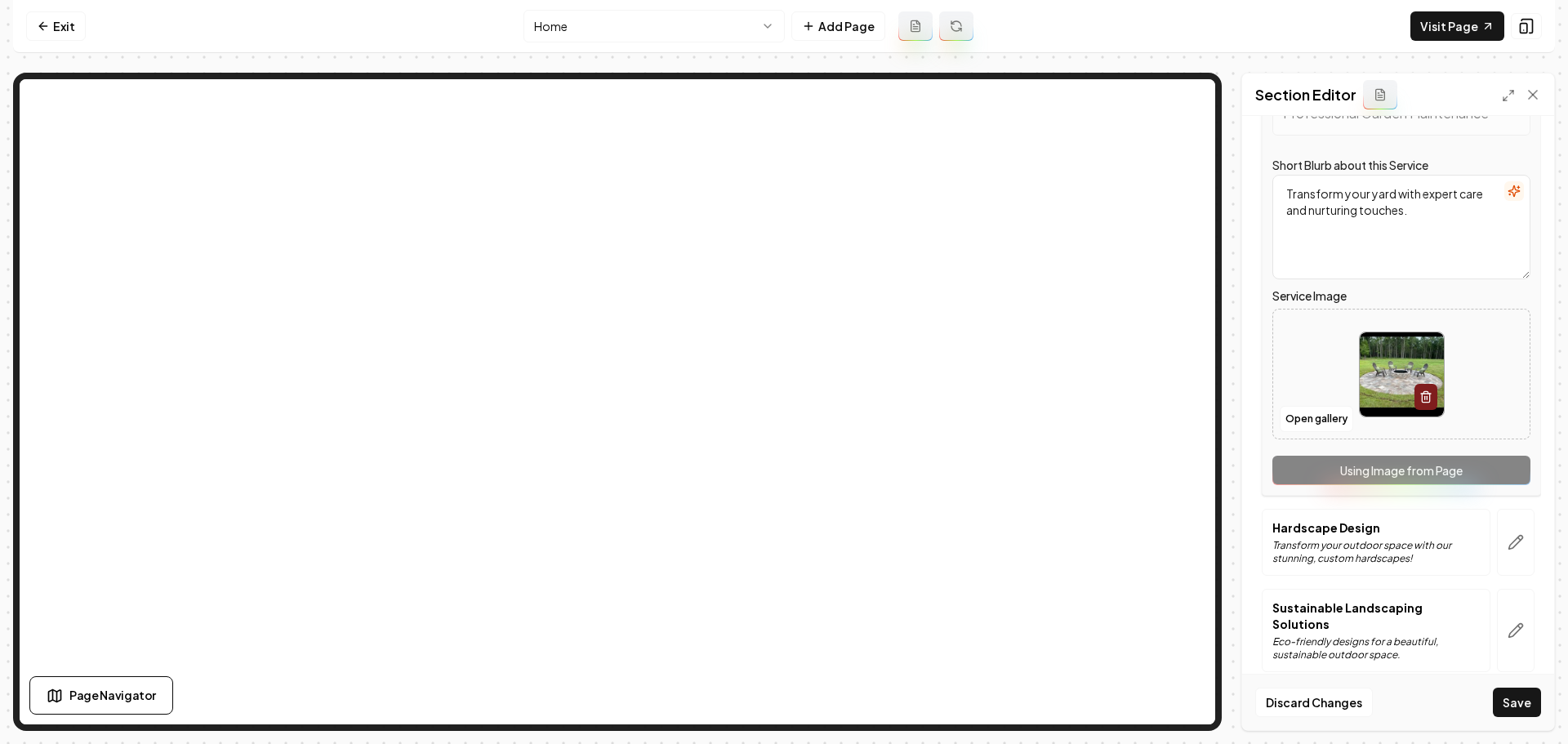
scroll to position [588, 0]
click at [1326, 417] on button "Open gallery" at bounding box center [1316, 418] width 73 height 26
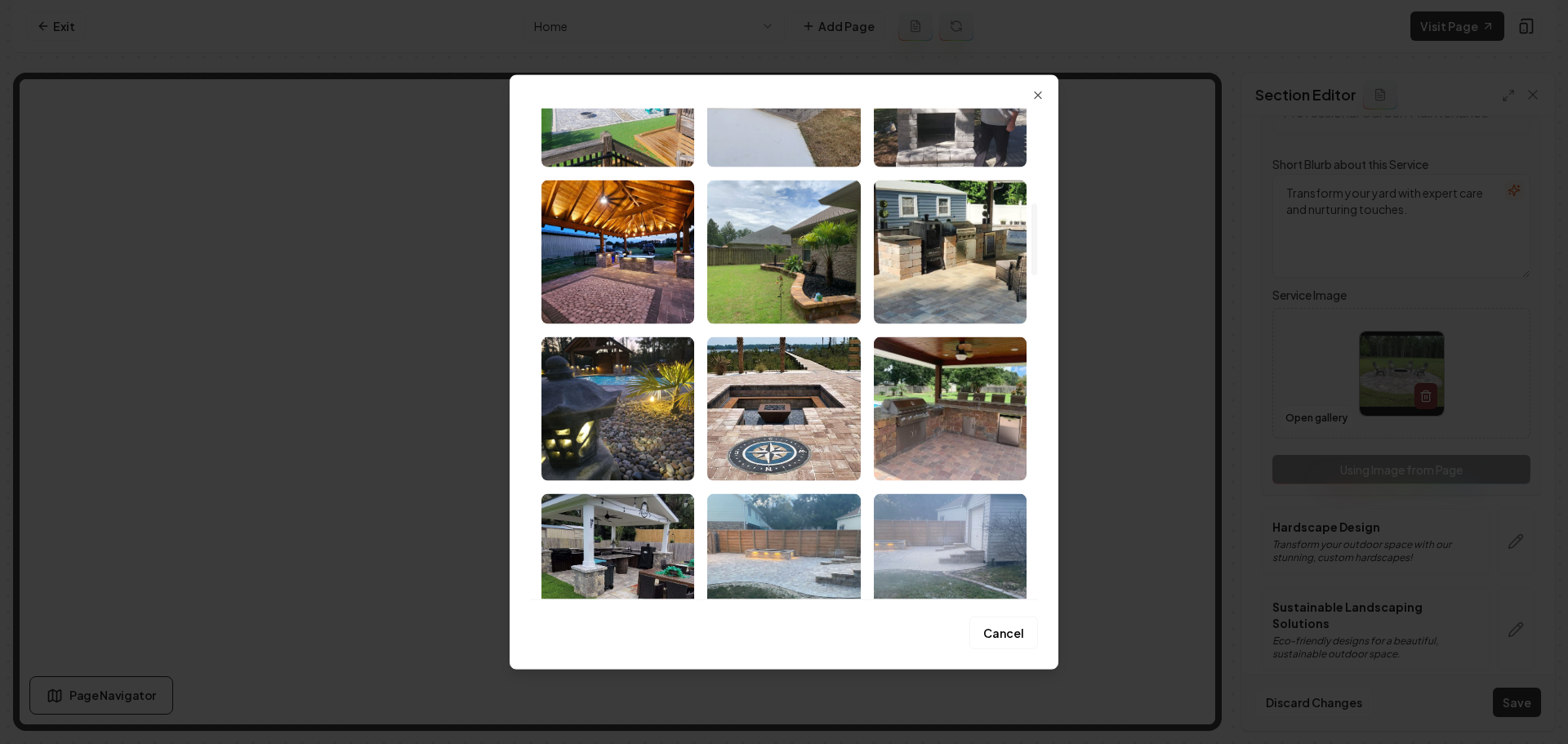
scroll to position [653, 0]
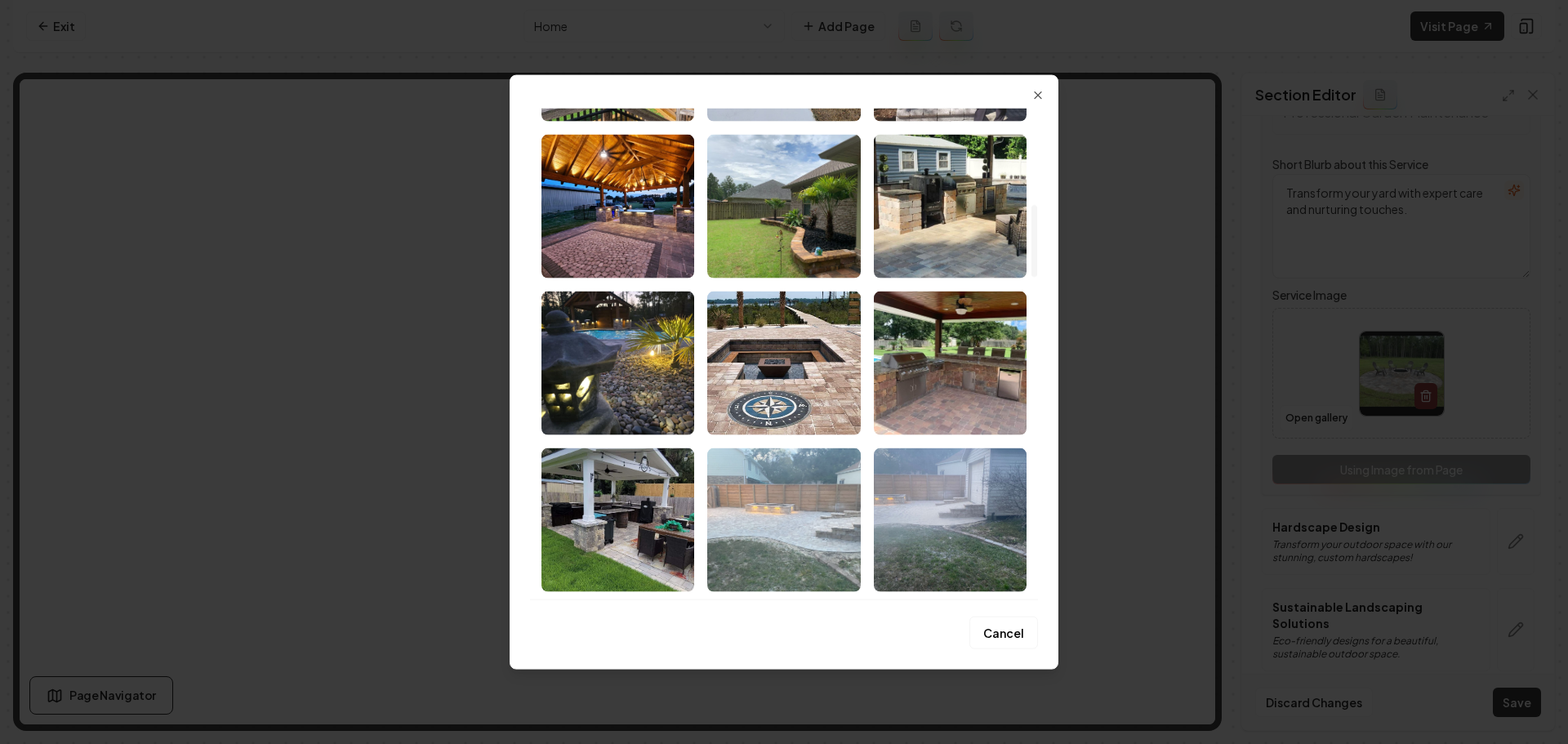
click at [739, 557] on img "Select image image_68b9d1255c7cd75eb843a844.jpeg" at bounding box center [783, 518] width 152 height 144
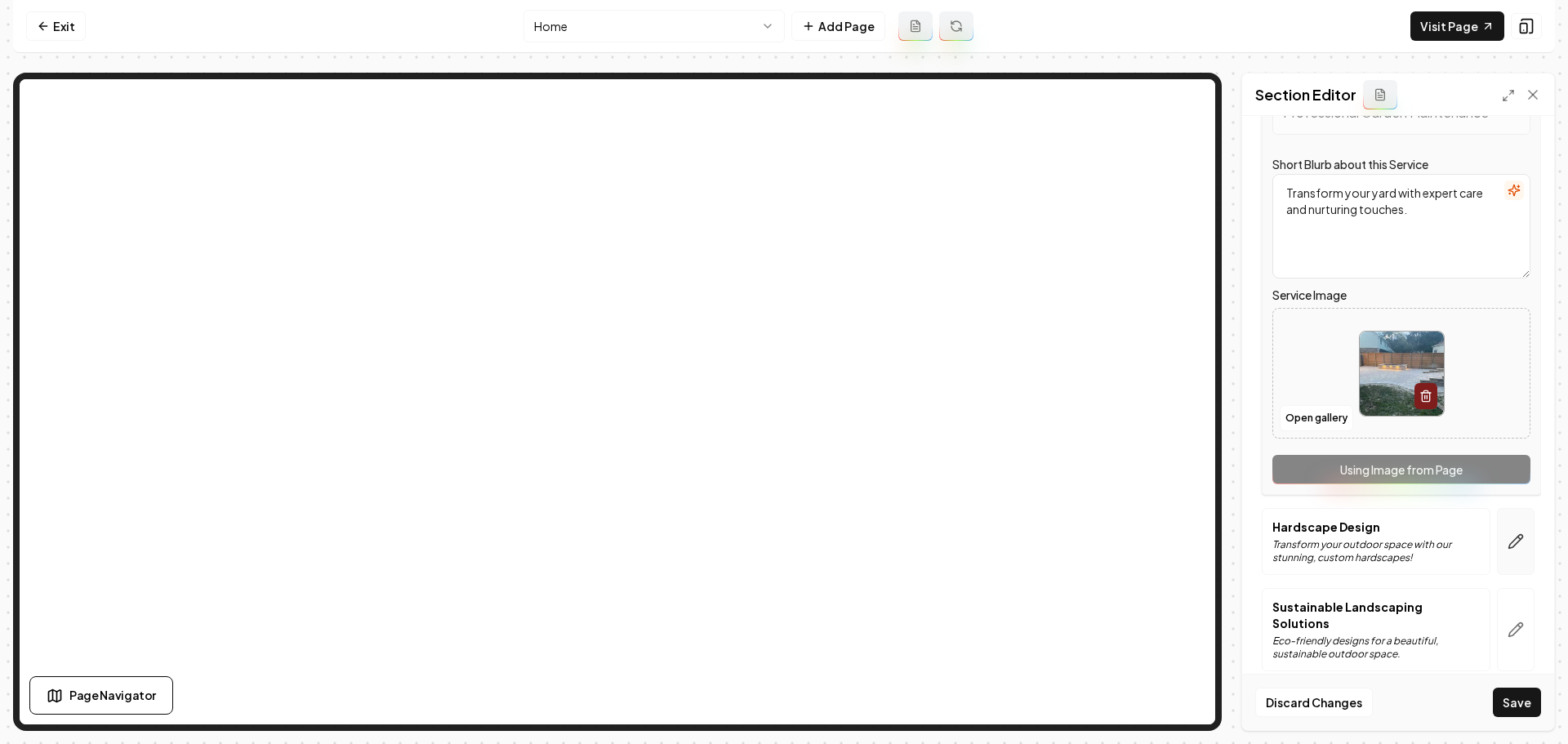
click at [1520, 542] on button "button" at bounding box center [1515, 541] width 37 height 67
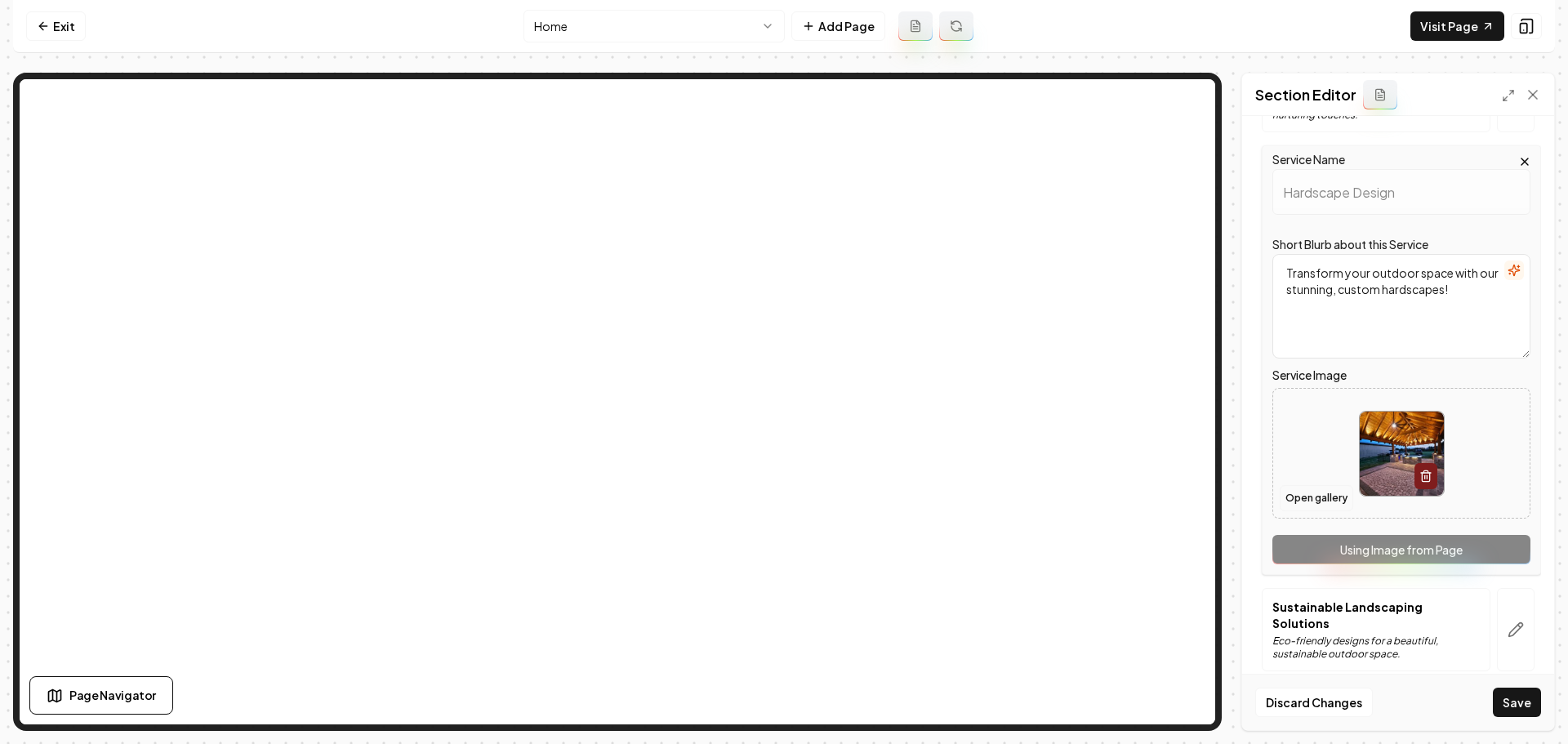
click at [1302, 503] on button "Open gallery" at bounding box center [1316, 498] width 73 height 26
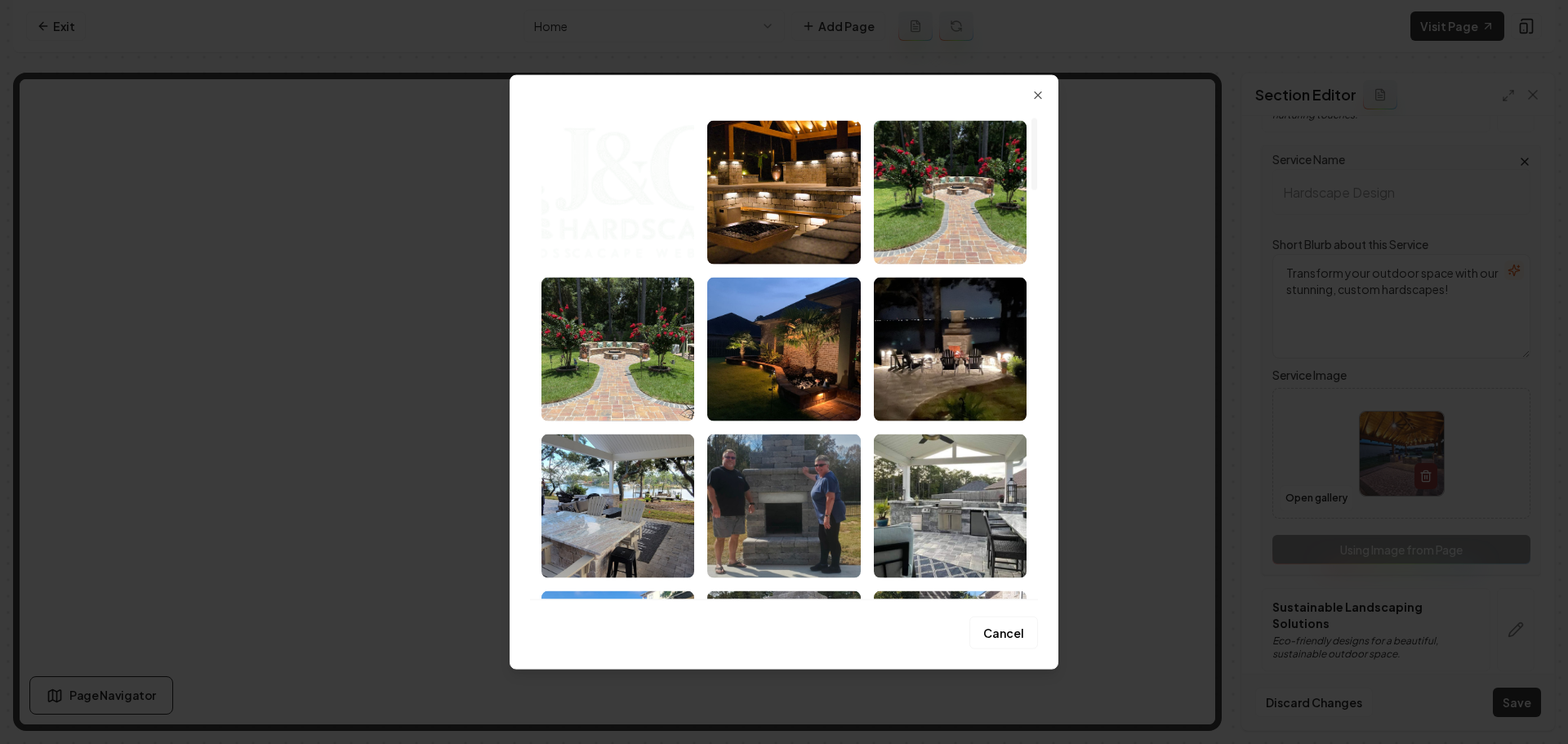
scroll to position [82, 0]
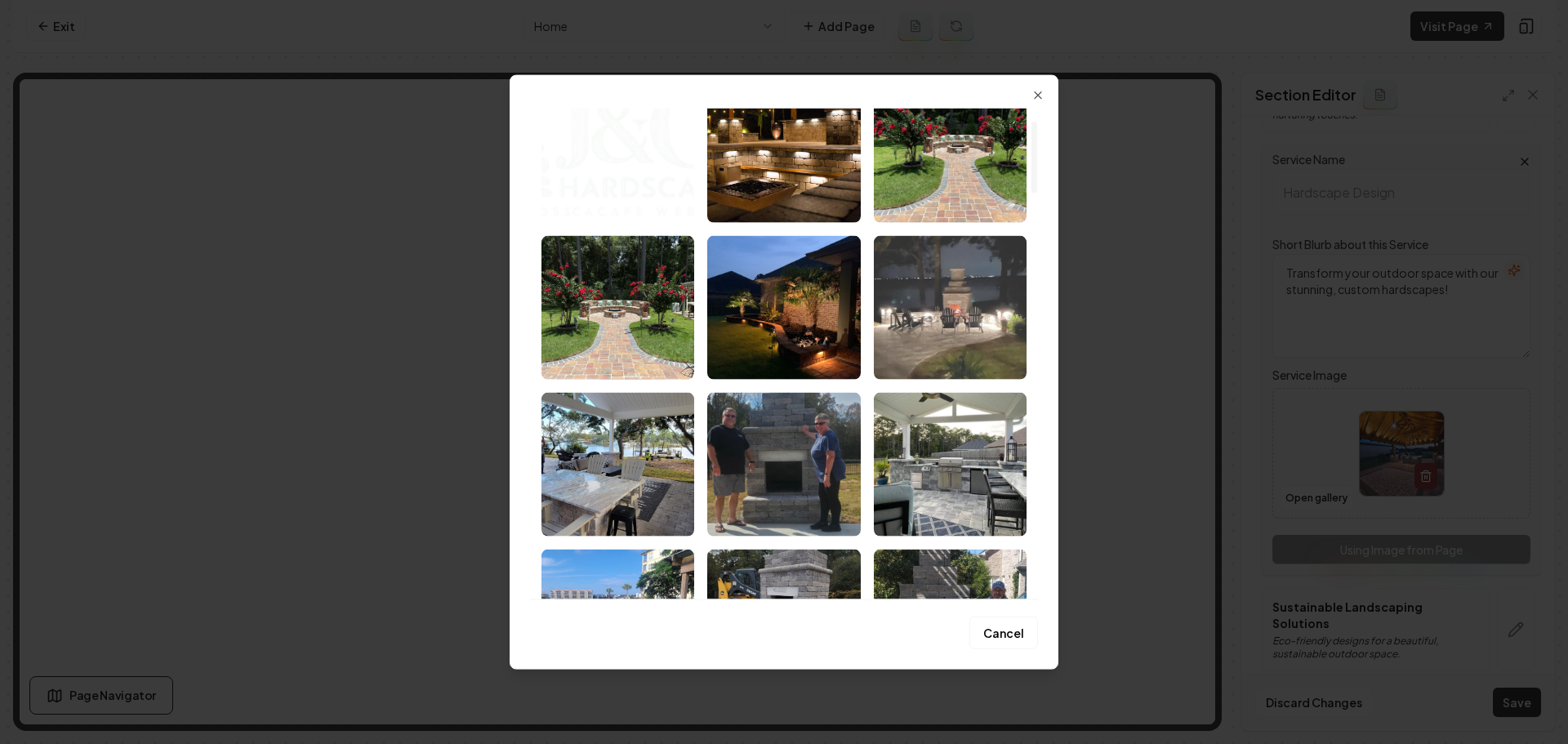
click at [991, 362] on img "Select image image_68b9d1255c7cd75eb843a905.jpeg" at bounding box center [950, 307] width 152 height 144
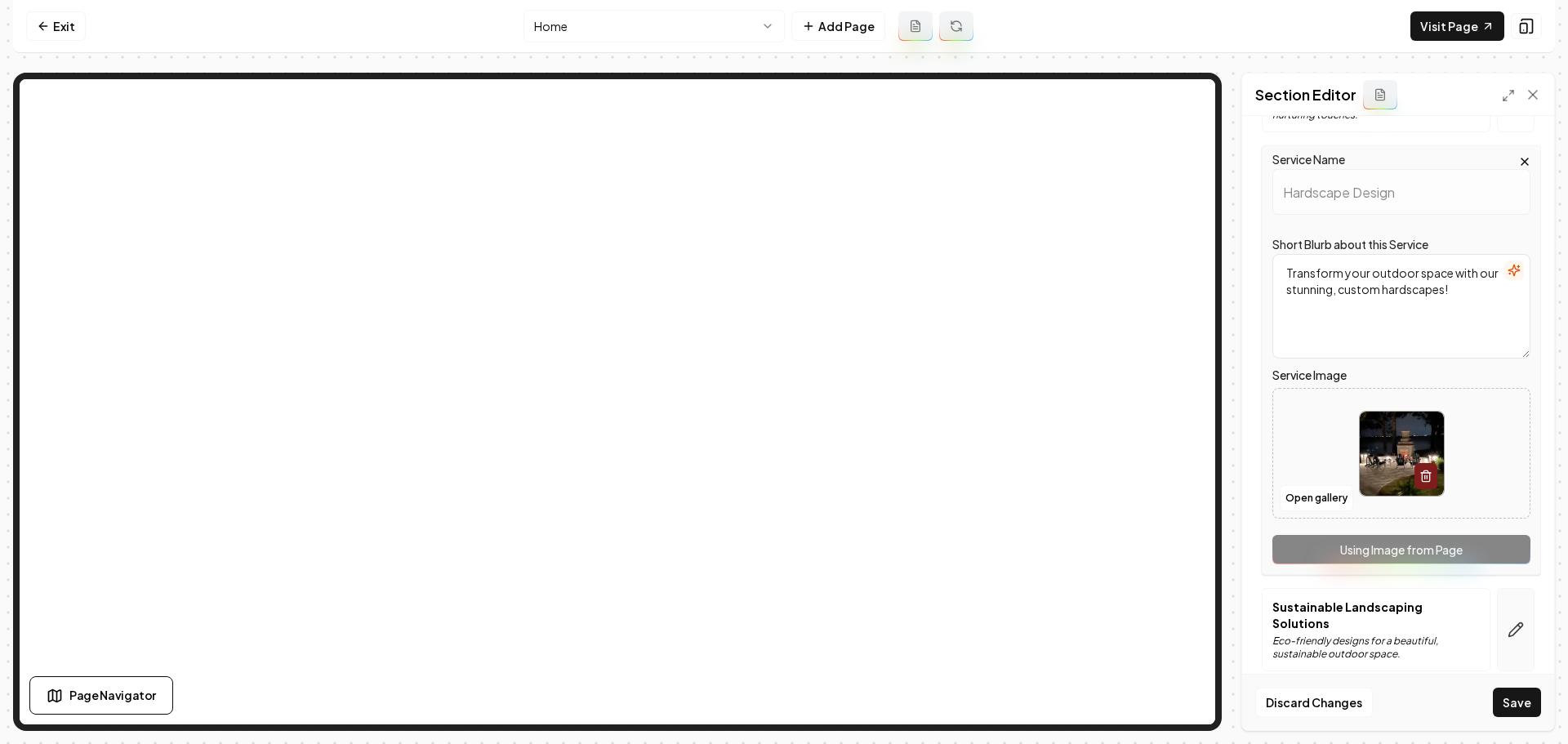
click at [1507, 622] on icon "button" at bounding box center [1515, 630] width 17 height 17
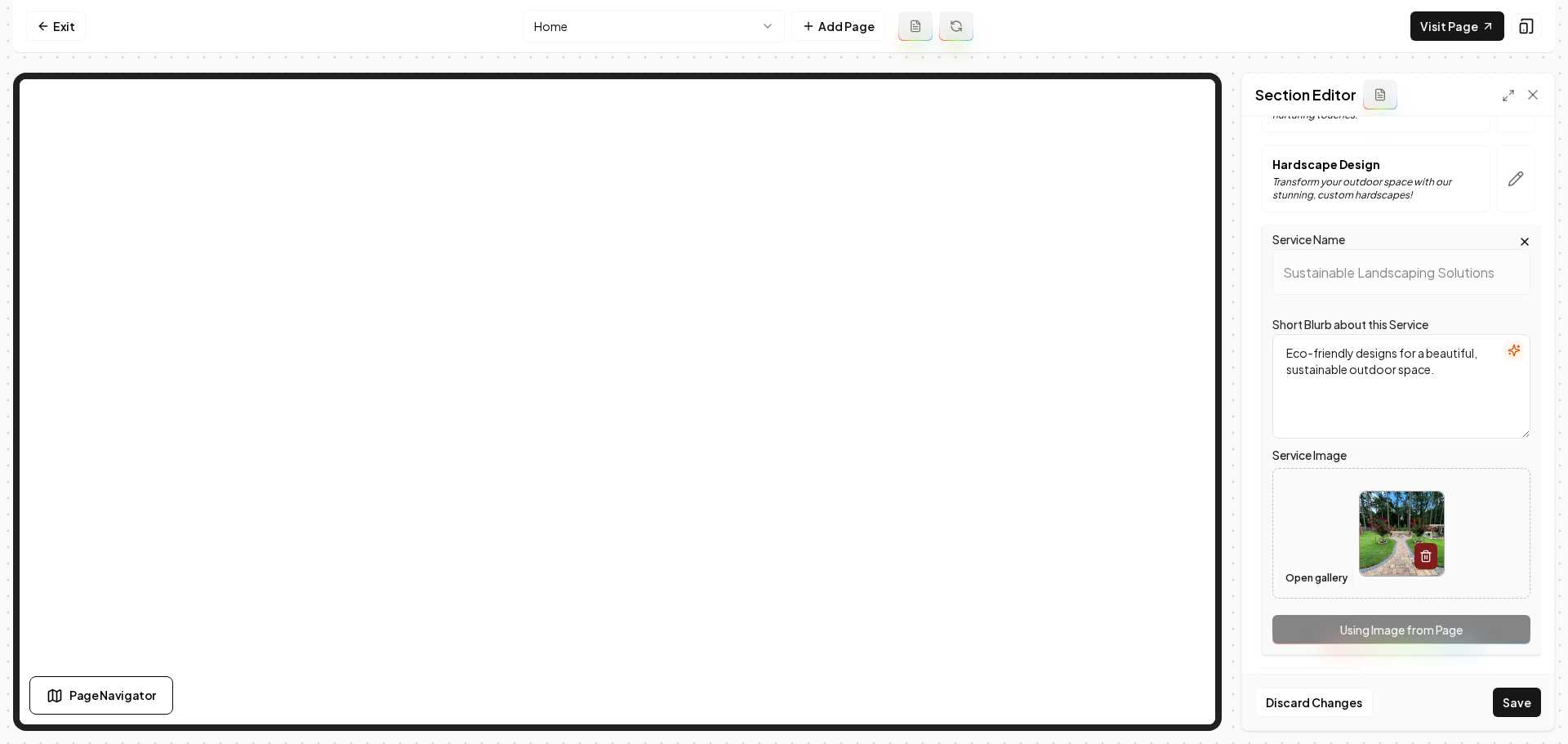
click at [1308, 587] on button "Open gallery" at bounding box center [1316, 578] width 73 height 26
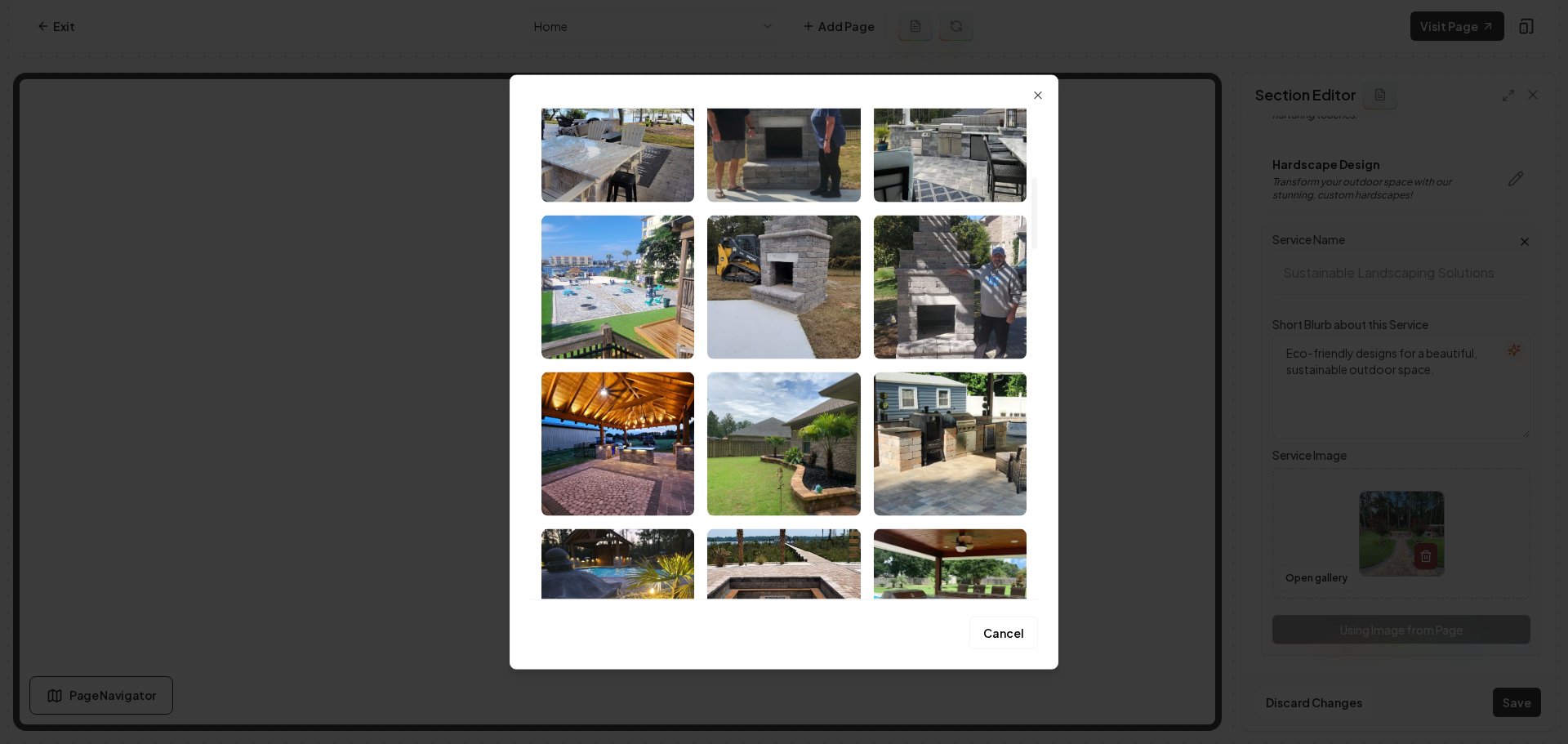
scroll to position [653, 0]
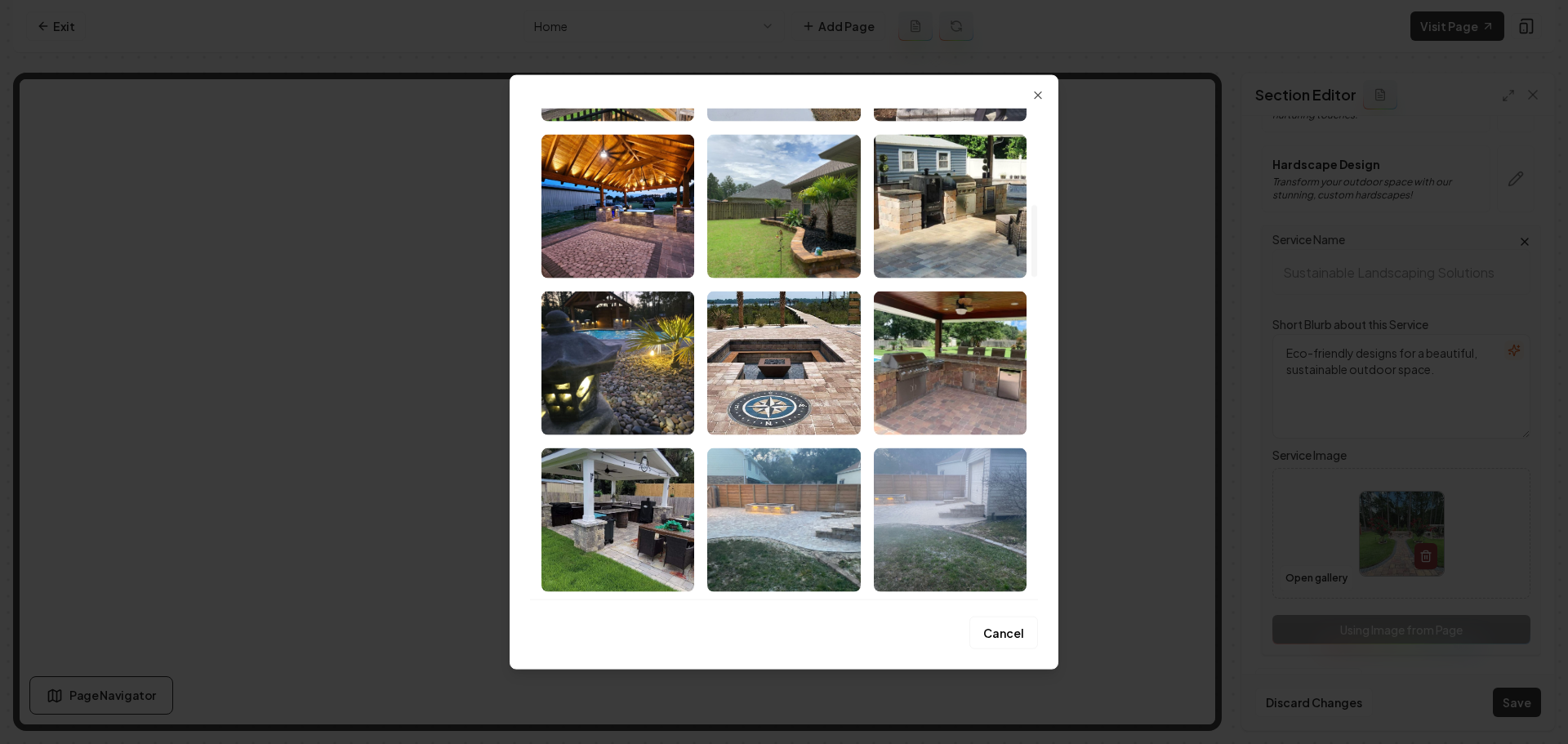
click at [637, 258] on img "Select image image_68b9d1255c7cd75eb843a7b7.jpeg" at bounding box center [618, 205] width 152 height 144
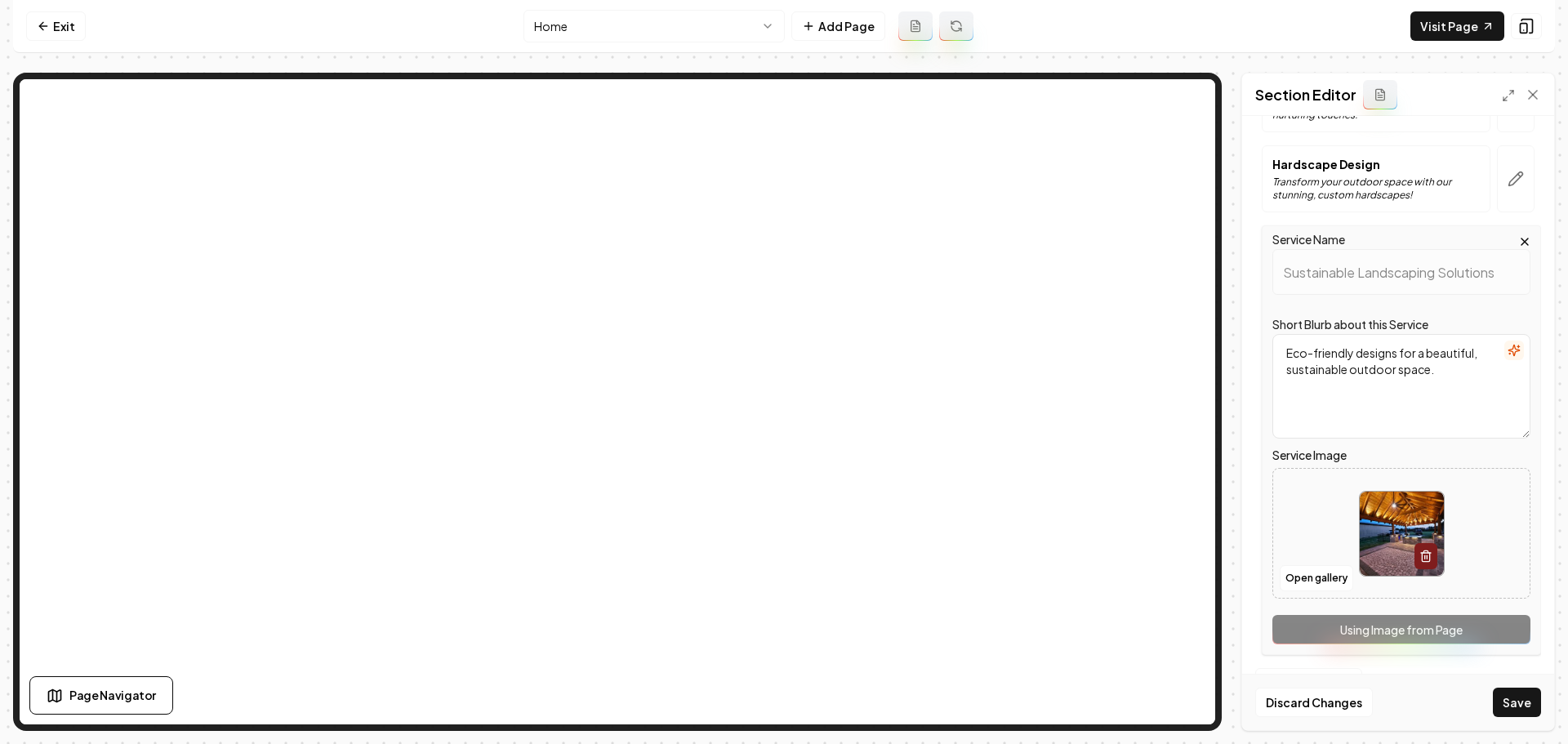
click at [1520, 709] on button "Save" at bounding box center [1516, 702] width 48 height 29
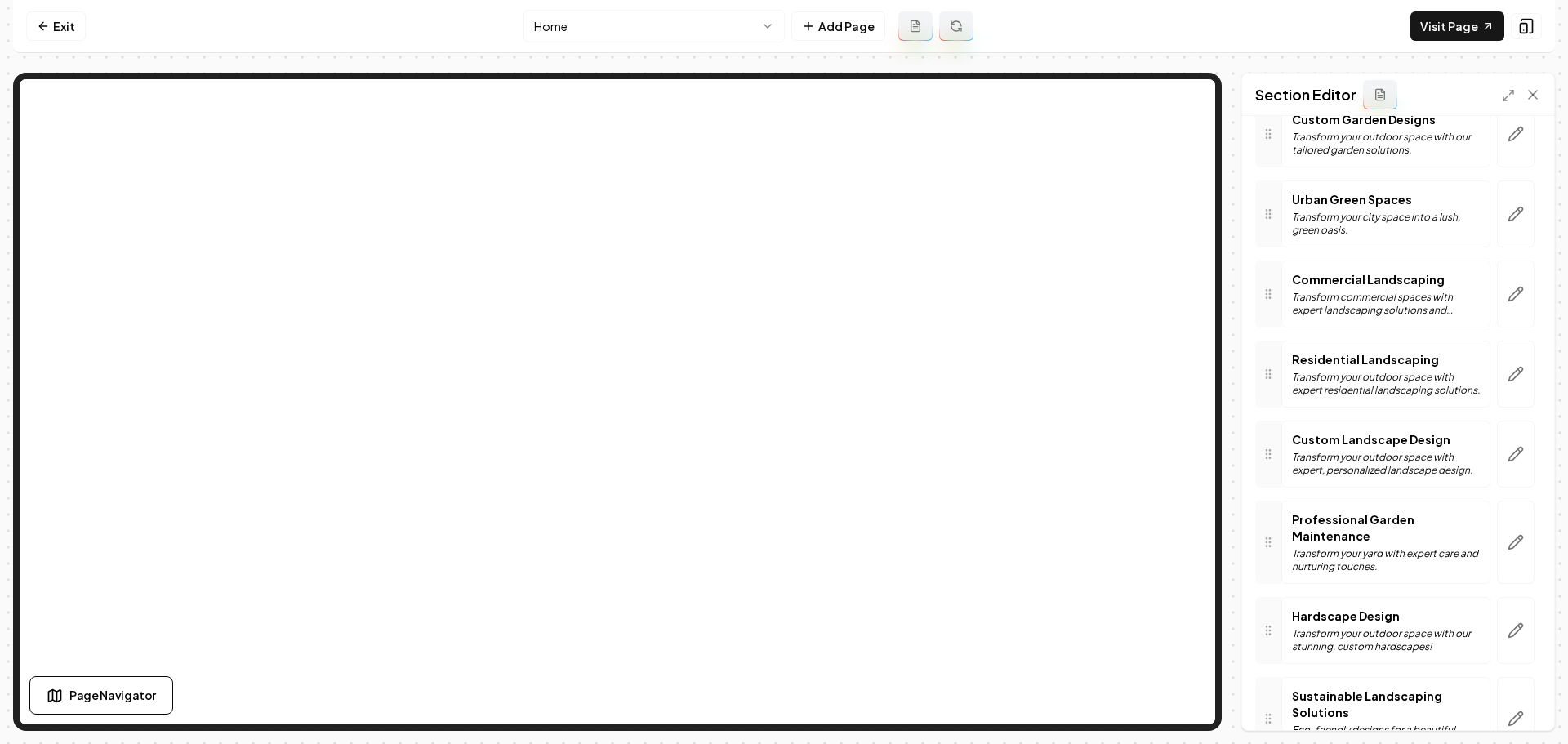
scroll to position [163, 0]
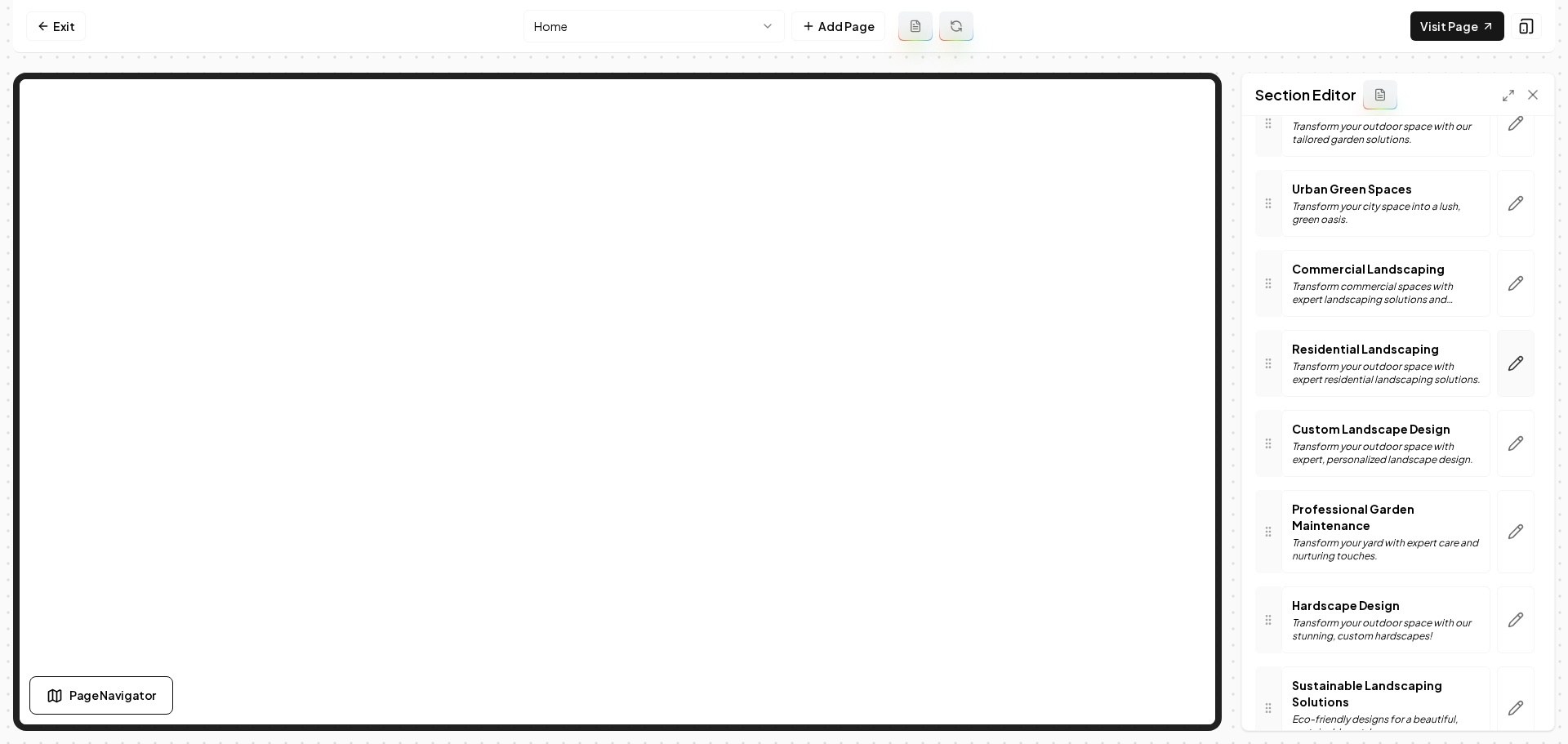
click at [1512, 373] on button "button" at bounding box center [1515, 363] width 37 height 67
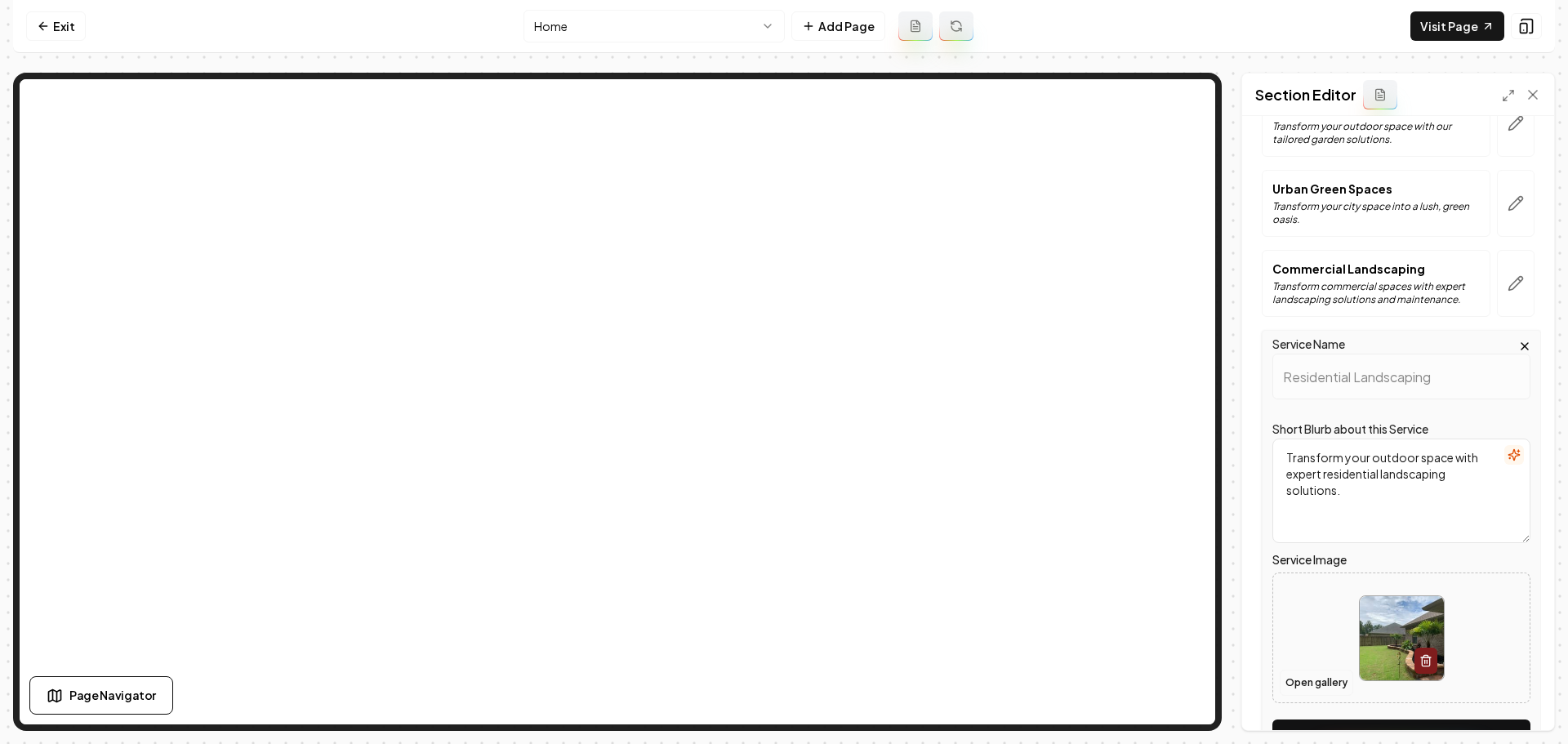
click at [1322, 679] on button "Open gallery" at bounding box center [1316, 682] width 73 height 26
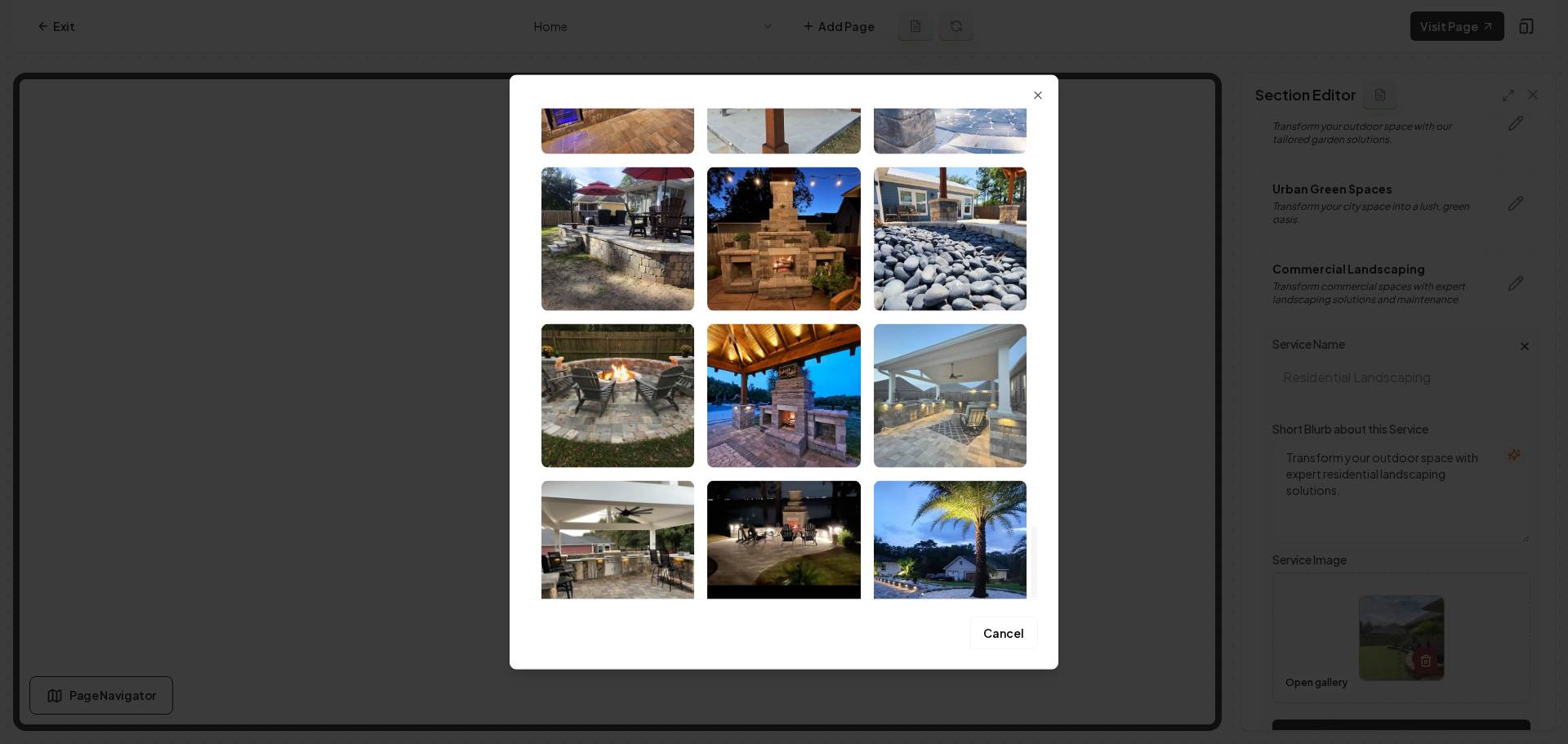
scroll to position [2847, 0]
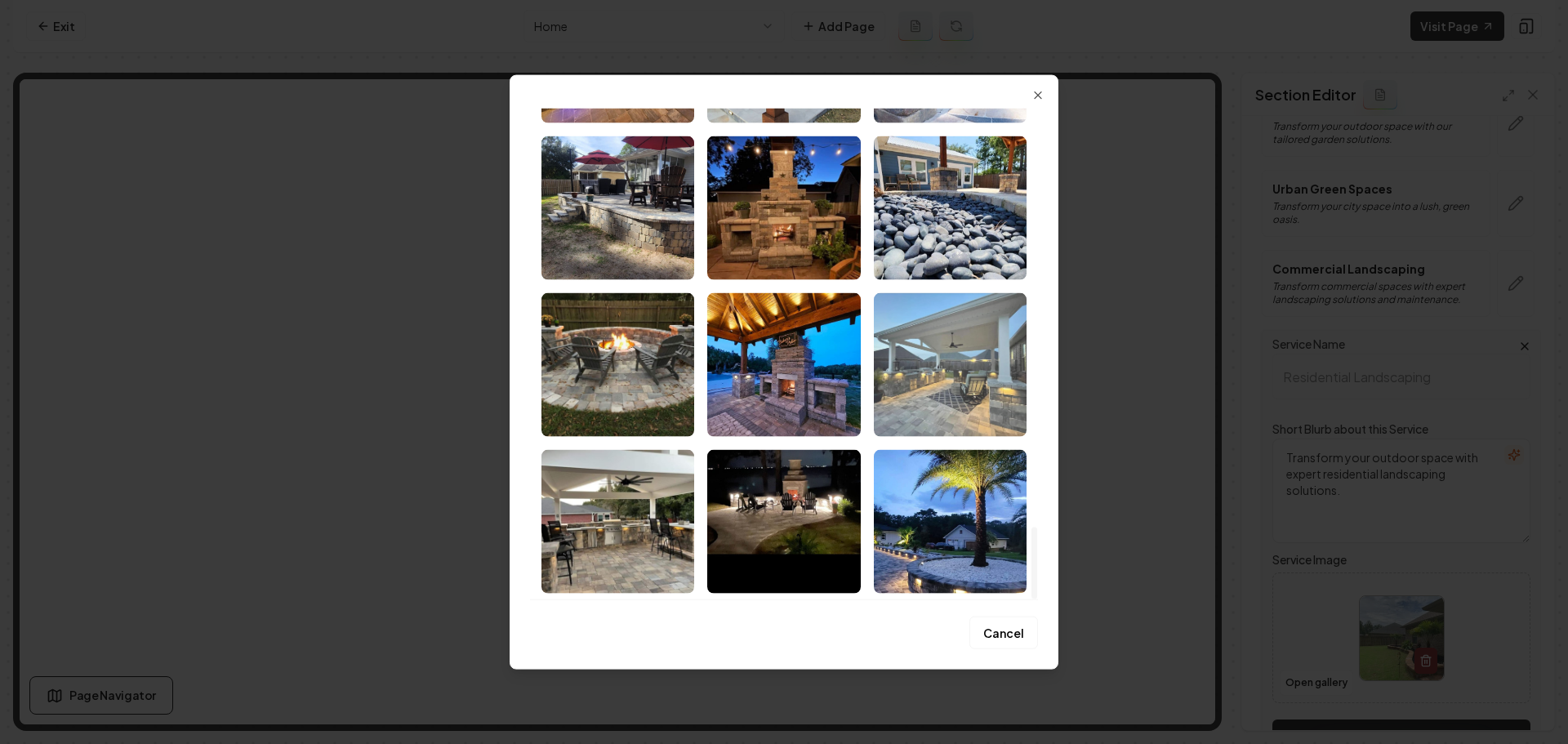
click at [940, 398] on img "Select image image_68b9d1245c7cd75eb843a121.jpeg" at bounding box center [950, 363] width 152 height 144
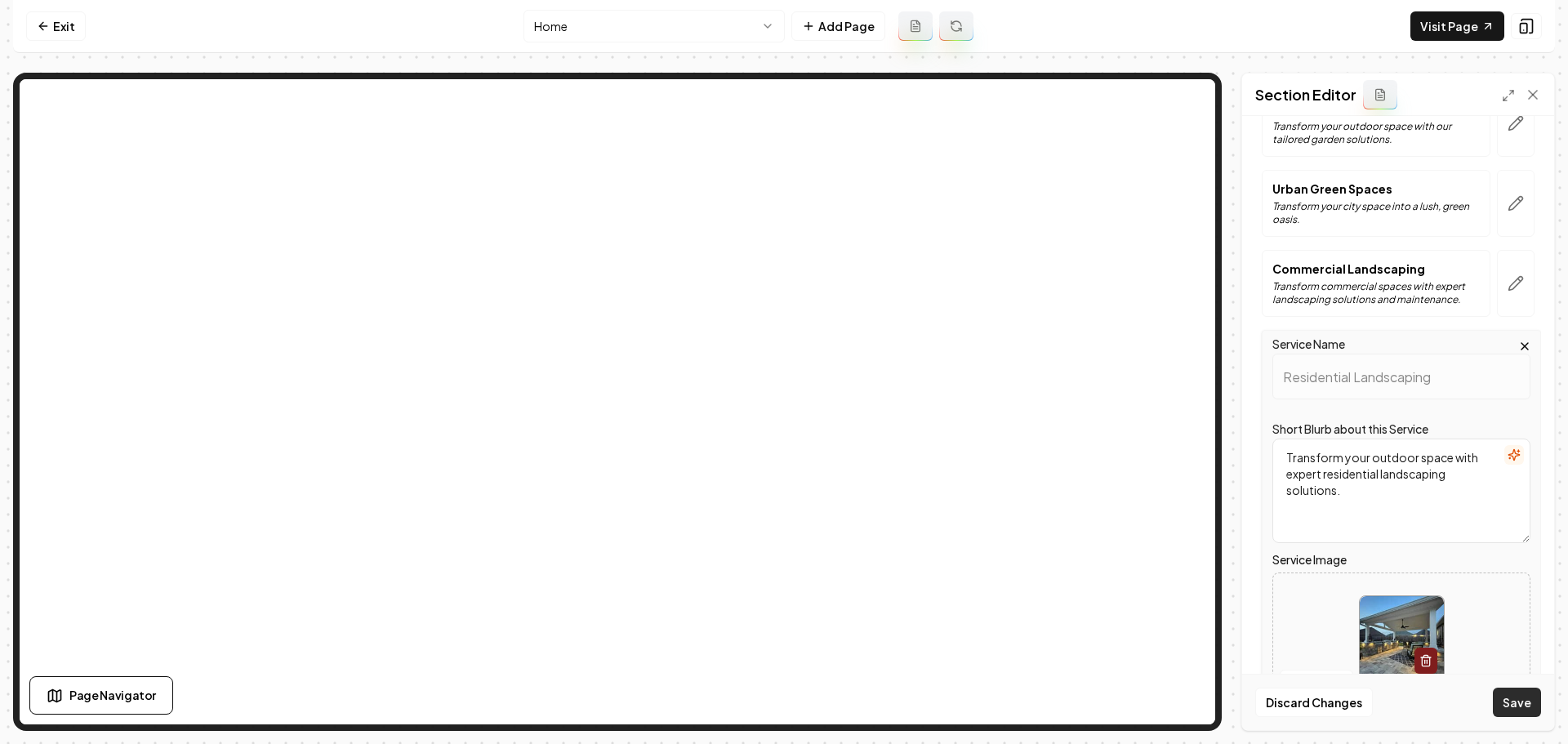
click at [1514, 704] on button "Save" at bounding box center [1516, 702] width 48 height 29
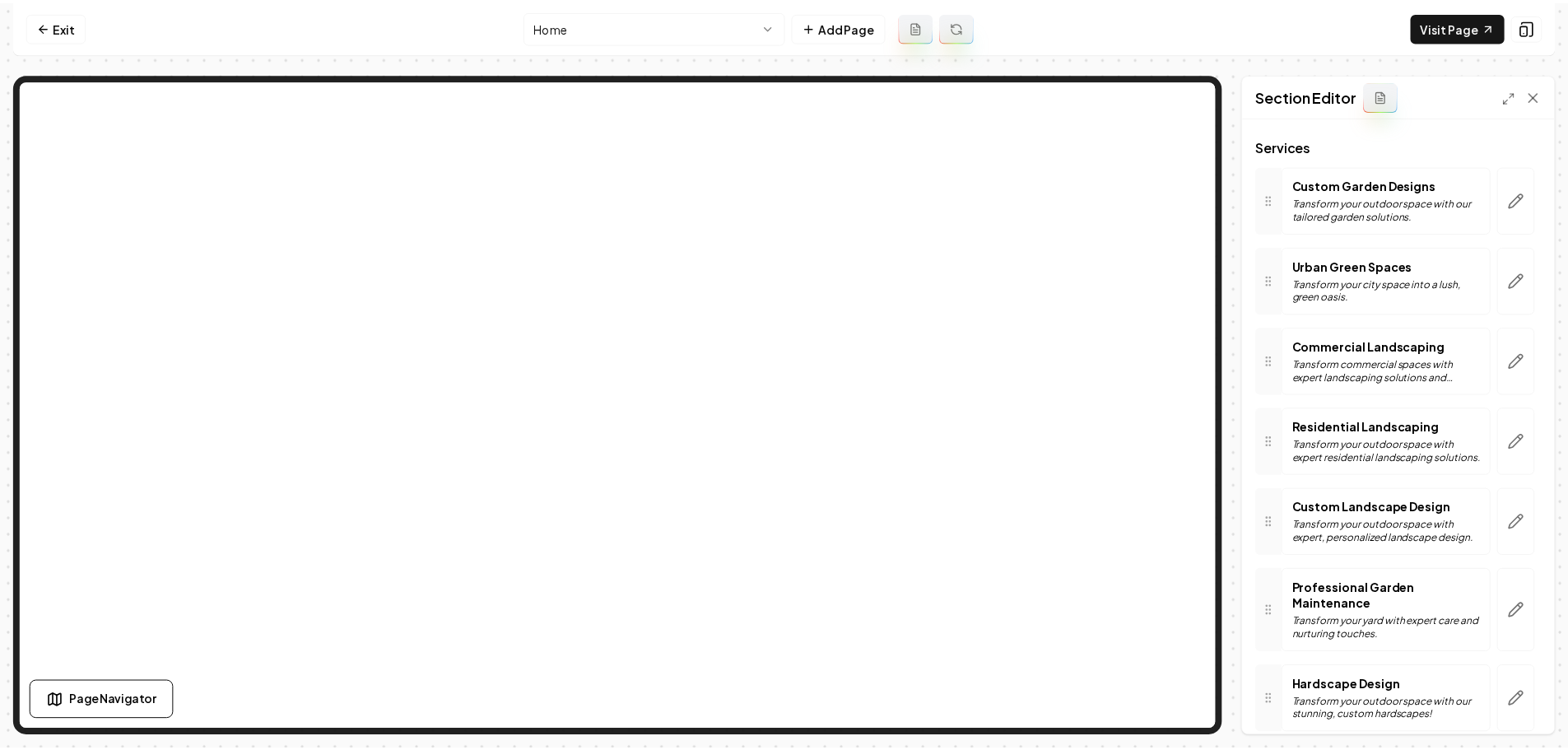
scroll to position [260, 0]
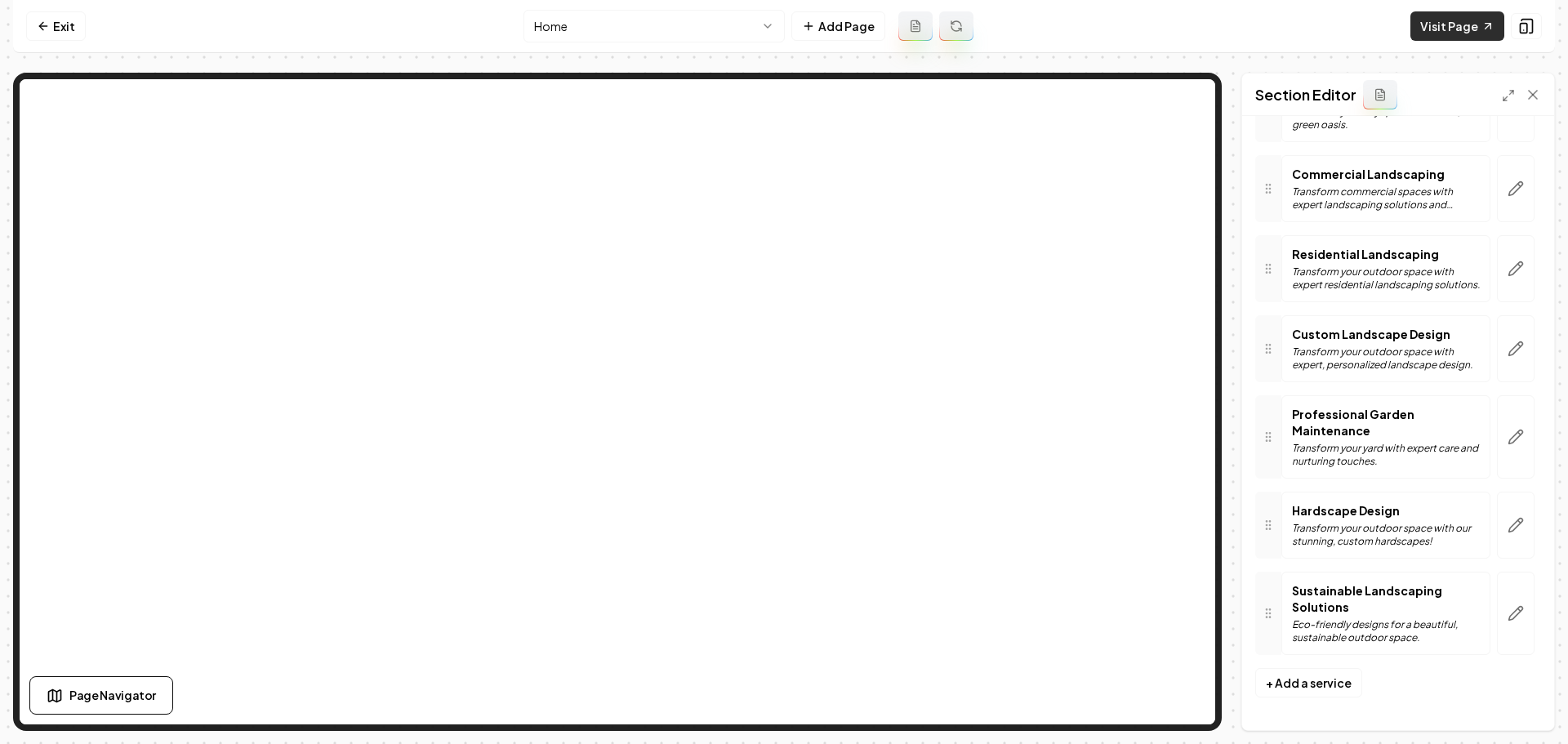
click at [1463, 29] on link "Visit Page" at bounding box center [1458, 26] width 94 height 29
click at [55, 38] on link "Exit" at bounding box center [56, 26] width 60 height 29
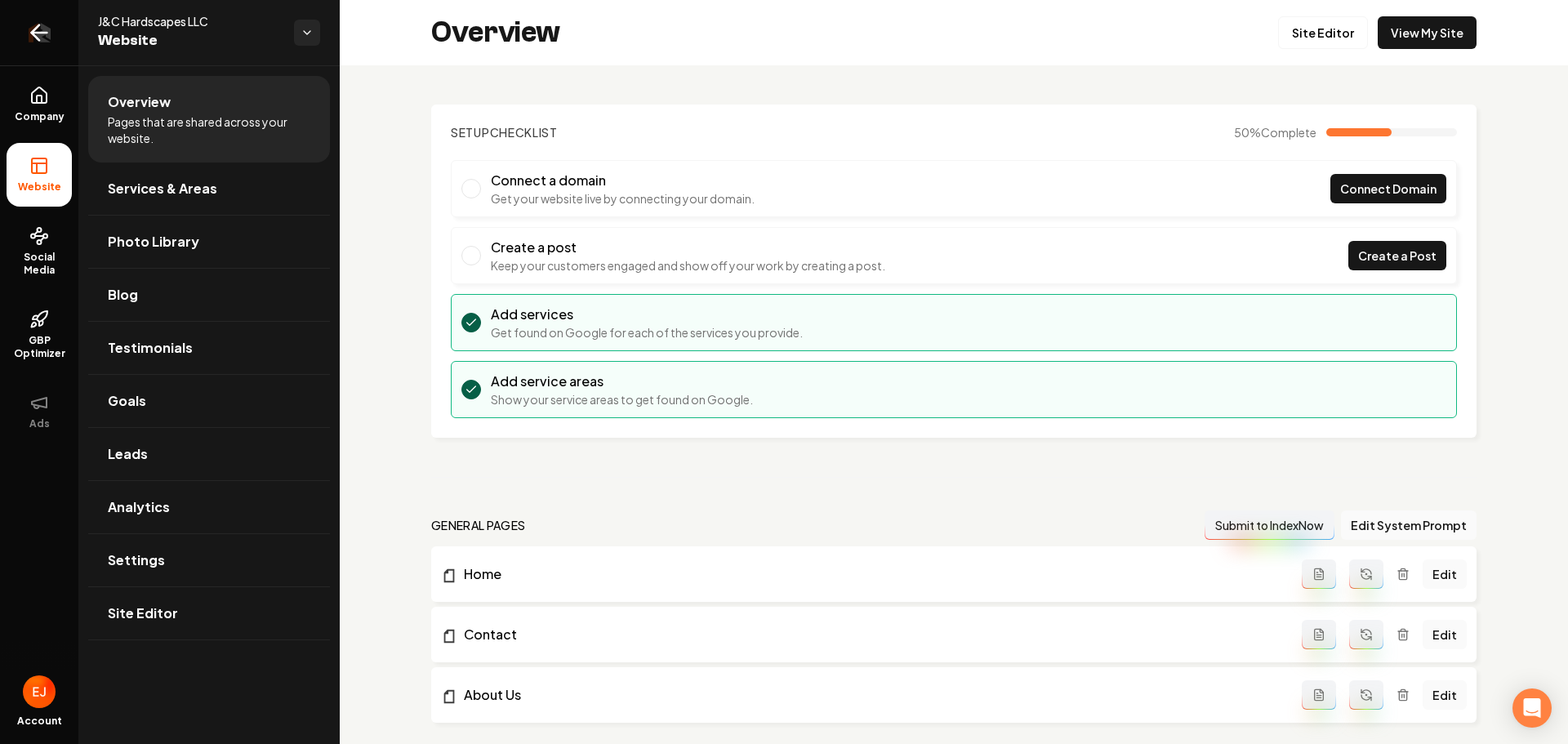
click at [51, 52] on link "Return to dashboard" at bounding box center [39, 32] width 78 height 65
